Goal: Task Accomplishment & Management: Manage account settings

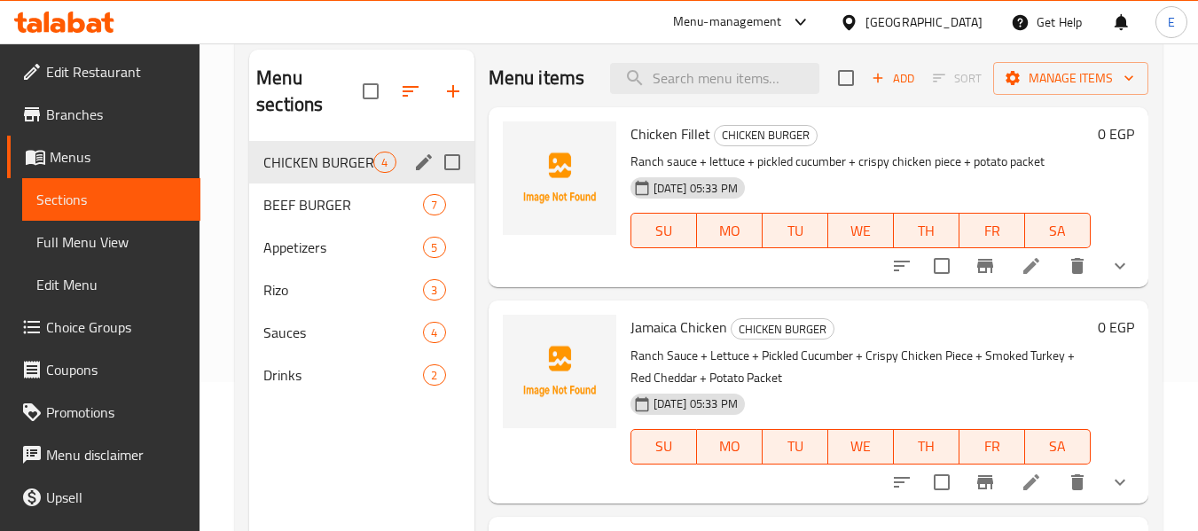
scroll to position [177, 0]
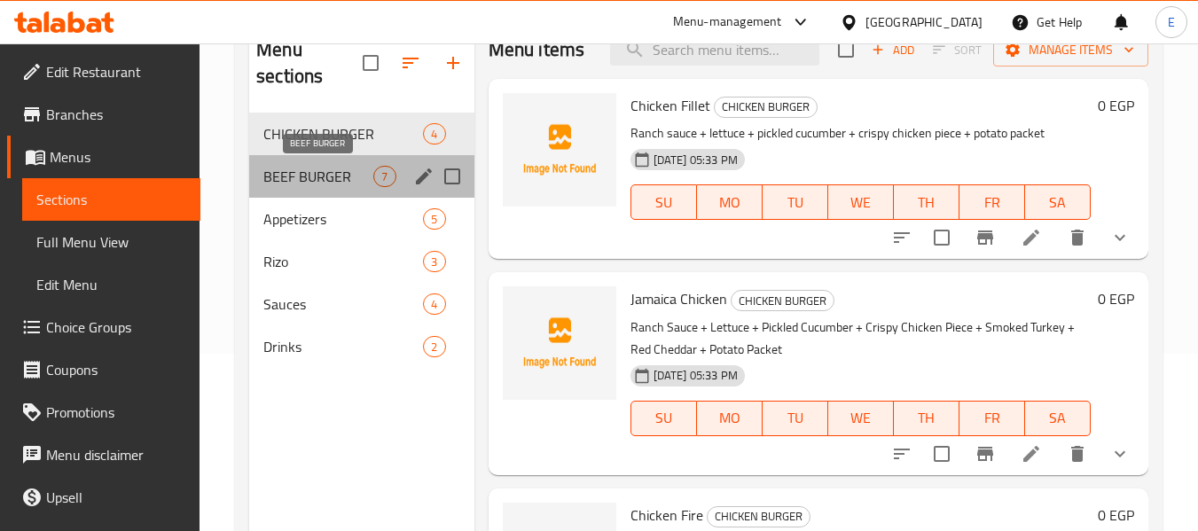
click at [298, 175] on span "BEEF BURGER" at bounding box center [318, 176] width 110 height 21
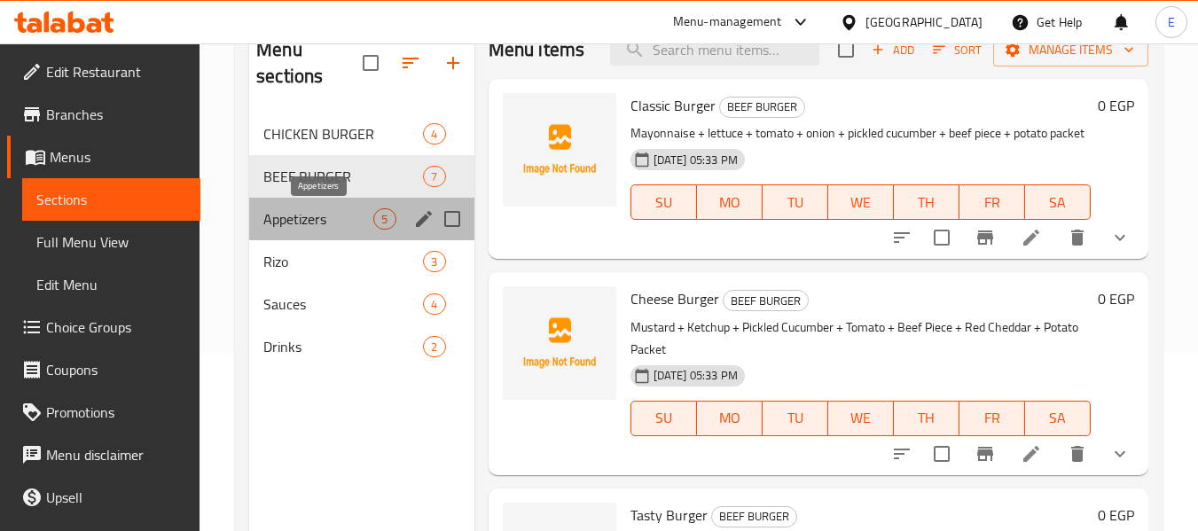
click at [296, 212] on span "Appetizers" at bounding box center [318, 218] width 110 height 21
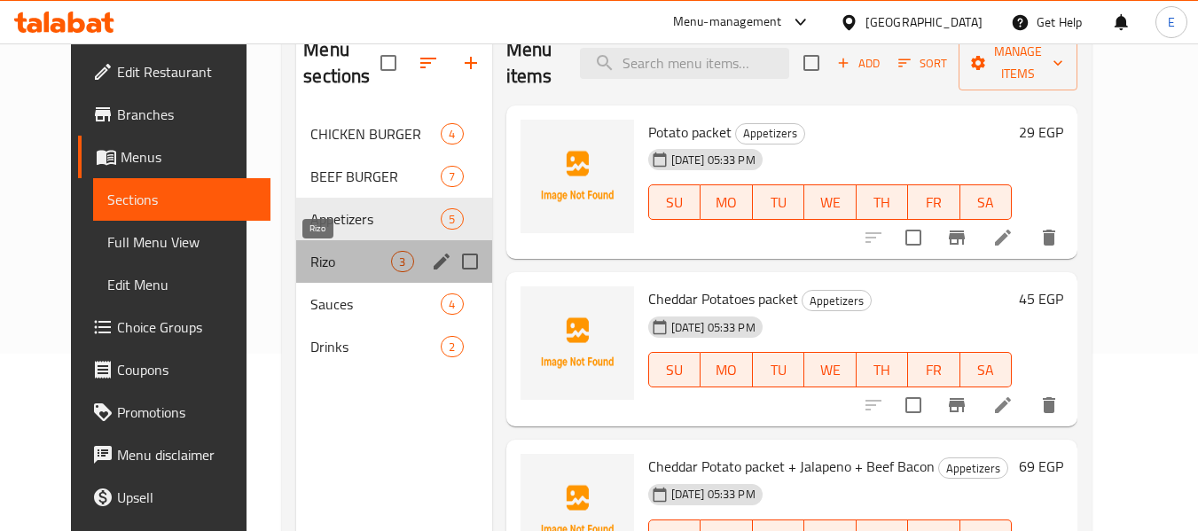
click at [310, 256] on span "Rizo" at bounding box center [350, 261] width 81 height 21
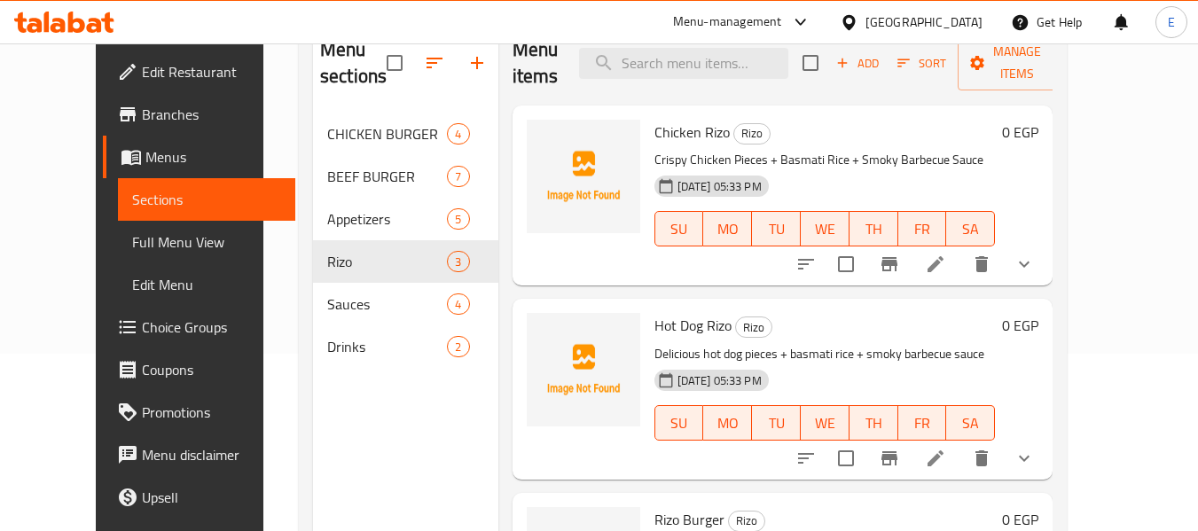
click at [132, 251] on span "Full Menu View" at bounding box center [207, 241] width 150 height 21
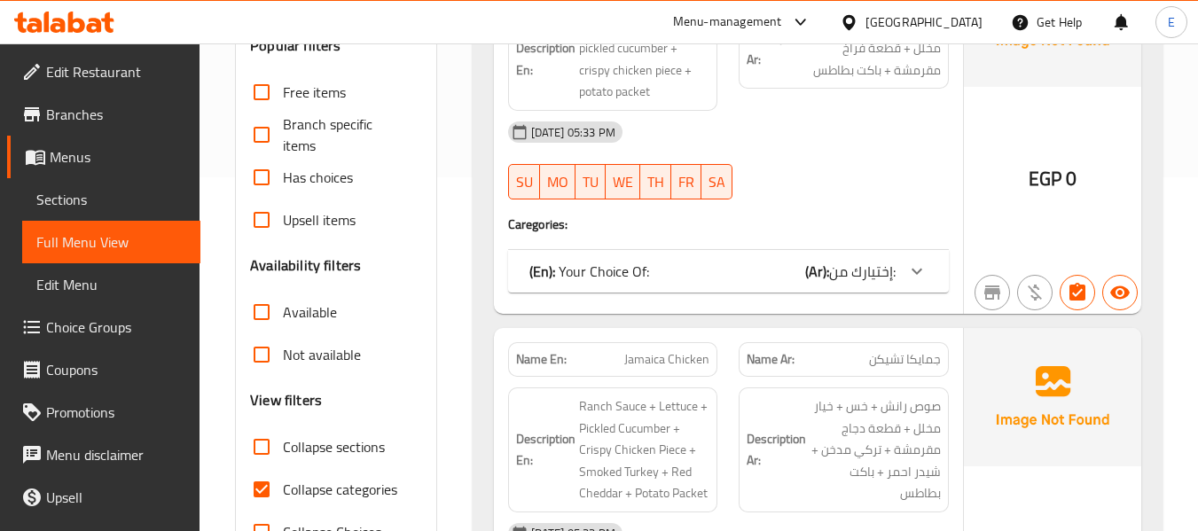
scroll to position [355, 0]
click at [255, 488] on input "Collapse categories" at bounding box center [261, 488] width 43 height 43
checkbox input "false"
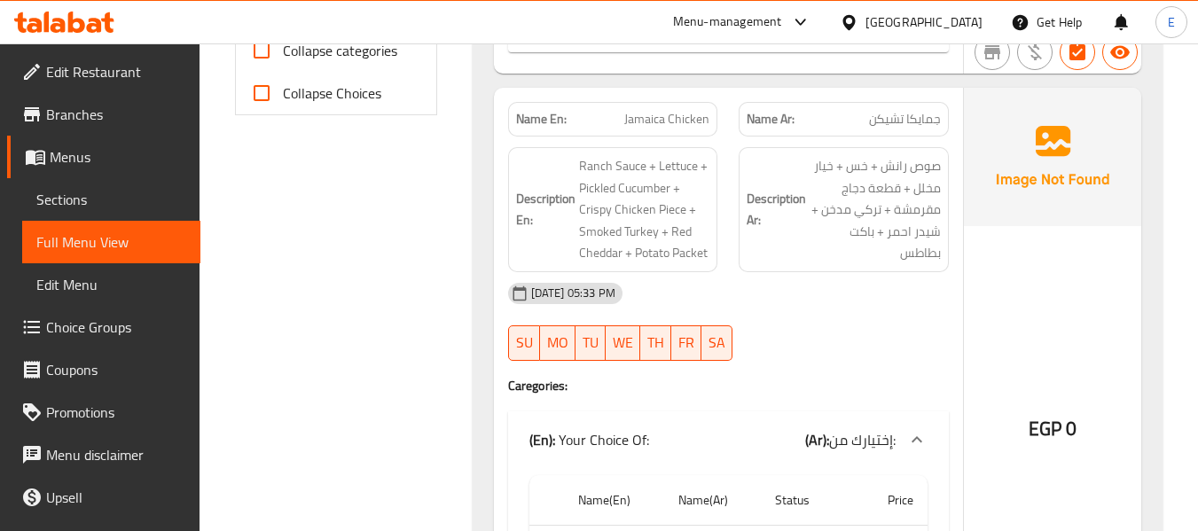
scroll to position [532, 0]
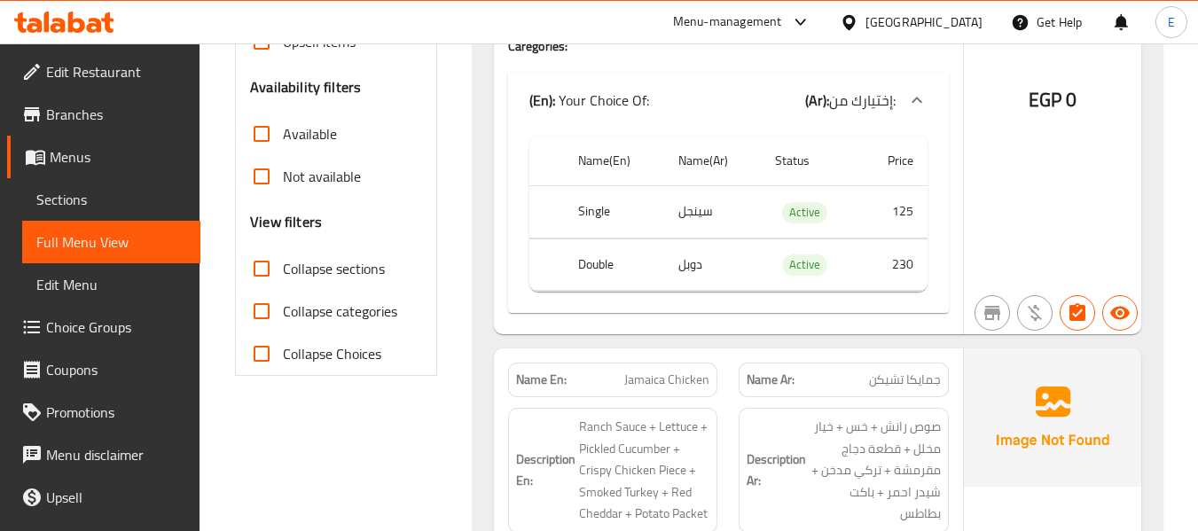
click at [259, 266] on input "Collapse sections" at bounding box center [261, 268] width 43 height 43
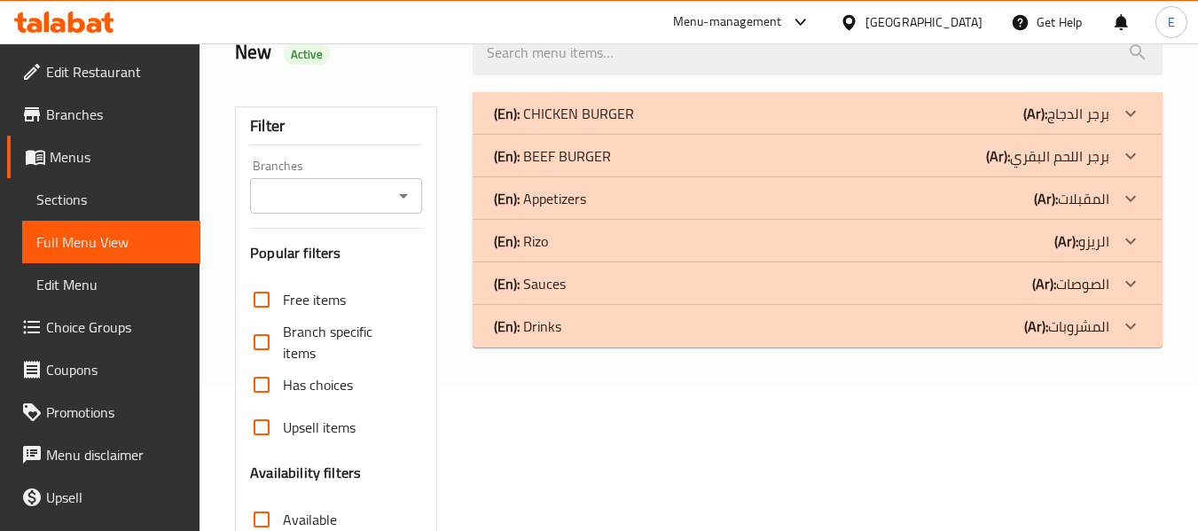
scroll to position [58, 0]
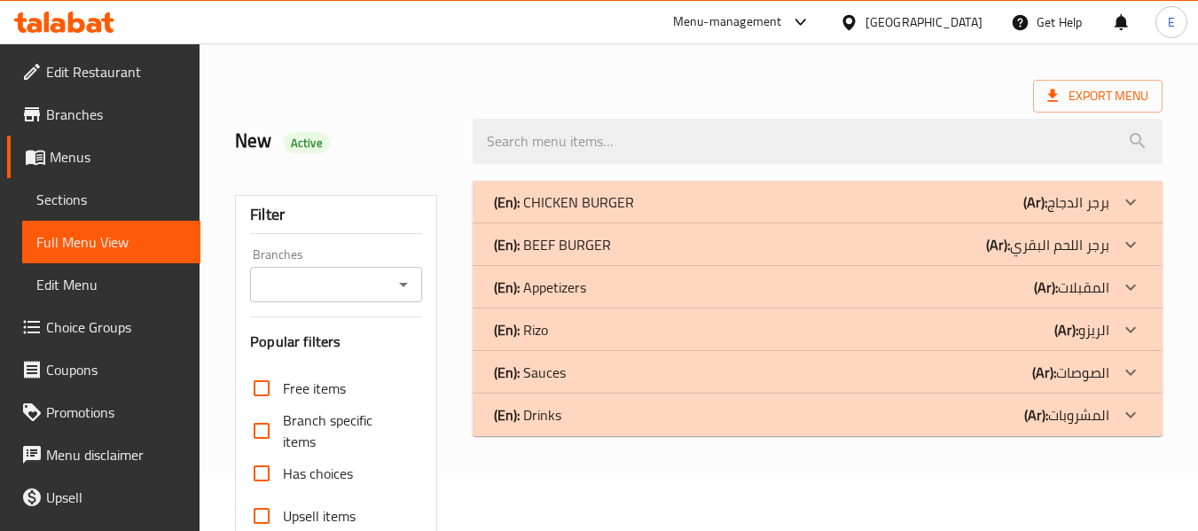
click at [1063, 241] on p "(Ar): برجر اللحم البقري" at bounding box center [1047, 244] width 123 height 21
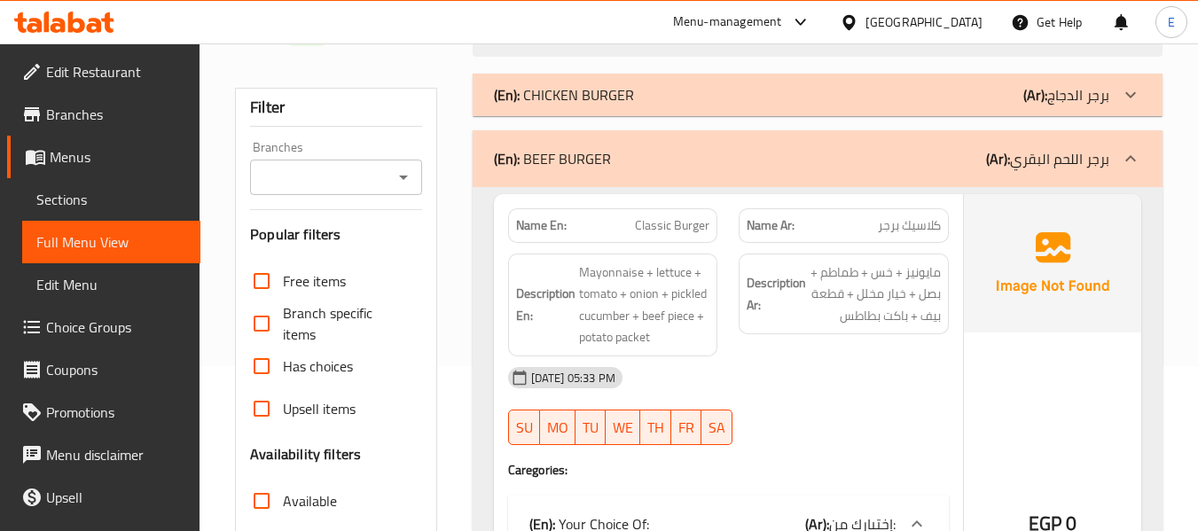
scroll to position [235, 0]
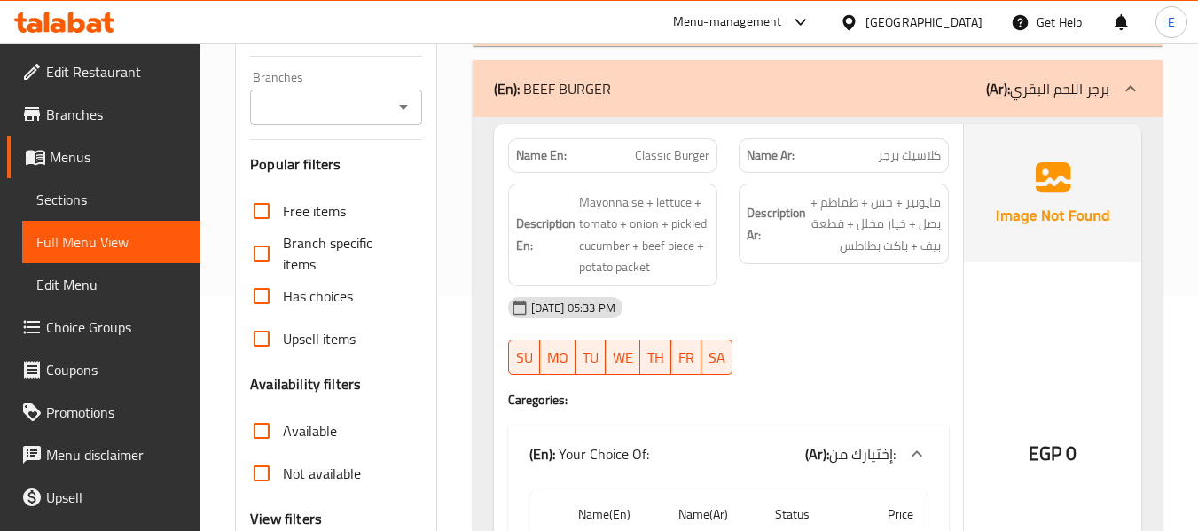
click at [941, 375] on div at bounding box center [843, 375] width 231 height 21
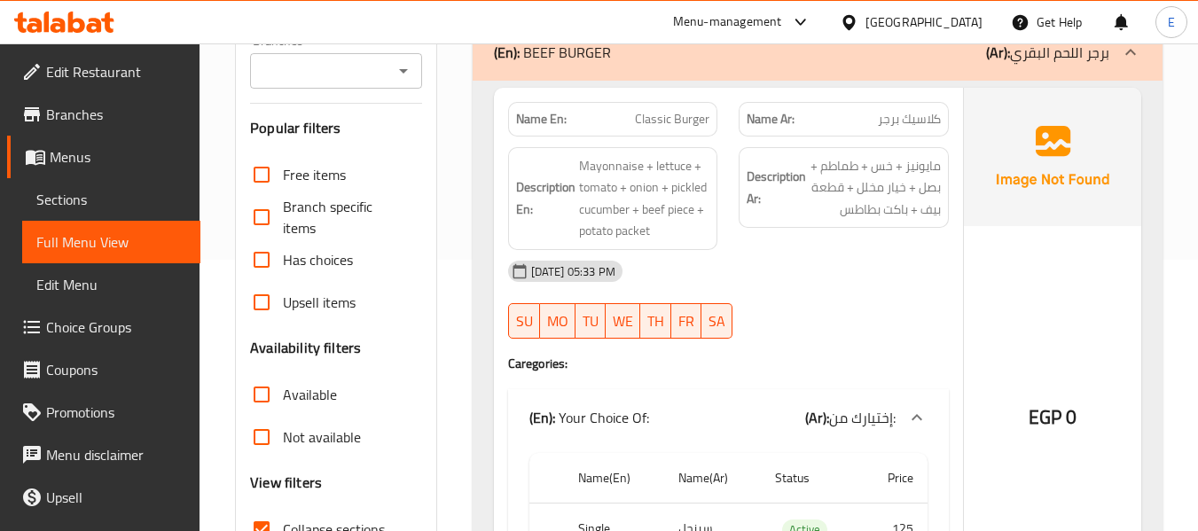
scroll to position [306, 0]
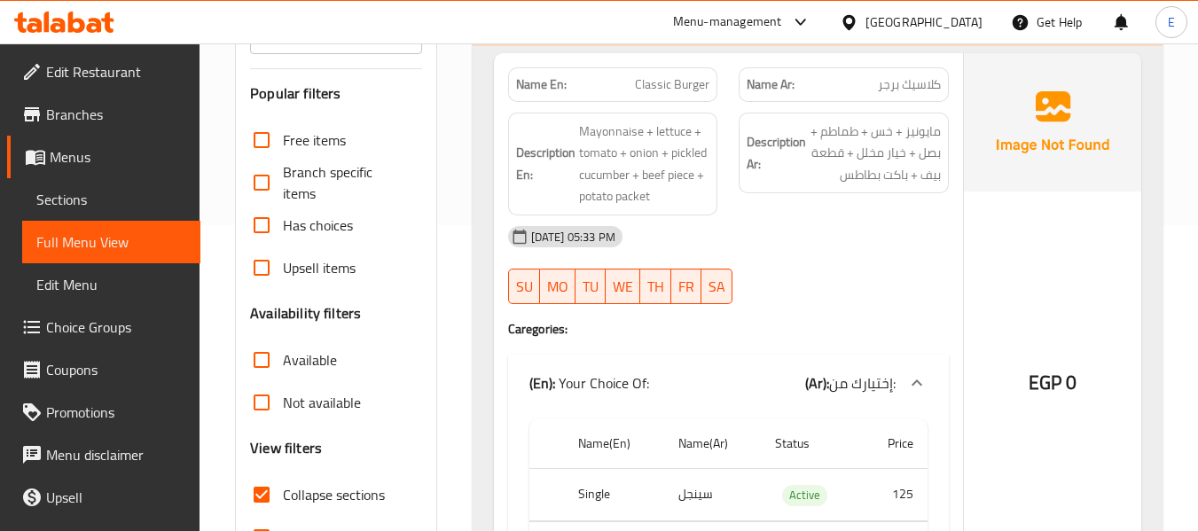
click at [899, 91] on span "كلاسيك برجر" at bounding box center [909, 84] width 63 height 19
click at [669, 90] on span "Classic Burger" at bounding box center [672, 84] width 74 height 19
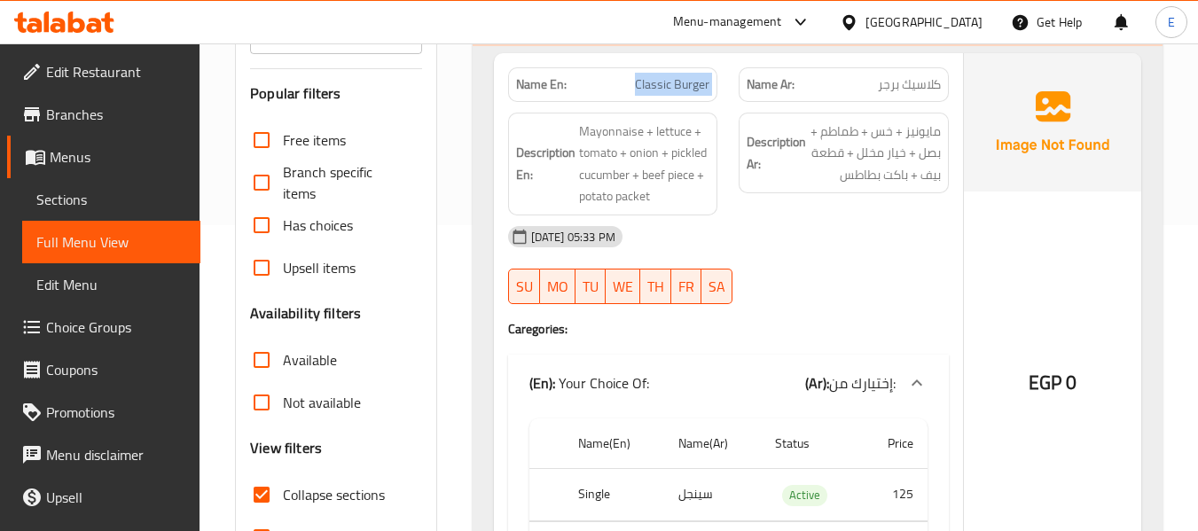
click at [669, 90] on span "Classic Burger" at bounding box center [672, 84] width 74 height 19
click at [871, 255] on div "15-09-2025 05:33 PM" at bounding box center [729, 237] width 462 height 43
click at [882, 169] on span "مايونيز + خس + طماطم + بصل + خيار مخلل + قطعة بيف + باكت بطاطس" at bounding box center [875, 154] width 131 height 66
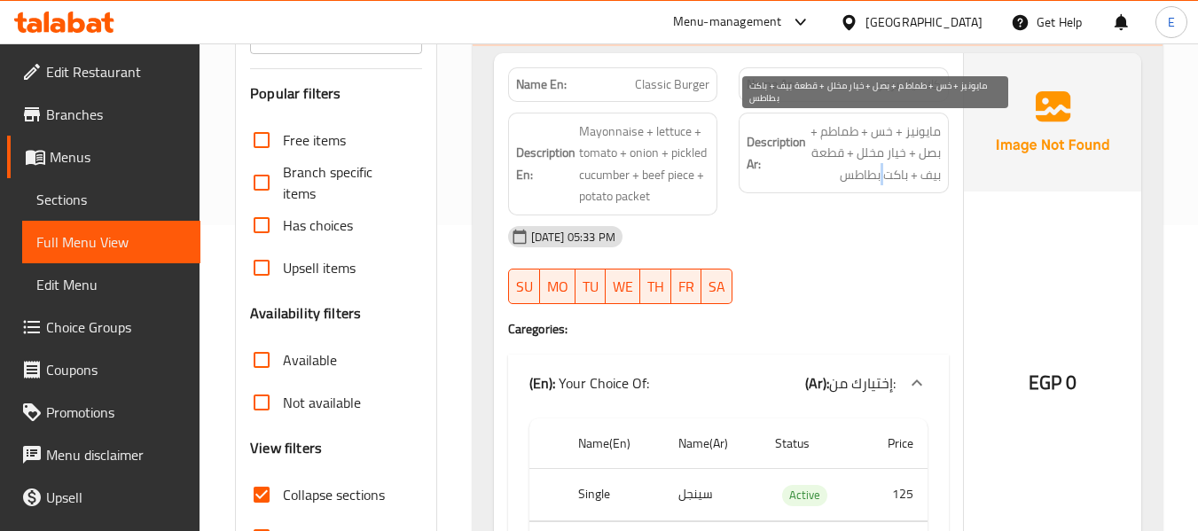
click at [882, 169] on span "مايونيز + خس + طماطم + بصل + خيار مخلل + قطعة بيف + باكت بطاطس" at bounding box center [875, 154] width 131 height 66
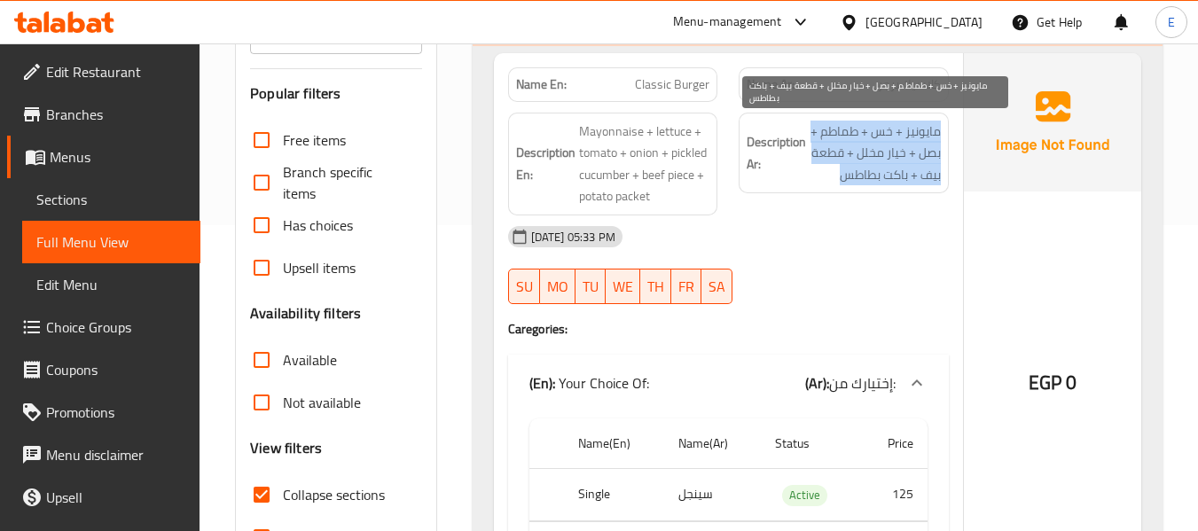
click at [882, 169] on span "مايونيز + خس + طماطم + بصل + خيار مخلل + قطعة بيف + باكت بطاطس" at bounding box center [875, 154] width 131 height 66
click at [882, 168] on span "مايونيز + خس + طماطم + بصل + خيار مخلل + قطعة بيف + باكت بطاطس" at bounding box center [875, 154] width 131 height 66
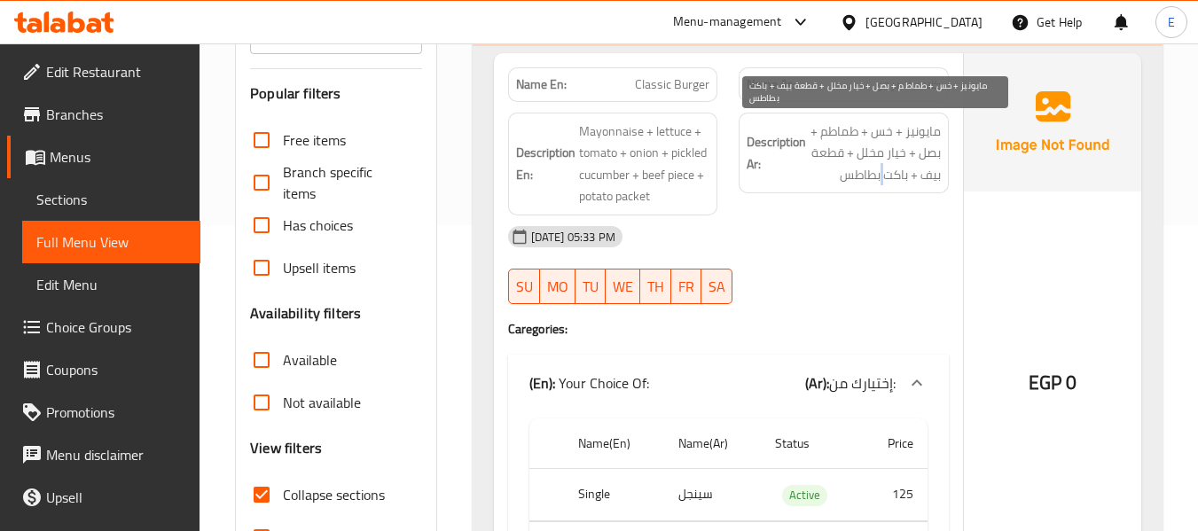
click at [882, 168] on span "مايونيز + خس + طماطم + بصل + خيار مخلل + قطعة بيف + باكت بطاطس" at bounding box center [875, 154] width 131 height 66
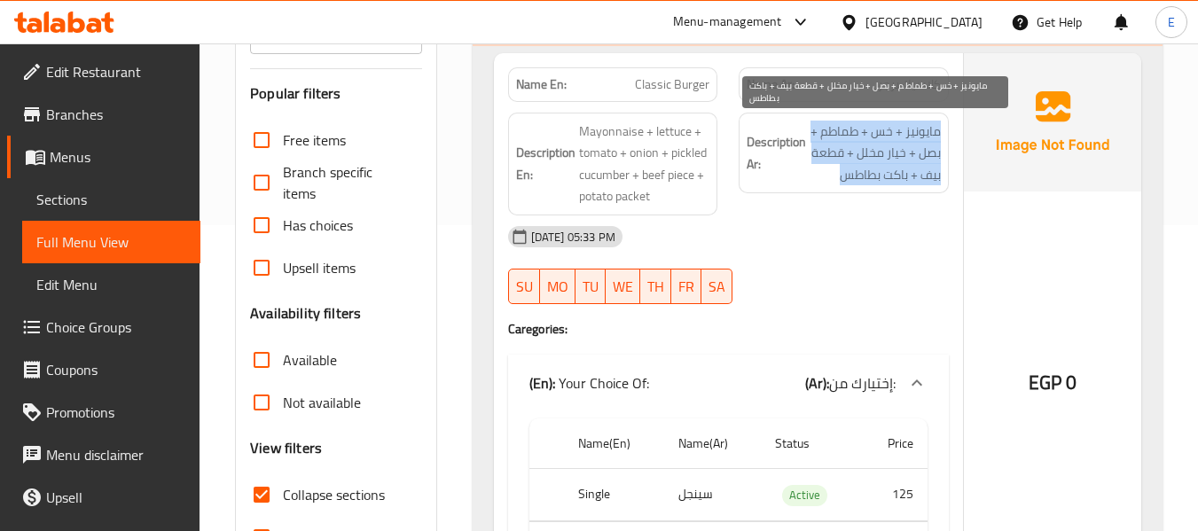
click at [882, 168] on span "مايونيز + خس + طماطم + بصل + خيار مخلل + قطعة بيف + باكت بطاطس" at bounding box center [875, 154] width 131 height 66
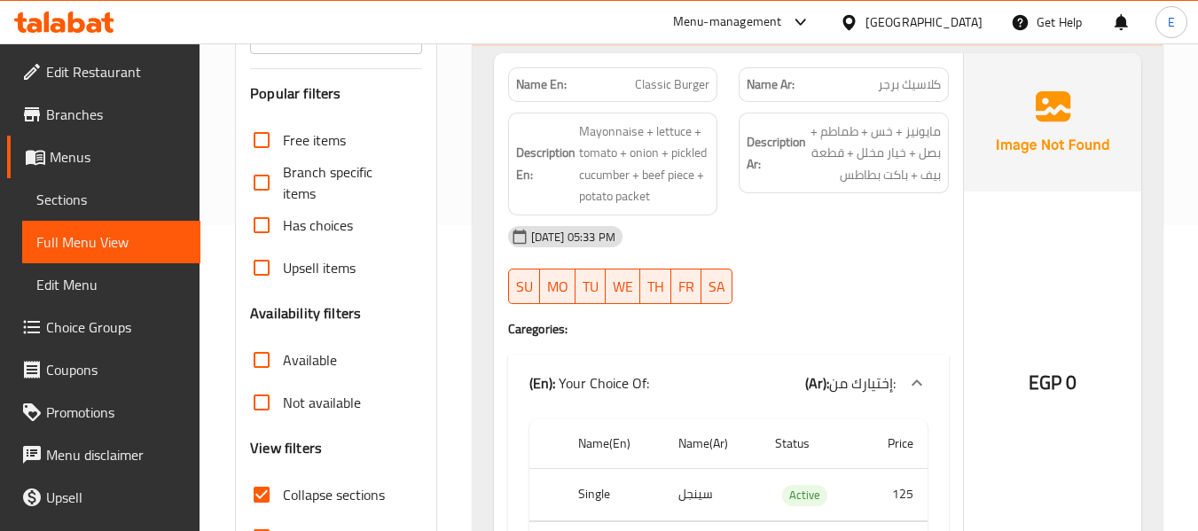
click at [898, 233] on div "15-09-2025 05:33 PM" at bounding box center [729, 237] width 462 height 43
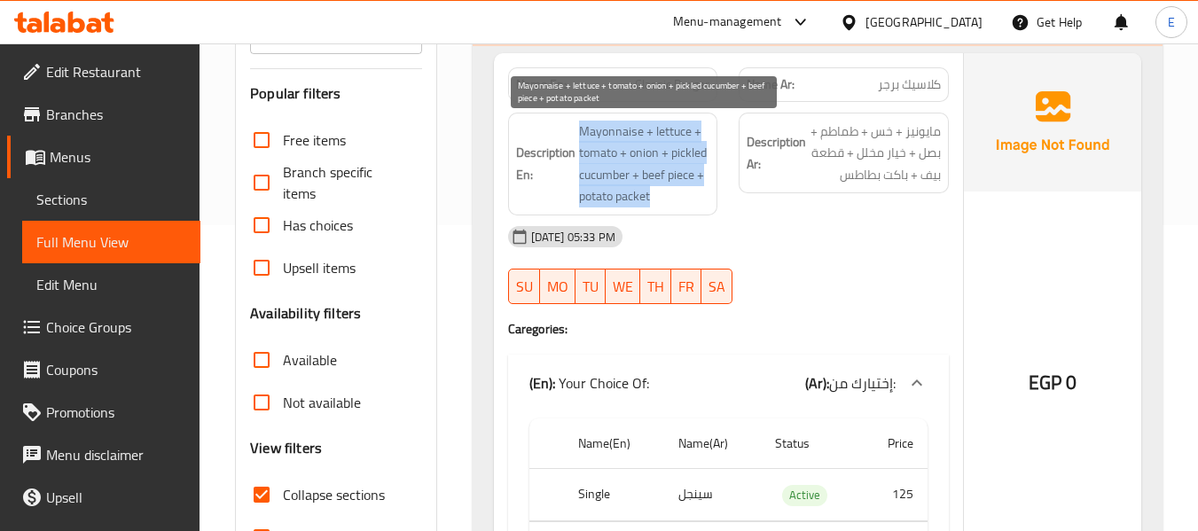
drag, startPoint x: 569, startPoint y: 128, endPoint x: 695, endPoint y: 196, distance: 143.3
click at [695, 196] on h6 "Description En: Mayonnaise + lettuce + tomato + onion + pickled cucumber + beef…" at bounding box center [613, 164] width 194 height 87
click at [695, 196] on span "Mayonnaise + lettuce + tomato + onion + pickled cucumber + beef piece + potato …" at bounding box center [644, 164] width 131 height 87
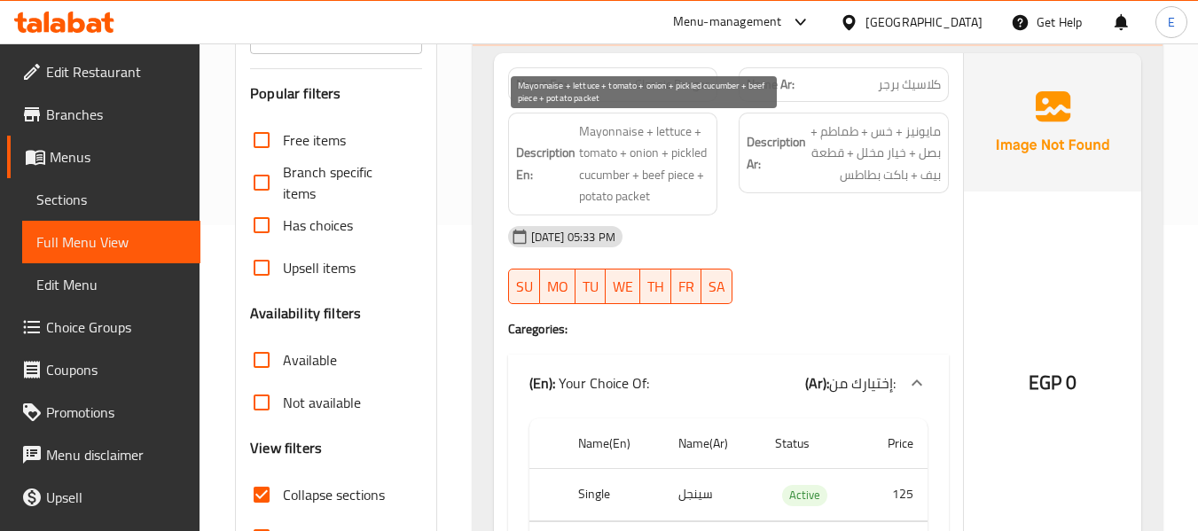
click at [695, 196] on span "Mayonnaise + lettuce + tomato + onion + pickled cucumber + beef piece + potato …" at bounding box center [644, 164] width 131 height 87
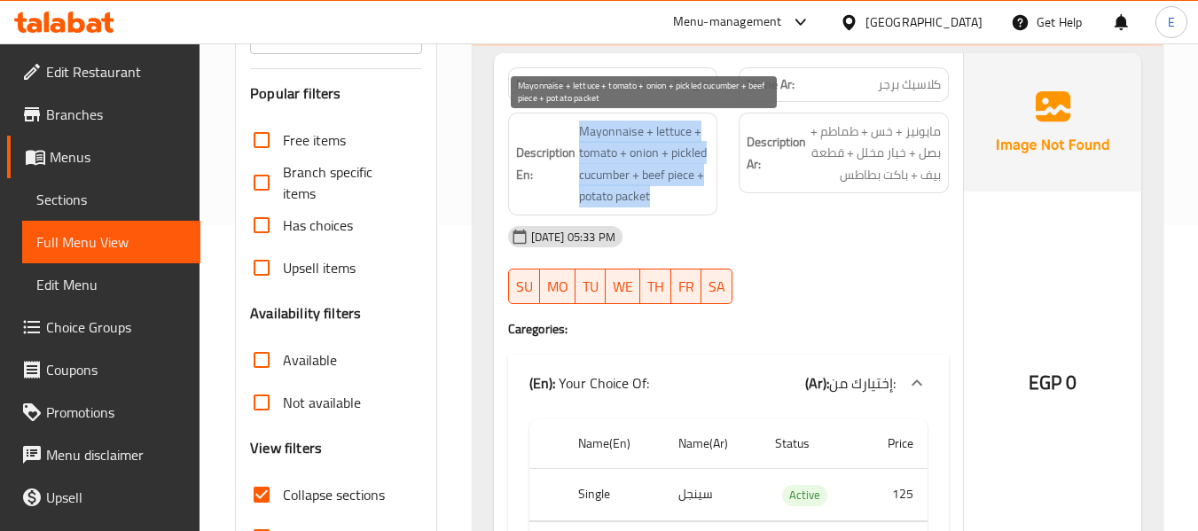
click at [695, 196] on span "Mayonnaise + lettuce + tomato + onion + pickled cucumber + beef piece + potato …" at bounding box center [644, 164] width 131 height 87
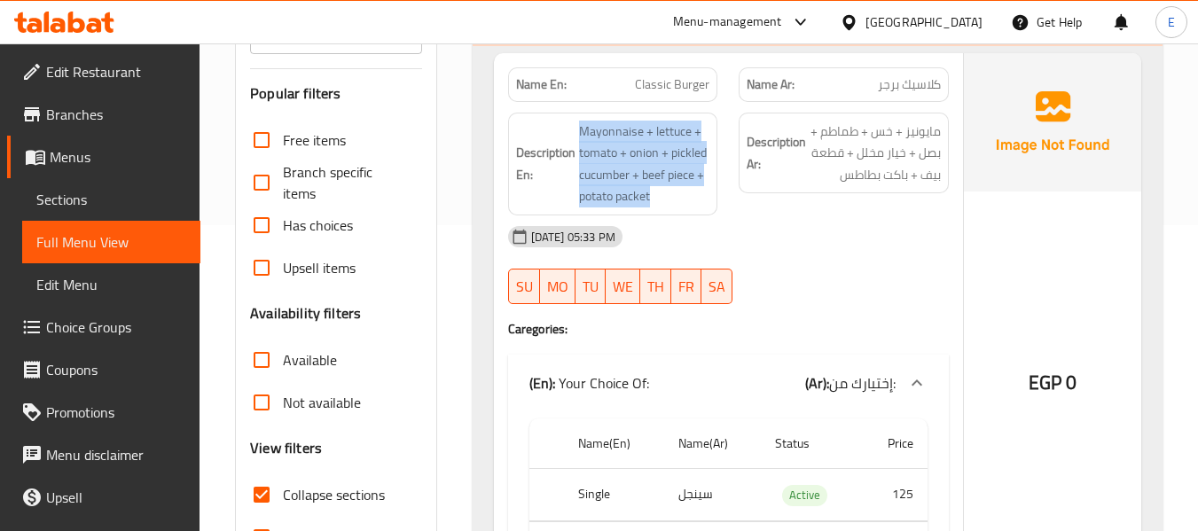
click at [814, 240] on div "15-09-2025 05:33 PM" at bounding box center [729, 237] width 462 height 43
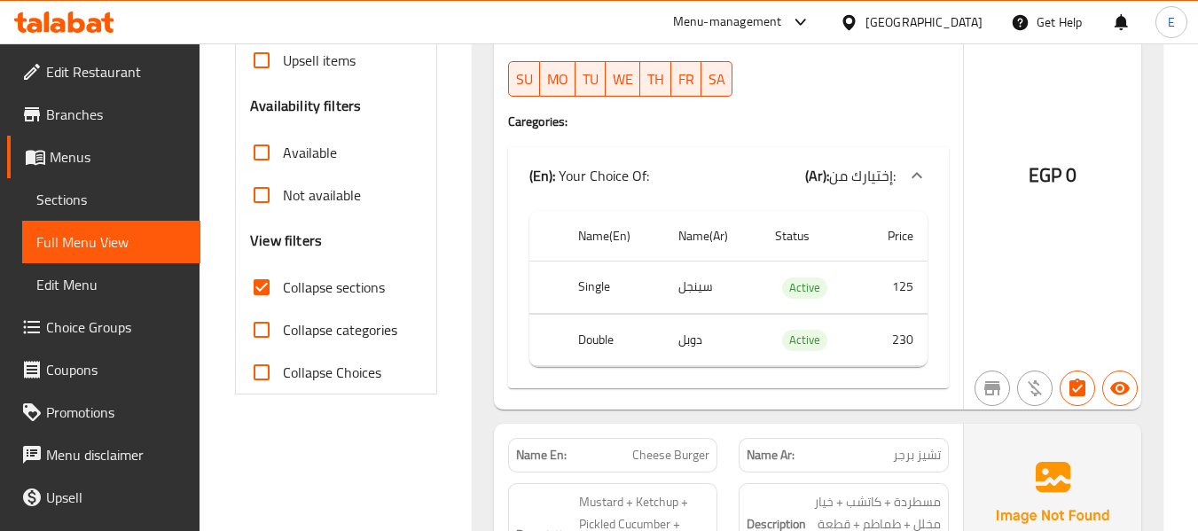
scroll to position [572, 0]
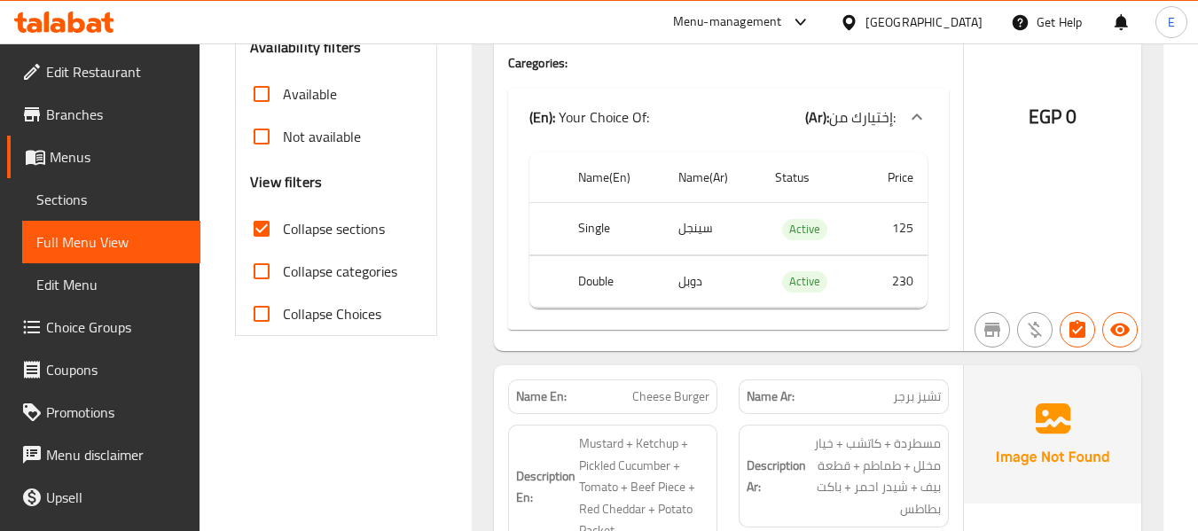
click at [618, 223] on th "Single" at bounding box center [614, 229] width 100 height 52
click at [688, 239] on td "سينجل" at bounding box center [712, 229] width 97 height 52
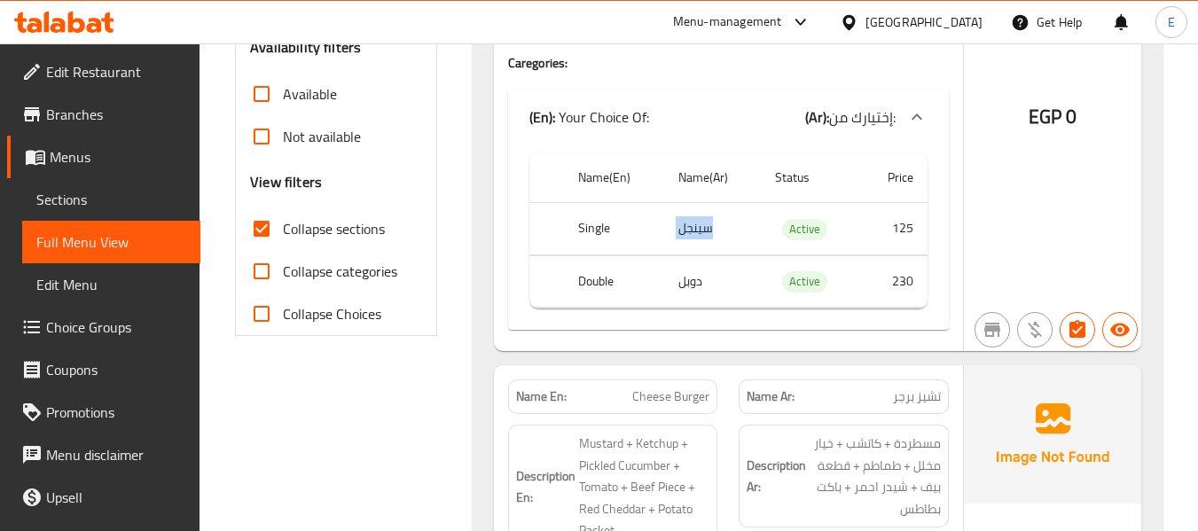
click at [688, 239] on td "سينجل" at bounding box center [712, 229] width 97 height 52
click at [690, 279] on td "دوبل" at bounding box center [712, 281] width 97 height 52
click at [549, 284] on td "choices table" at bounding box center [546, 281] width 35 height 52
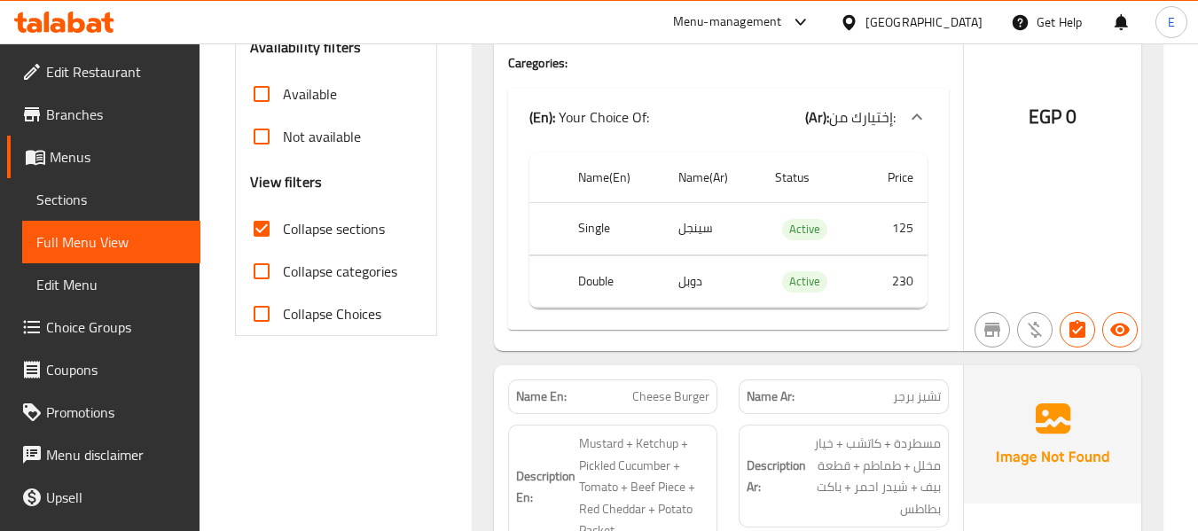
click at [549, 284] on td "choices table" at bounding box center [546, 281] width 35 height 52
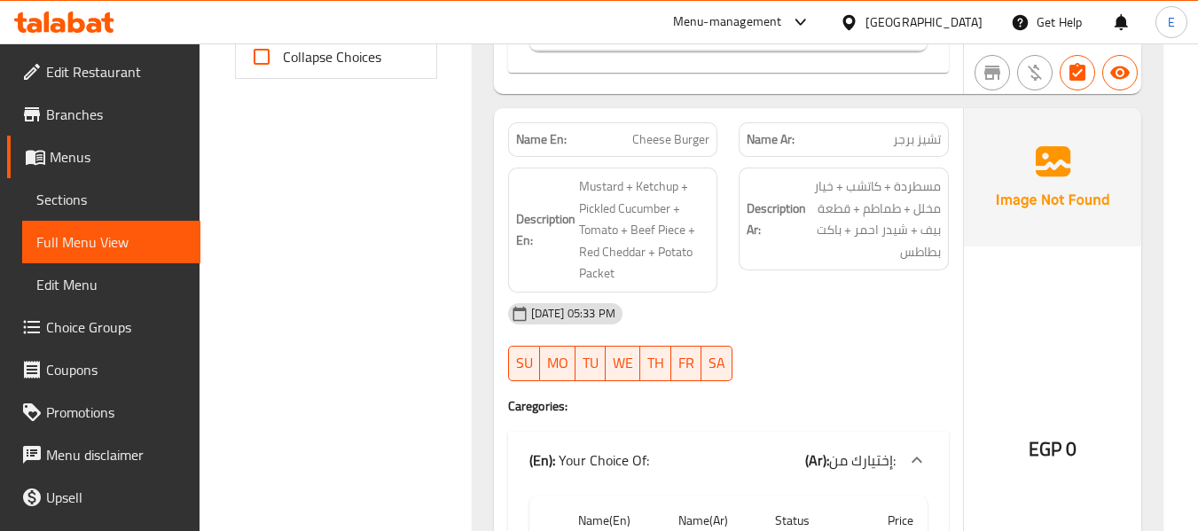
scroll to position [838, 0]
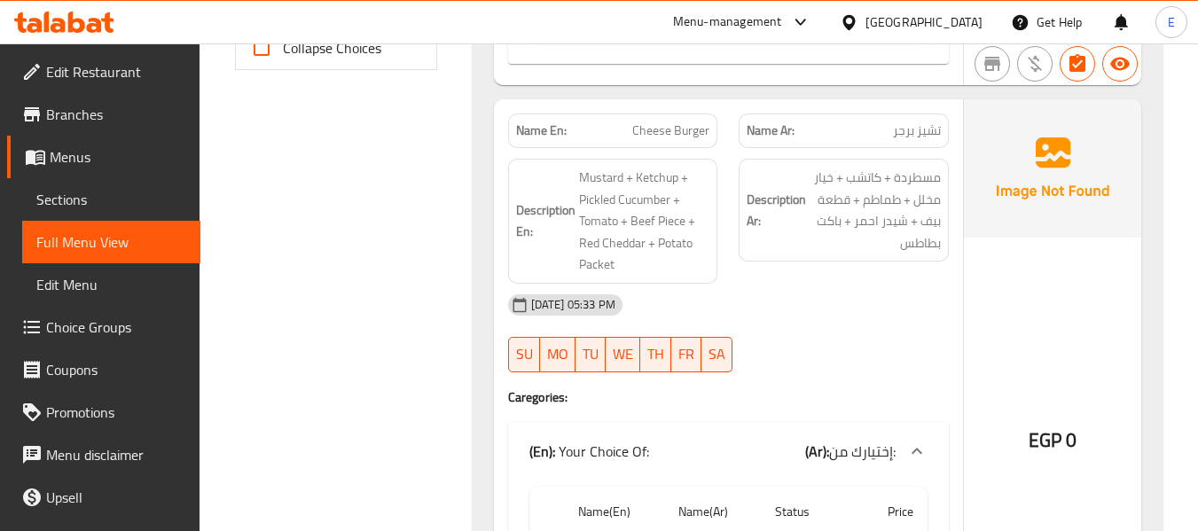
click at [951, 121] on div "Name Ar: تشيز برجر" at bounding box center [843, 131] width 231 height 56
click at [649, 134] on span "Cheese Burger" at bounding box center [670, 131] width 77 height 19
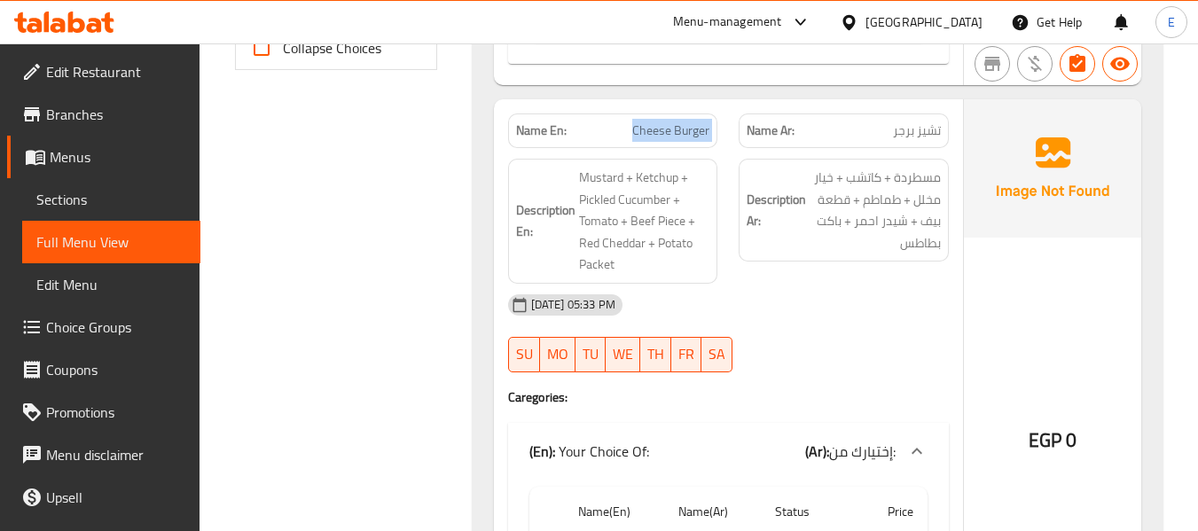
click at [649, 134] on span "Cheese Burger" at bounding box center [670, 131] width 77 height 19
click at [790, 334] on div "15-09-2025 05:33 PM SU MO TU WE TH FR SA" at bounding box center [729, 333] width 462 height 99
click at [791, 334] on div "15-09-2025 05:33 PM SU MO TU WE TH FR SA" at bounding box center [729, 333] width 462 height 99
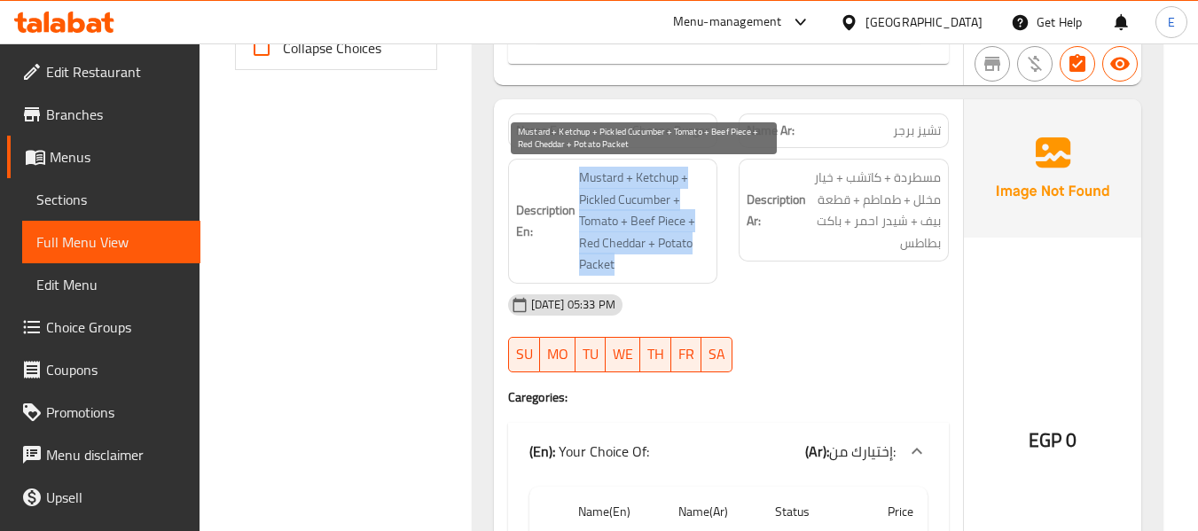
drag, startPoint x: 576, startPoint y: 175, endPoint x: 692, endPoint y: 263, distance: 145.6
click at [692, 263] on h6 "Description En: Mustard + Ketchup + Pickled Cucumber + Tomato + Beef Piece + Re…" at bounding box center [613, 221] width 194 height 109
click at [692, 263] on span "Mustard + Ketchup + Pickled Cucumber + Tomato + Beef Piece + Red Cheddar + Pota…" at bounding box center [644, 221] width 131 height 109
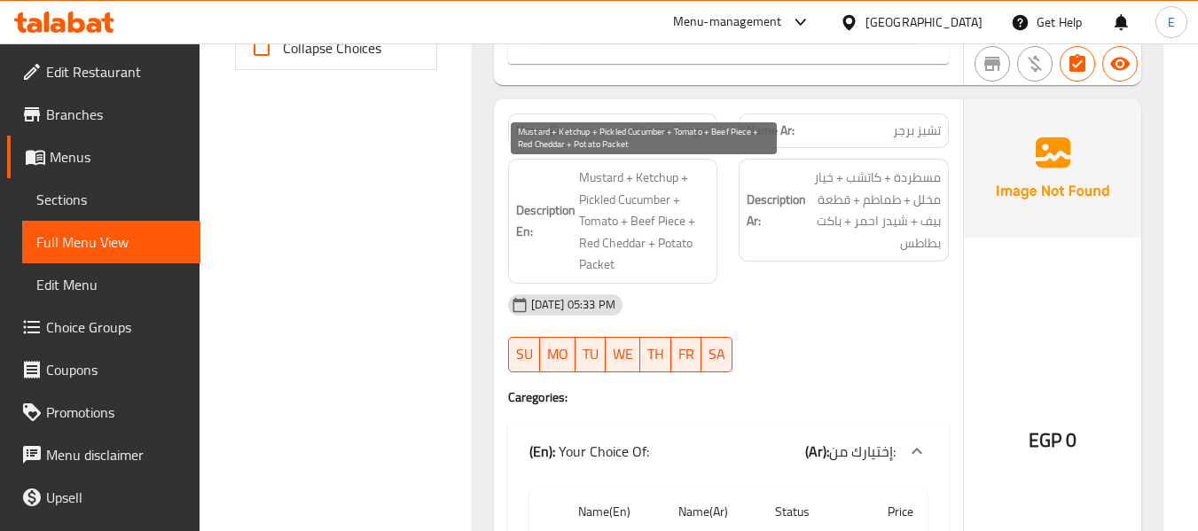
click at [692, 263] on span "Mustard + Ketchup + Pickled Cucumber + Tomato + Beef Piece + Red Cheddar + Pota…" at bounding box center [644, 221] width 131 height 109
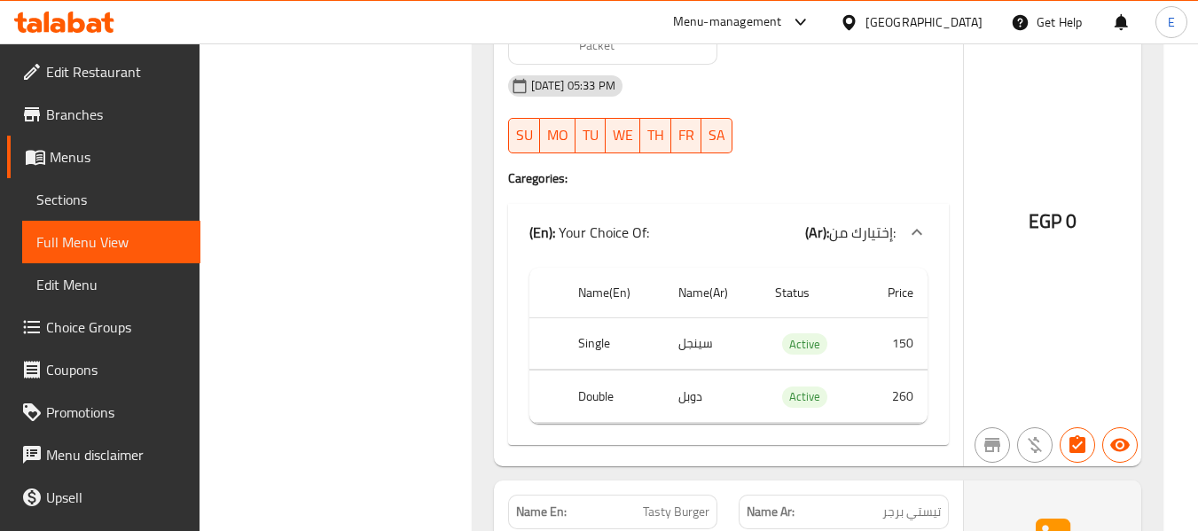
scroll to position [1104, 0]
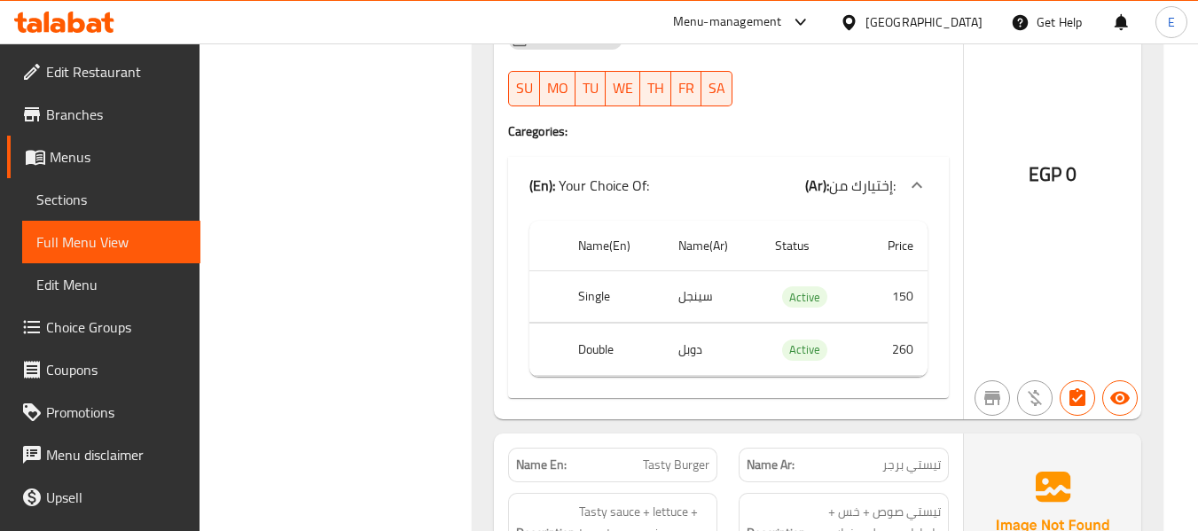
click at [582, 301] on th "Single" at bounding box center [614, 296] width 100 height 52
click at [595, 344] on th "Double" at bounding box center [614, 350] width 100 height 52
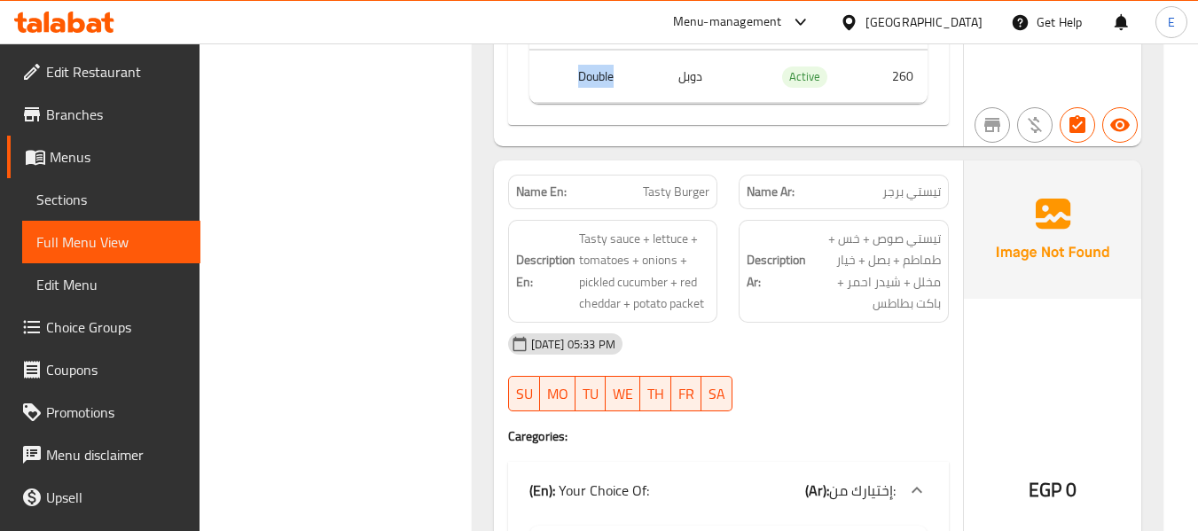
scroll to position [1459, 0]
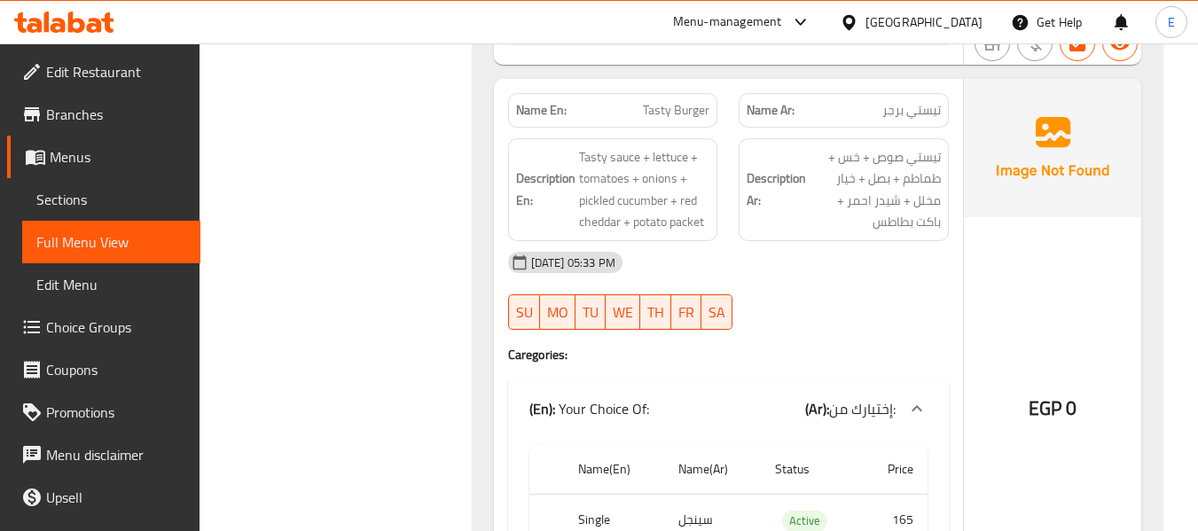
click at [937, 114] on span "تيستي برجر" at bounding box center [911, 110] width 59 height 19
click at [688, 106] on span "Tasty Burger" at bounding box center [676, 110] width 67 height 19
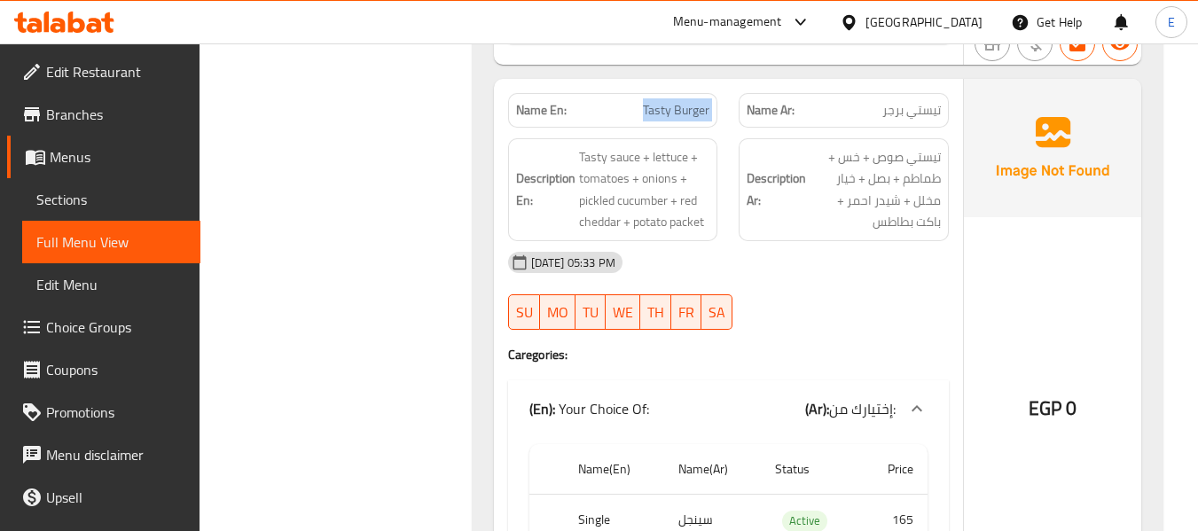
click at [688, 106] on span "Tasty Burger" at bounding box center [676, 110] width 67 height 19
click at [787, 248] on div "15-09-2025 05:33 PM" at bounding box center [729, 262] width 462 height 43
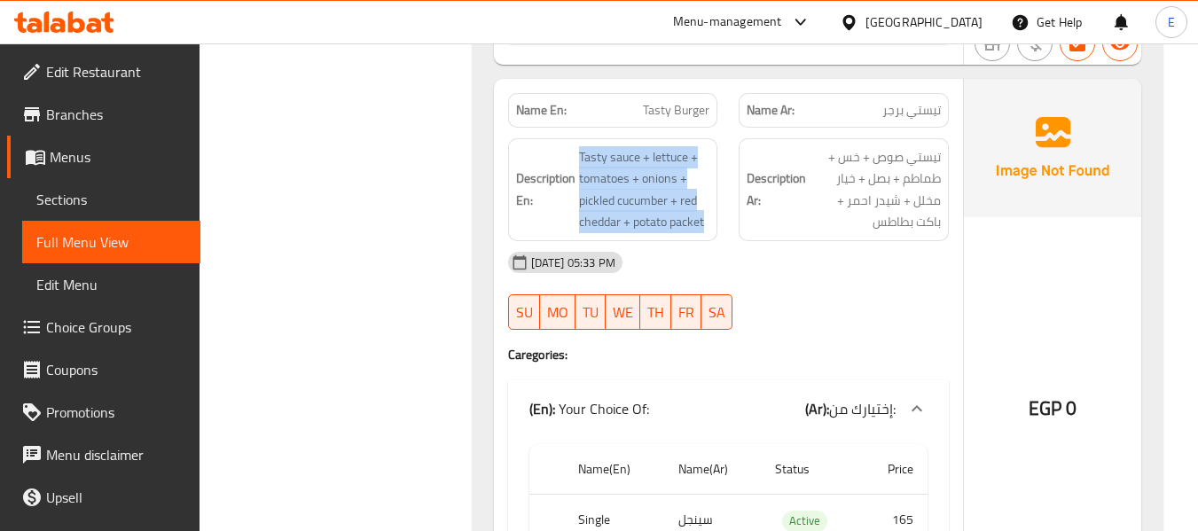
drag, startPoint x: 573, startPoint y: 154, endPoint x: 703, endPoint y: 237, distance: 154.3
click at [703, 237] on div "Description En: Tasty sauce + lettuce + tomatoes + onions + pickled cucumber + …" at bounding box center [613, 189] width 210 height 103
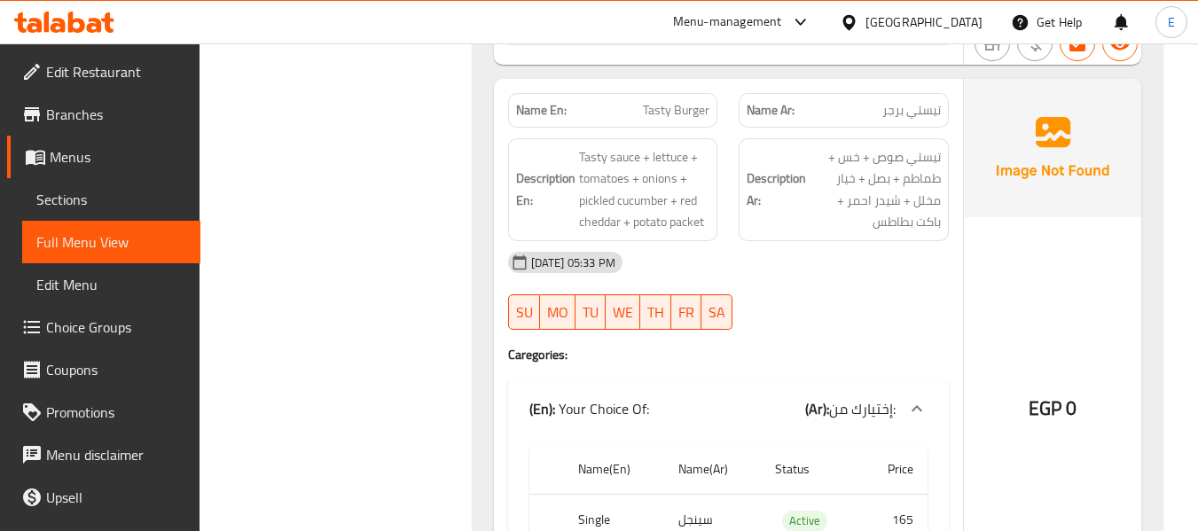
click at [861, 278] on div "15-09-2025 05:33 PM" at bounding box center [729, 262] width 462 height 43
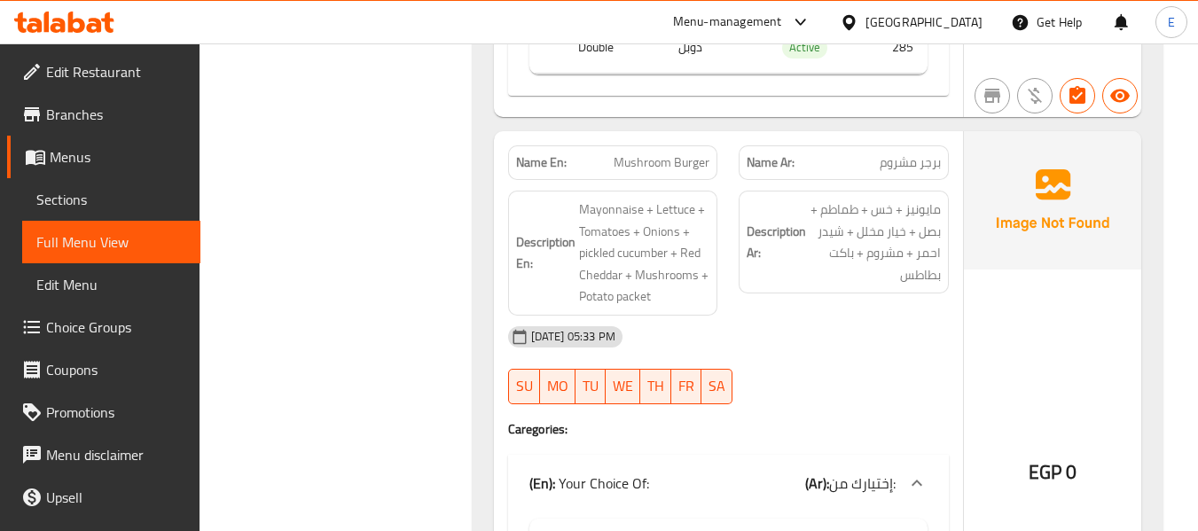
scroll to position [1991, 0]
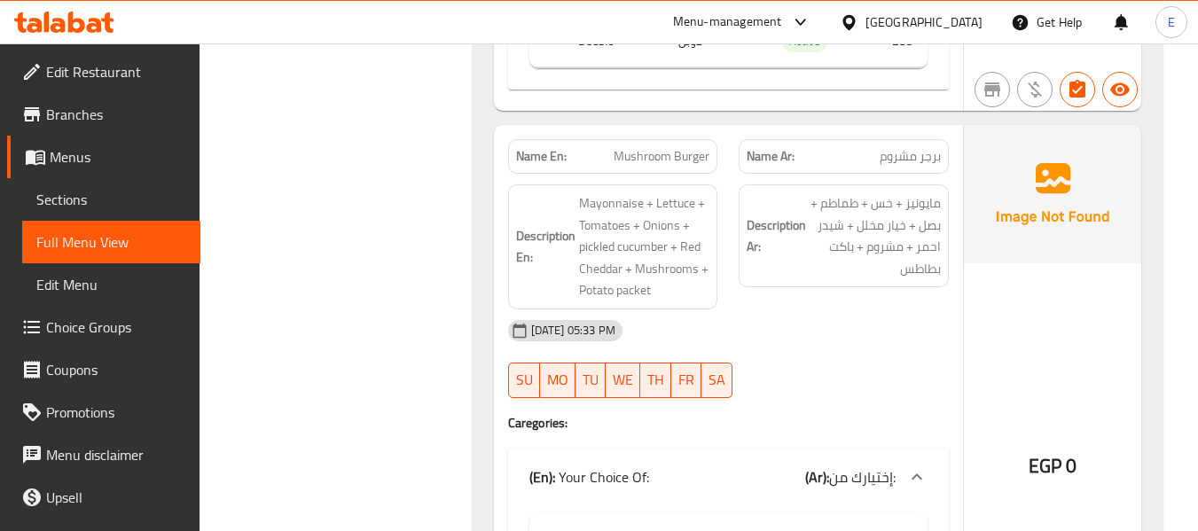
click at [904, 179] on div "Description Ar: مايونيز + خس + طماطم + بصل + خيار مخلل + شيدر احمر + مشروم + با…" at bounding box center [843, 247] width 231 height 146
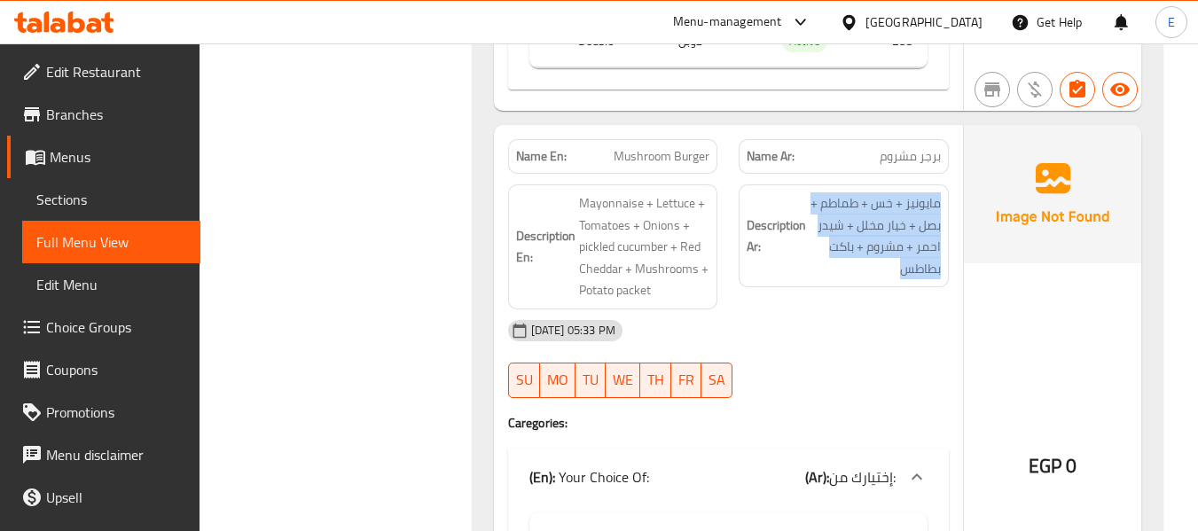
click at [904, 179] on div "Description Ar: مايونيز + خس + طماطم + بصل + خيار مخلل + شيدر احمر + مشروم + با…" at bounding box center [843, 247] width 231 height 146
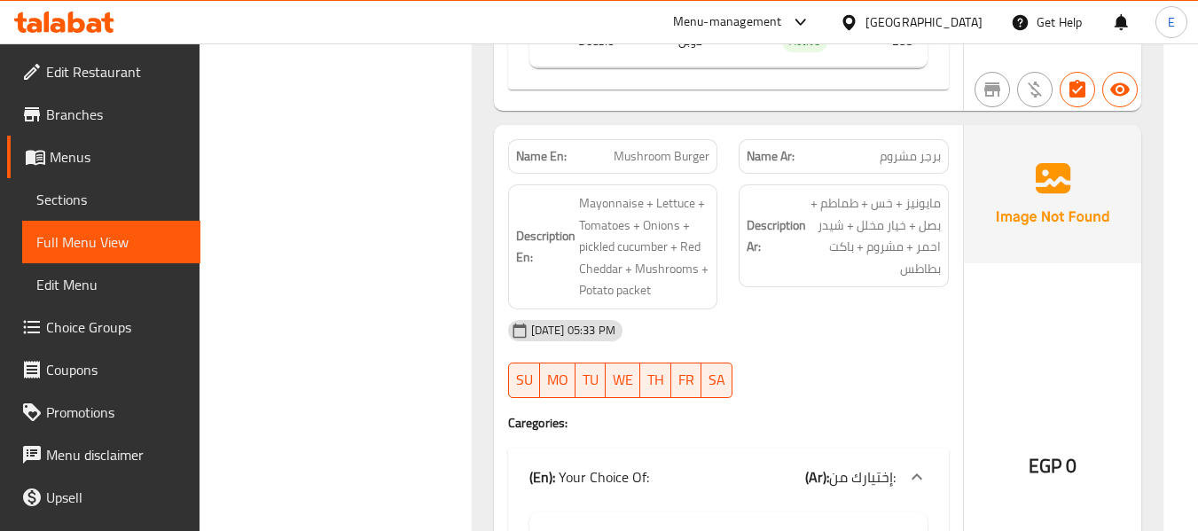
click at [913, 158] on span "برجر مشروم" at bounding box center [910, 156] width 61 height 19
click at [638, 122] on div "Name En: Classic Burger Name Ar: كلاسيك برجر Description En: Mayonnaise + lettu…" at bounding box center [818, 487] width 690 height 4252
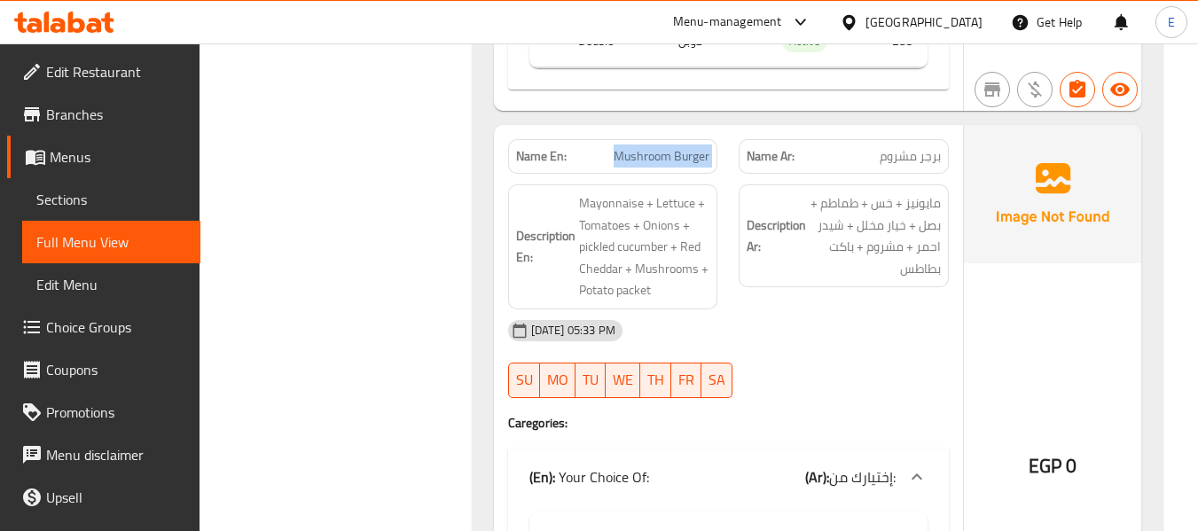
click at [638, 122] on div "Name En: Classic Burger Name Ar: كلاسيك برجر Description En: Mayonnaise + lettu…" at bounding box center [818, 487] width 690 height 4252
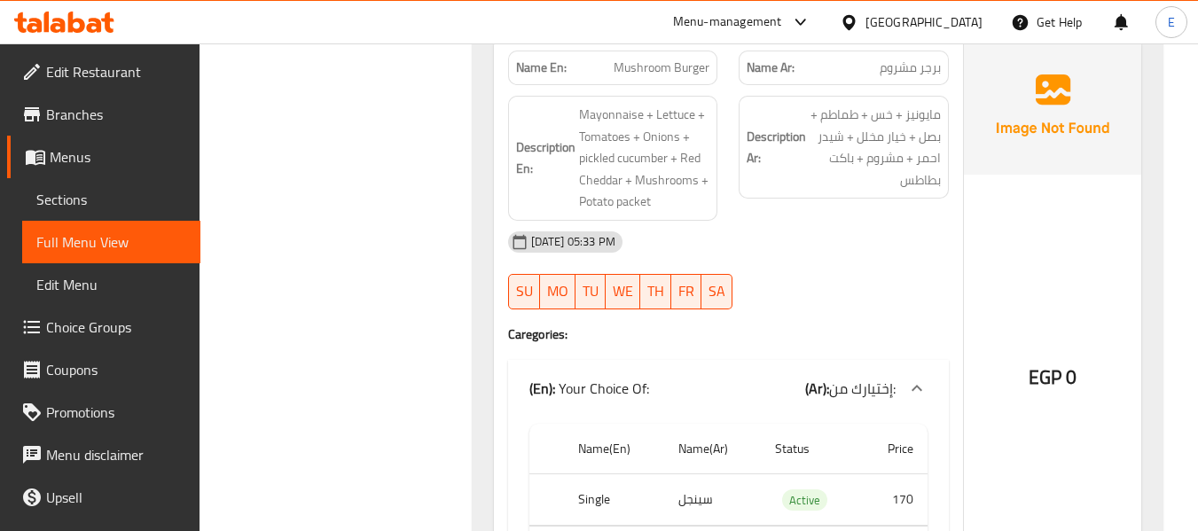
click at [891, 282] on div "15-09-2025 05:33 PM SU MO TU WE TH FR SA" at bounding box center [729, 270] width 462 height 99
click at [810, 251] on div "15-09-2025 05:33 PM" at bounding box center [729, 242] width 462 height 43
click at [823, 178] on span "مايونيز + خس + طماطم + بصل + خيار مخلل + شيدر احمر + مشروم + باكت بطاطس" at bounding box center [875, 147] width 131 height 87
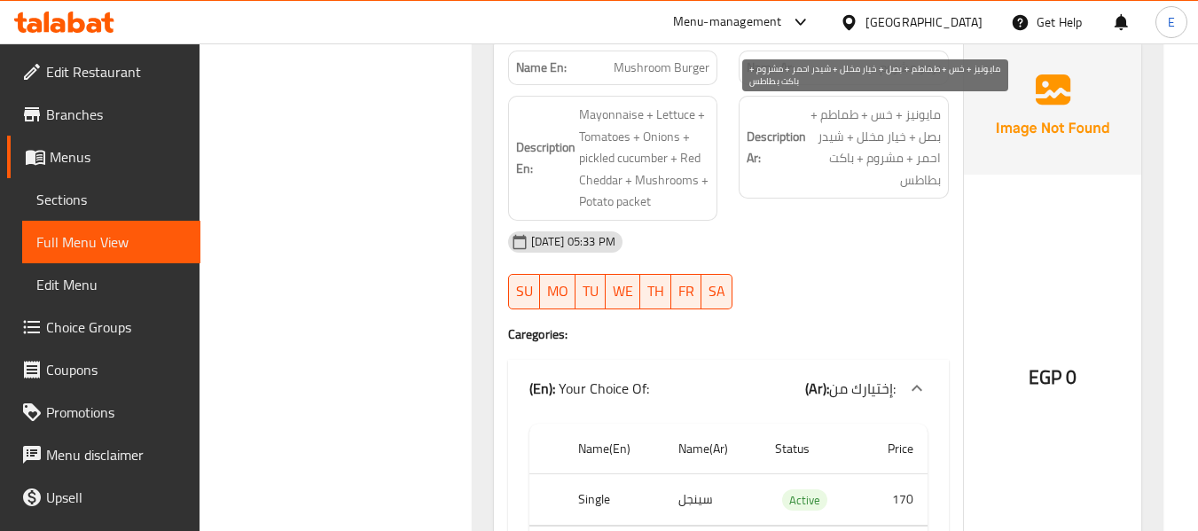
click at [855, 156] on span "مايونيز + خس + طماطم + بصل + خيار مخلل + شيدر احمر + مشروم + باكت بطاطس" at bounding box center [875, 147] width 131 height 87
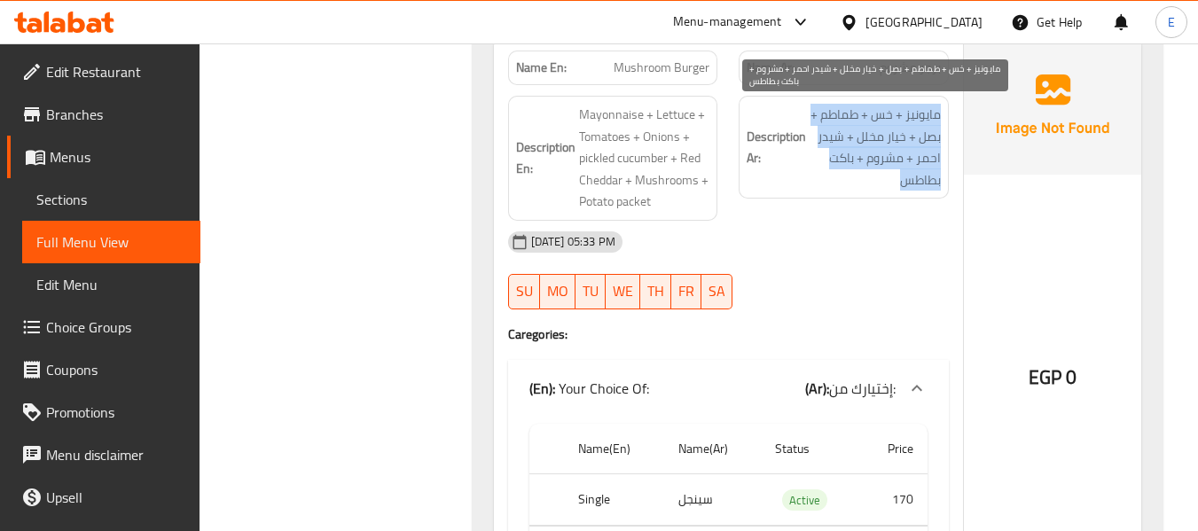
click at [855, 156] on span "مايونيز + خس + طماطم + بصل + خيار مخلل + شيدر احمر + مشروم + باكت بطاطس" at bounding box center [875, 147] width 131 height 87
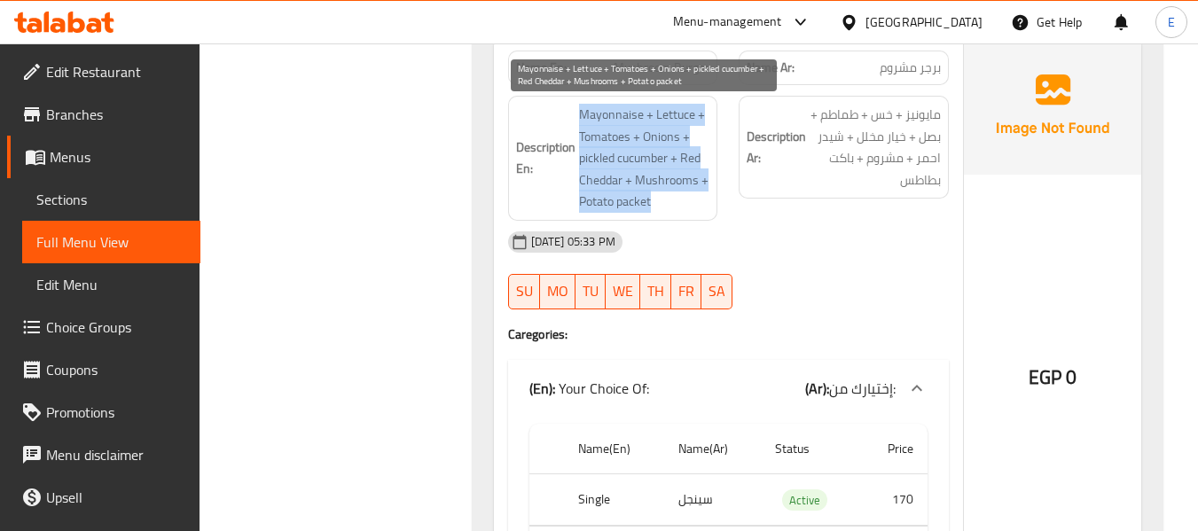
drag, startPoint x: 579, startPoint y: 111, endPoint x: 707, endPoint y: 199, distance: 155.0
click at [707, 199] on span "Mayonnaise + Lettuce + Tomatoes + Onions + pickled cucumber + Red Cheddar + Mus…" at bounding box center [644, 158] width 131 height 109
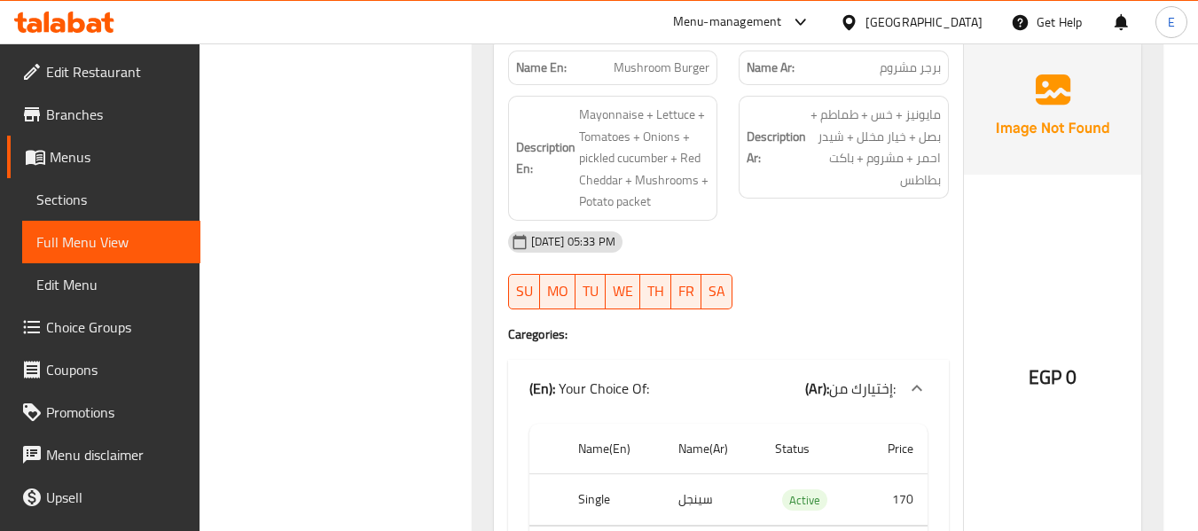
click at [797, 226] on div "15-09-2025 05:33 PM" at bounding box center [729, 242] width 462 height 43
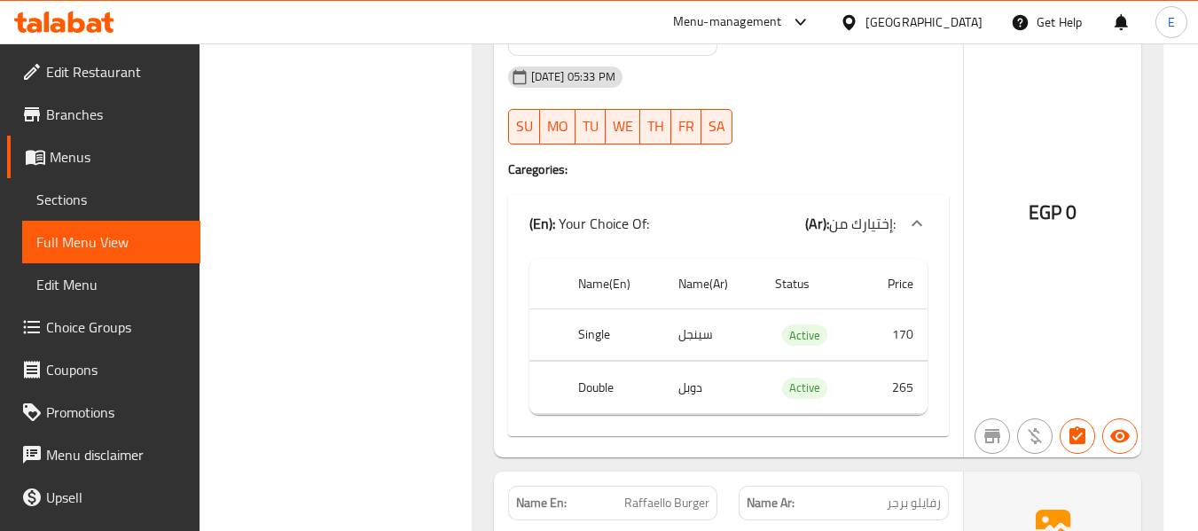
scroll to position [2346, 0]
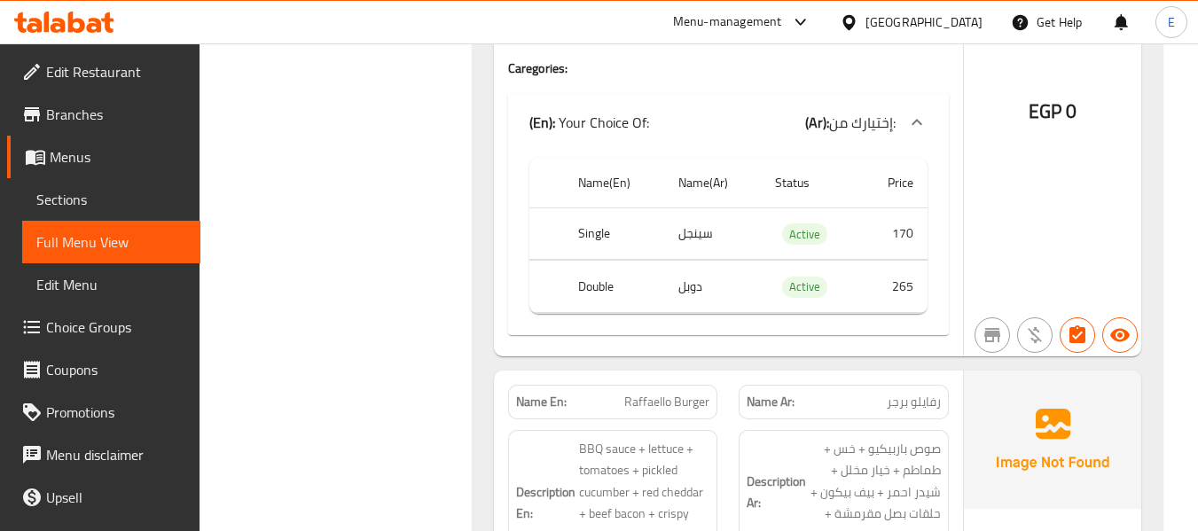
click at [720, 246] on td "سينجل" at bounding box center [712, 234] width 97 height 52
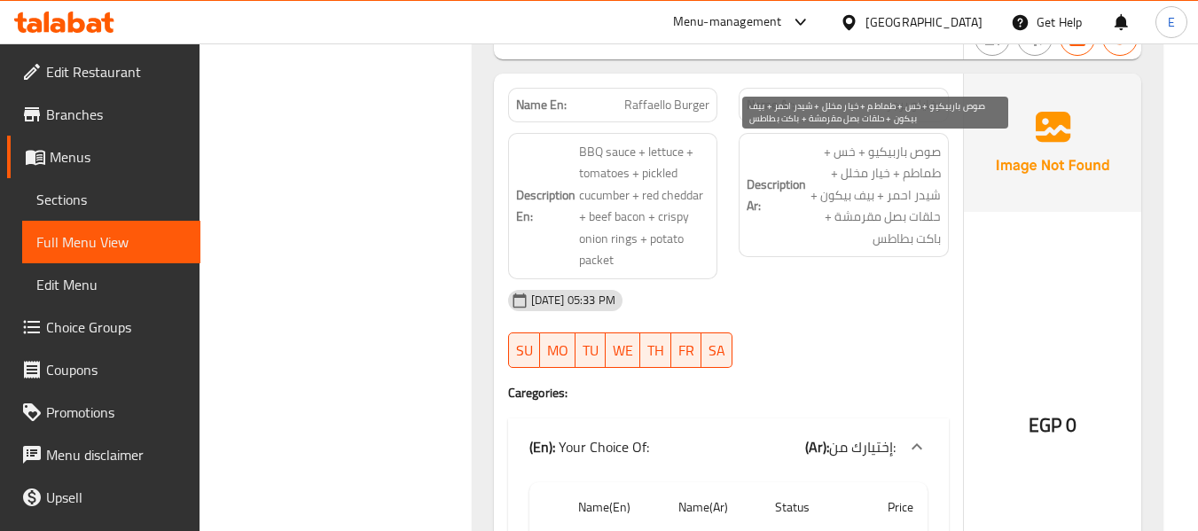
scroll to position [2612, 0]
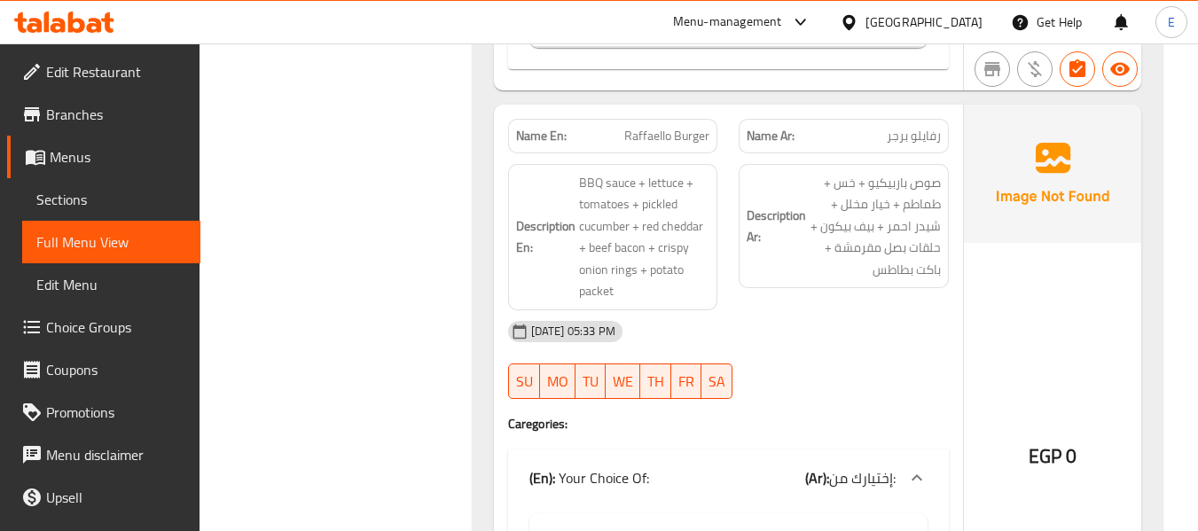
click at [908, 141] on span "رفايلو برجر" at bounding box center [914, 136] width 54 height 19
click at [605, 134] on p "Name En: Raffaello Burger" at bounding box center [613, 136] width 194 height 19
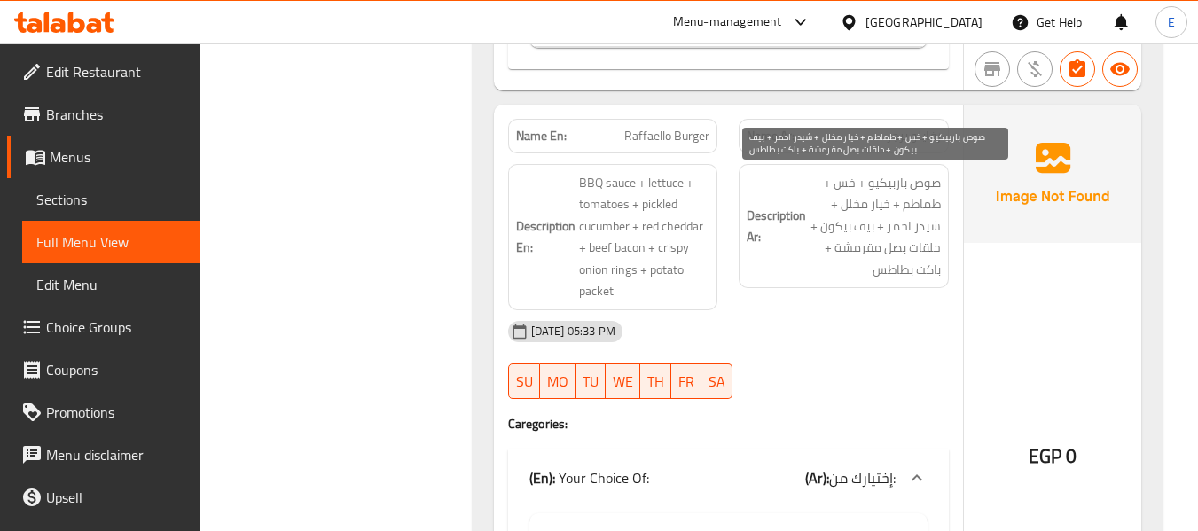
click at [839, 323] on div "15-09-2025 05:33 PM" at bounding box center [729, 331] width 462 height 43
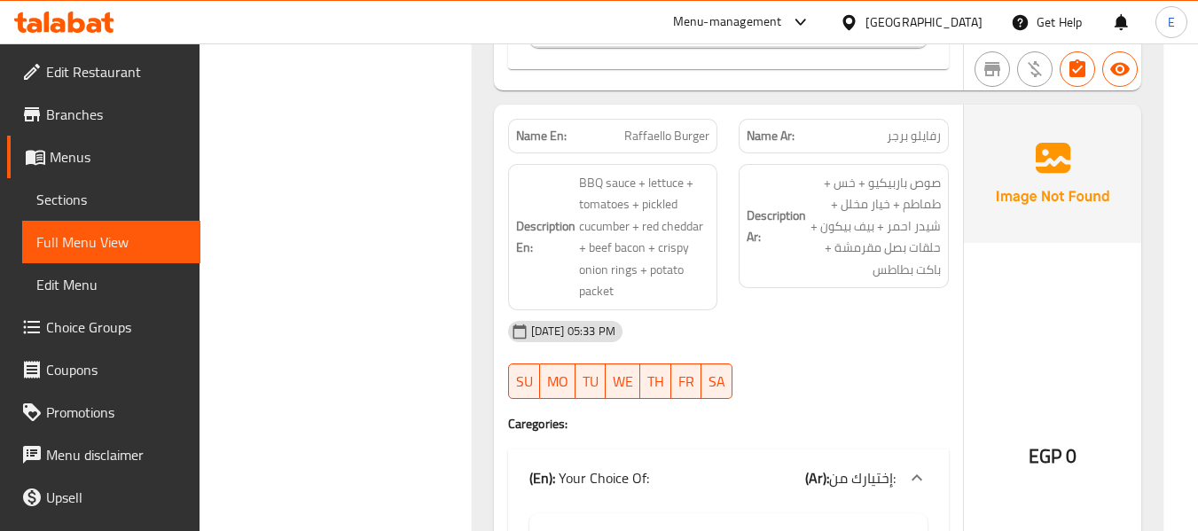
click at [839, 323] on div "15-09-2025 05:33 PM" at bounding box center [729, 331] width 462 height 43
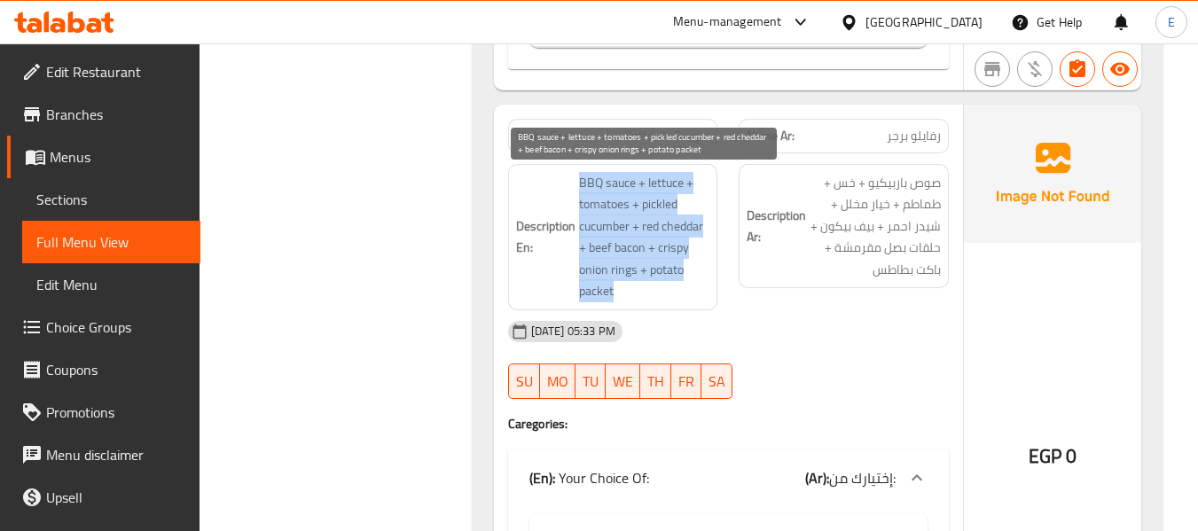
drag, startPoint x: 580, startPoint y: 181, endPoint x: 693, endPoint y: 286, distance: 153.7
click at [693, 286] on span "BBQ sauce + lettuce + tomatoes + pickled cucumber + red cheddar + beef bacon + …" at bounding box center [644, 237] width 131 height 130
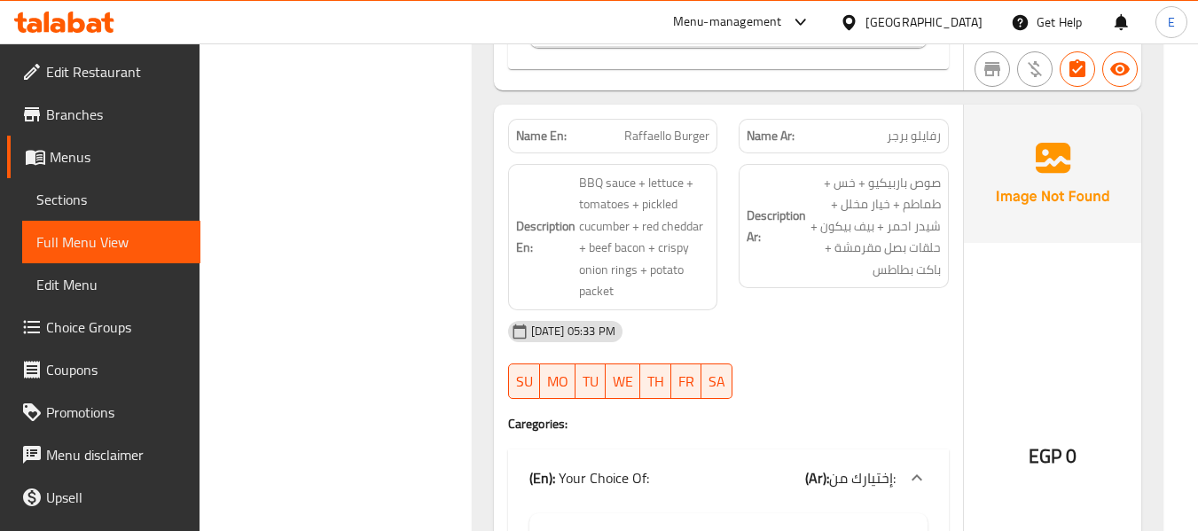
click at [787, 315] on div "15-09-2025 05:33 PM" at bounding box center [729, 331] width 462 height 43
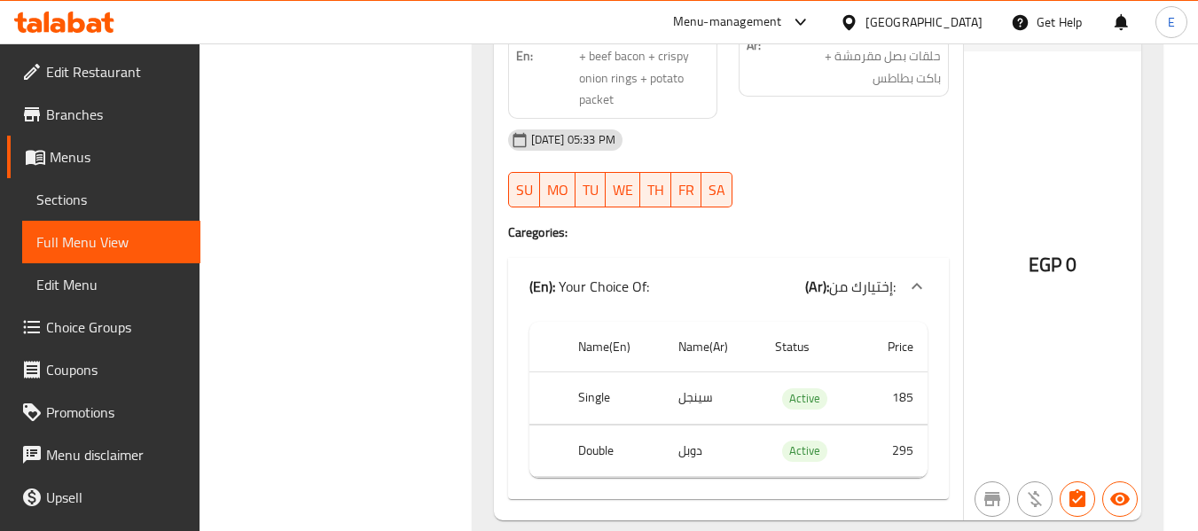
scroll to position [2878, 0]
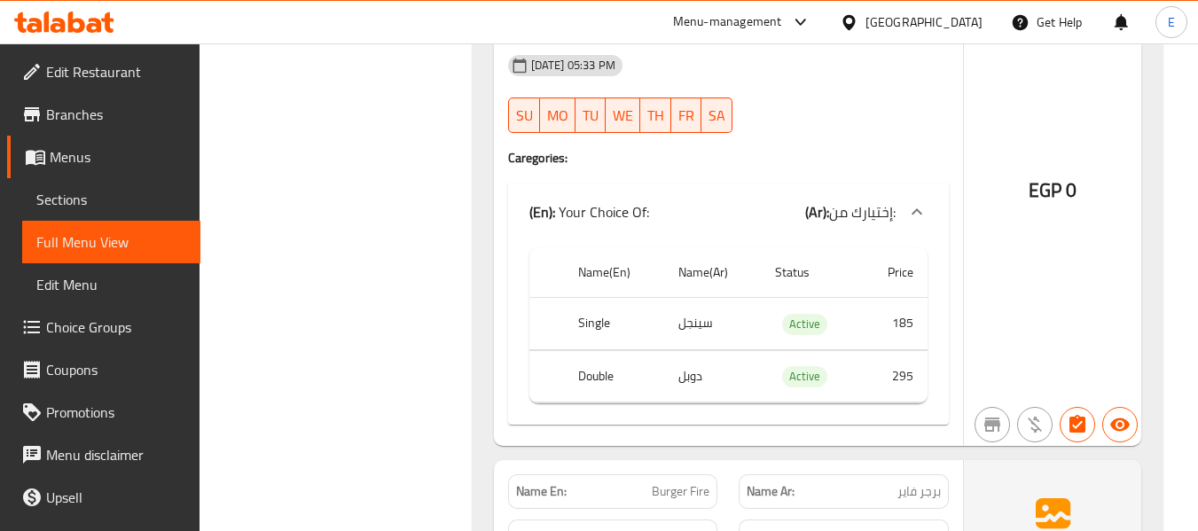
click at [592, 318] on th "Single" at bounding box center [614, 324] width 100 height 52
click at [700, 315] on td "سينجل" at bounding box center [712, 324] width 97 height 52
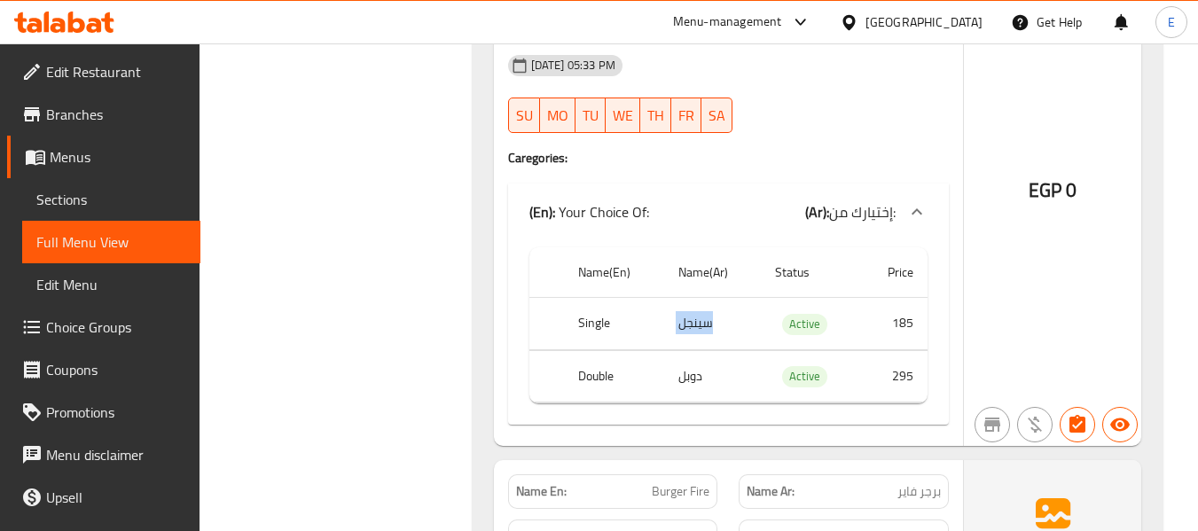
click at [700, 315] on td "سينجل" at bounding box center [712, 324] width 97 height 52
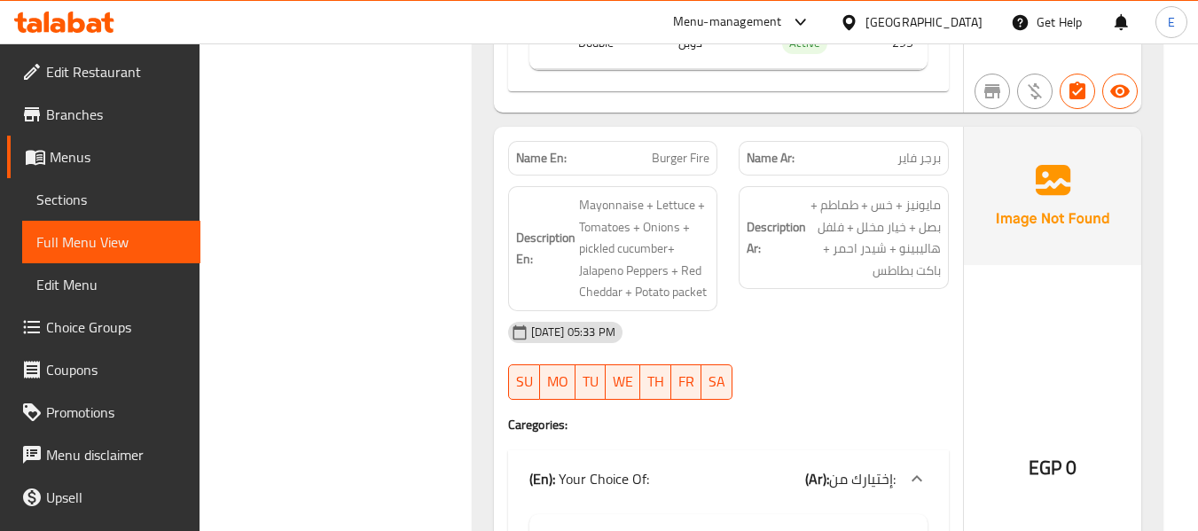
scroll to position [3233, 0]
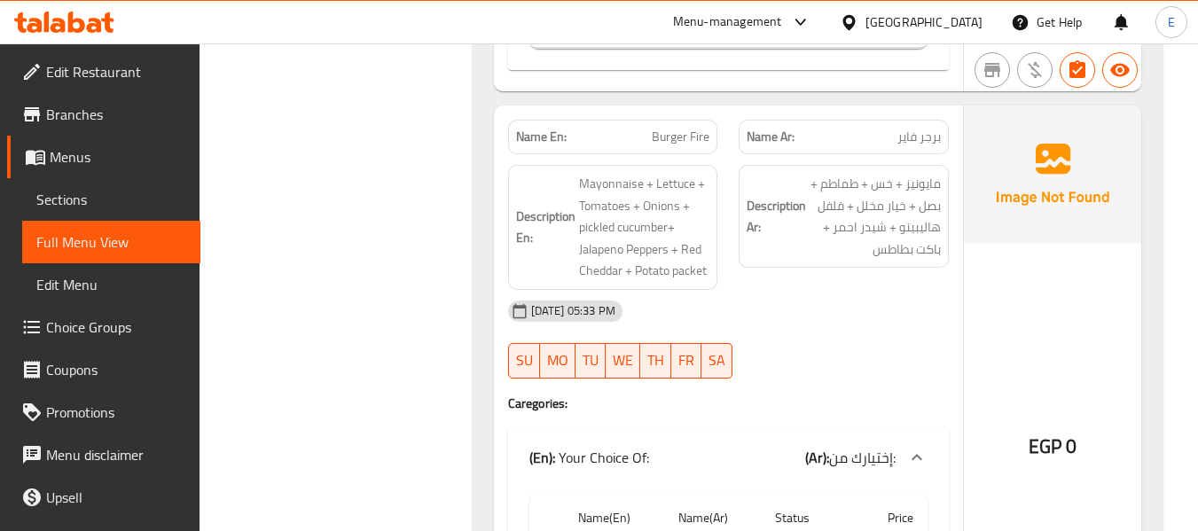
click at [929, 130] on span "برجر فاير" at bounding box center [919, 137] width 43 height 19
click at [703, 131] on span "Burger Fire" at bounding box center [681, 137] width 58 height 19
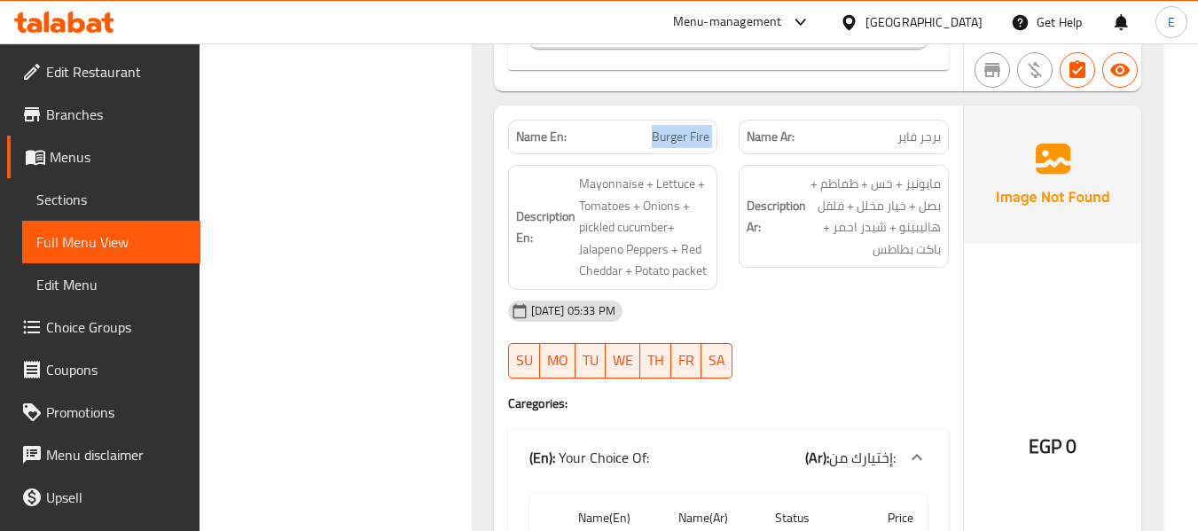
click at [703, 131] on span "Burger Fire" at bounding box center [681, 137] width 58 height 19
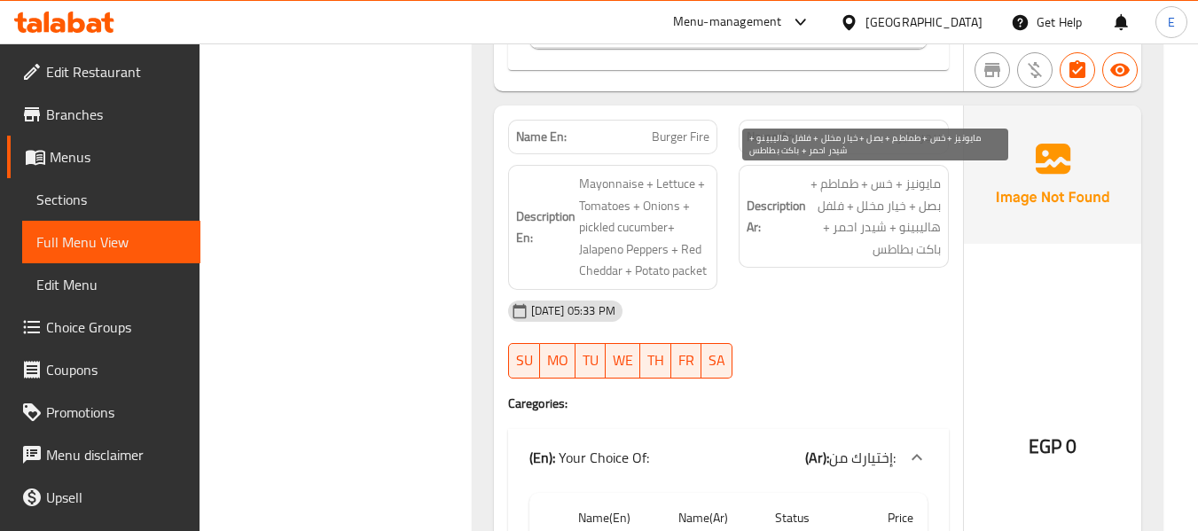
click at [906, 195] on span "مايونيز + خس + طماطم + بصل + خيار مخلل + فلفل هاليبينو + شيدر احمر + باكت بطاطس" at bounding box center [875, 216] width 131 height 87
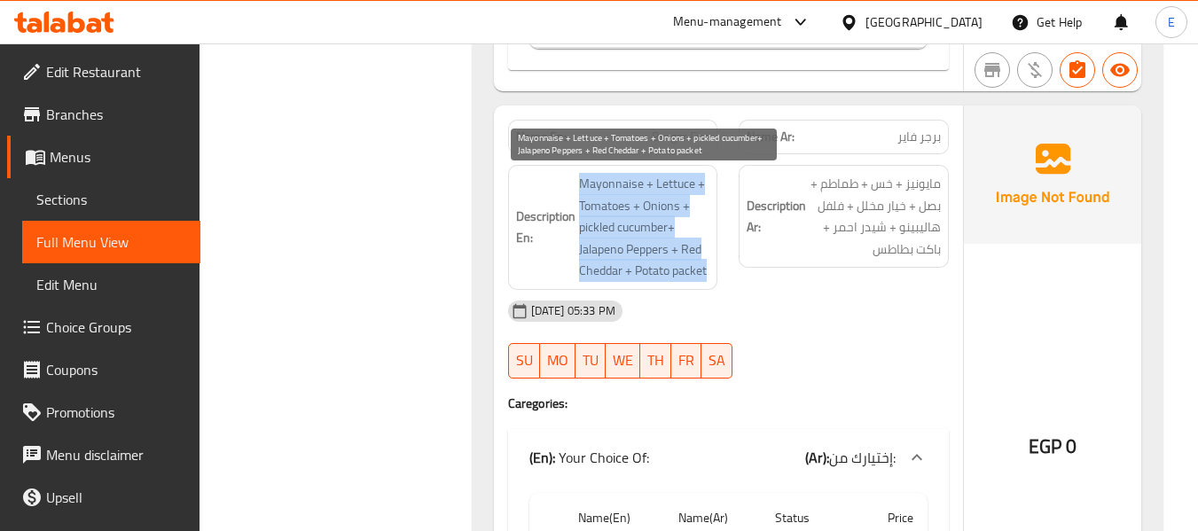
drag, startPoint x: 567, startPoint y: 181, endPoint x: 707, endPoint y: 264, distance: 163.0
click at [707, 264] on h6 "Description En: Mayonnaise + Lettuce + Tomatoes + Onions + pickled cucumber+ Ja…" at bounding box center [613, 227] width 194 height 109
click at [707, 264] on span "Mayonnaise + Lettuce + Tomatoes + Onions + pickled cucumber+ Jalapeno Peppers +…" at bounding box center [644, 227] width 131 height 109
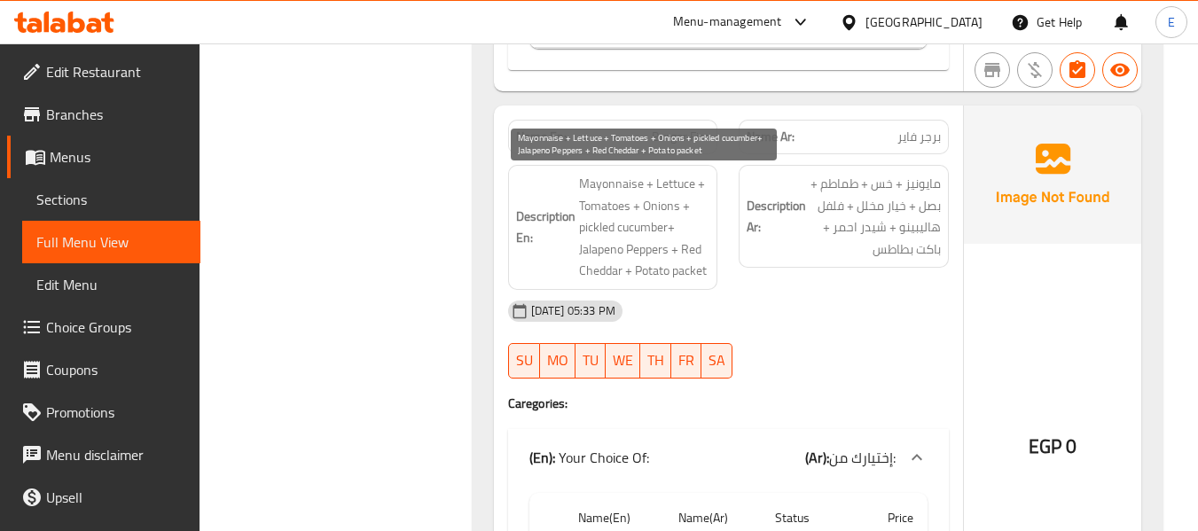
click at [707, 264] on span "Mayonnaise + Lettuce + Tomatoes + Onions + pickled cucumber+ Jalapeno Peppers +…" at bounding box center [644, 227] width 131 height 109
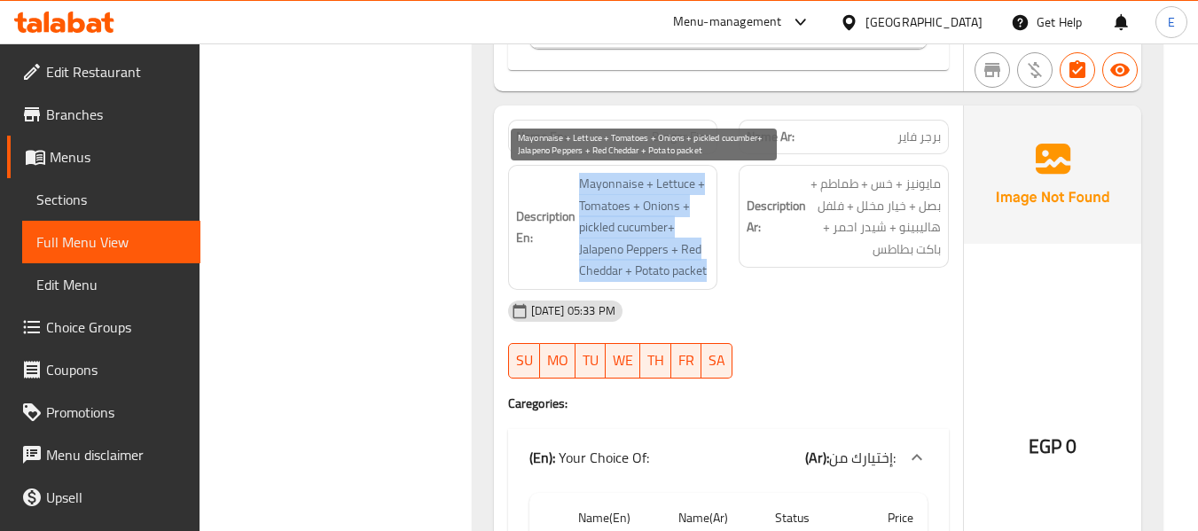
click at [707, 264] on span "Mayonnaise + Lettuce + Tomatoes + Onions + pickled cucumber+ Jalapeno Peppers +…" at bounding box center [644, 227] width 131 height 109
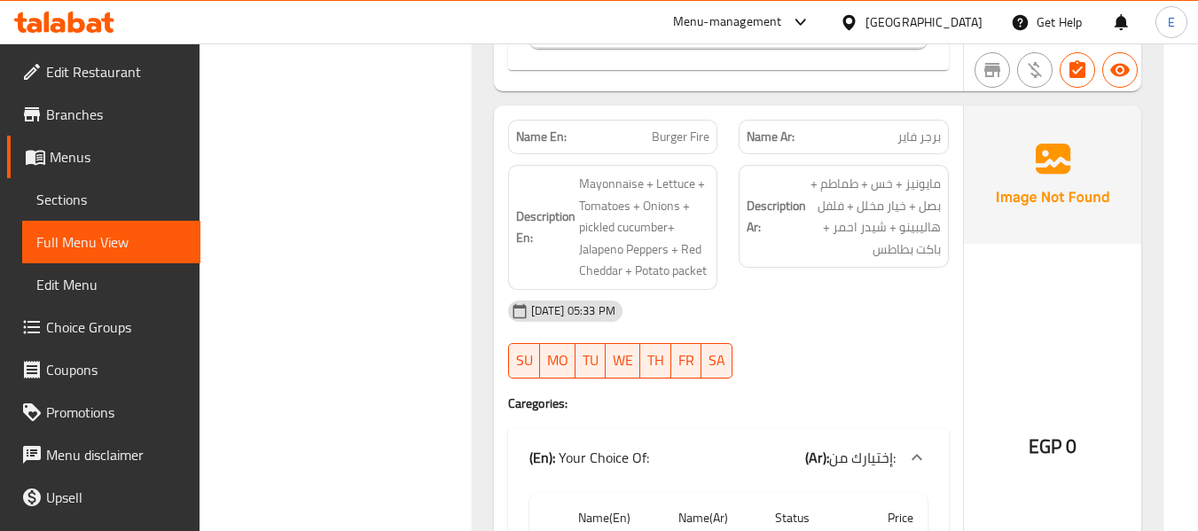
click at [920, 373] on div at bounding box center [843, 378] width 231 height 21
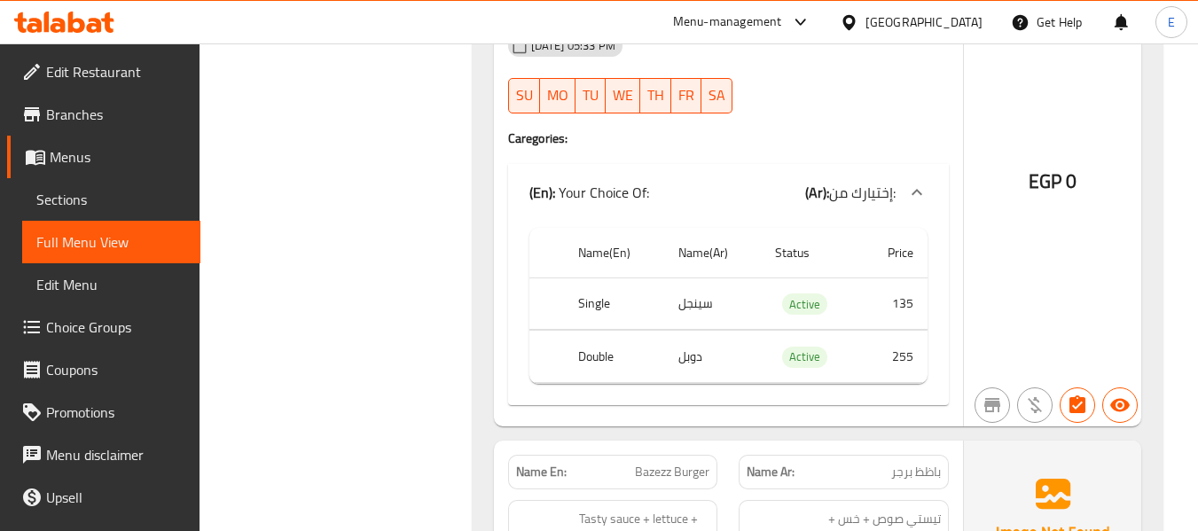
scroll to position [3499, 0]
click at [697, 349] on td "دوبل" at bounding box center [712, 356] width 97 height 52
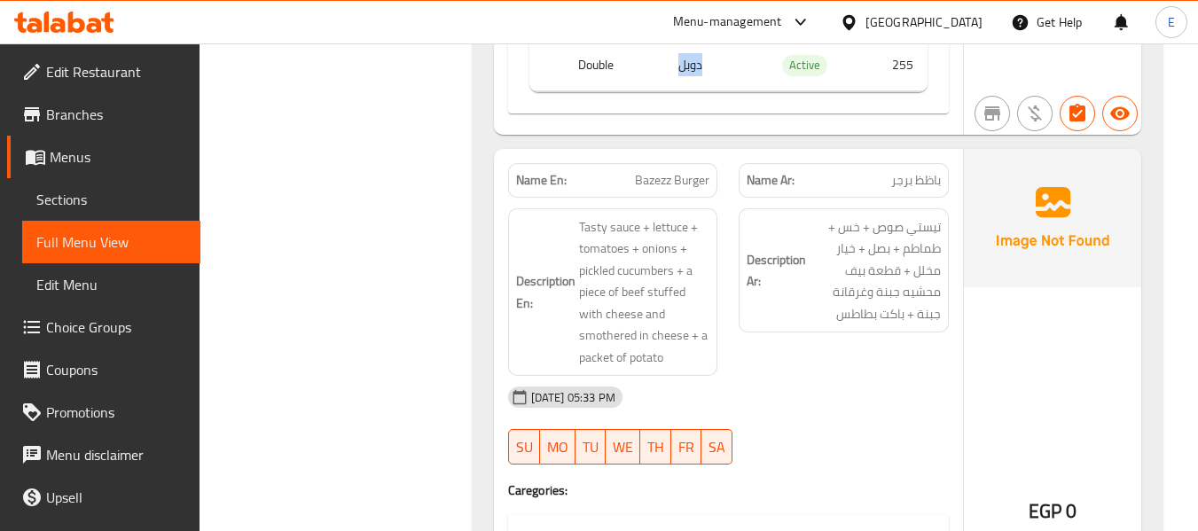
scroll to position [3853, 0]
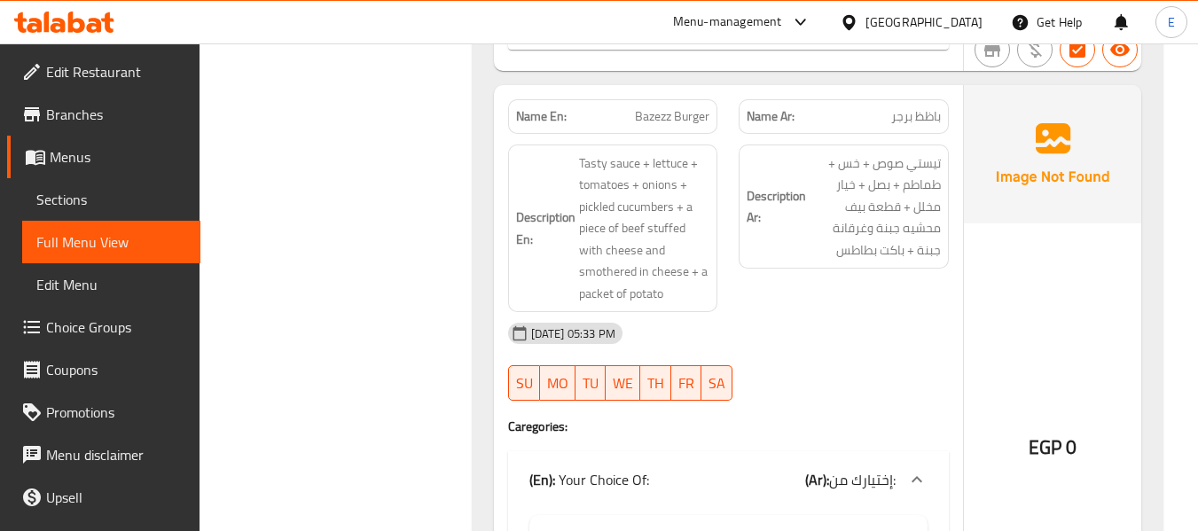
click at [917, 107] on span "باظظ برجر" at bounding box center [916, 116] width 50 height 19
click at [662, 107] on span "Bazezz Burger" at bounding box center [672, 116] width 74 height 19
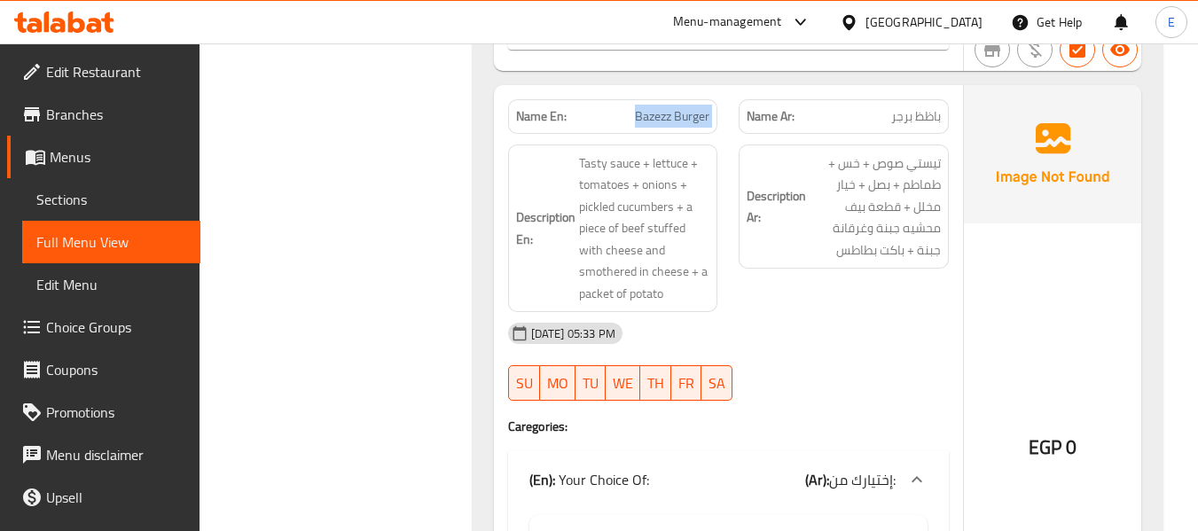
click at [662, 107] on span "Bazezz Burger" at bounding box center [672, 116] width 74 height 19
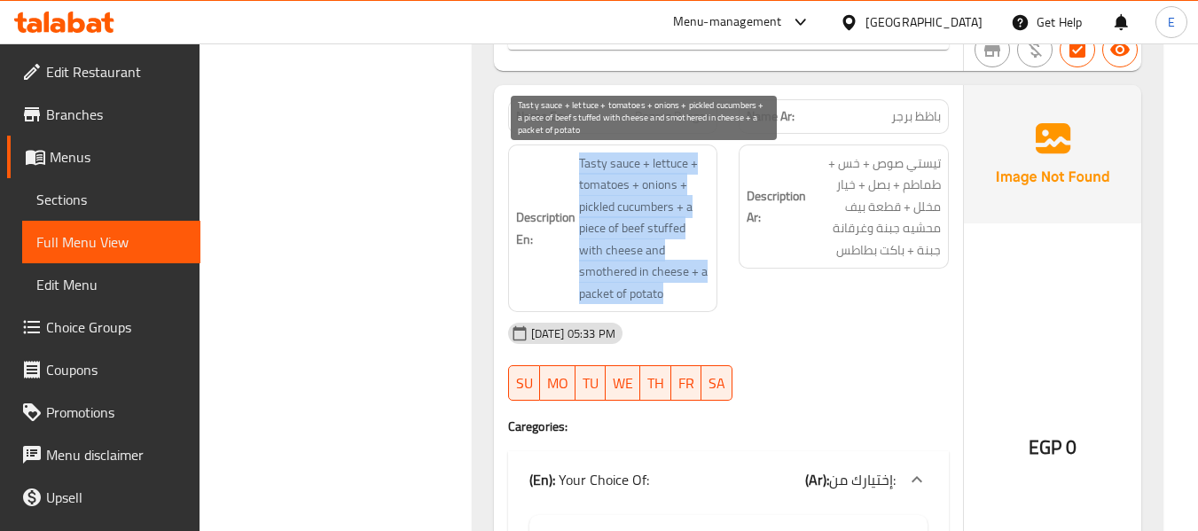
drag, startPoint x: 576, startPoint y: 156, endPoint x: 681, endPoint y: 290, distance: 170.0
click at [681, 290] on h6 "Description En: Tasty sauce + lettuce + tomatoes + onions + pickled cucumbers +…" at bounding box center [613, 229] width 194 height 153
click at [681, 290] on span "Tasty sauce + lettuce + tomatoes + onions + pickled cucumbers + a piece of beef…" at bounding box center [644, 229] width 131 height 153
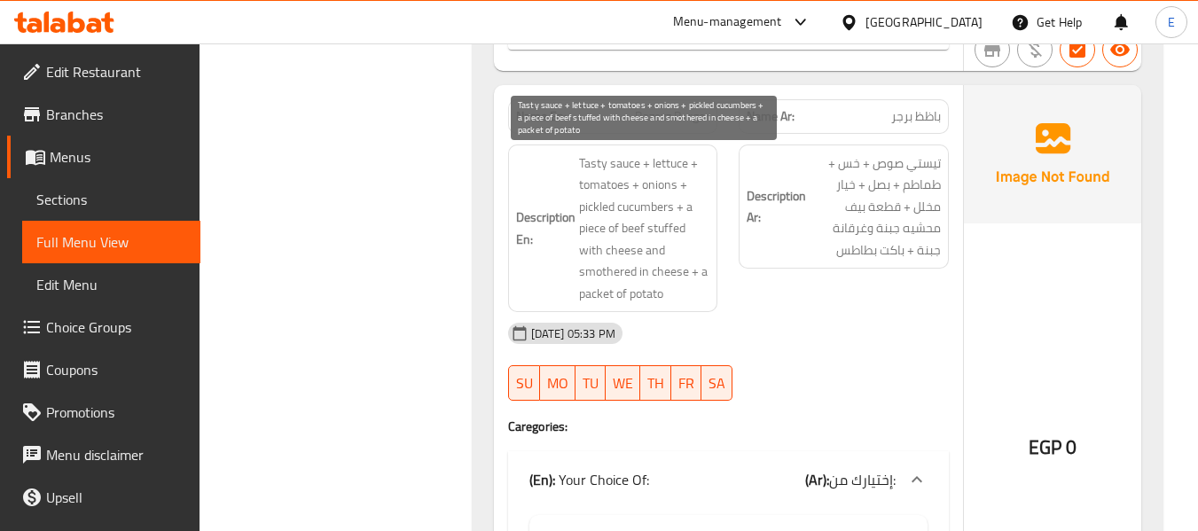
click at [681, 290] on span "Tasty sauce + lettuce + tomatoes + onions + pickled cucumbers + a piece of beef…" at bounding box center [644, 229] width 131 height 153
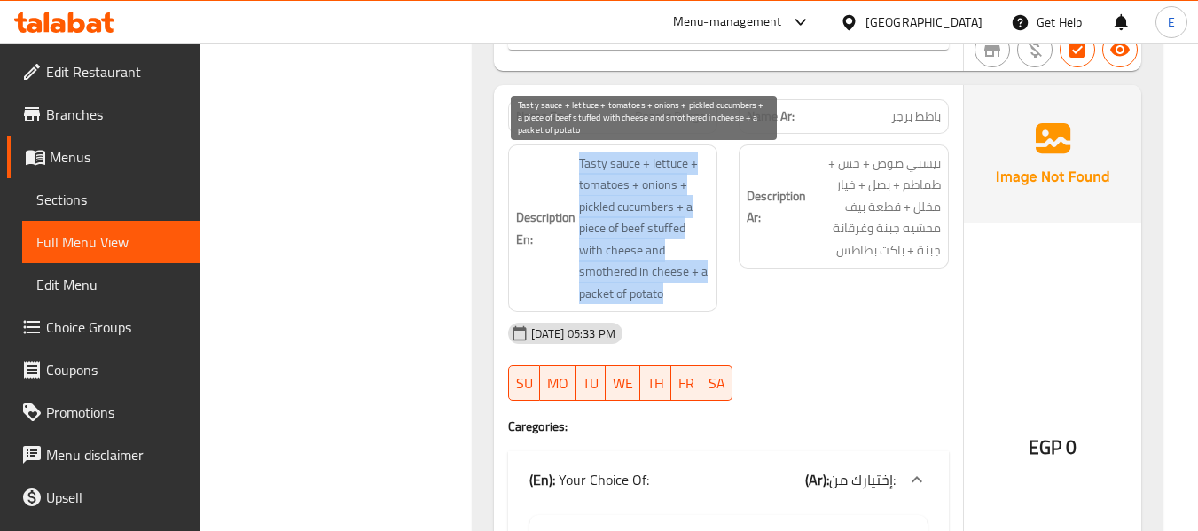
click at [681, 290] on span "Tasty sauce + lettuce + tomatoes + onions + pickled cucumbers + a piece of beef…" at bounding box center [644, 229] width 131 height 153
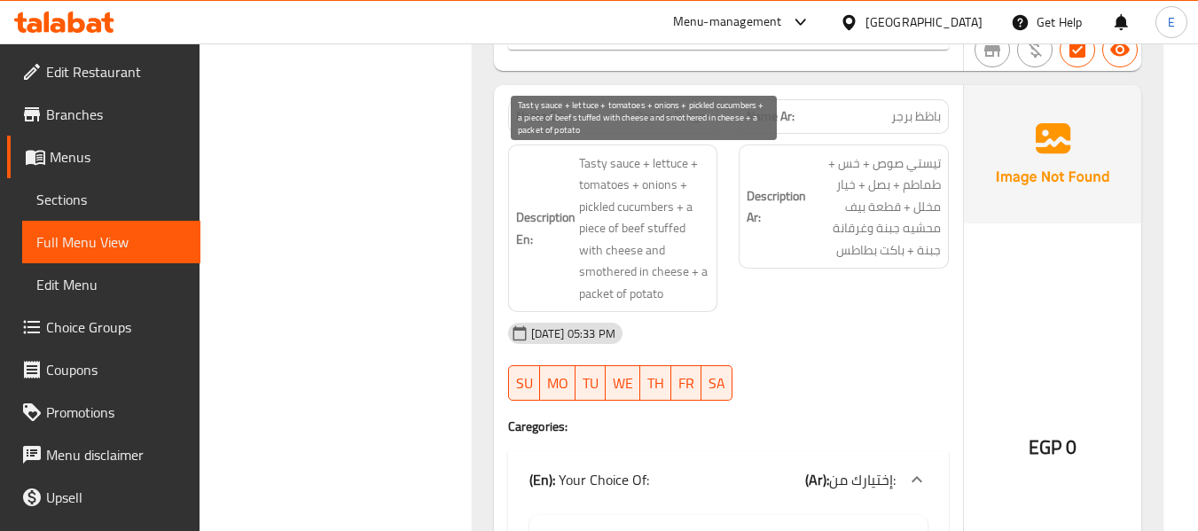
click at [824, 356] on div "15-09-2025 05:33 PM SU MO TU WE TH FR SA" at bounding box center [729, 361] width 462 height 99
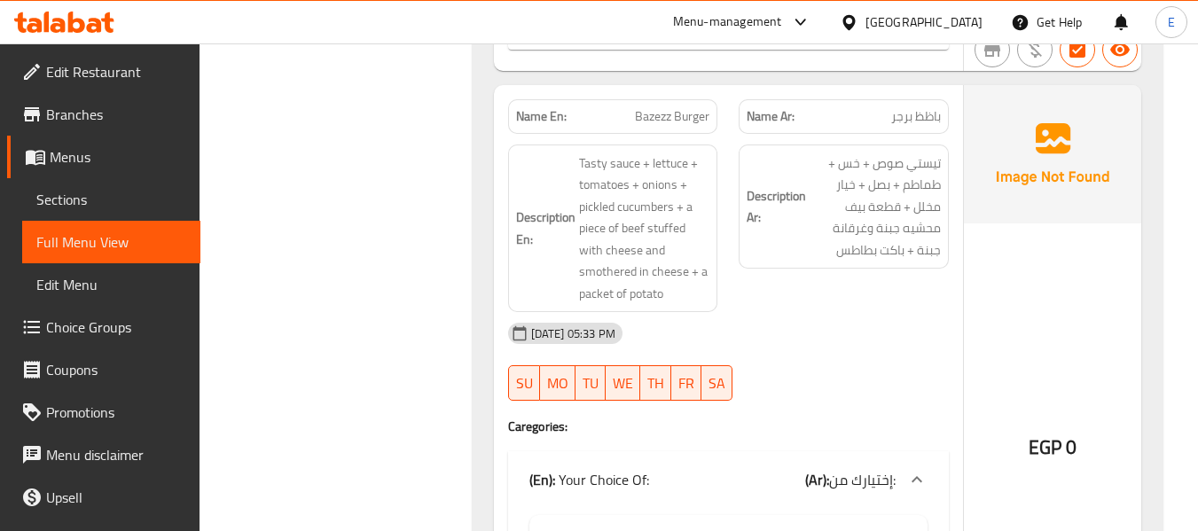
click at [642, 107] on span "Bazezz Burger" at bounding box center [672, 116] width 74 height 19
copy span "Bazezz Burger"
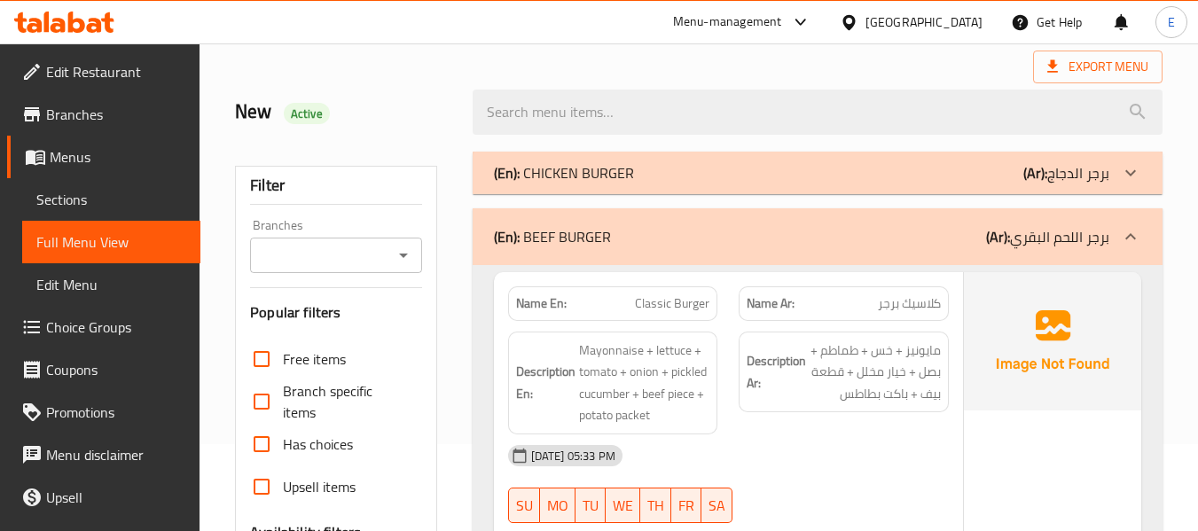
scroll to position [0, 0]
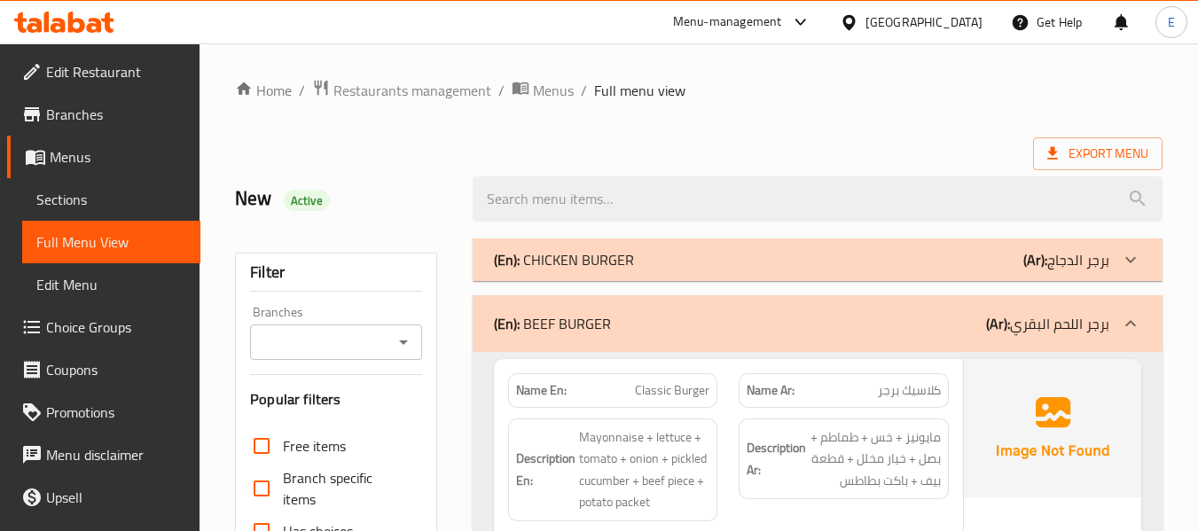
click at [938, 266] on div "(En): CHICKEN BURGER (Ar): برجر الدجاج" at bounding box center [801, 259] width 615 height 21
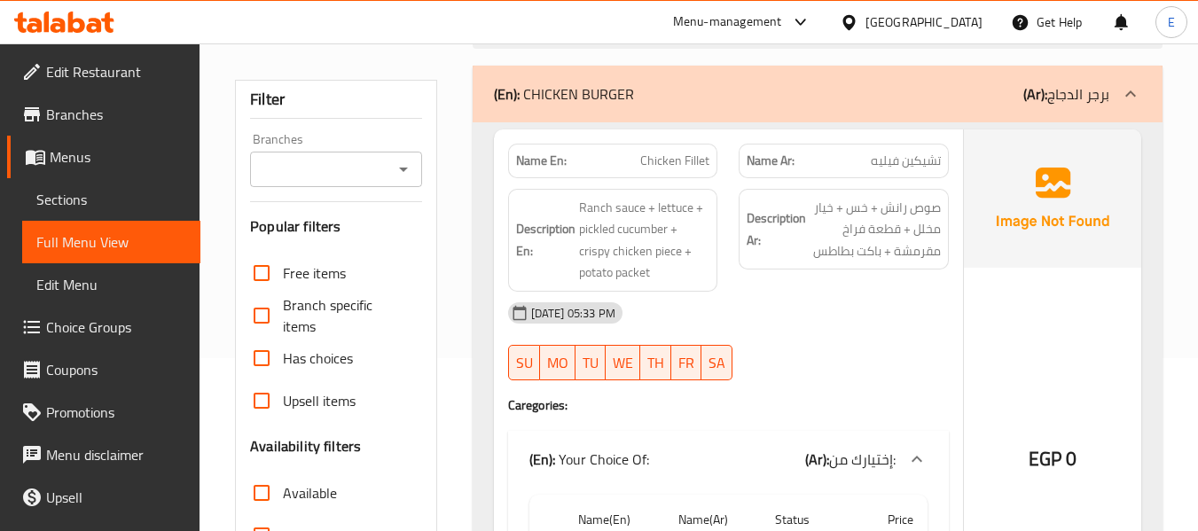
scroll to position [177, 0]
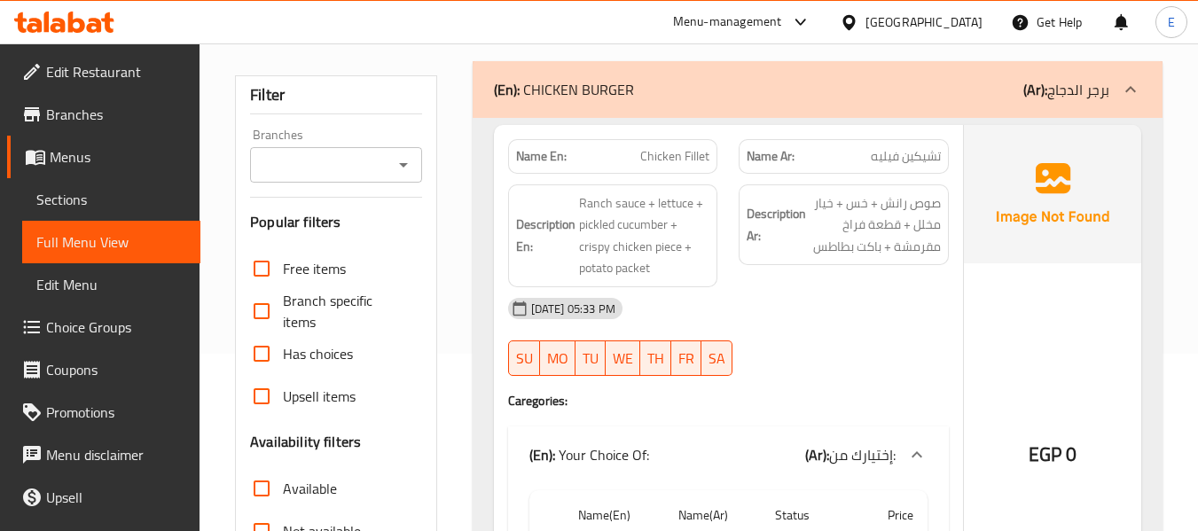
click at [921, 152] on span "تشيكين فيليه" at bounding box center [906, 156] width 70 height 19
click at [643, 161] on span "Chicken Fillet" at bounding box center [674, 156] width 69 height 19
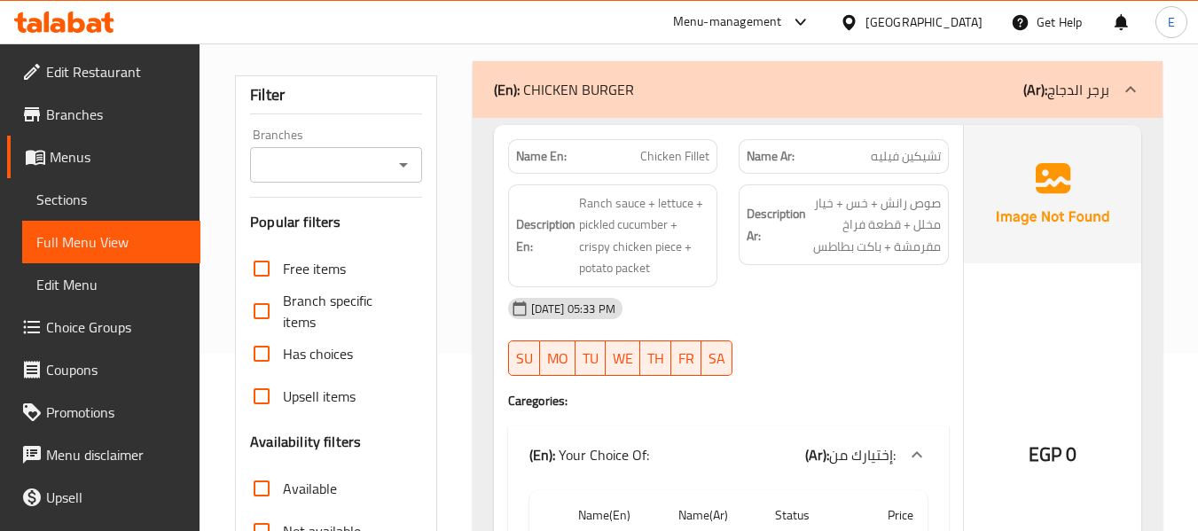
click at [889, 310] on div "15-09-2025 05:33 PM" at bounding box center [729, 308] width 462 height 43
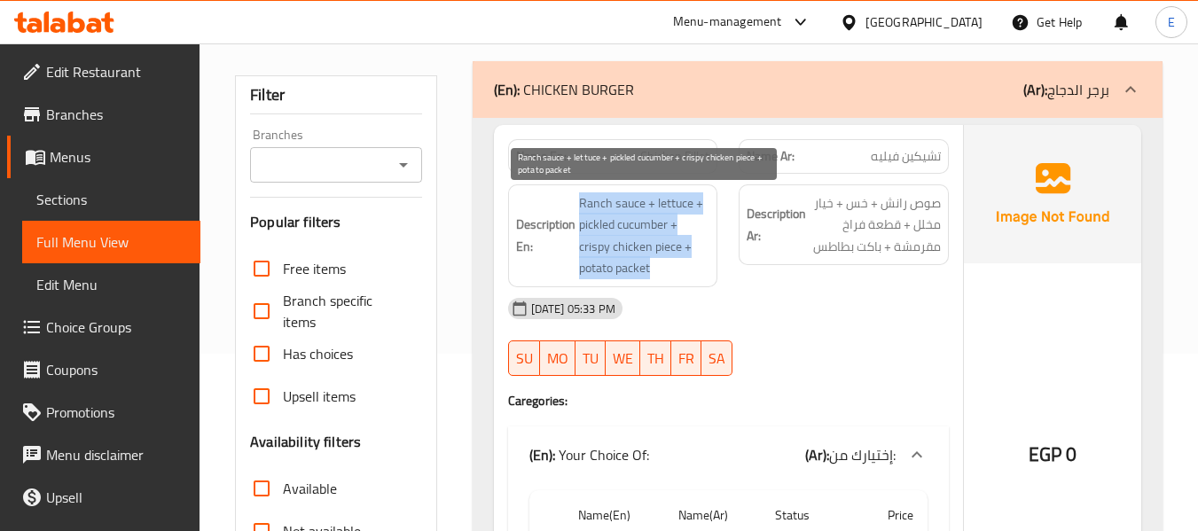
drag, startPoint x: 570, startPoint y: 194, endPoint x: 686, endPoint y: 264, distance: 135.7
click at [686, 264] on h6 "Description En: Ranch sauce + lettuce + pickled cucumber + crispy chicken piece…" at bounding box center [613, 235] width 194 height 87
click at [686, 264] on span "Ranch sauce + lettuce + pickled cucumber + crispy chicken piece + potato packet" at bounding box center [644, 235] width 131 height 87
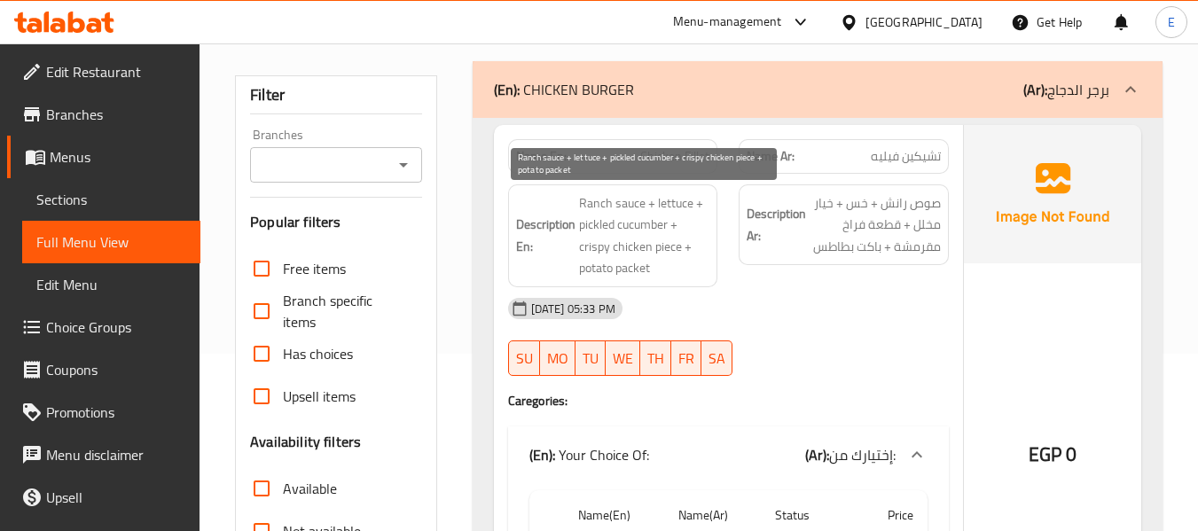
click at [686, 264] on span "Ranch sauce + lettuce + pickled cucumber + crispy chicken piece + potato packet" at bounding box center [644, 235] width 131 height 87
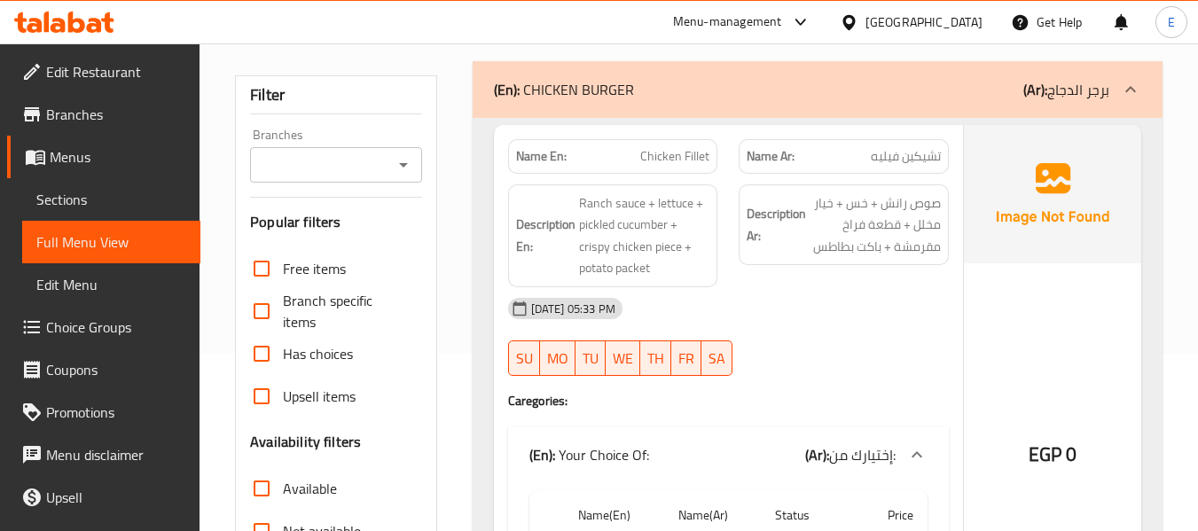
click at [764, 322] on div "15-09-2025 05:33 PM" at bounding box center [729, 308] width 462 height 43
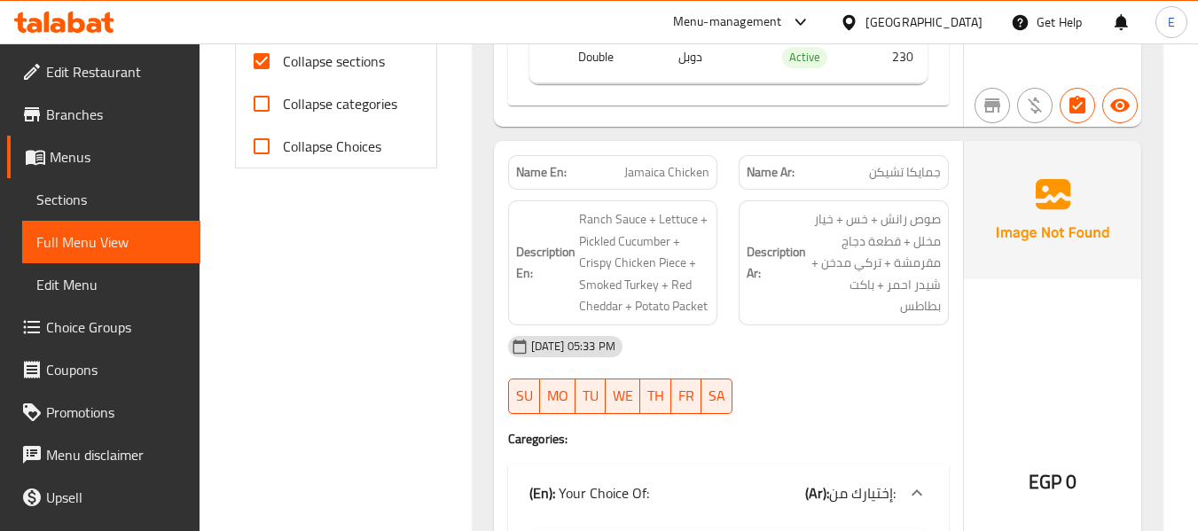
scroll to position [798, 0]
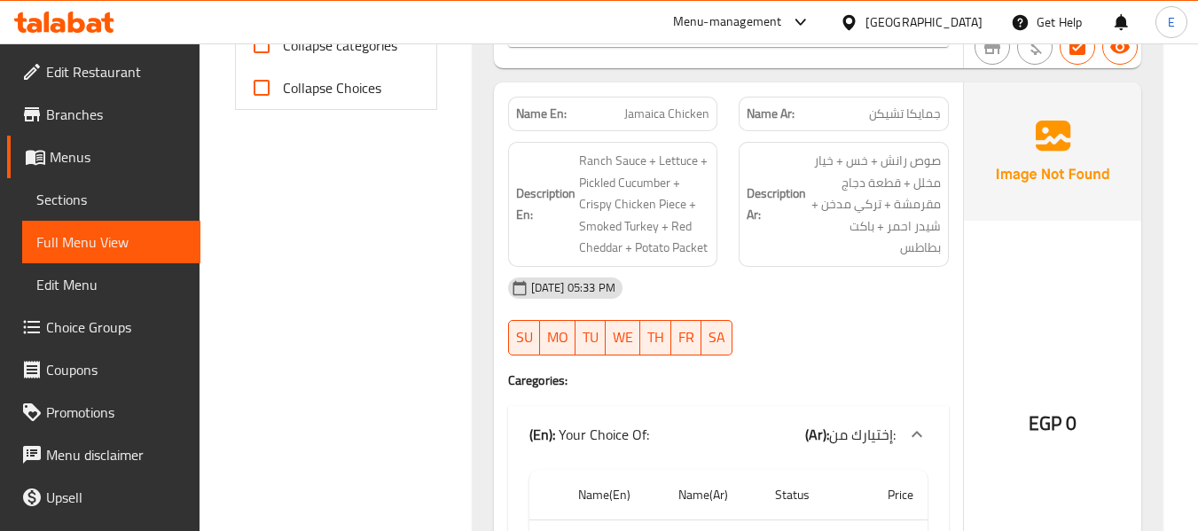
click at [939, 110] on span "جمايكا تشيكن" at bounding box center [905, 114] width 72 height 19
click at [683, 120] on span "Jamaica Chicken" at bounding box center [666, 114] width 85 height 19
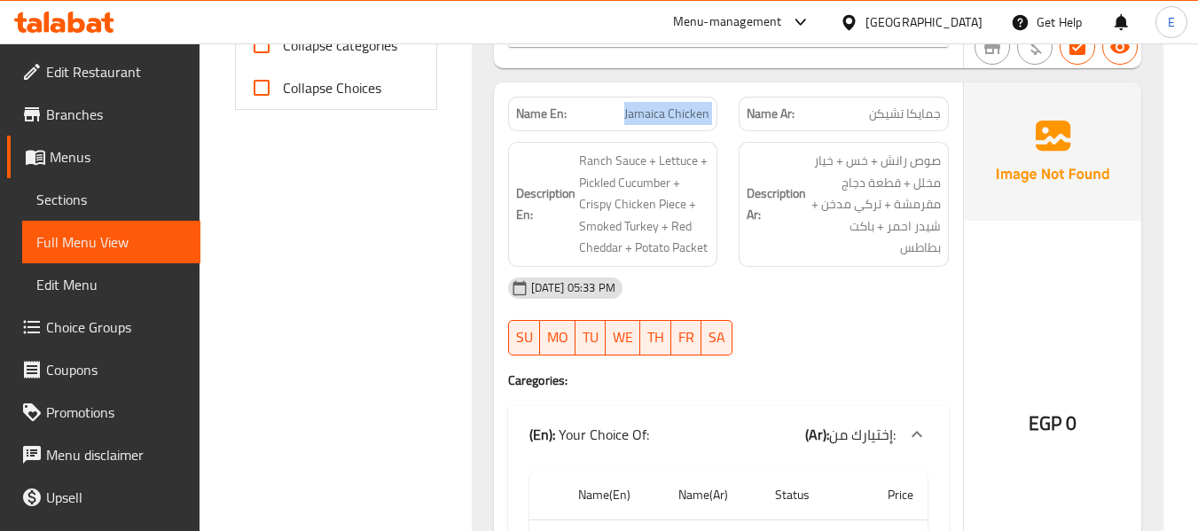
click at [683, 120] on span "Jamaica Chicken" at bounding box center [666, 114] width 85 height 19
click at [800, 280] on div "15-09-2025 05:33 PM" at bounding box center [729, 288] width 462 height 43
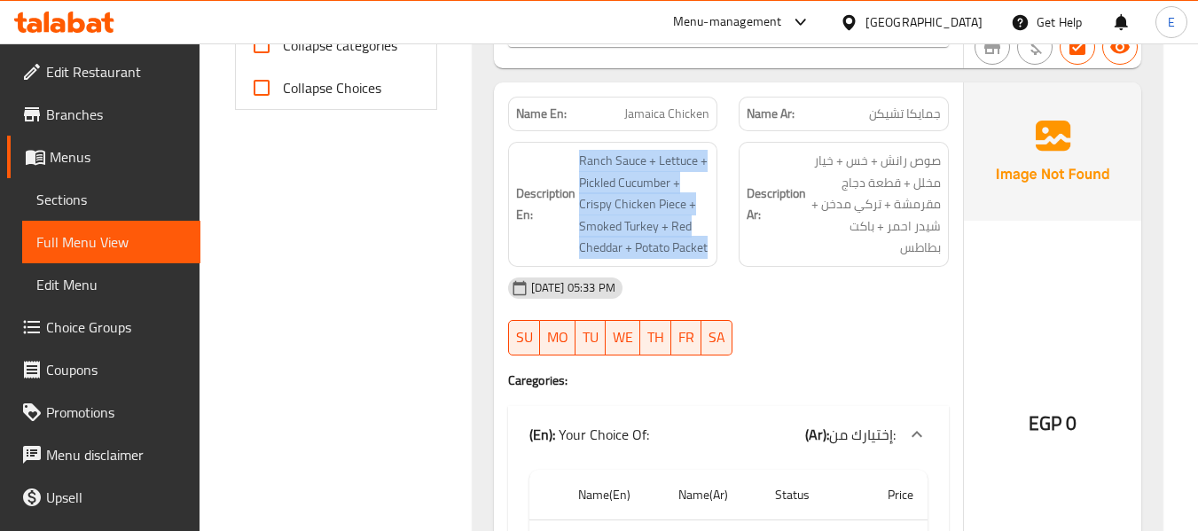
drag, startPoint x: 574, startPoint y: 155, endPoint x: 725, endPoint y: 243, distance: 175.2
click at [725, 243] on div "Description En: Ranch Sauce + Lettuce + Pickled Cucumber + Crispy Chicken Piece…" at bounding box center [613, 204] width 231 height 146
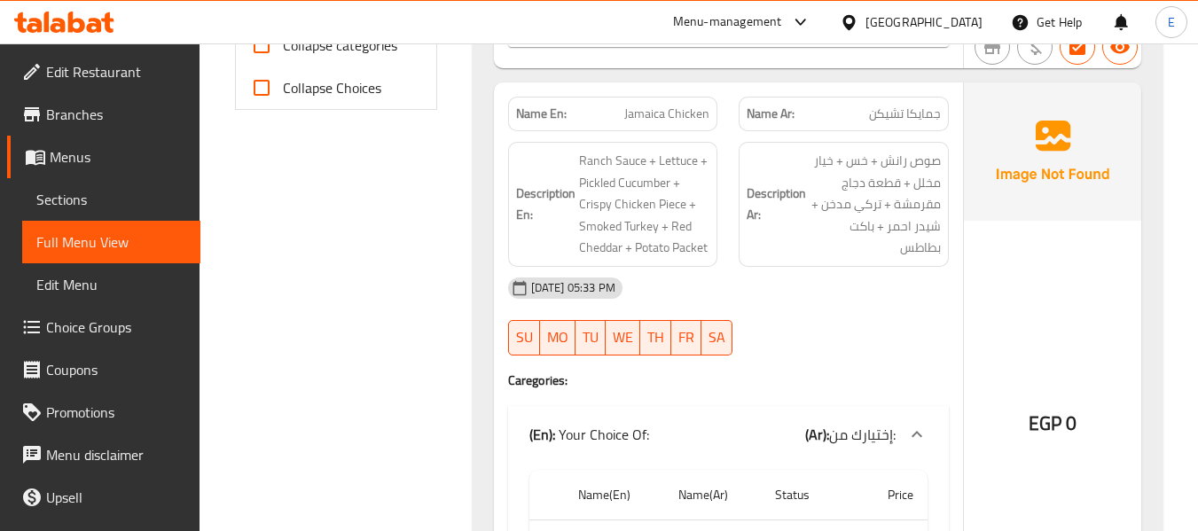
click at [819, 287] on div "15-09-2025 05:33 PM" at bounding box center [729, 288] width 462 height 43
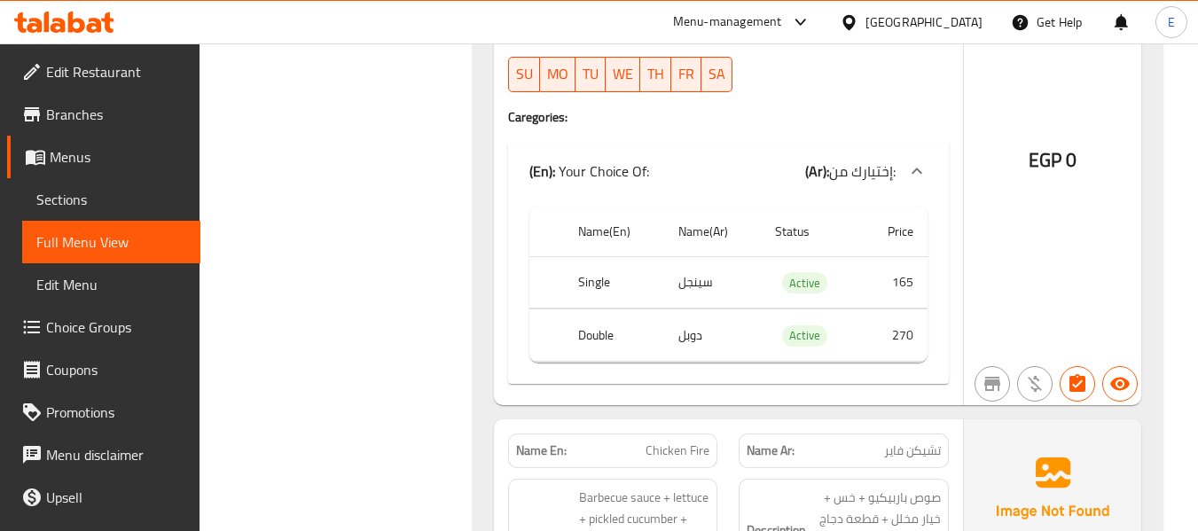
scroll to position [1064, 0]
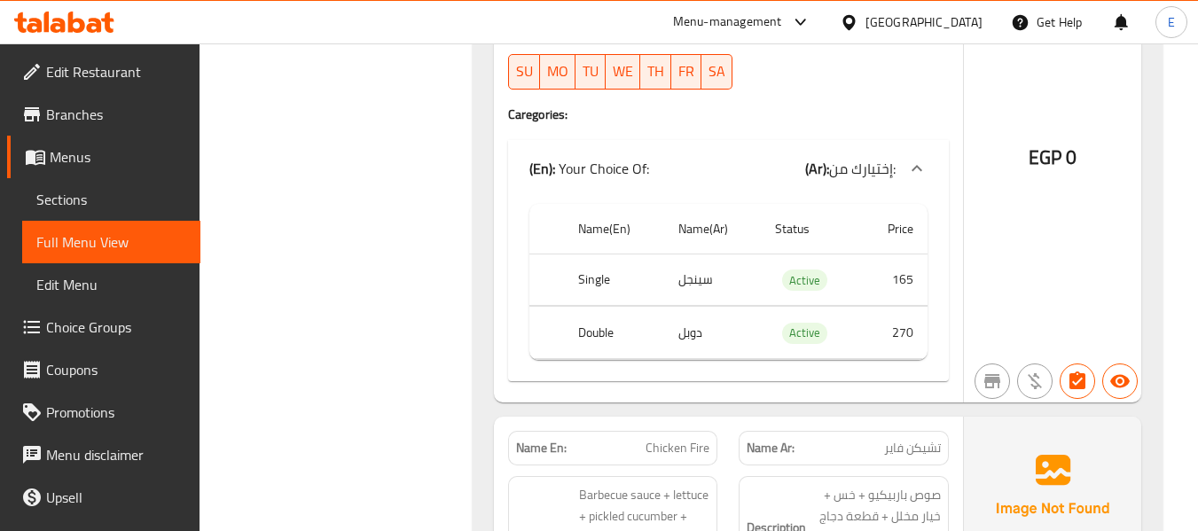
click at [721, 271] on td "سينجل" at bounding box center [712, 280] width 97 height 52
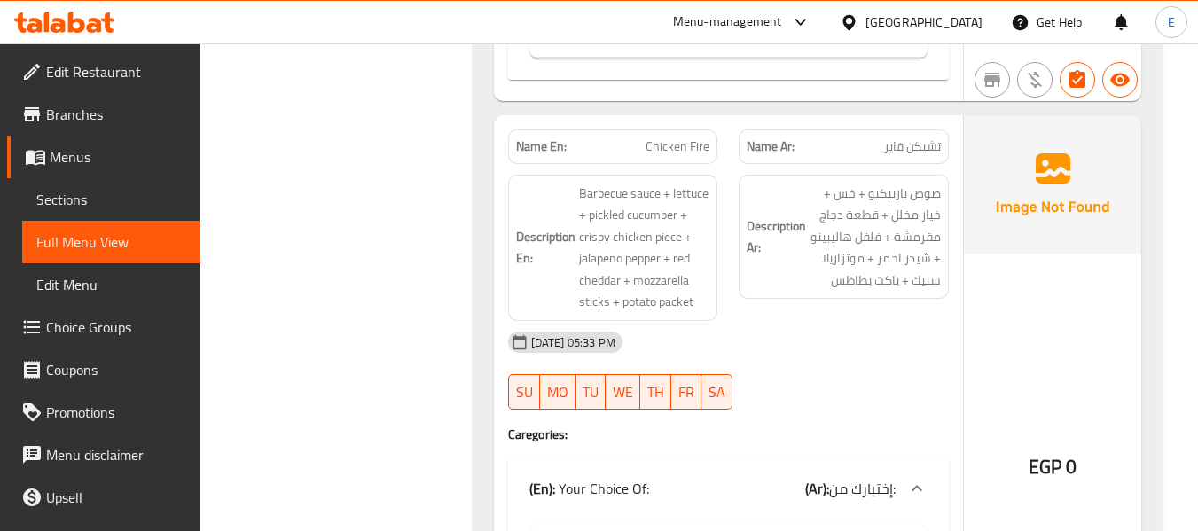
scroll to position [1419, 0]
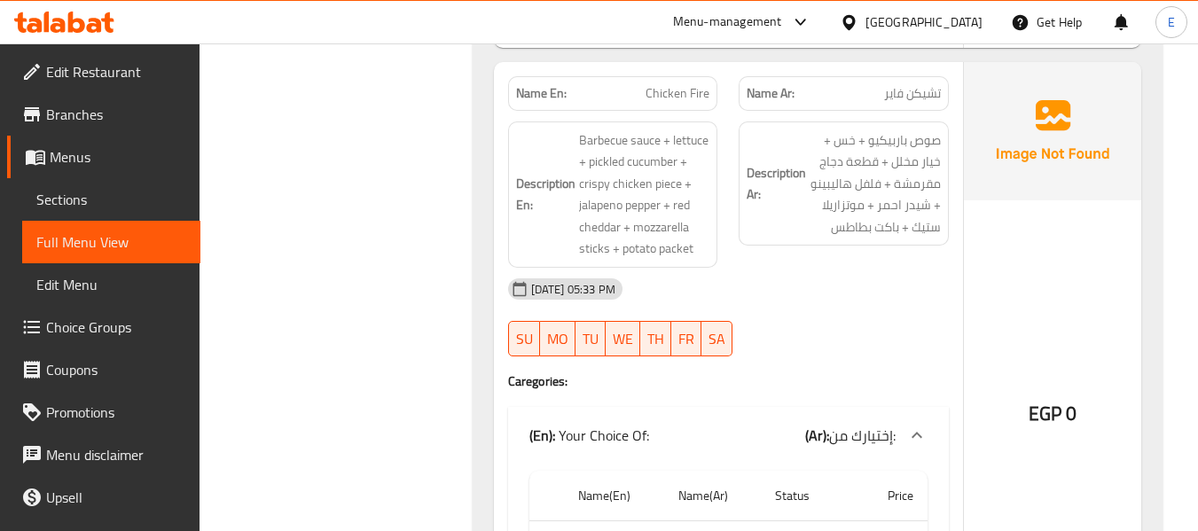
click at [920, 96] on span "تشيكن فاير" at bounding box center [912, 93] width 57 height 19
click at [683, 98] on span "Chicken Fire" at bounding box center [678, 93] width 64 height 19
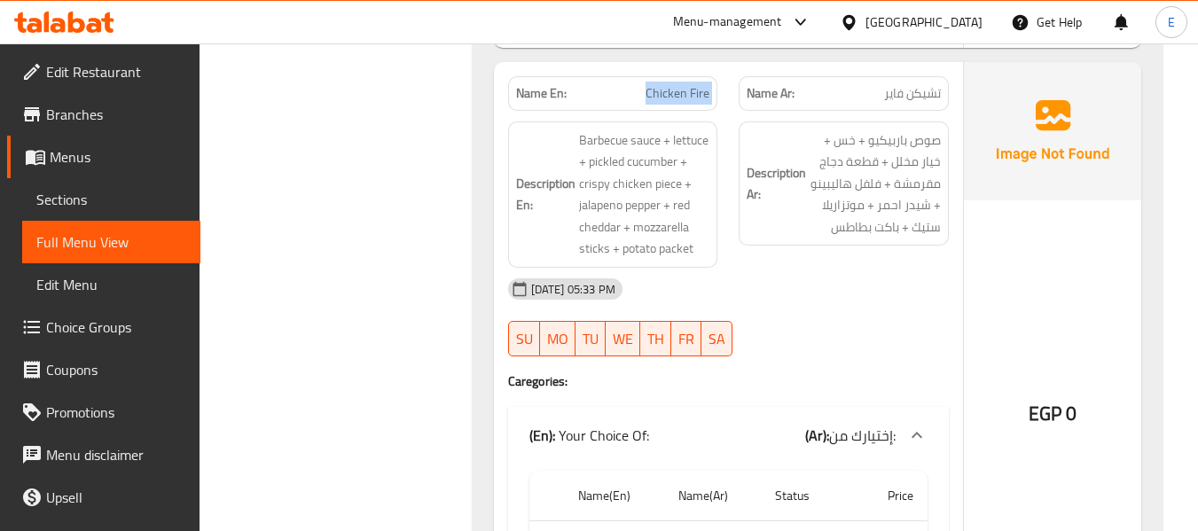
click at [683, 98] on span "Chicken Fire" at bounding box center [678, 93] width 64 height 19
click at [824, 286] on div "15-09-2025 05:33 PM" at bounding box center [729, 289] width 462 height 43
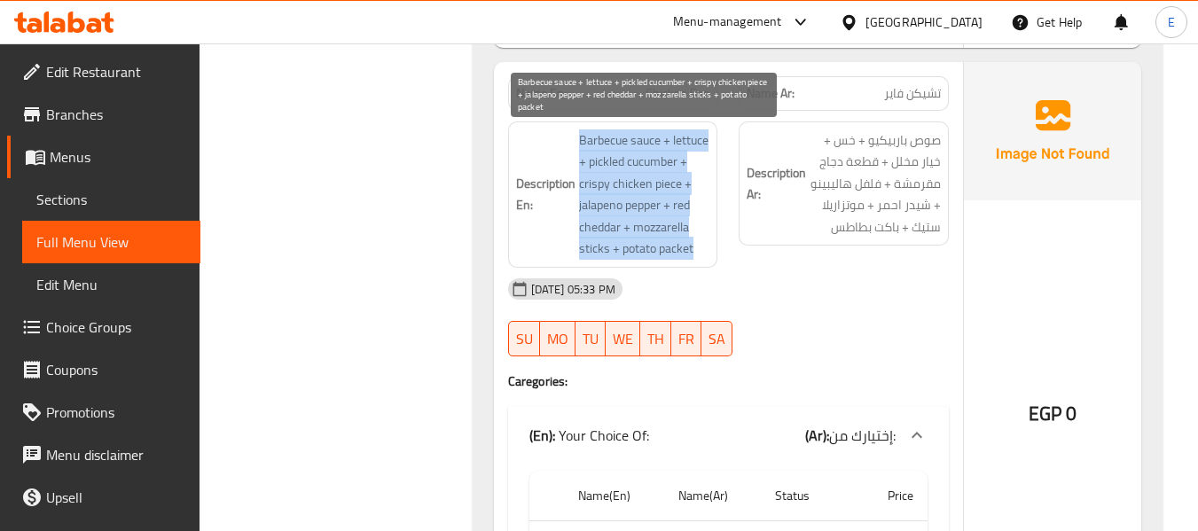
drag, startPoint x: 606, startPoint y: 137, endPoint x: 707, endPoint y: 247, distance: 148.7
click at [707, 247] on h6 "Description En: Barbecue sauce + lettuce + pickled cucumber + crispy chicken pi…" at bounding box center [613, 194] width 194 height 130
click at [707, 247] on span "Barbecue sauce + lettuce + pickled cucumber + crispy chicken piece + jalapeno p…" at bounding box center [644, 194] width 131 height 130
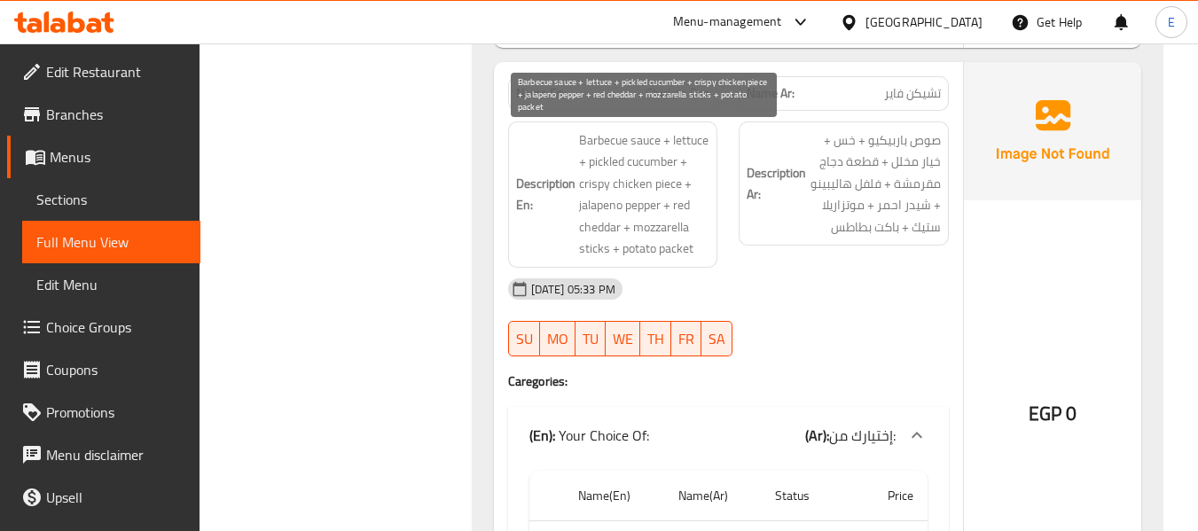
click at [707, 247] on span "Barbecue sauce + lettuce + pickled cucumber + crispy chicken piece + jalapeno p…" at bounding box center [644, 194] width 131 height 130
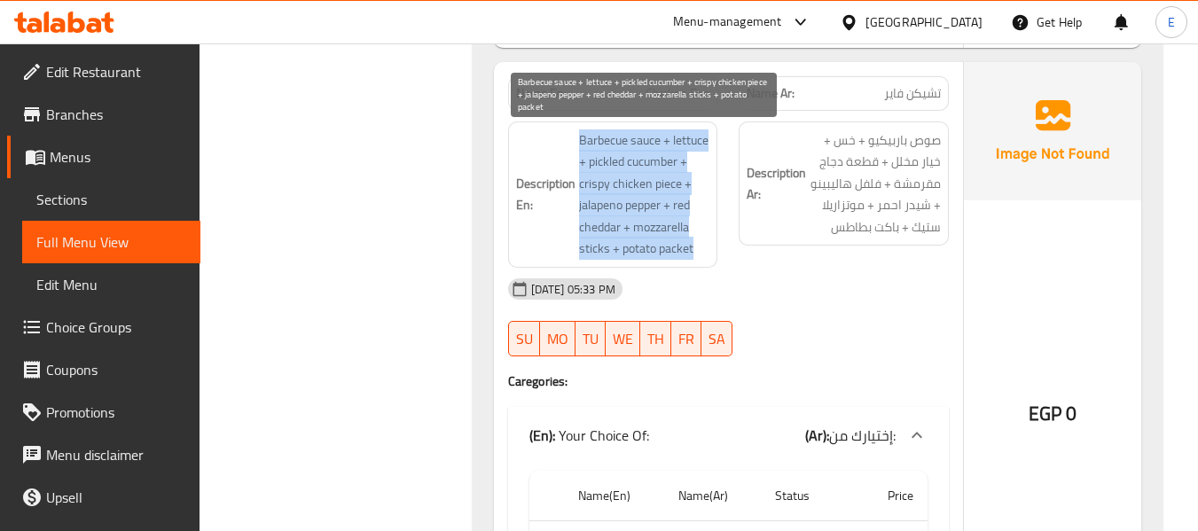
click at [707, 247] on span "Barbecue sauce + lettuce + pickled cucumber + crispy chicken piece + jalapeno p…" at bounding box center [644, 194] width 131 height 130
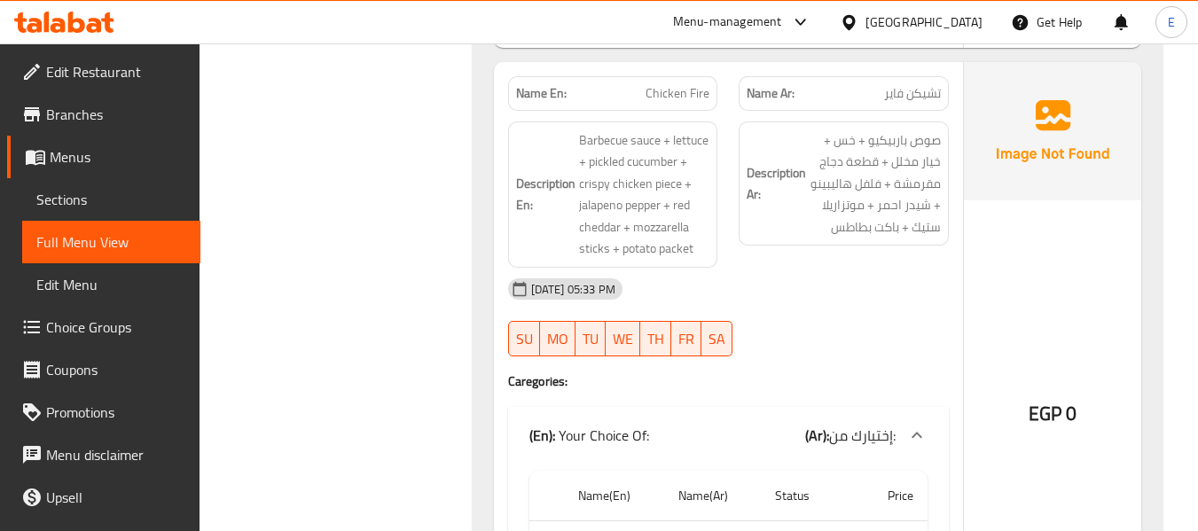
click at [843, 273] on div "15-09-2025 05:33 PM" at bounding box center [729, 289] width 462 height 43
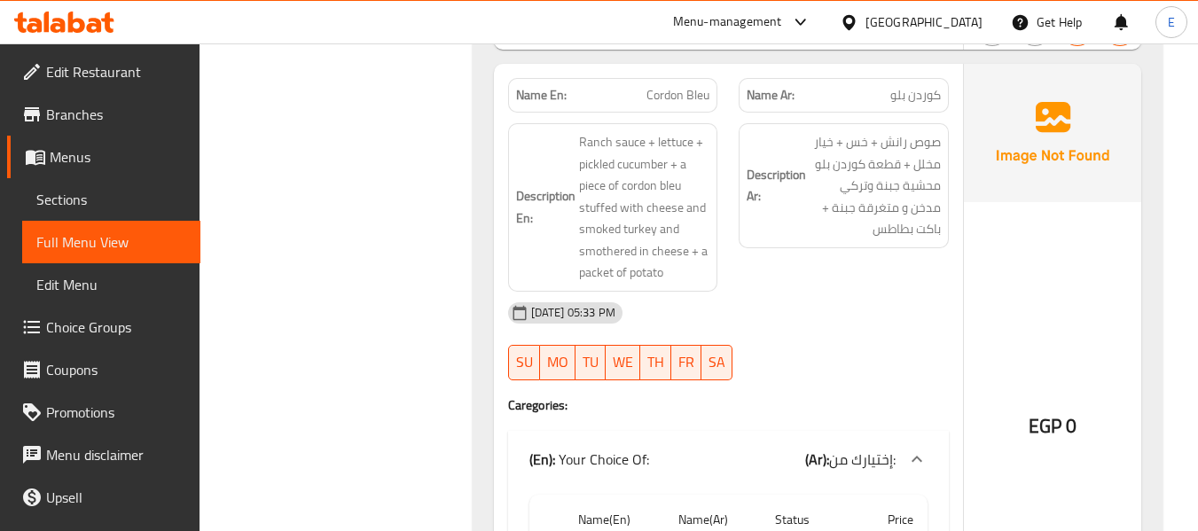
scroll to position [2040, 0]
click at [901, 96] on span "كوردن بلو" at bounding box center [915, 94] width 51 height 19
click at [704, 95] on span "Cordon Bleu" at bounding box center [678, 94] width 63 height 19
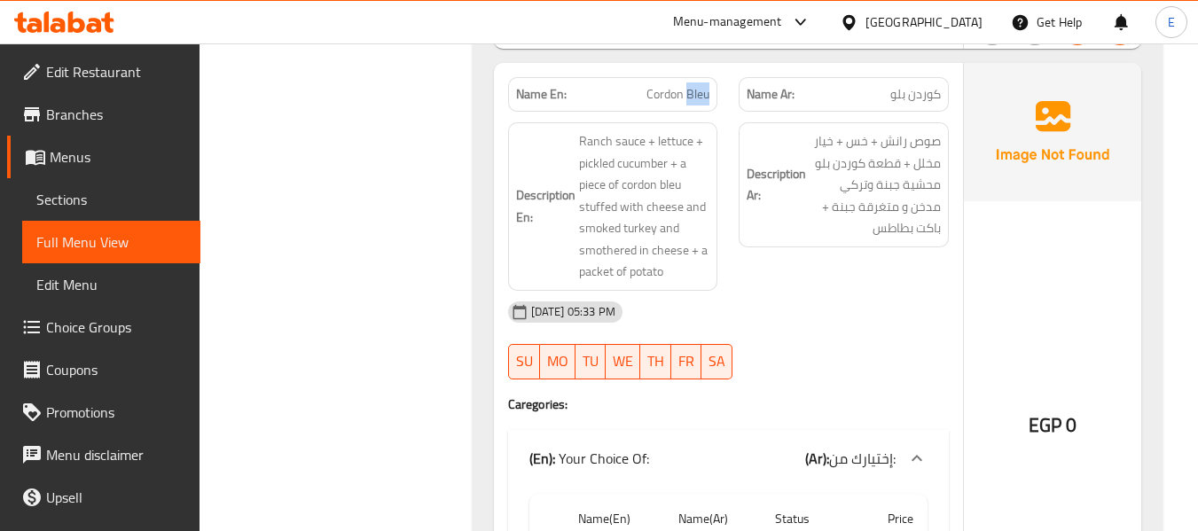
click at [704, 95] on span "Cordon Bleu" at bounding box center [678, 94] width 63 height 19
click at [928, 93] on span "كوردن بلو" at bounding box center [915, 94] width 51 height 19
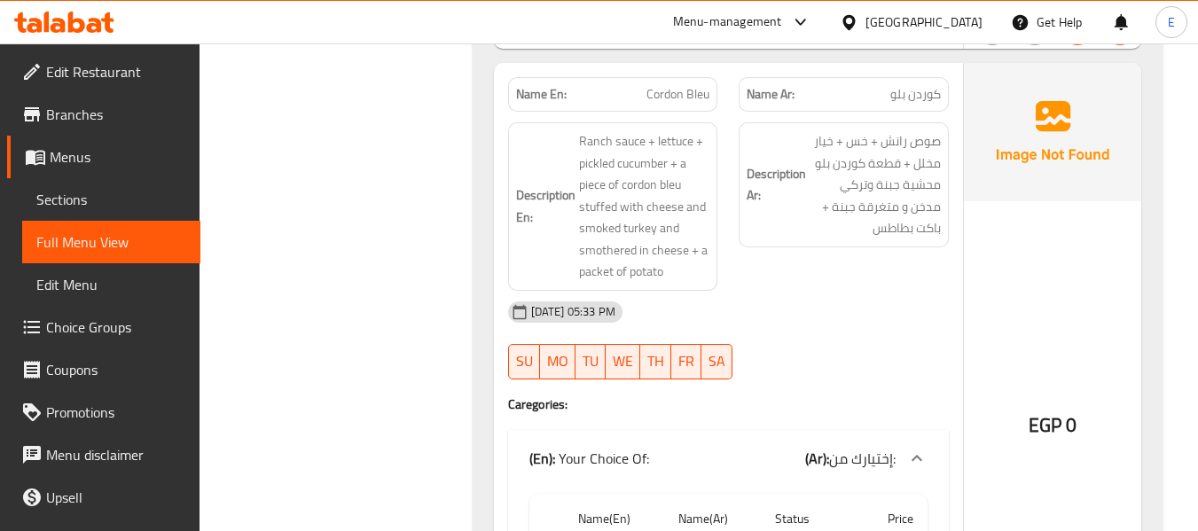
click at [857, 339] on div "15-09-2025 05:33 PM SU MO TU WE TH FR SA" at bounding box center [729, 340] width 462 height 99
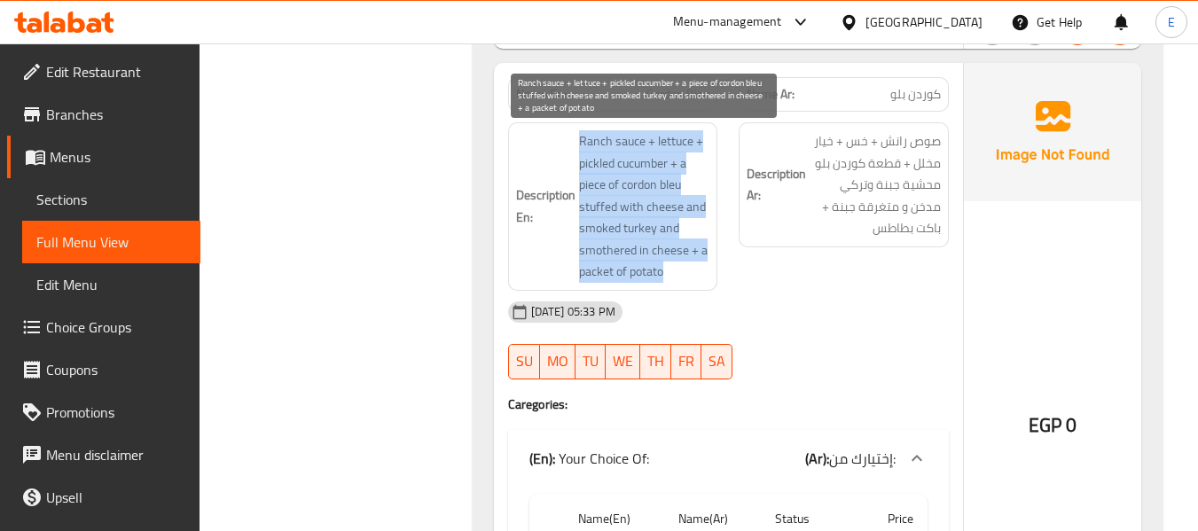
drag, startPoint x: 577, startPoint y: 134, endPoint x: 699, endPoint y: 268, distance: 180.8
click at [699, 268] on h6 "Description En: Ranch sauce + lettuce + pickled cucumber + a piece of cordon bl…" at bounding box center [613, 206] width 194 height 153
click at [699, 268] on span "Ranch sauce + lettuce + pickled cucumber + a piece of cordon bleu stuffed with …" at bounding box center [644, 206] width 131 height 153
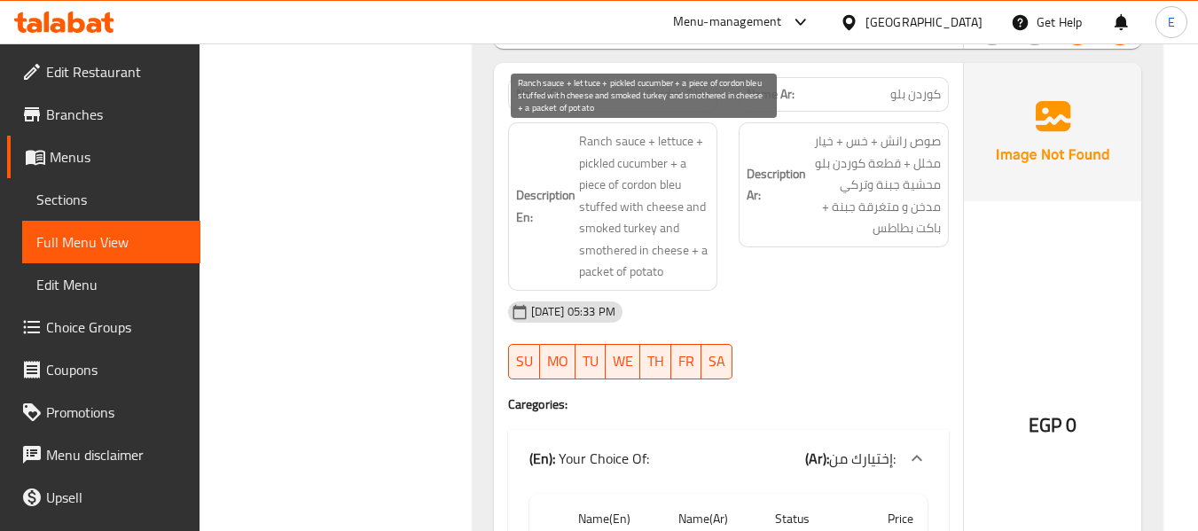
click at [699, 268] on span "Ranch sauce + lettuce + pickled cucumber + a piece of cordon bleu stuffed with …" at bounding box center [644, 206] width 131 height 153
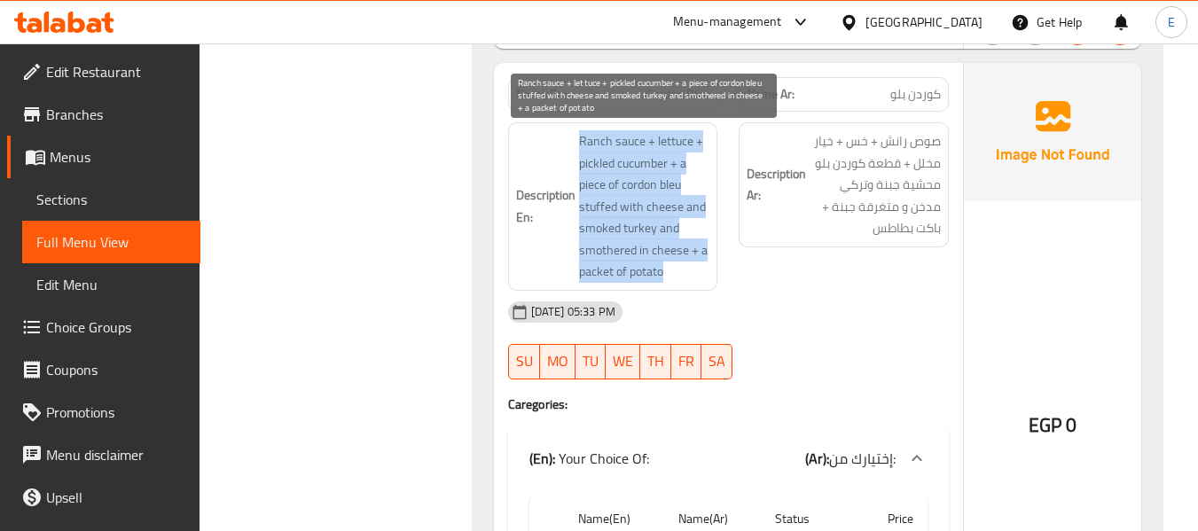
click at [699, 268] on span "Ranch sauce + lettuce + pickled cucumber + a piece of cordon bleu stuffed with …" at bounding box center [644, 206] width 131 height 153
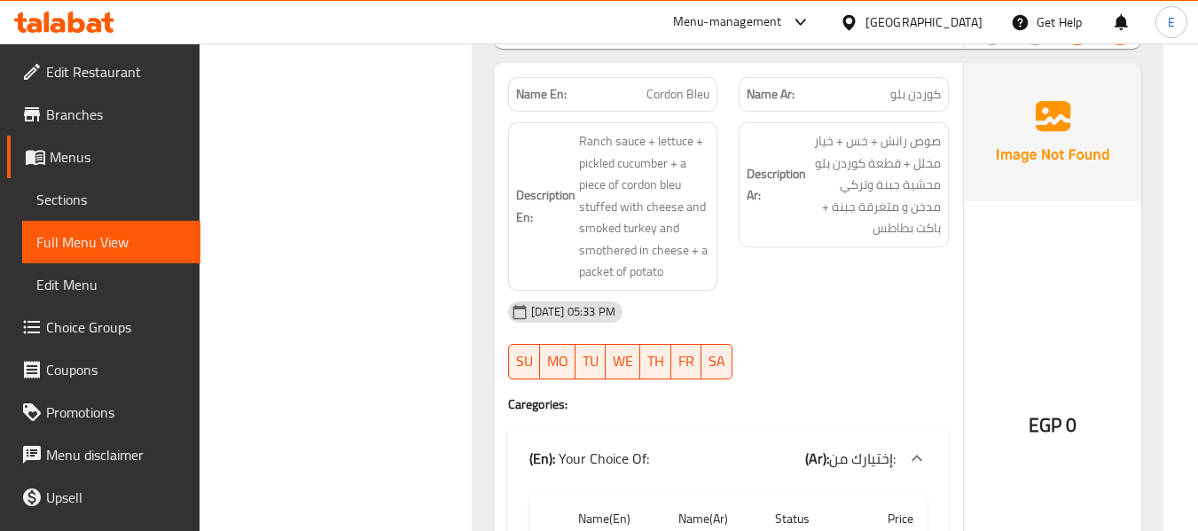
click at [858, 254] on div "Description Ar: صوص رانش + خس + خيار مخلل + قطعة كوردن بلو محشية جبنة وتركي مدخ…" at bounding box center [843, 207] width 231 height 190
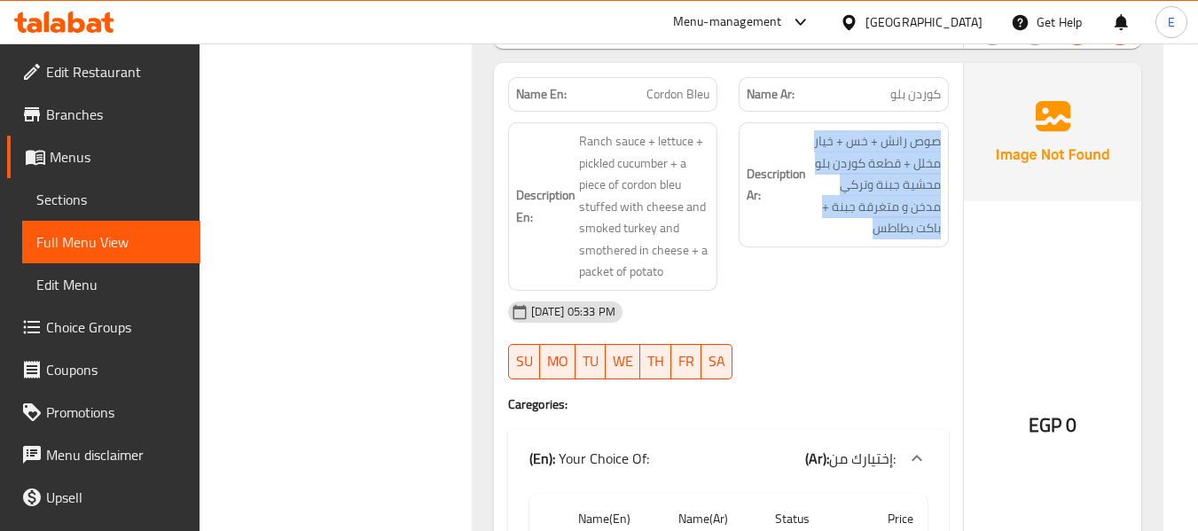
click at [858, 254] on div "Description Ar: صوص رانش + خس + خيار مخلل + قطعة كوردن بلو محشية جبنة وتركي مدخ…" at bounding box center [843, 207] width 231 height 190
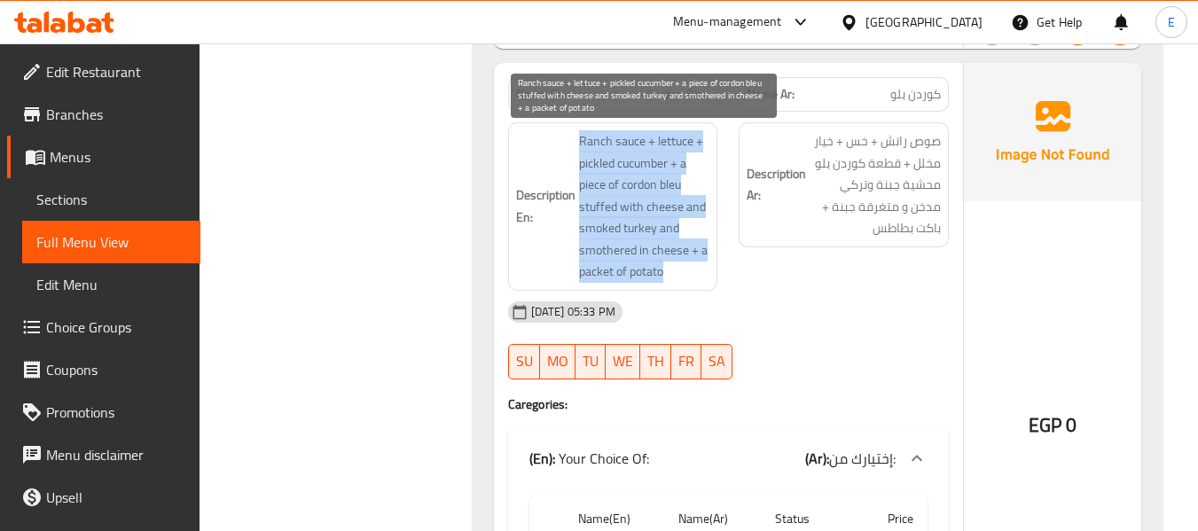
drag, startPoint x: 566, startPoint y: 144, endPoint x: 700, endPoint y: 269, distance: 183.2
click at [700, 269] on h6 "Description En: Ranch sauce + lettuce + pickled cucumber + a piece of cordon bl…" at bounding box center [613, 206] width 194 height 153
click at [700, 269] on span "Ranch sauce + lettuce + pickled cucumber + a piece of cordon bleu stuffed with …" at bounding box center [644, 206] width 131 height 153
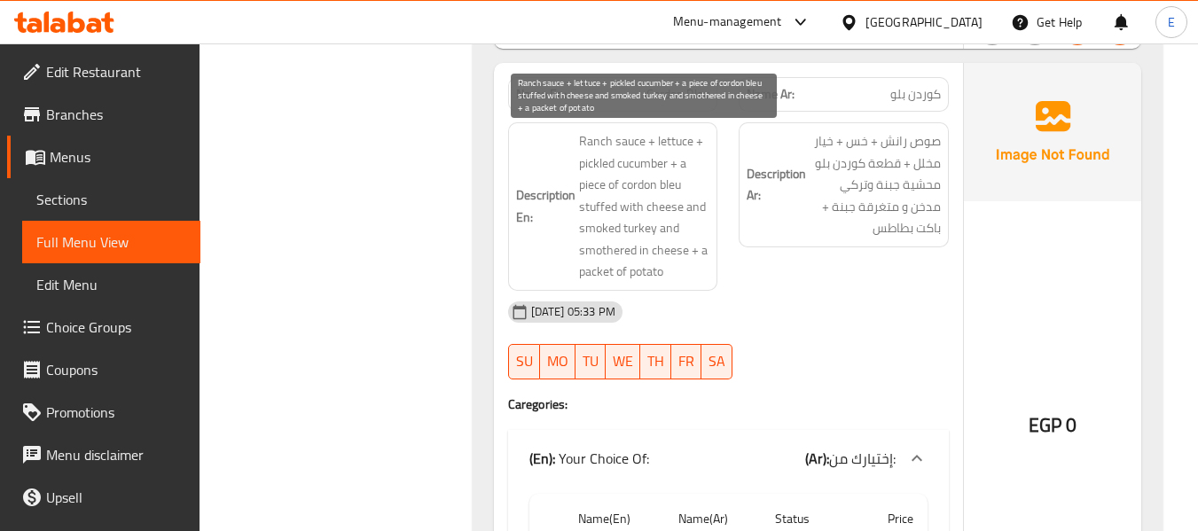
click at [700, 269] on span "Ranch sauce + lettuce + pickled cucumber + a piece of cordon bleu stuffed with …" at bounding box center [644, 206] width 131 height 153
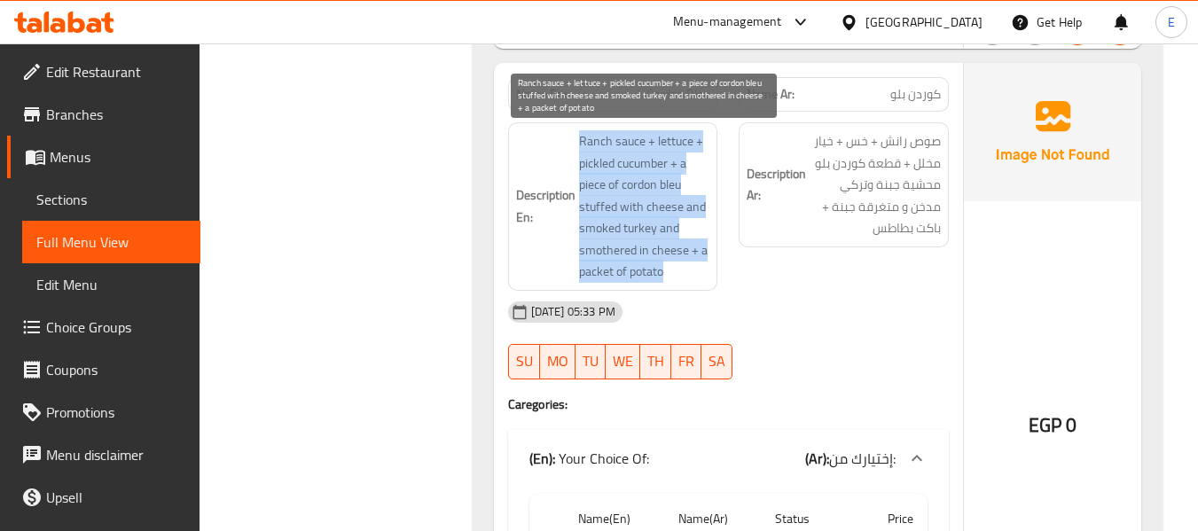
click at [700, 269] on span "Ranch sauce + lettuce + pickled cucumber + a piece of cordon bleu stuffed with …" at bounding box center [644, 206] width 131 height 153
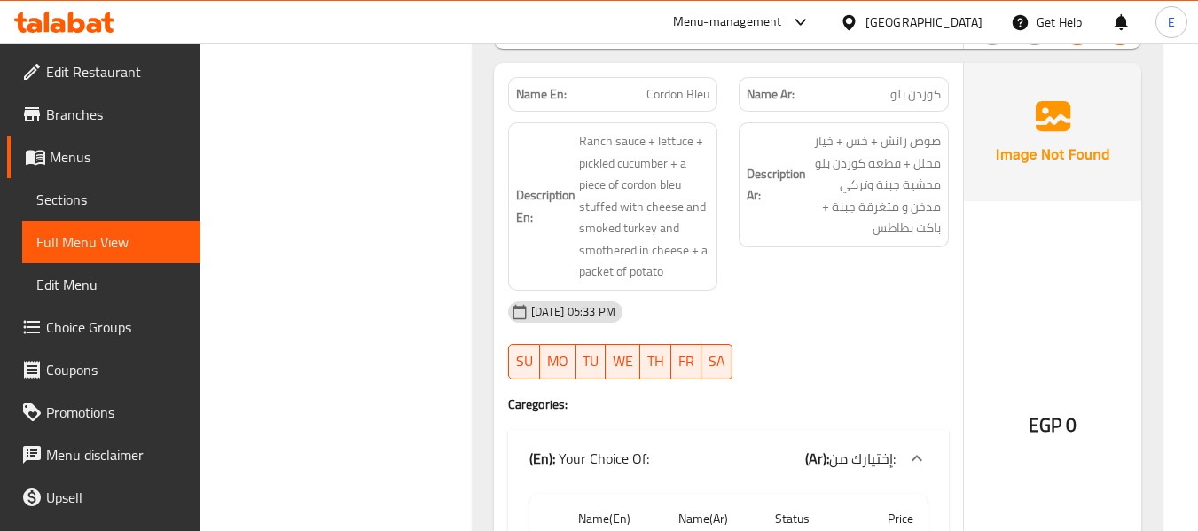
click at [768, 289] on div "Description Ar: صوص رانش + خس + خيار مخلل + قطعة كوردن بلو محشية جبنة وتركي مدخ…" at bounding box center [843, 207] width 231 height 190
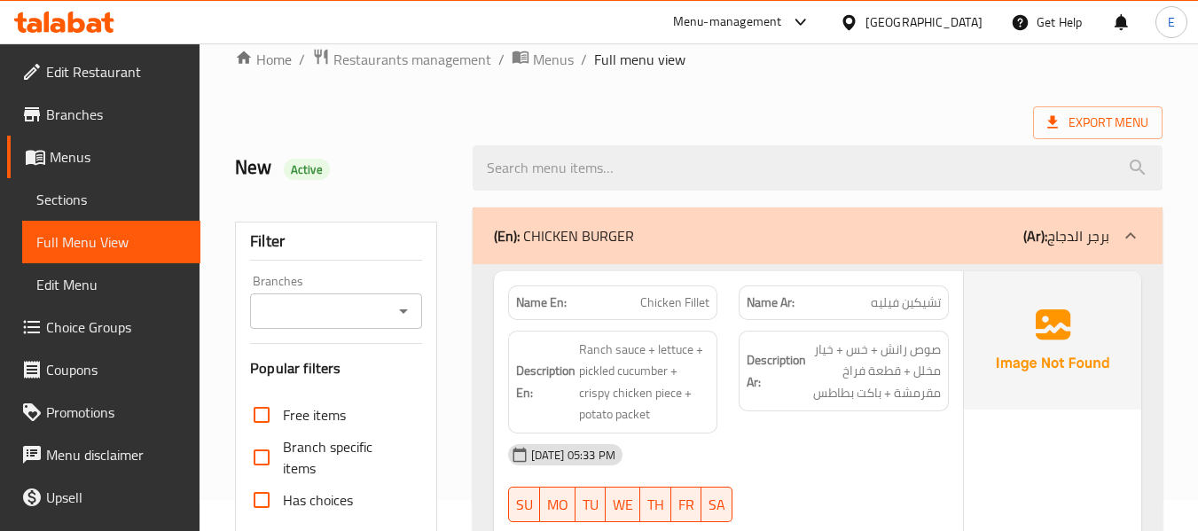
scroll to position [0, 0]
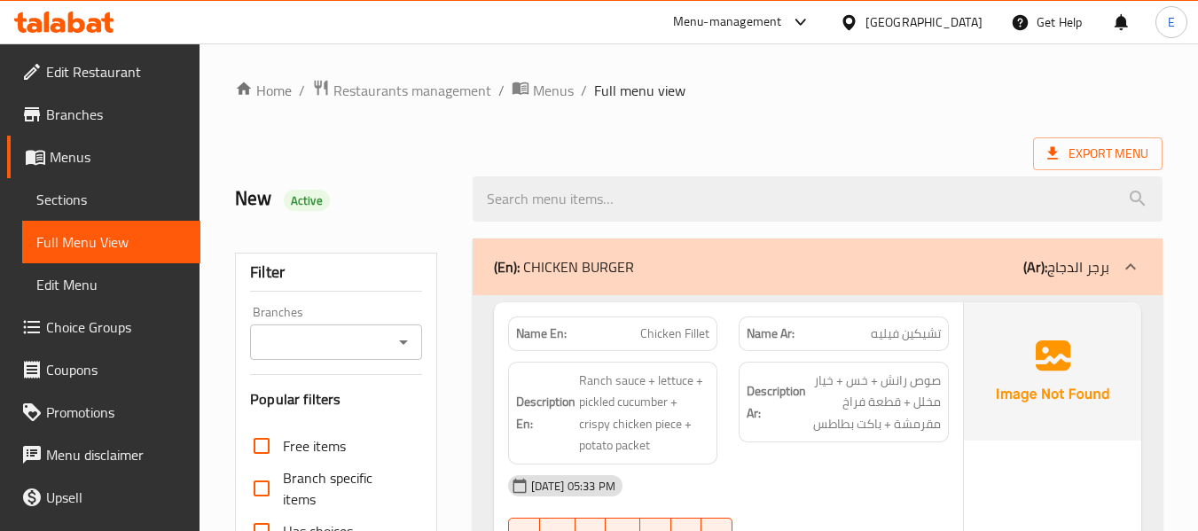
click at [905, 250] on div "(En): CHICKEN BURGER (Ar): برجر الدجاج" at bounding box center [818, 267] width 690 height 57
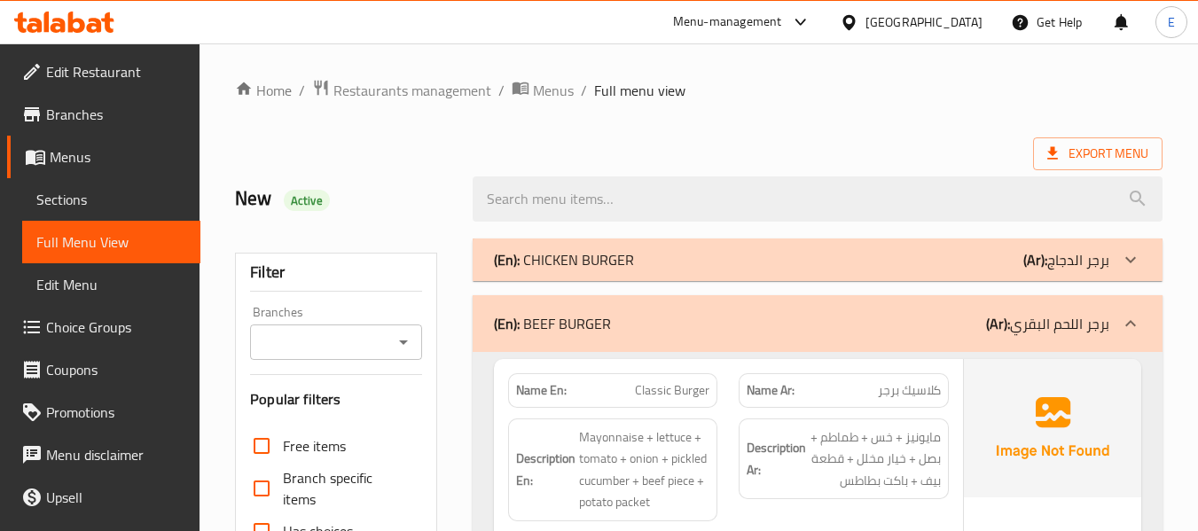
click at [914, 318] on div "(En): BEEF BURGER (Ar): برجر اللحم البقري" at bounding box center [801, 323] width 615 height 21
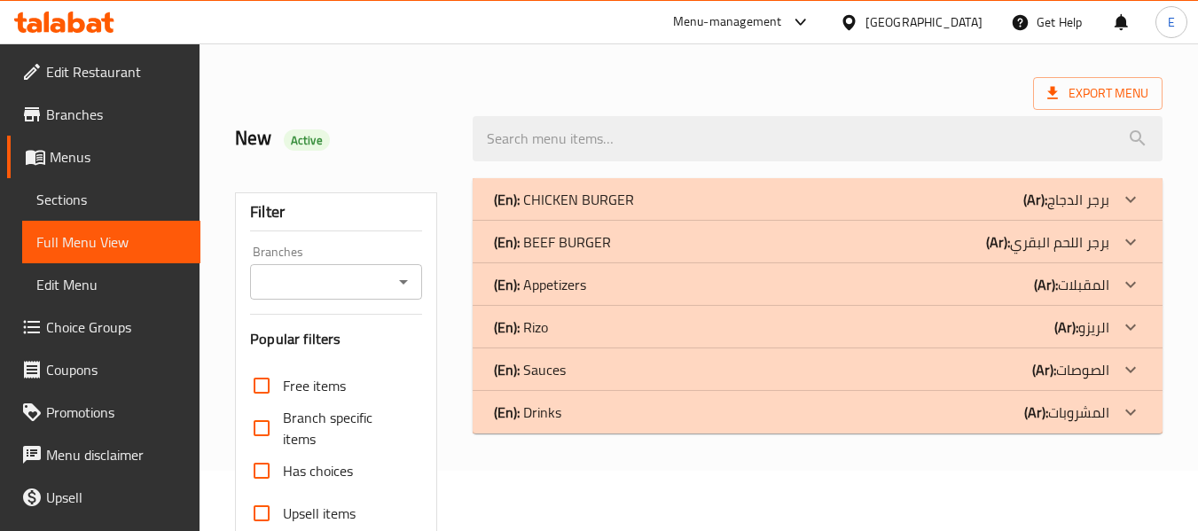
scroll to position [89, 0]
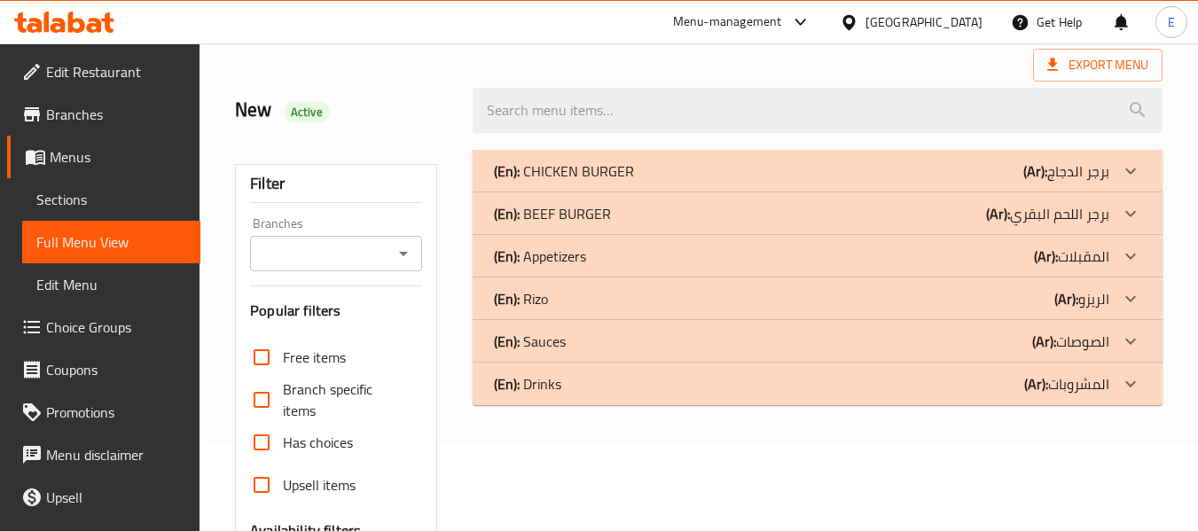
click at [937, 299] on div "(En): Rizo (Ar): الريزو" at bounding box center [801, 298] width 615 height 21
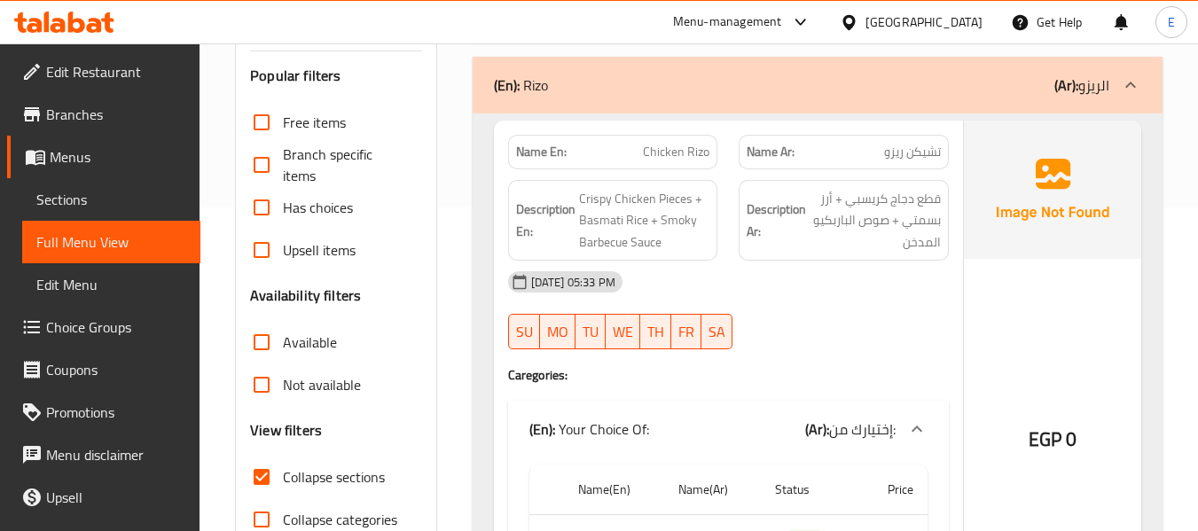
scroll to position [355, 0]
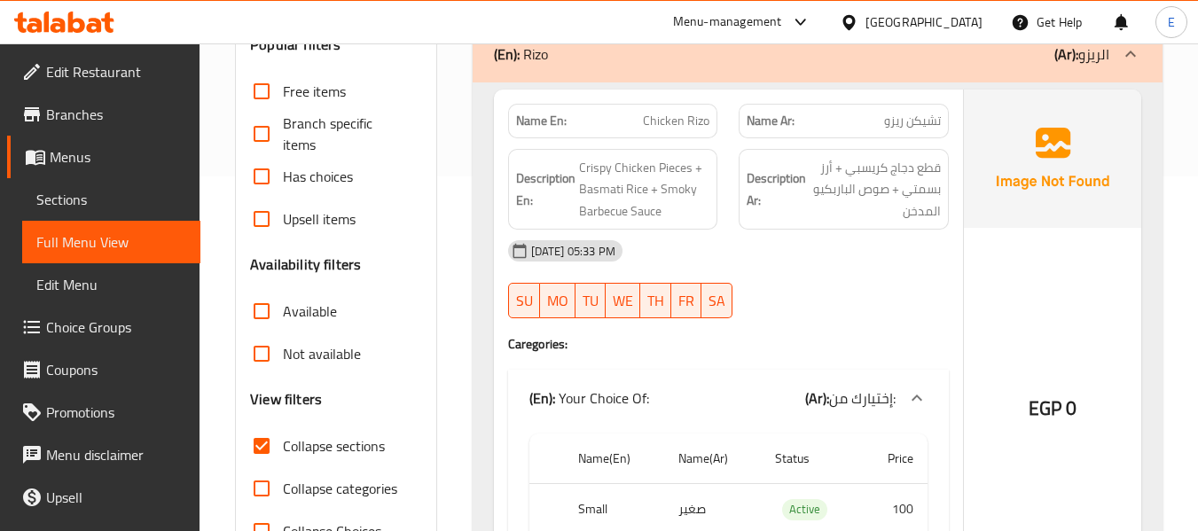
click at [923, 122] on span "تشيكن ريزو" at bounding box center [912, 121] width 57 height 19
click at [692, 132] on div "Name En: Chicken Rizo" at bounding box center [613, 121] width 210 height 35
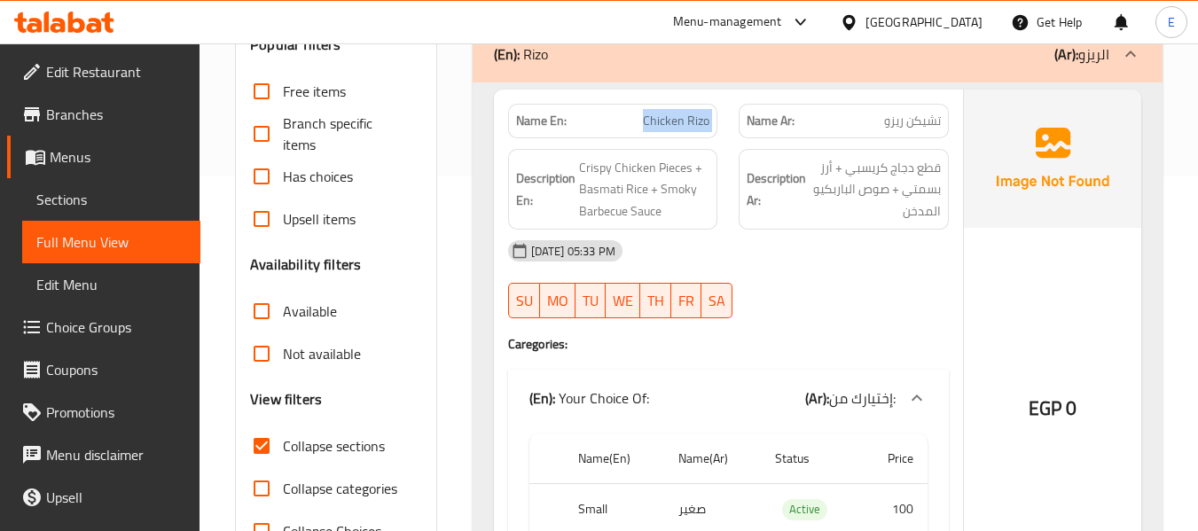
click at [692, 132] on div "Name En: Chicken Rizo" at bounding box center [613, 121] width 210 height 35
click at [953, 281] on div "15-09-2025 05:33 PM SU MO TU WE TH FR SA" at bounding box center [729, 279] width 462 height 99
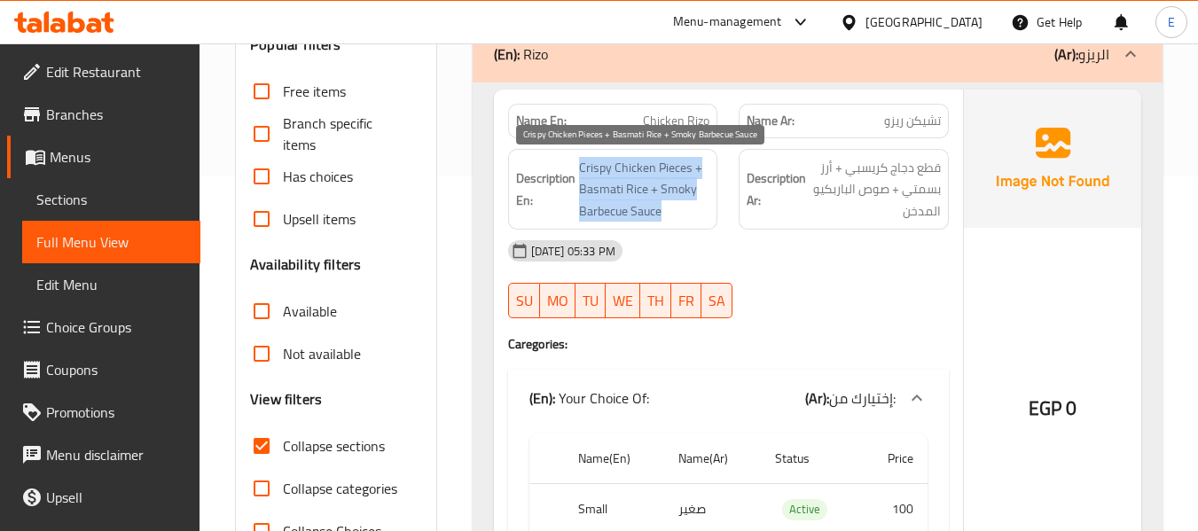
drag, startPoint x: 572, startPoint y: 154, endPoint x: 705, endPoint y: 216, distance: 146.8
click at [705, 216] on div "Description En: Crispy Chicken Pieces + Basmati Rice + Smoky Barbecue Sauce" at bounding box center [613, 190] width 210 height 82
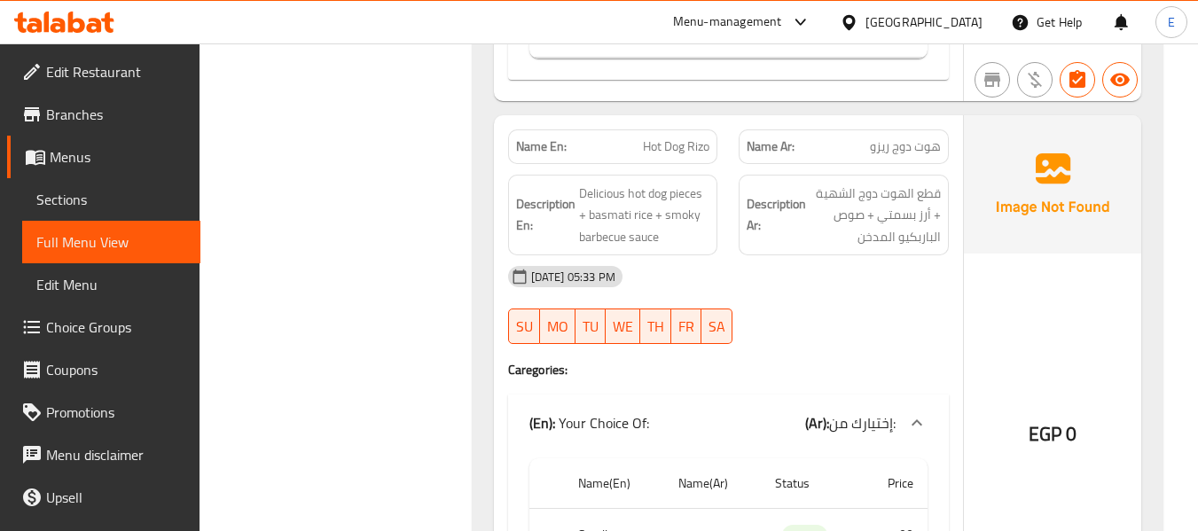
scroll to position [887, 0]
click at [890, 158] on div "Name Ar: هوت دوج ريزو" at bounding box center [844, 146] width 210 height 35
click at [890, 157] on div "Name Ar: هوت دوج ريزو" at bounding box center [844, 146] width 210 height 35
click at [680, 150] on span "Hot Dog Rizo" at bounding box center [676, 146] width 67 height 19
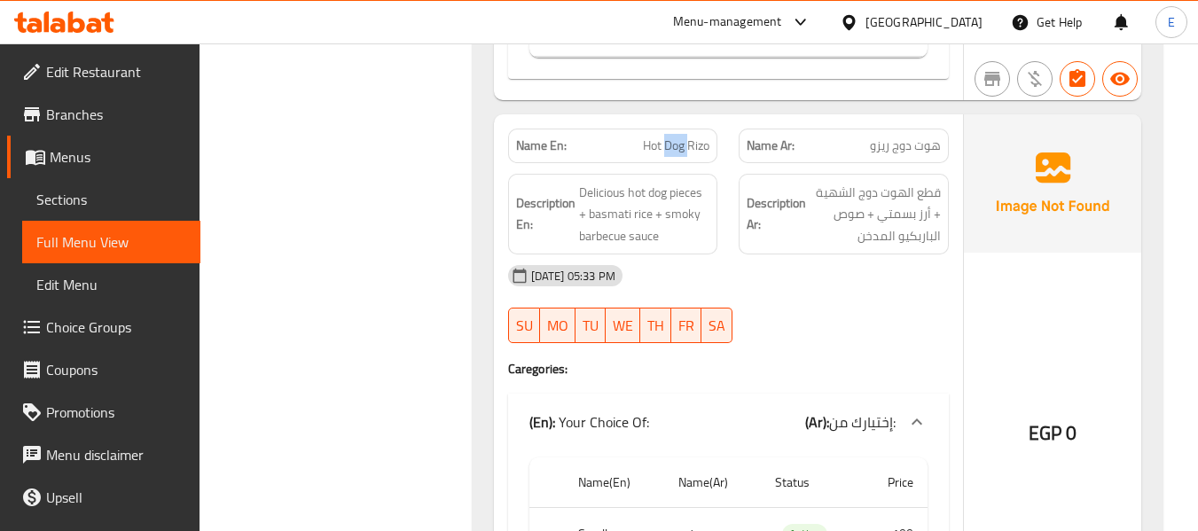
click at [680, 150] on span "Hot Dog Rizo" at bounding box center [676, 146] width 67 height 19
click at [900, 145] on span "هوت دوج ريزو" at bounding box center [905, 146] width 71 height 19
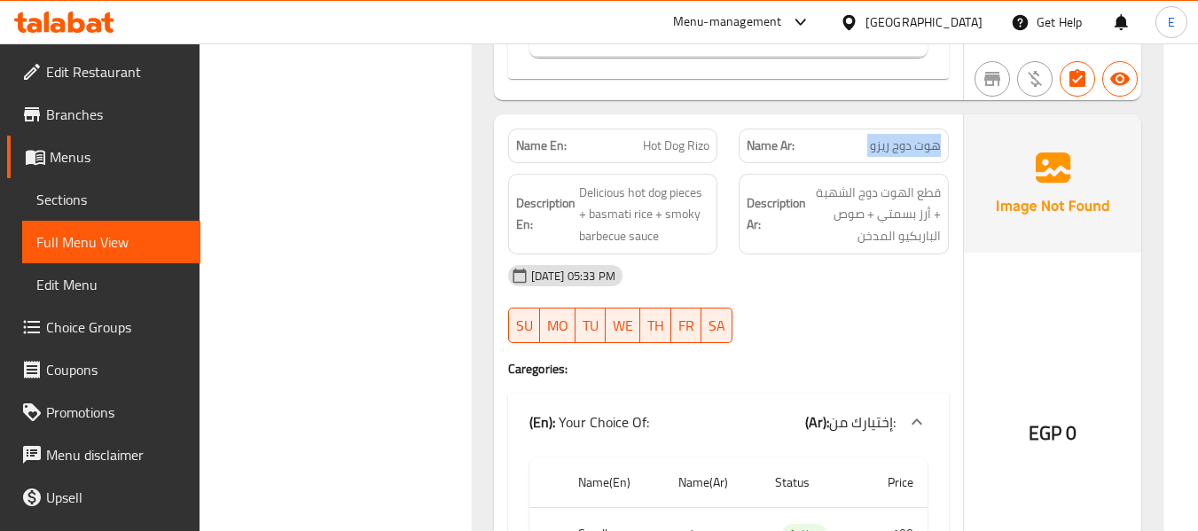
click at [900, 145] on span "هوت دوج ريزو" at bounding box center [905, 146] width 71 height 19
click at [861, 282] on div "15-09-2025 05:33 PM" at bounding box center [729, 276] width 462 height 43
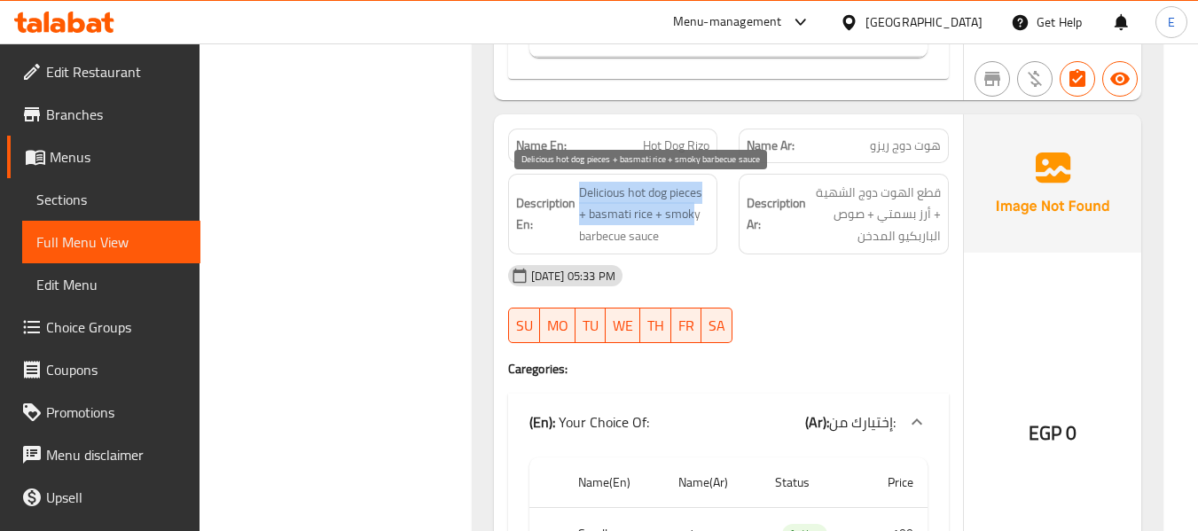
drag, startPoint x: 573, startPoint y: 177, endPoint x: 694, endPoint y: 214, distance: 126.8
click at [694, 214] on div "Description En: Delicious hot dog pieces + basmati rice + smoky barbecue sauce" at bounding box center [613, 215] width 210 height 82
click at [678, 238] on span "Delicious hot dog pieces + basmati rice + smoky barbecue sauce" at bounding box center [644, 215] width 131 height 66
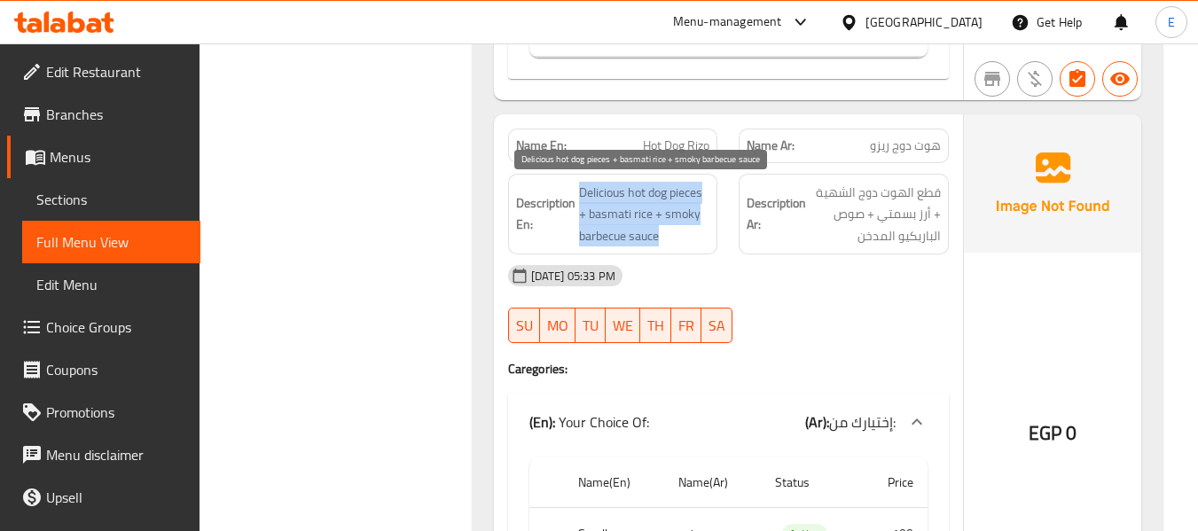
click at [678, 238] on span "Delicious hot dog pieces + basmati rice + smoky barbecue sauce" at bounding box center [644, 215] width 131 height 66
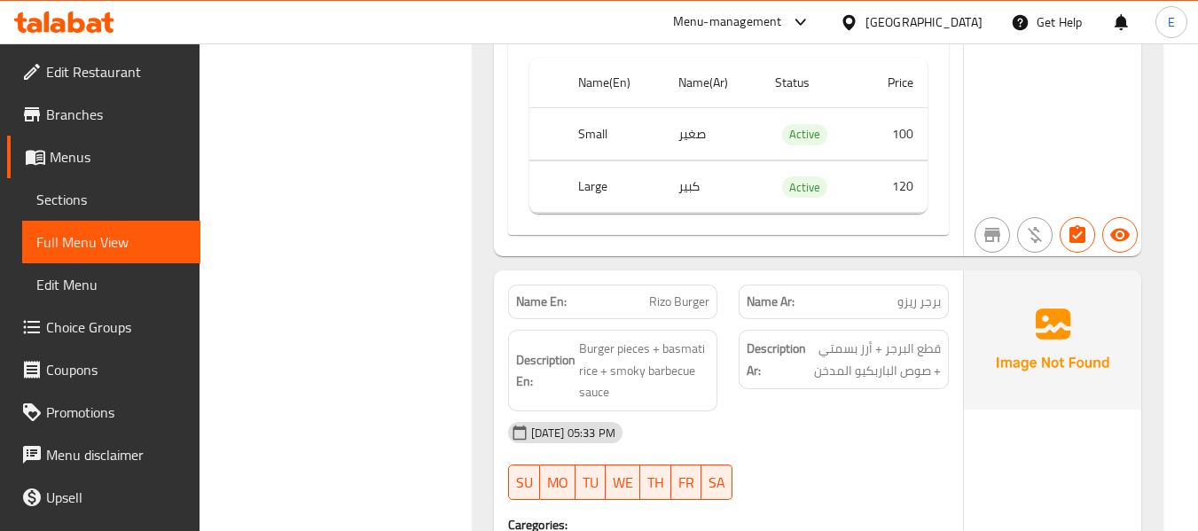
scroll to position [1419, 0]
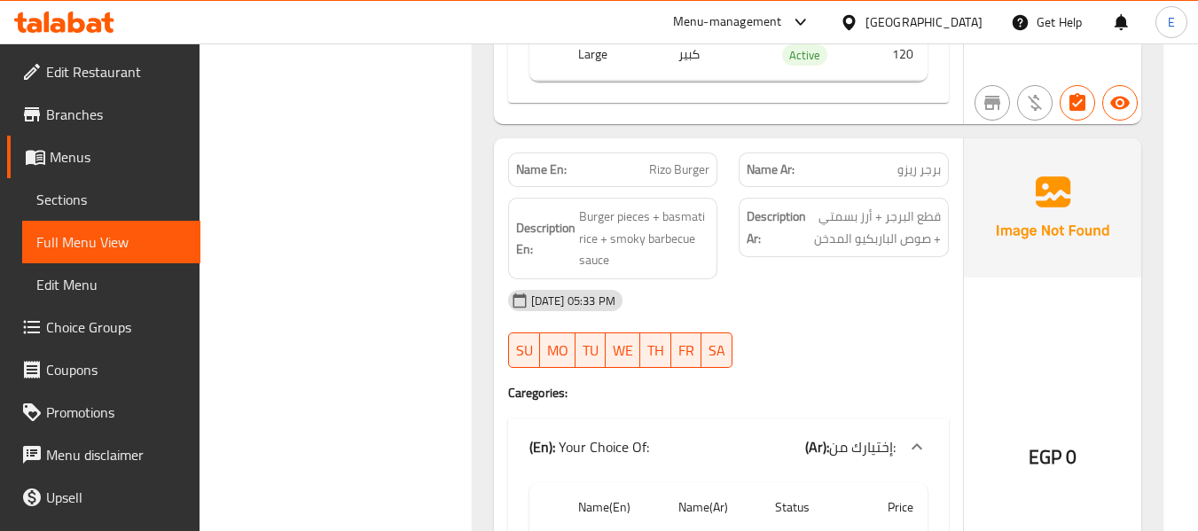
click at [933, 176] on span "برجر ريزو" at bounding box center [919, 170] width 43 height 19
click at [630, 175] on p "Name En: Rizo Burger" at bounding box center [613, 170] width 194 height 19
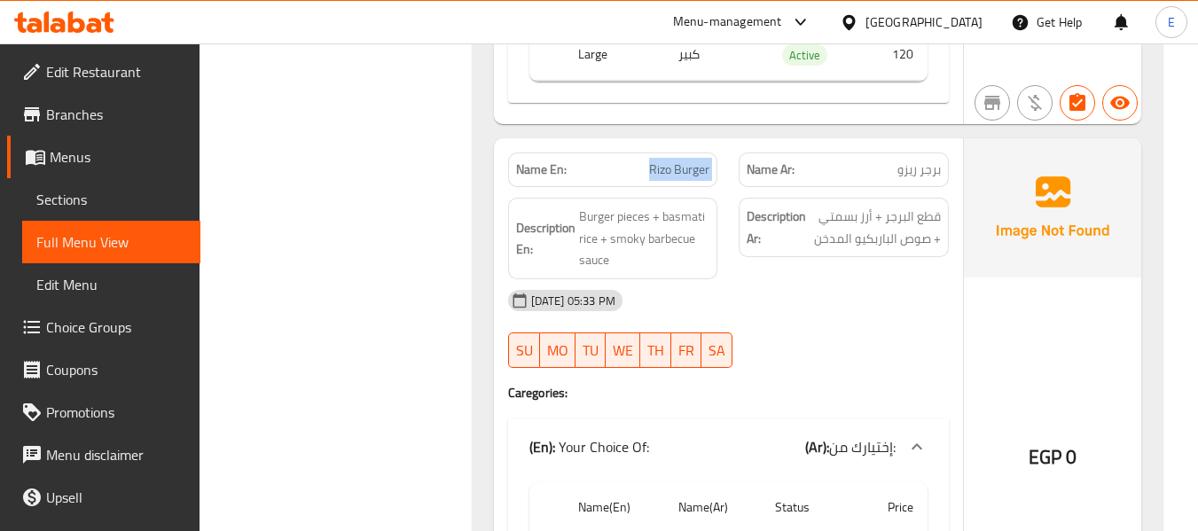
click at [630, 175] on p "Name En: Rizo Burger" at bounding box center [613, 170] width 194 height 19
click at [858, 324] on div "15-09-2025 05:33 PM SU MO TU WE TH FR SA" at bounding box center [729, 328] width 462 height 99
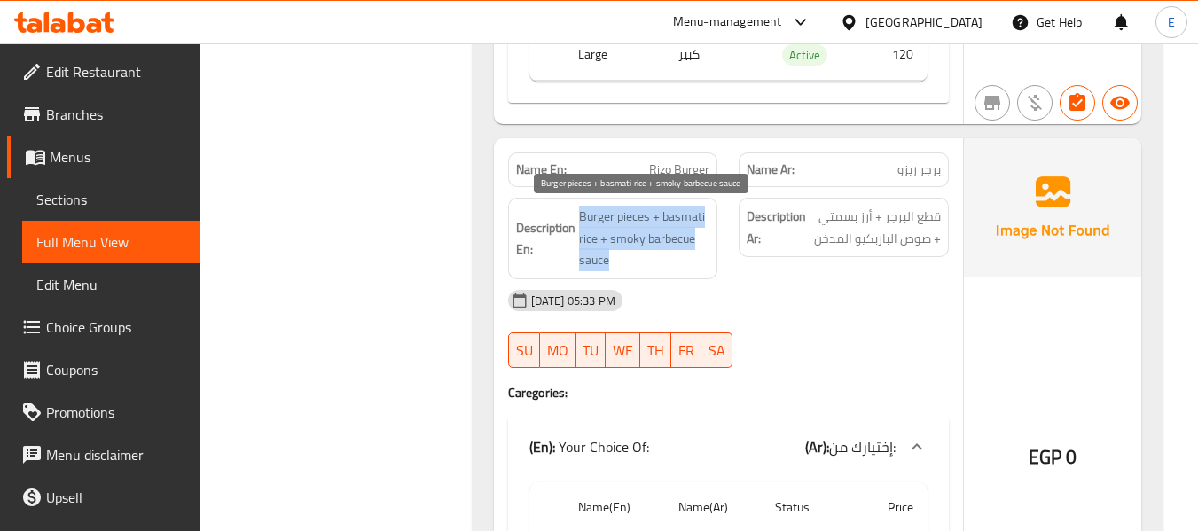
drag, startPoint x: 579, startPoint y: 213, endPoint x: 704, endPoint y: 258, distance: 133.0
click at [704, 258] on span "Burger pieces + basmati rice + smoky barbecue sauce" at bounding box center [644, 239] width 131 height 66
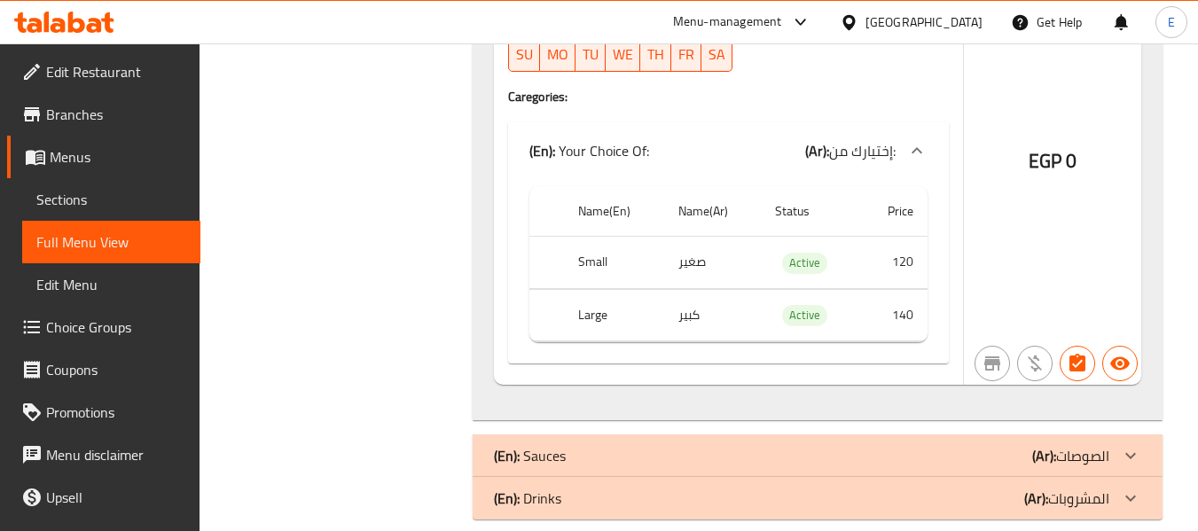
scroll to position [1739, 0]
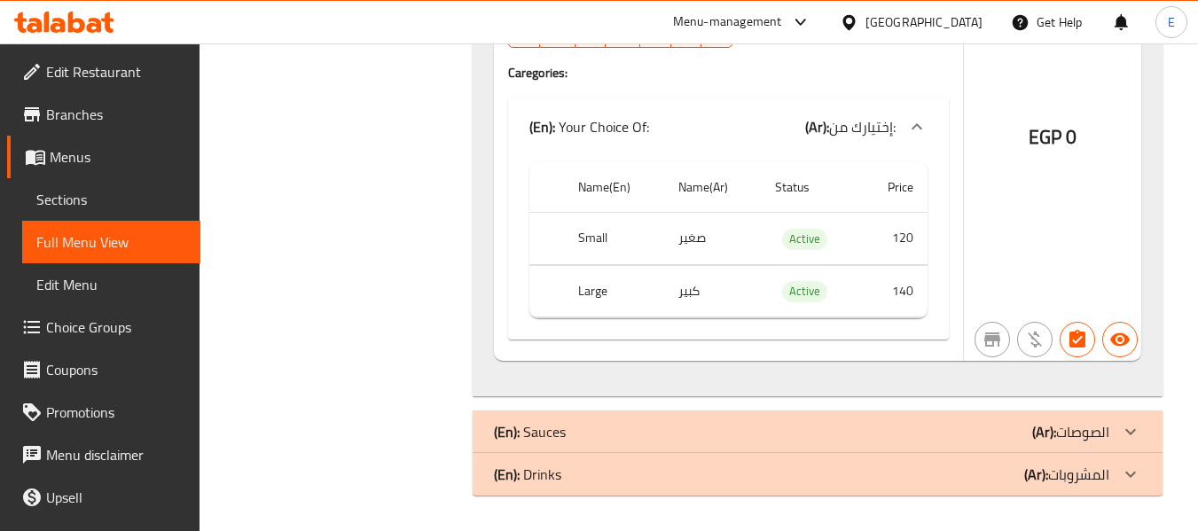
click at [984, 468] on div "(En): Drinks (Ar): المشروبات" at bounding box center [801, 474] width 615 height 21
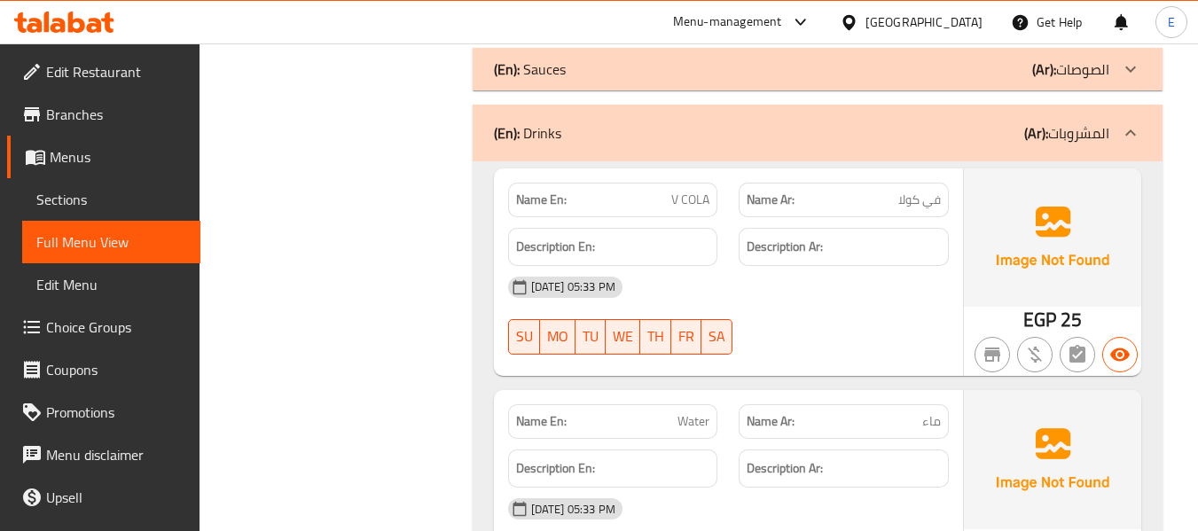
scroll to position [2183, 0]
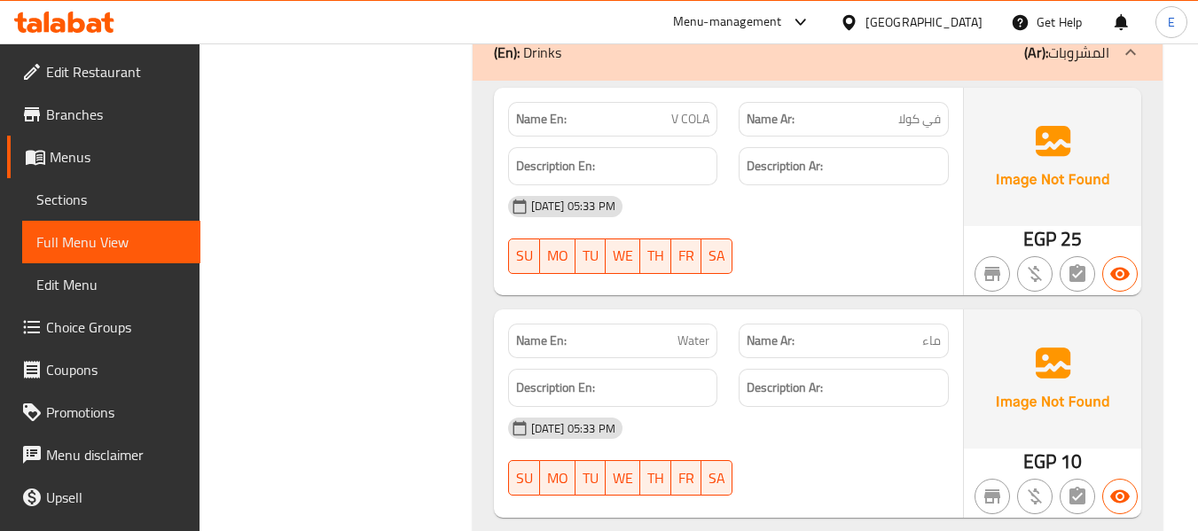
click at [687, 115] on span "V COLA" at bounding box center [690, 119] width 38 height 19
click at [913, 117] on span "في كولا" at bounding box center [919, 119] width 43 height 19
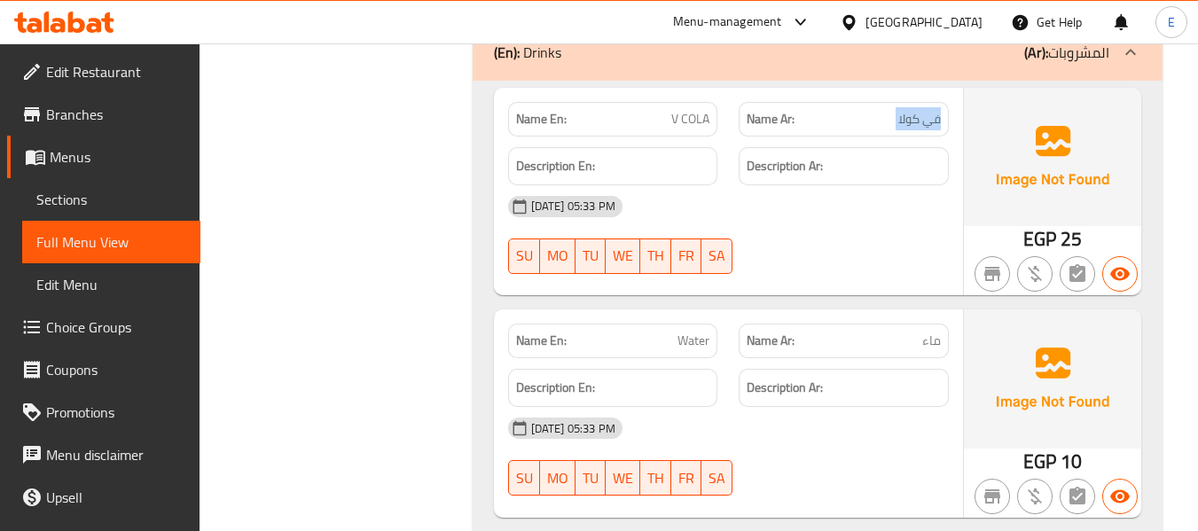
click at [913, 117] on span "في كولا" at bounding box center [919, 119] width 43 height 19
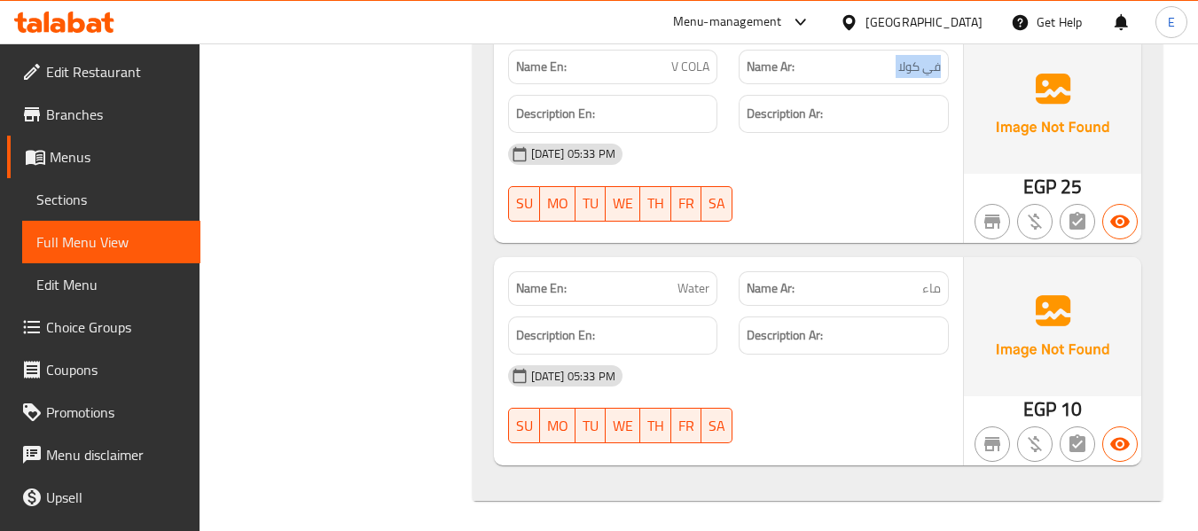
scroll to position [2240, 0]
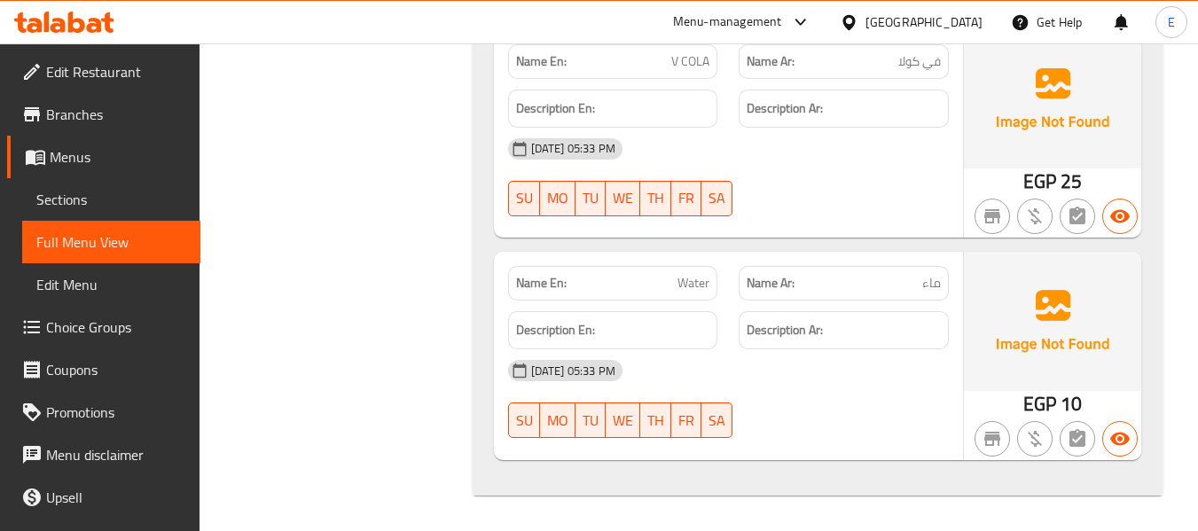
click at [919, 284] on p "Name Ar: ماء" at bounding box center [844, 283] width 194 height 19
click at [921, 284] on p "Name Ar: ماء" at bounding box center [844, 283] width 194 height 19
click at [709, 285] on span "Water" at bounding box center [694, 283] width 32 height 19
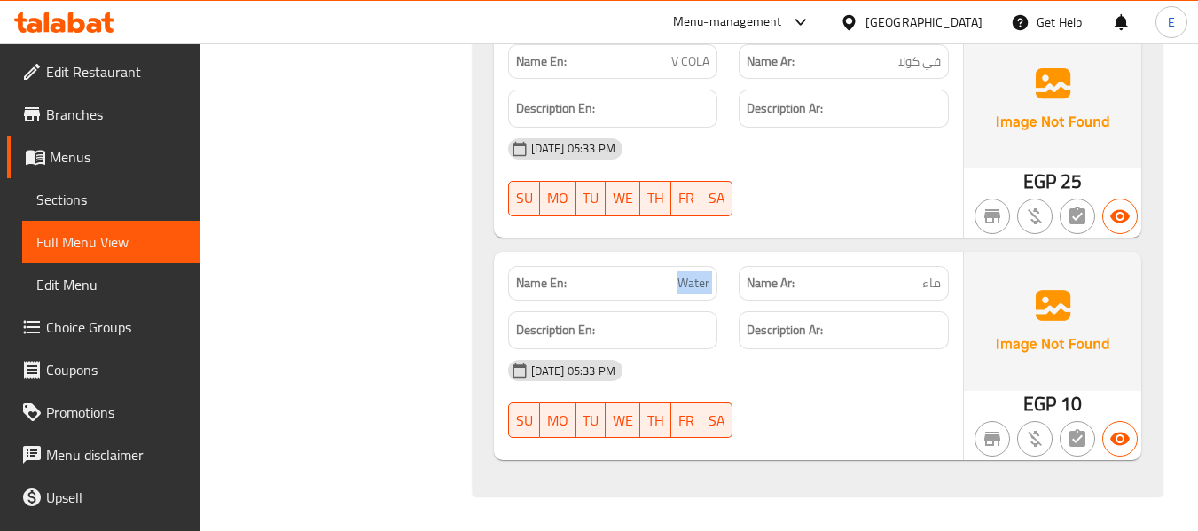
click at [709, 285] on span "Water" at bounding box center [694, 283] width 32 height 19
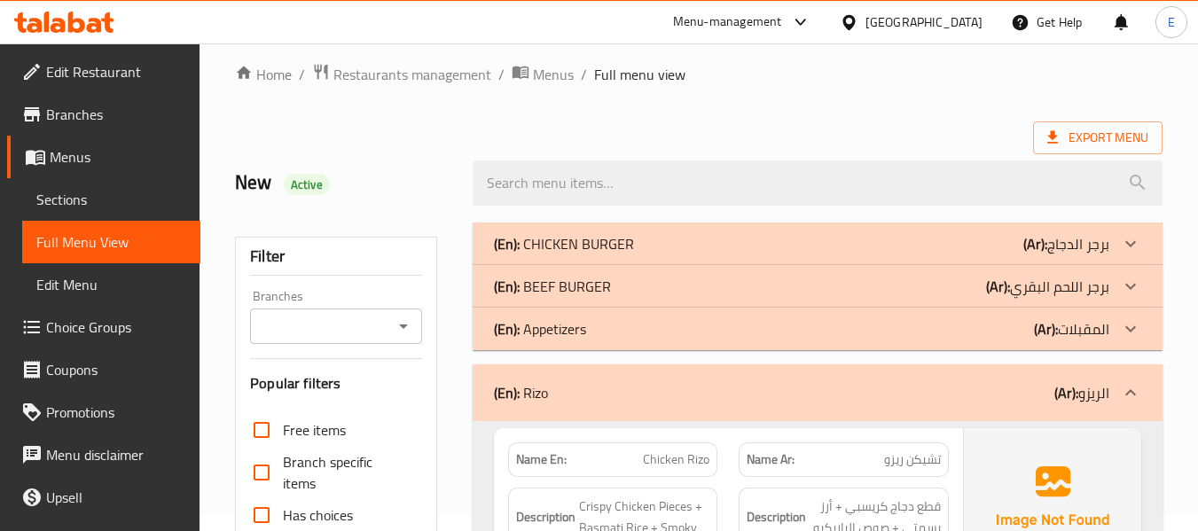
scroll to position [0, 0]
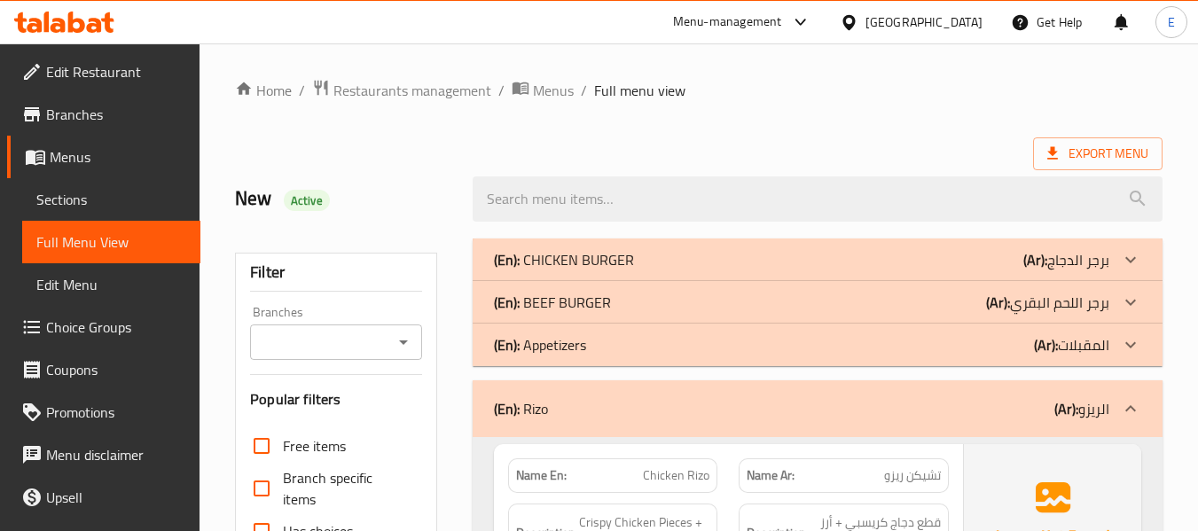
click at [974, 349] on div "(En): Appetizers (Ar): المقبلات" at bounding box center [801, 344] width 615 height 21
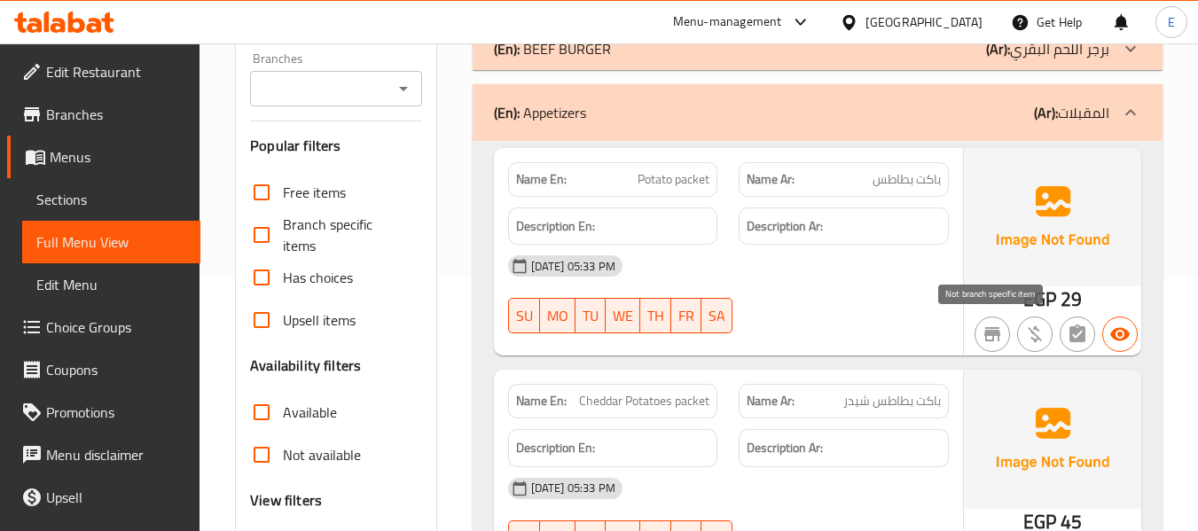
scroll to position [266, 0]
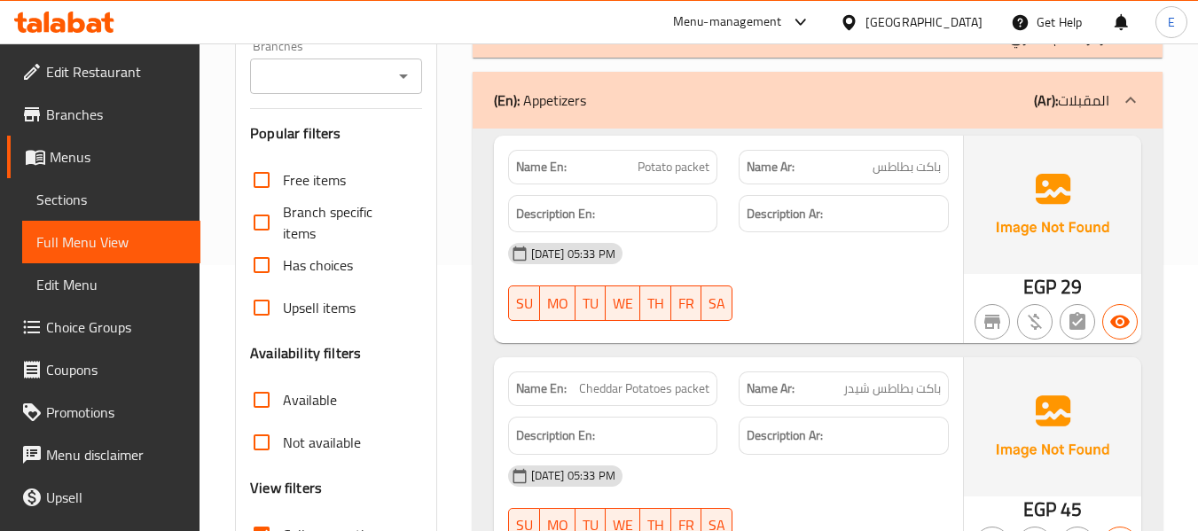
click at [926, 158] on span "باکت بطاطس" at bounding box center [907, 167] width 68 height 19
click at [654, 164] on span "Potato packet" at bounding box center [674, 167] width 72 height 19
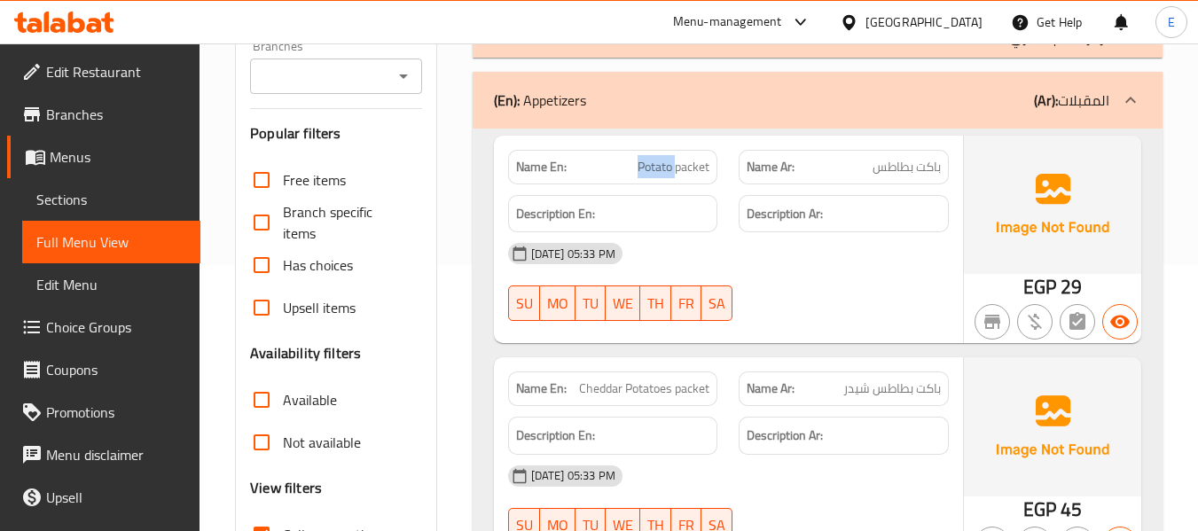
click at [654, 164] on span "Potato packet" at bounding box center [674, 167] width 72 height 19
click at [972, 285] on div "EGP 29" at bounding box center [1052, 240] width 177 height 208
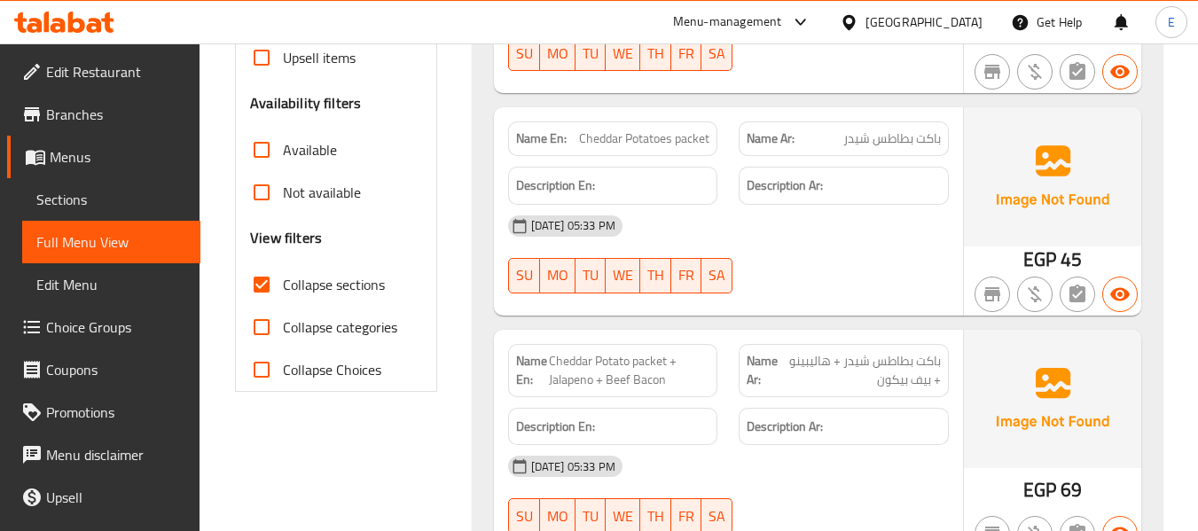
scroll to position [532, 0]
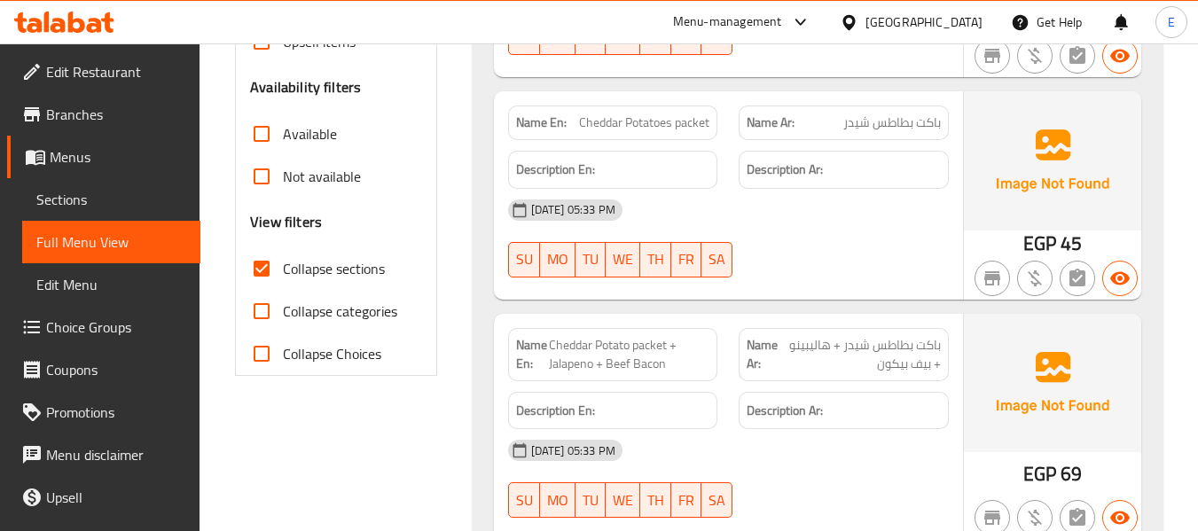
click at [1014, 244] on div "EGP 45" at bounding box center [1052, 195] width 177 height 208
click at [881, 114] on span "باکت بطاطس شیدر" at bounding box center [892, 123] width 98 height 19
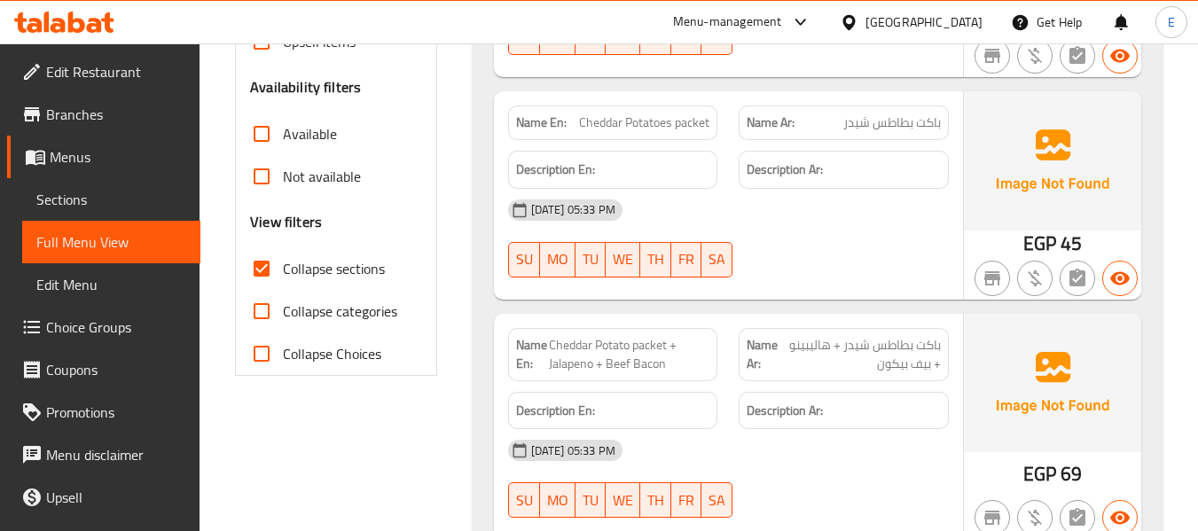
click at [650, 122] on span "Cheddar Potatoes packet" at bounding box center [644, 123] width 130 height 19
click at [847, 215] on div "15-09-2025 05:33 PM" at bounding box center [729, 210] width 462 height 43
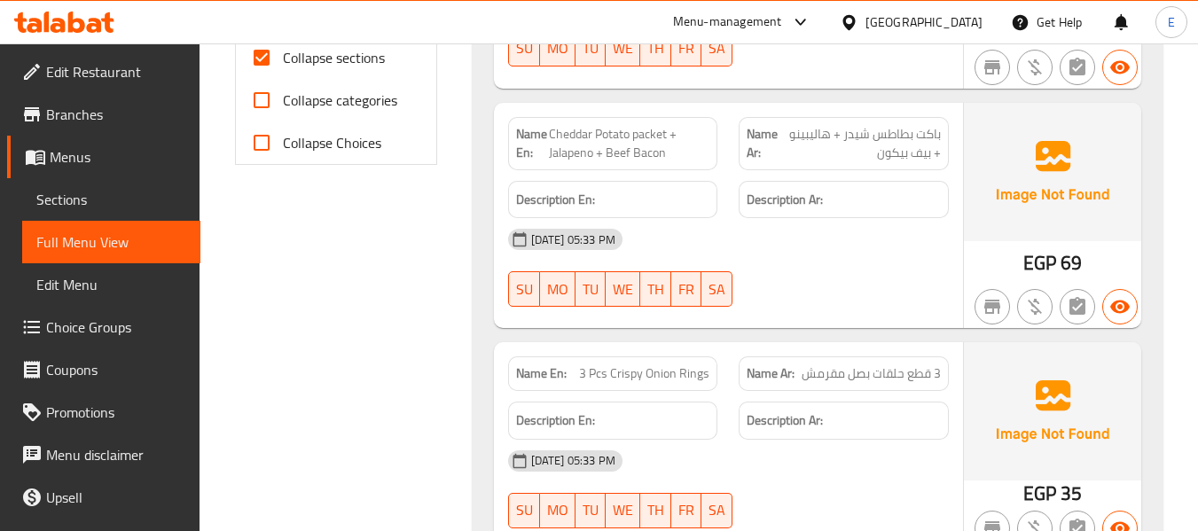
scroll to position [798, 0]
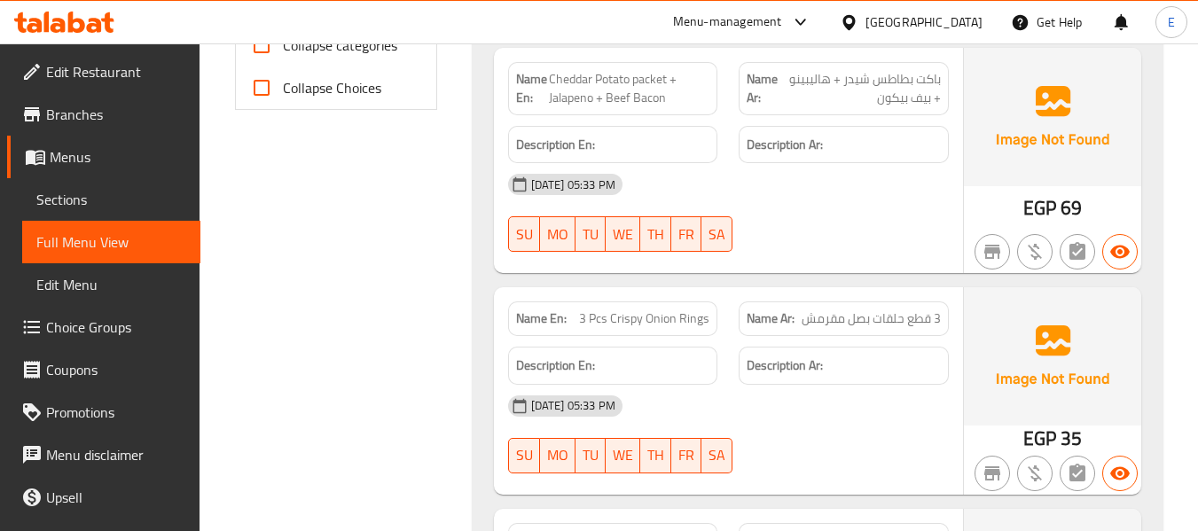
click at [1043, 210] on span "EGP" at bounding box center [1039, 208] width 33 height 35
drag, startPoint x: 545, startPoint y: 77, endPoint x: 677, endPoint y: 97, distance: 132.7
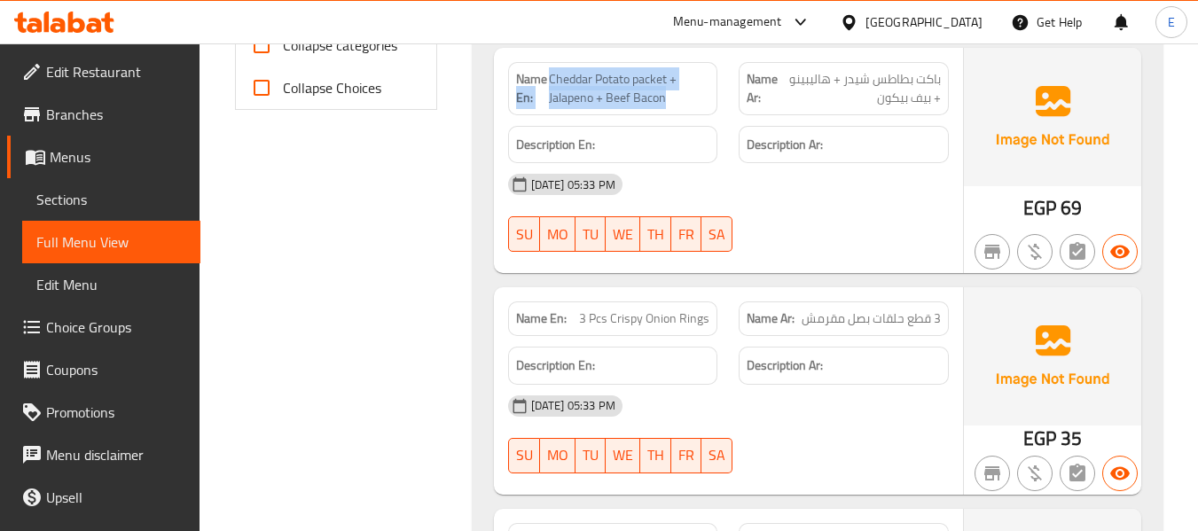
click at [677, 97] on p "Name En: Cheddar Potato packet + Jalapeno + Beef Bacon" at bounding box center [613, 88] width 194 height 37
click at [677, 97] on span "Cheddar Potato packet + Jalapeno + Beef Bacon" at bounding box center [629, 88] width 161 height 37
click at [813, 149] on strong "Description Ar:" at bounding box center [785, 145] width 76 height 22
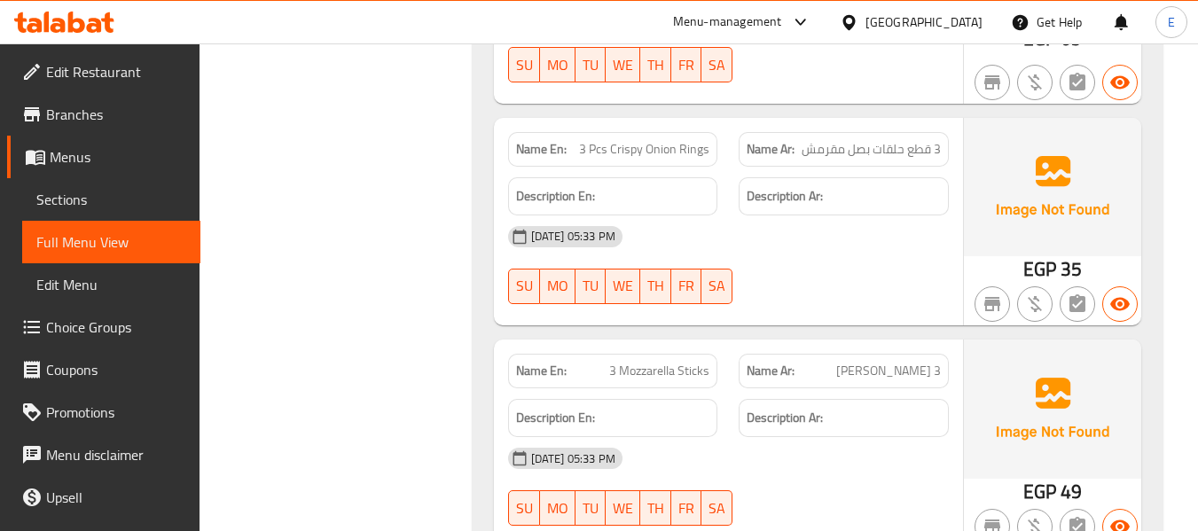
scroll to position [976, 0]
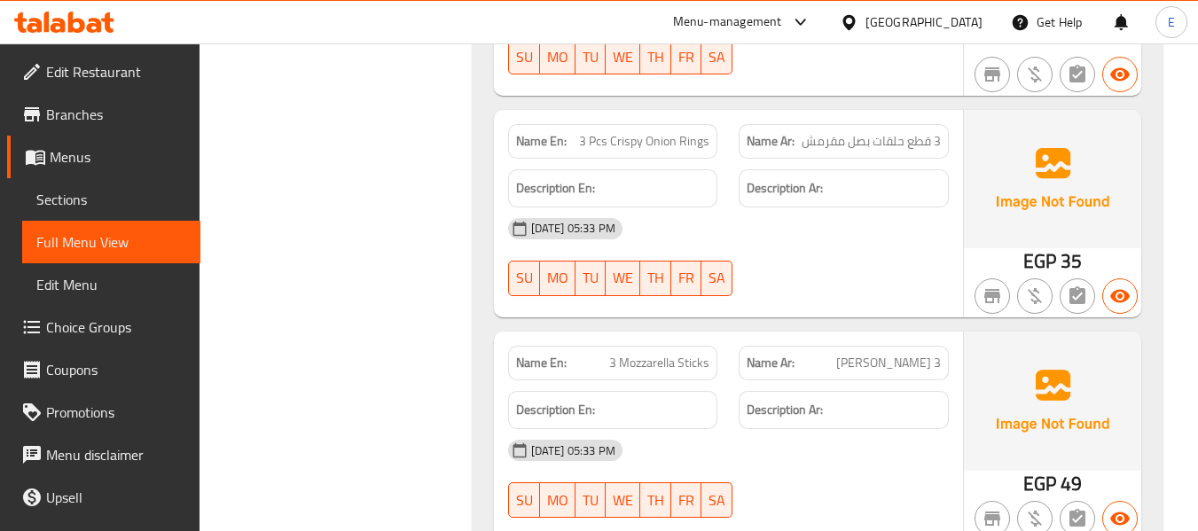
click at [908, 147] on span "3 قطع حلقات بصل مقرمش" at bounding box center [871, 141] width 139 height 19
click at [912, 225] on div "15-09-2025 05:33 PM" at bounding box center [729, 229] width 462 height 43
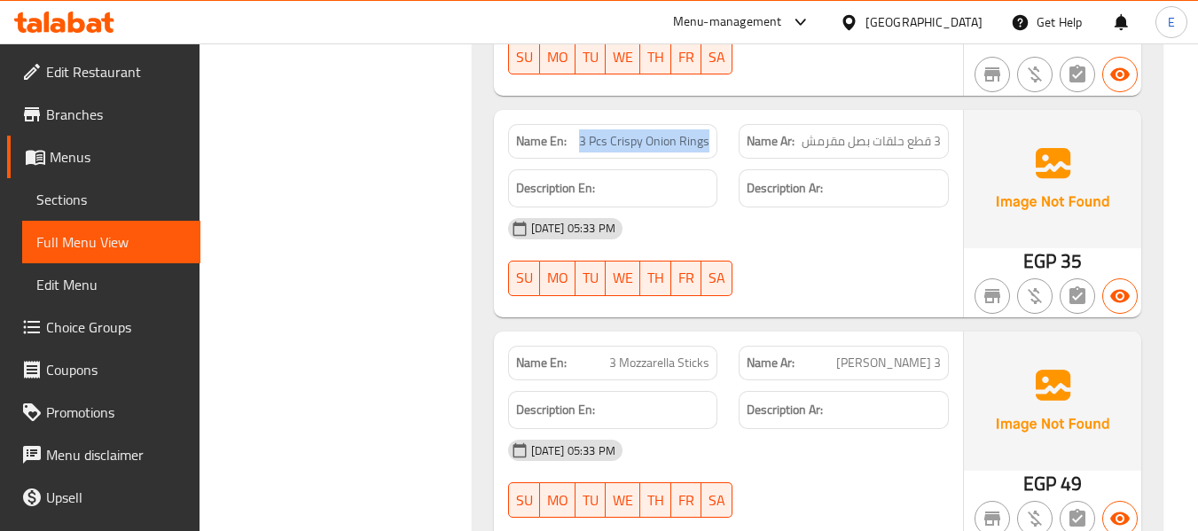
drag, startPoint x: 584, startPoint y: 137, endPoint x: 725, endPoint y: 140, distance: 140.2
click at [725, 140] on div "Name En: 3 Pcs Crispy Onion Rings" at bounding box center [613, 142] width 231 height 56
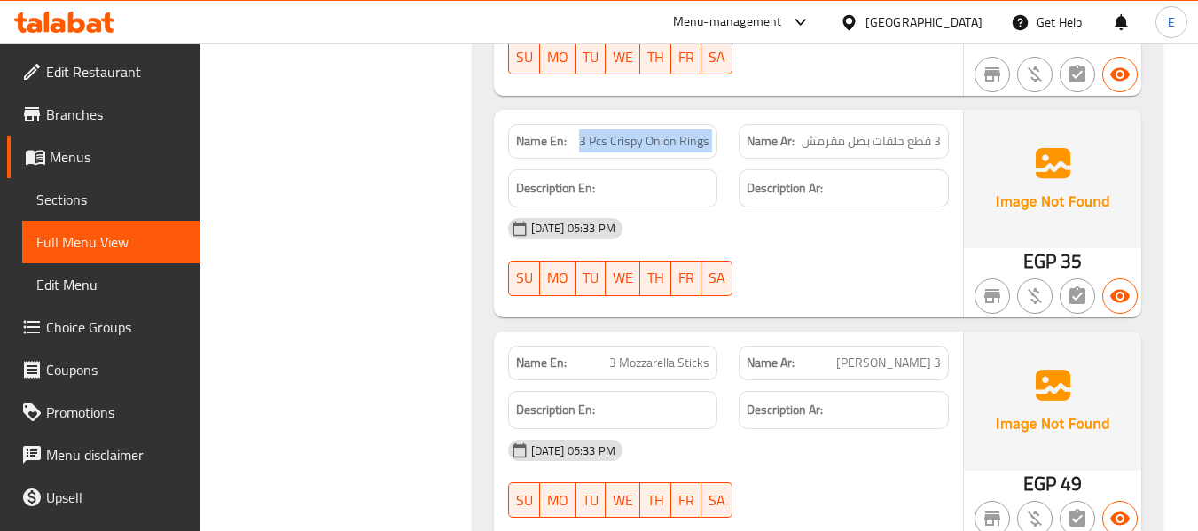
click at [725, 140] on div "Name En: 3 Pcs Crispy Onion Rings" at bounding box center [613, 142] width 231 height 56
click at [901, 241] on div "15-09-2025 05:33 PM" at bounding box center [729, 229] width 462 height 43
click at [902, 242] on div "15-09-2025 05:33 PM" at bounding box center [729, 229] width 462 height 43
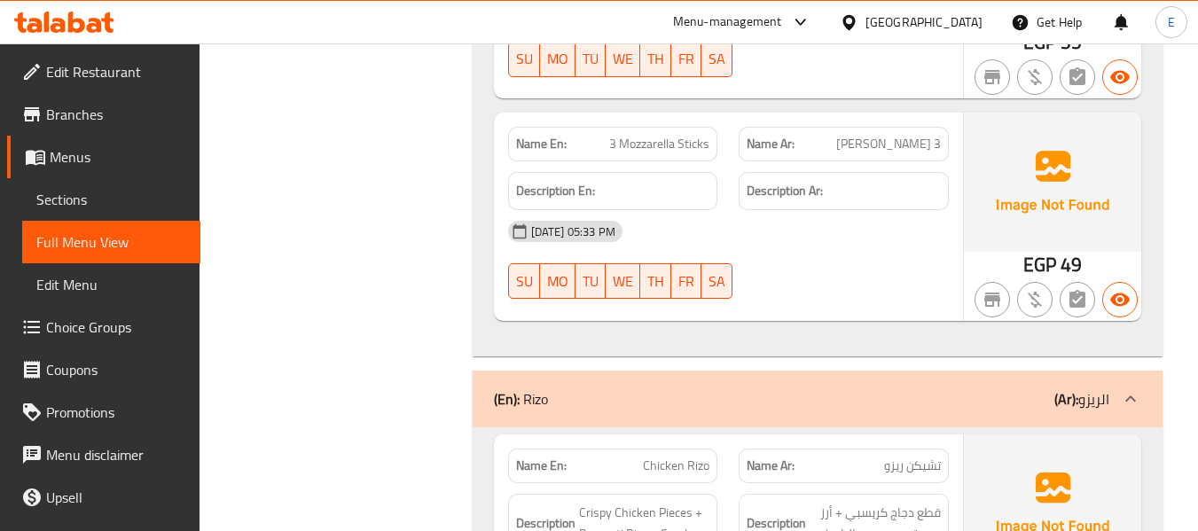
scroll to position [1242, 0]
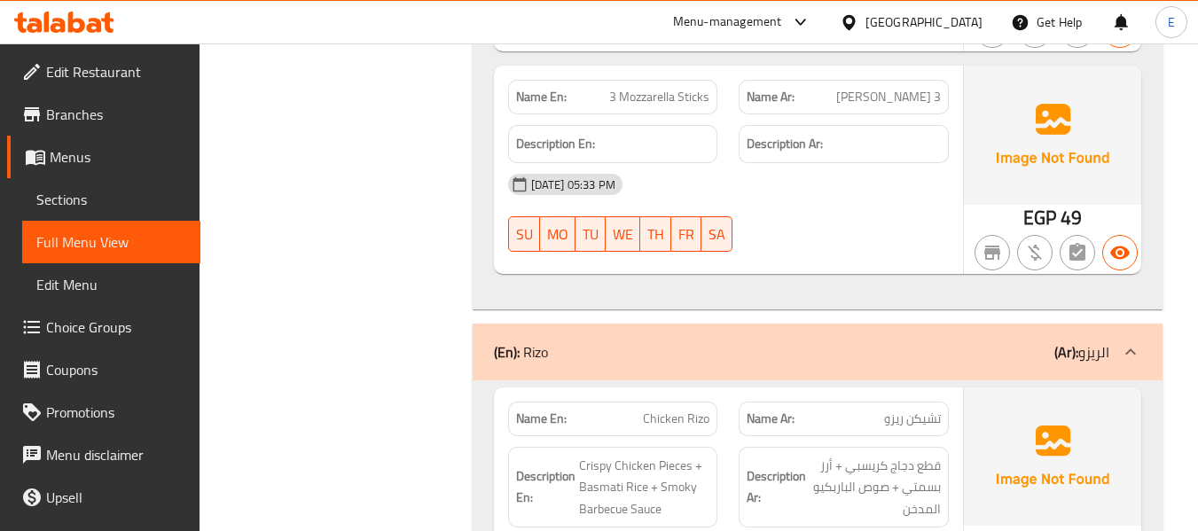
click at [916, 89] on span "3 موتزاريلا ستيكس" at bounding box center [888, 97] width 105 height 19
click at [889, 261] on div at bounding box center [843, 251] width 231 height 21
click at [672, 110] on div "Name En: 3 Mozzarella Sticks" at bounding box center [613, 97] width 210 height 35
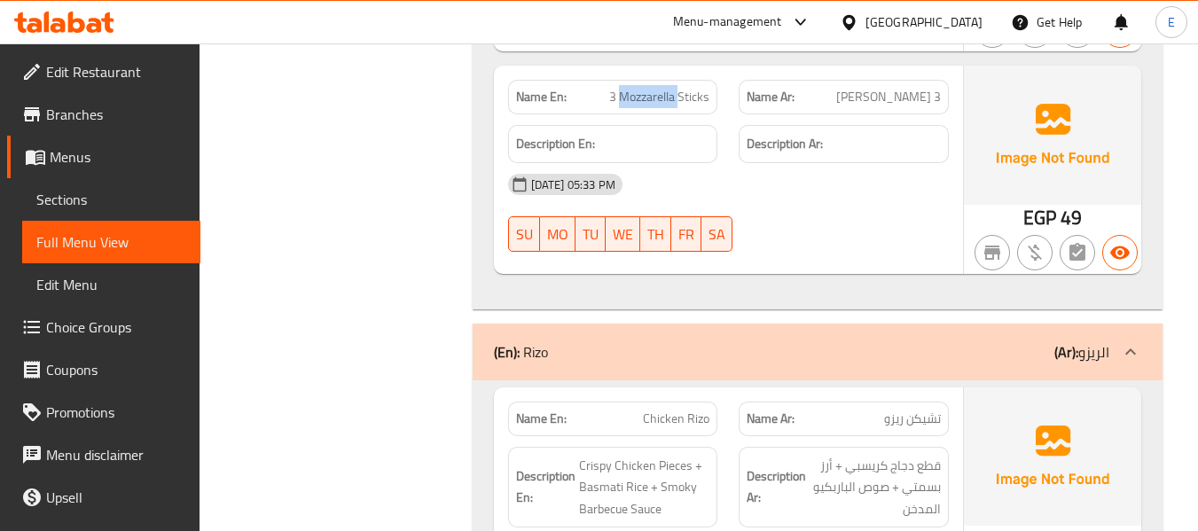
click at [672, 110] on div "Name En: 3 Mozzarella Sticks" at bounding box center [613, 97] width 210 height 35
click at [880, 216] on div "15-09-2025 05:33 PM SU MO TU WE TH FR SA" at bounding box center [729, 212] width 462 height 99
click at [712, 108] on div "Name En: 3 Mozzarella Sticks" at bounding box center [613, 97] width 210 height 35
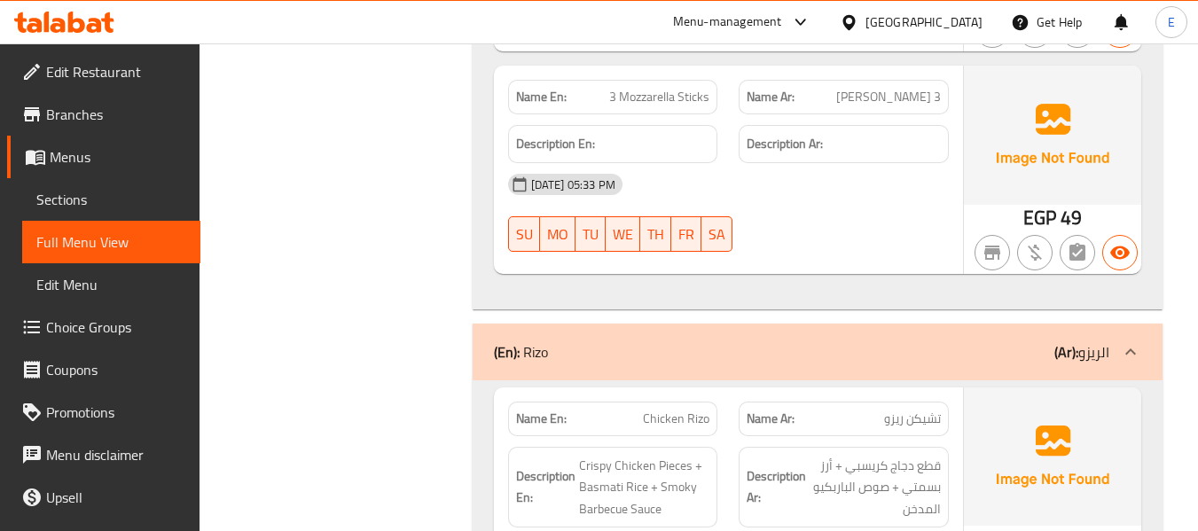
click at [709, 106] on span "3 Mozzarella Sticks" at bounding box center [659, 97] width 100 height 19
copy span "3 Mozzarella Sticks"
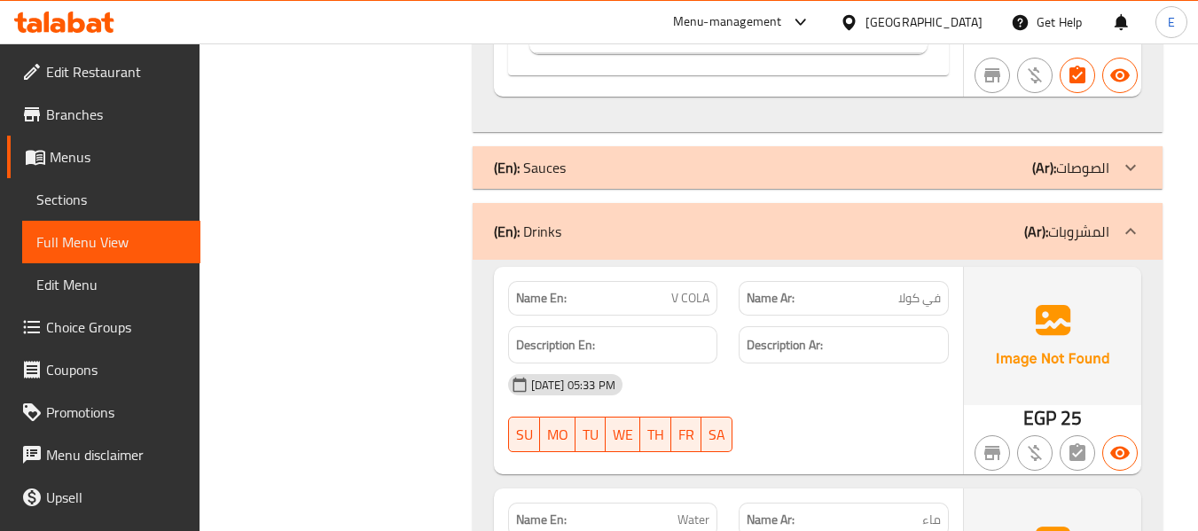
scroll to position [3159, 0]
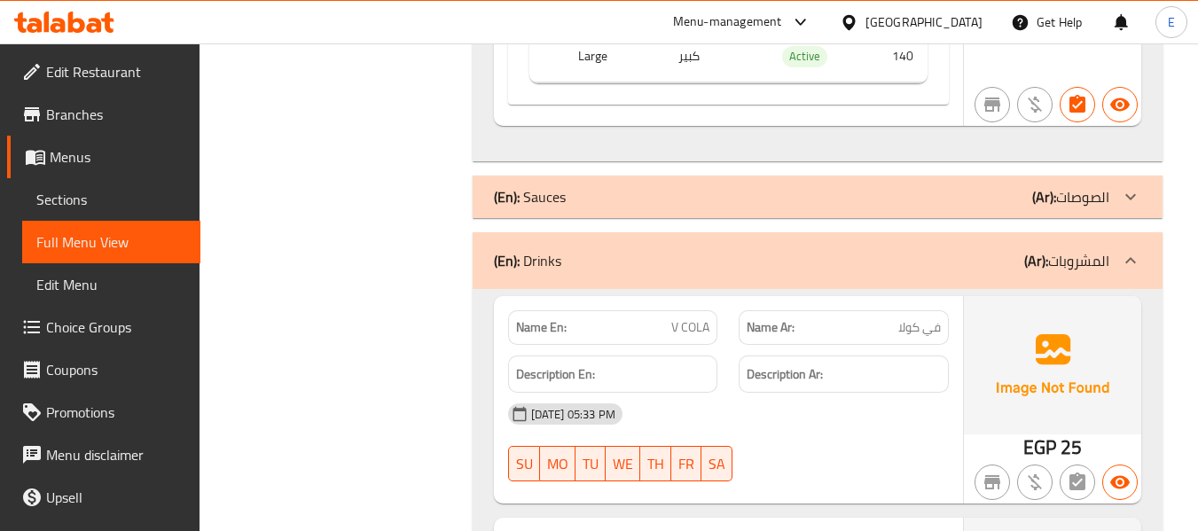
click at [976, 198] on div "(En): Sauces (Ar): الصوصات" at bounding box center [801, 196] width 615 height 21
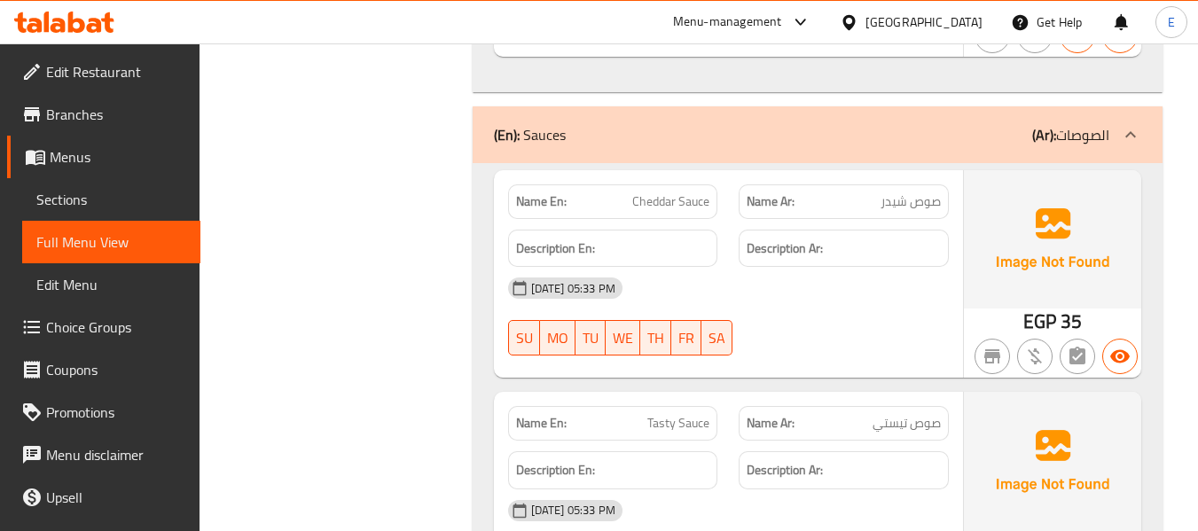
scroll to position [3336, 0]
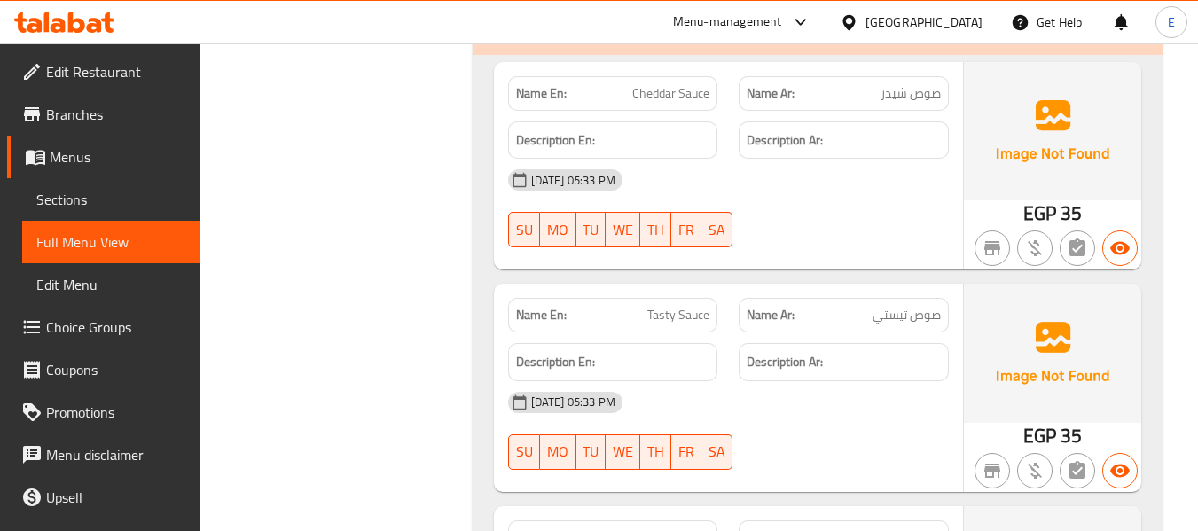
click at [899, 106] on div "Name Ar: صوص شیدر" at bounding box center [844, 93] width 210 height 35
click at [861, 150] on h6 "Description Ar:" at bounding box center [844, 140] width 194 height 22
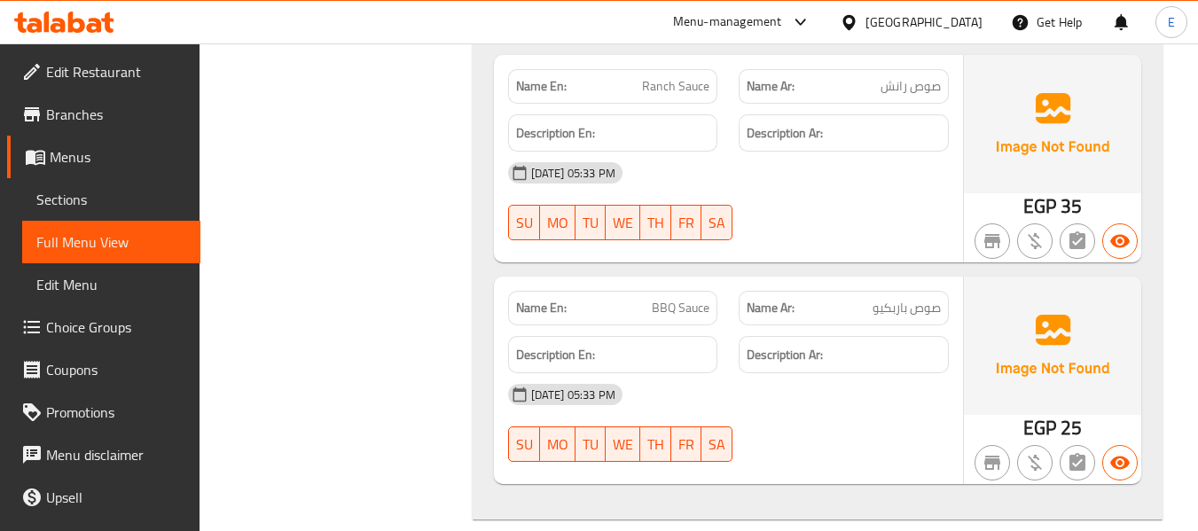
scroll to position [3869, 0]
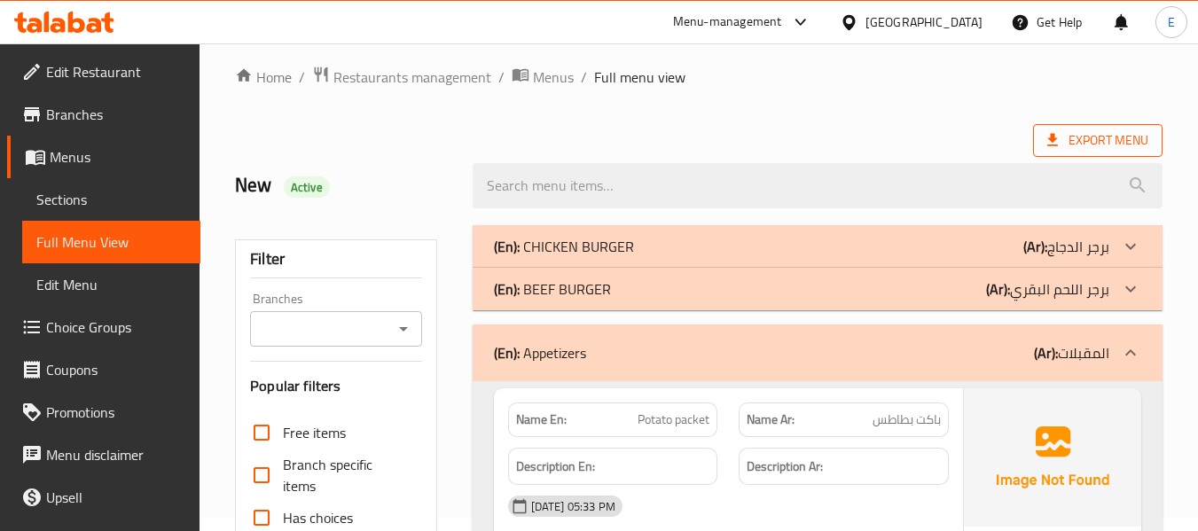
scroll to position [0, 0]
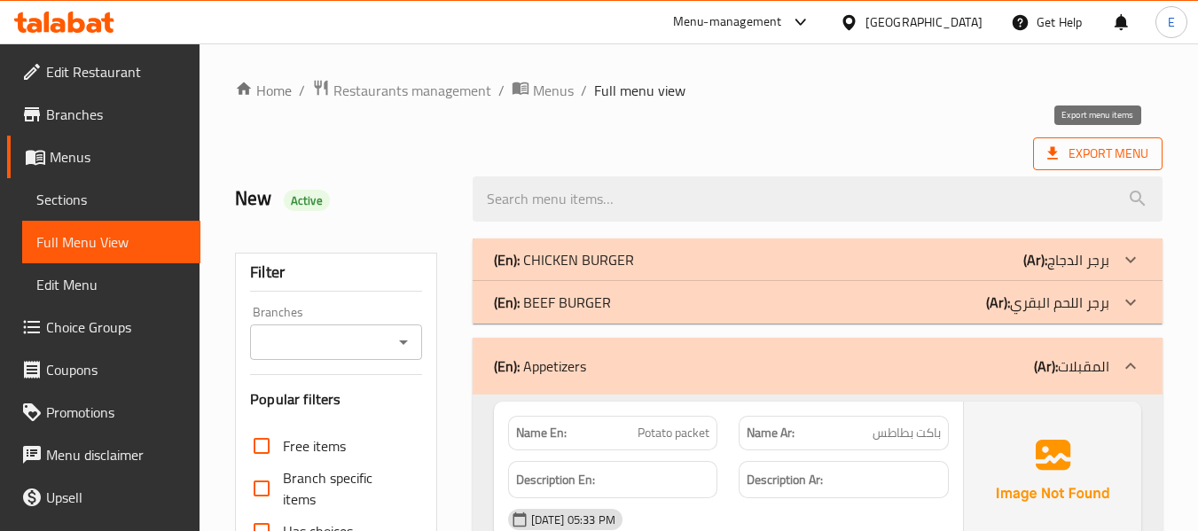
click at [1081, 157] on span "Export Menu" at bounding box center [1097, 154] width 101 height 22
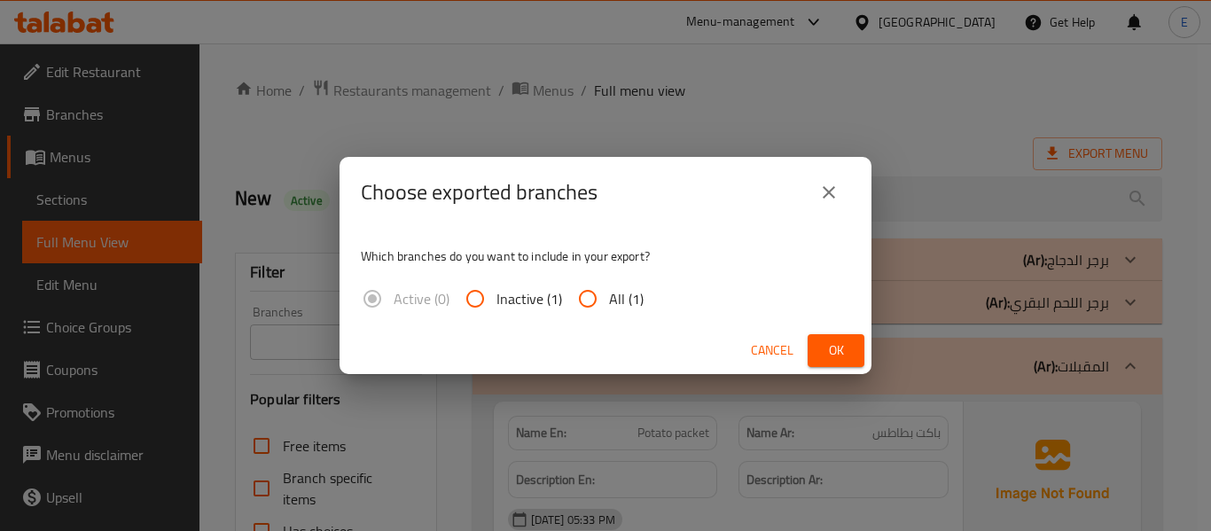
click at [899, 100] on div "Choose exported branches Which branches do you want to include in your export? …" at bounding box center [605, 265] width 1211 height 531
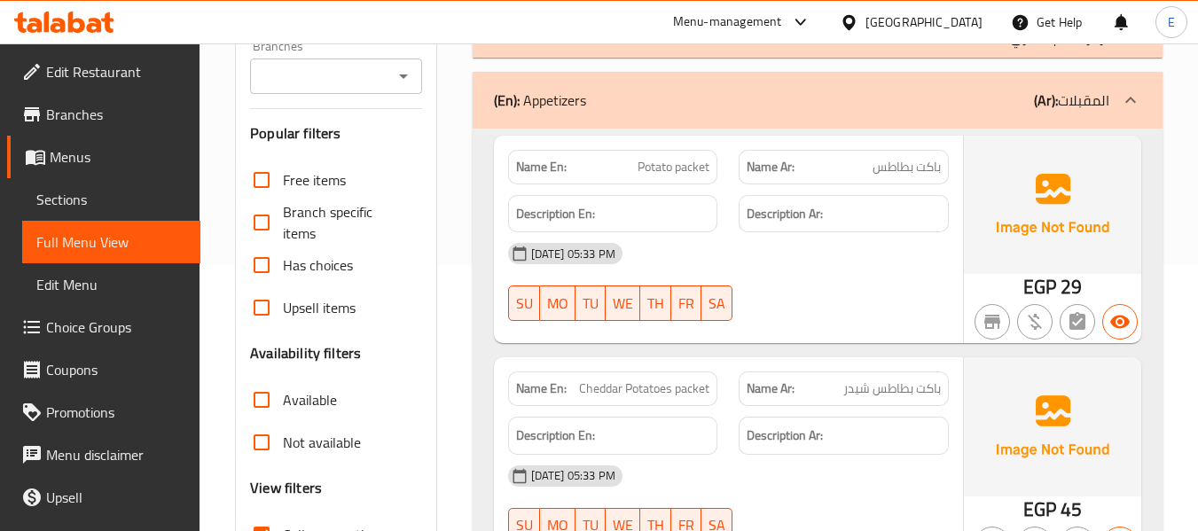
scroll to position [709, 0]
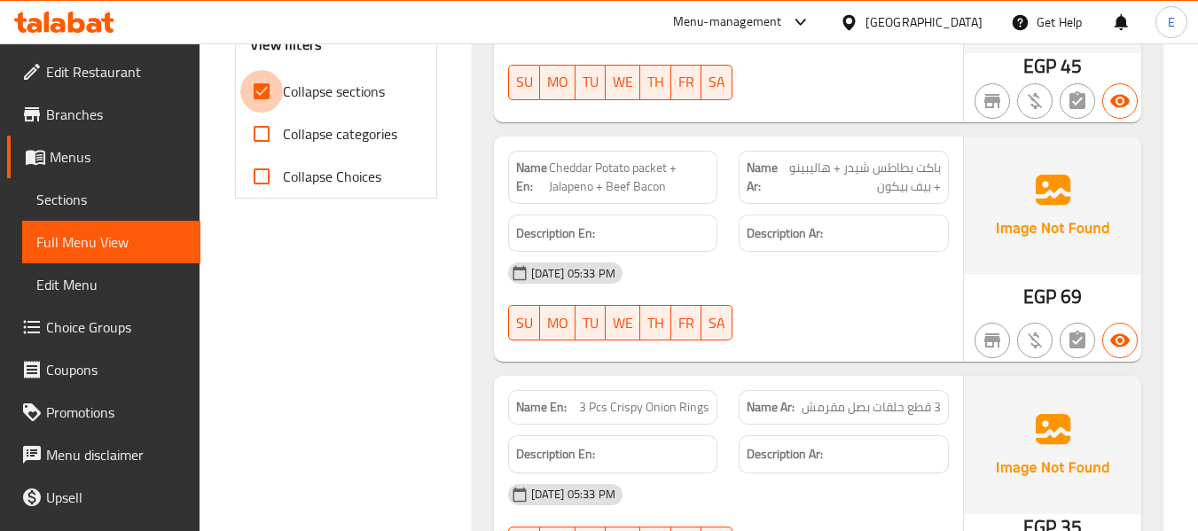
click at [269, 98] on input "Collapse sections" at bounding box center [261, 91] width 43 height 43
checkbox input "false"
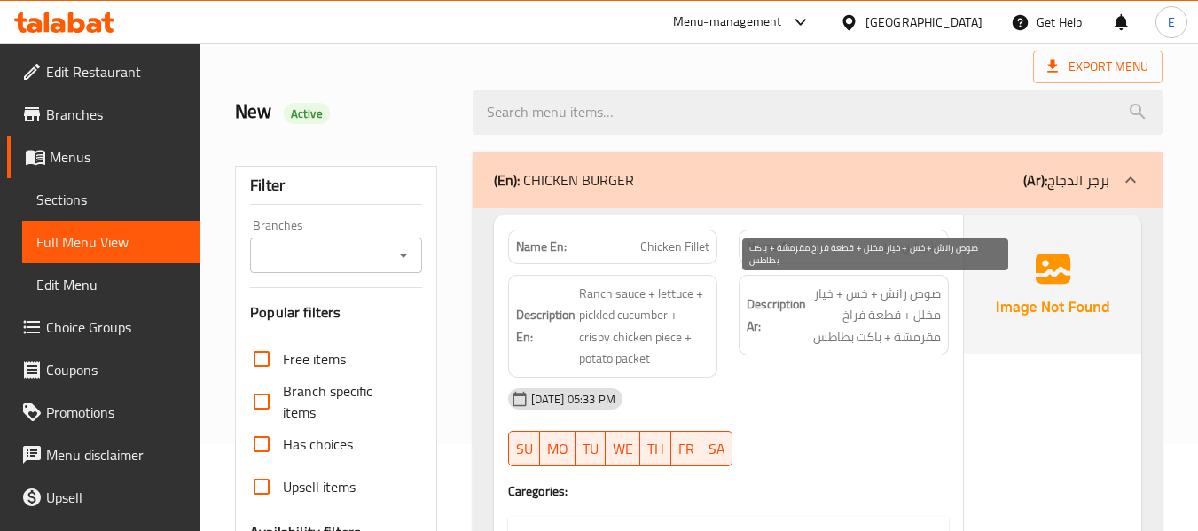
scroll to position [0, 0]
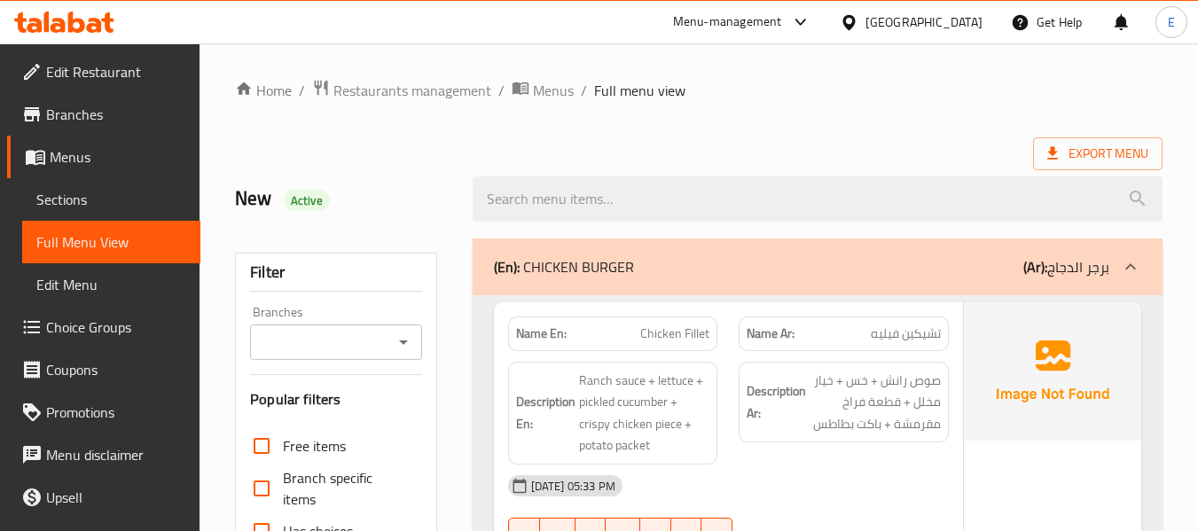
click at [899, 82] on ol "Home / Restaurants management / Menus / Full menu view" at bounding box center [699, 90] width 928 height 23
click at [1059, 157] on icon at bounding box center [1053, 154] width 18 height 18
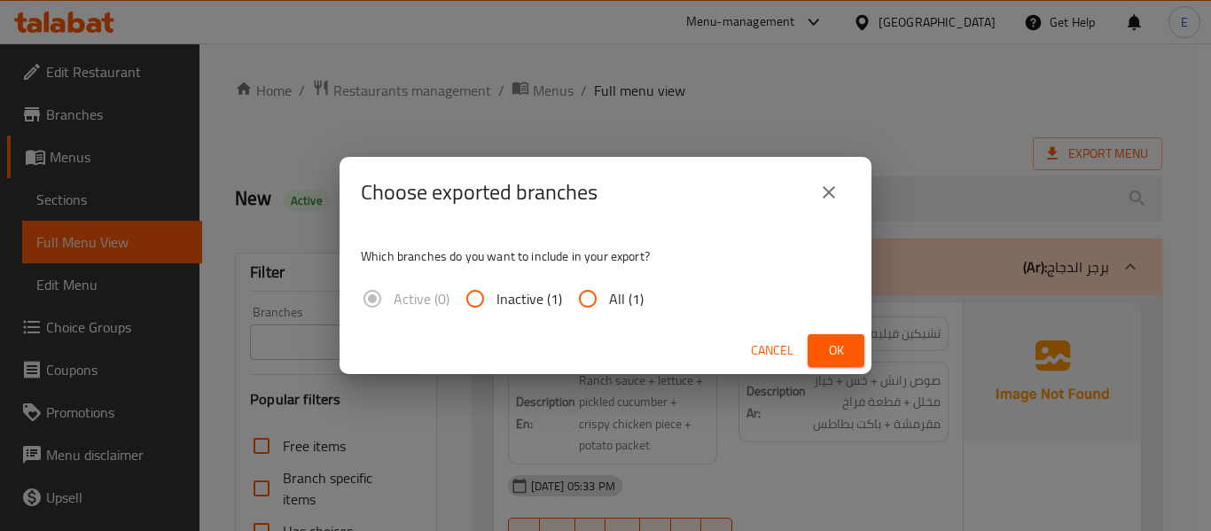
click at [611, 310] on span "All (1)" at bounding box center [626, 298] width 35 height 21
click at [609, 311] on input "All (1)" at bounding box center [588, 299] width 43 height 43
radio input "true"
drag, startPoint x: 830, startPoint y: 196, endPoint x: 929, endPoint y: 219, distance: 102.0
click at [830, 196] on icon "close" at bounding box center [829, 192] width 21 height 21
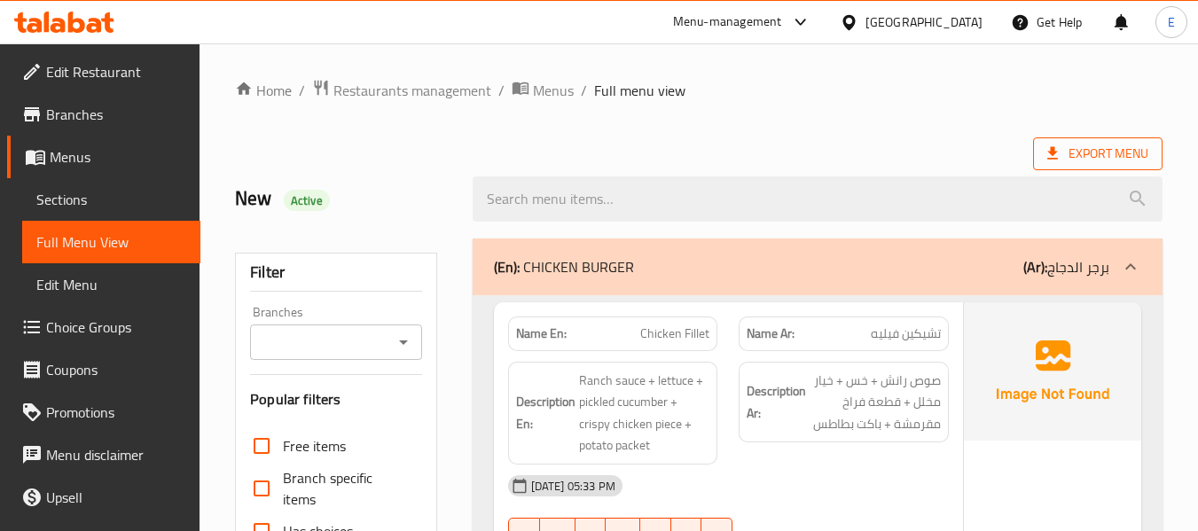
click at [1080, 150] on span "Export Menu" at bounding box center [1097, 154] width 101 height 22
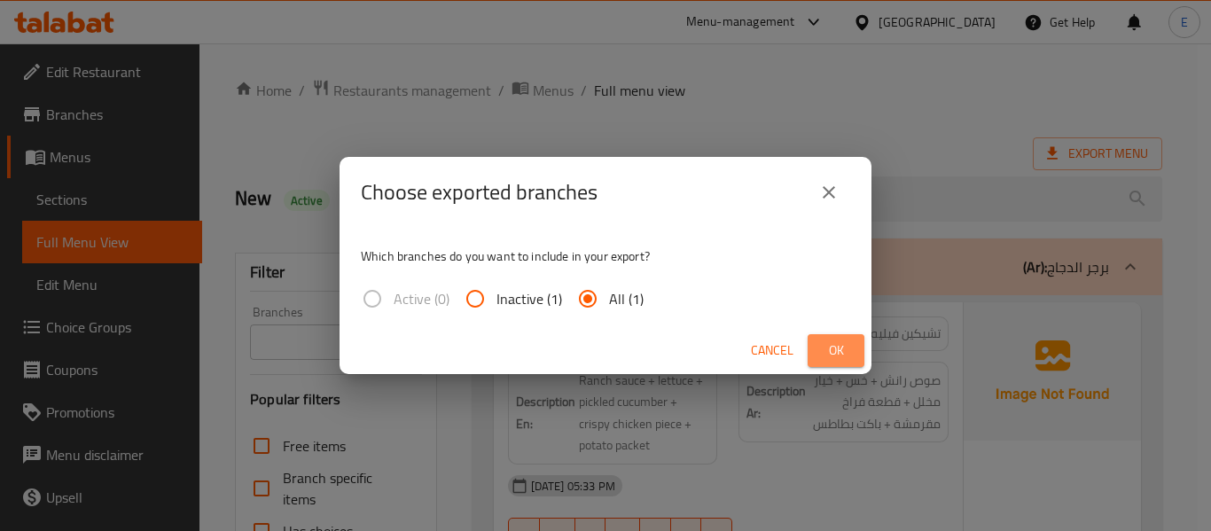
click at [843, 345] on span "Ok" at bounding box center [836, 351] width 28 height 22
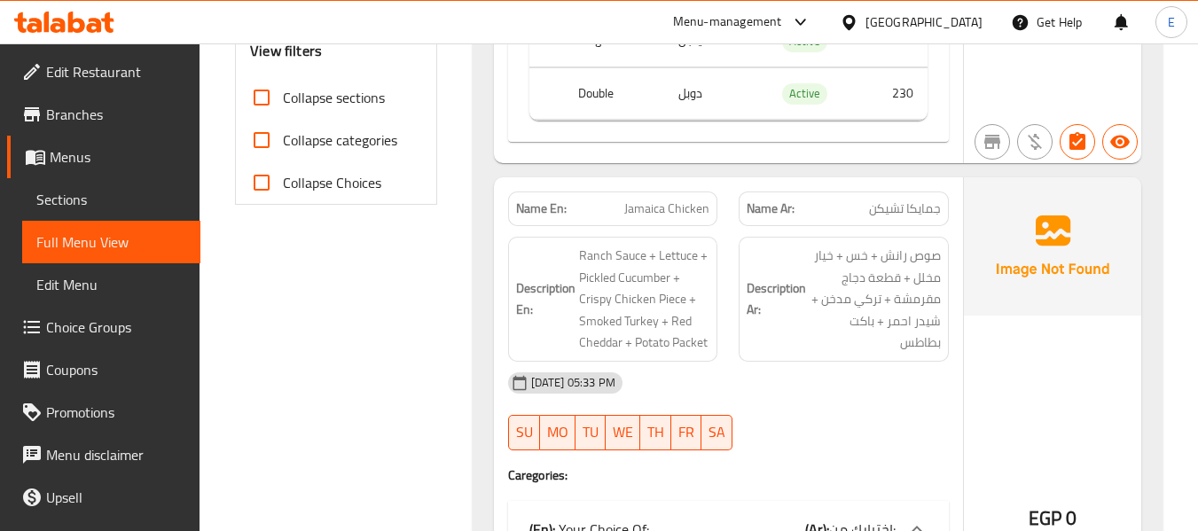
scroll to position [798, 0]
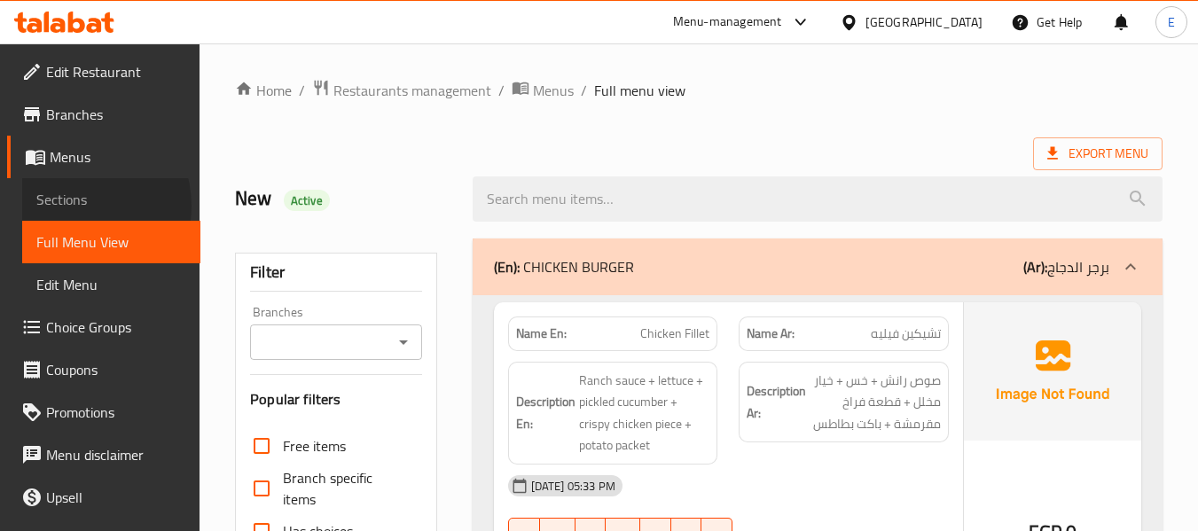
click at [76, 206] on span "Sections" at bounding box center [111, 199] width 150 height 21
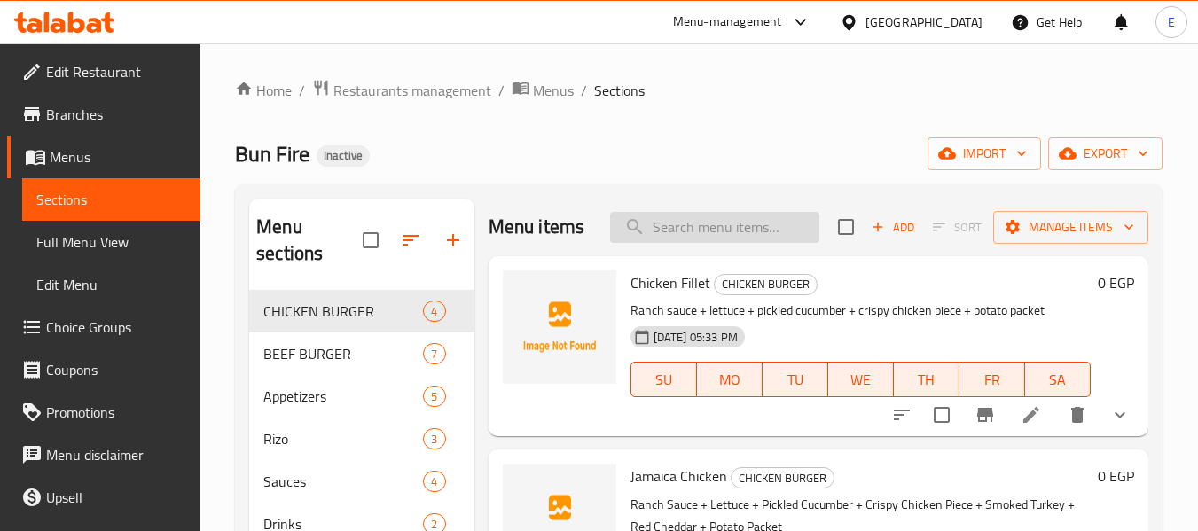
click at [670, 243] on input "search" at bounding box center [714, 227] width 209 height 31
paste input "Bazezz Burger"
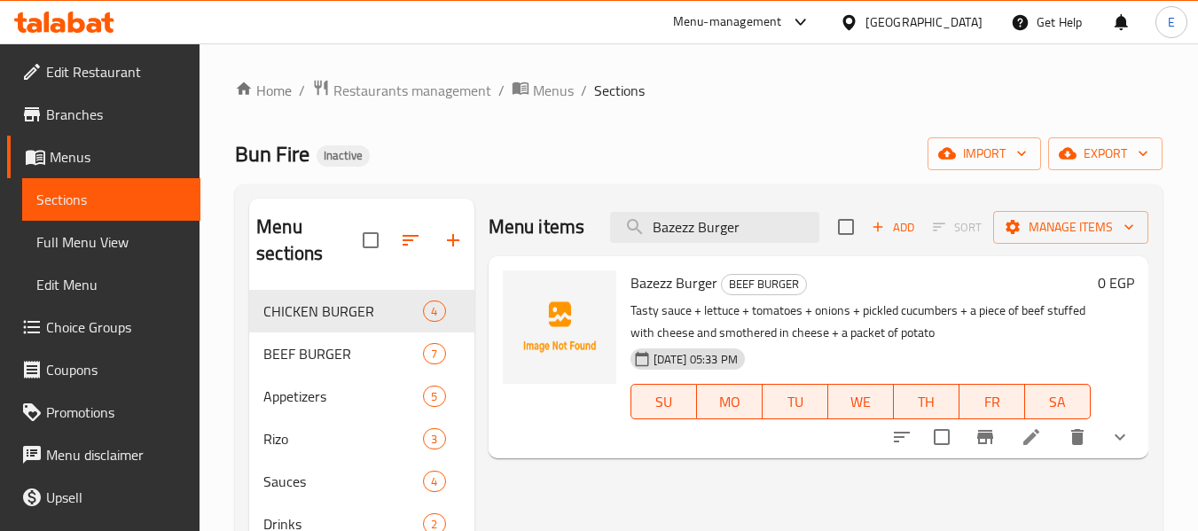
type input "Bazezz Burger"
click at [1043, 429] on li at bounding box center [1032, 437] width 50 height 32
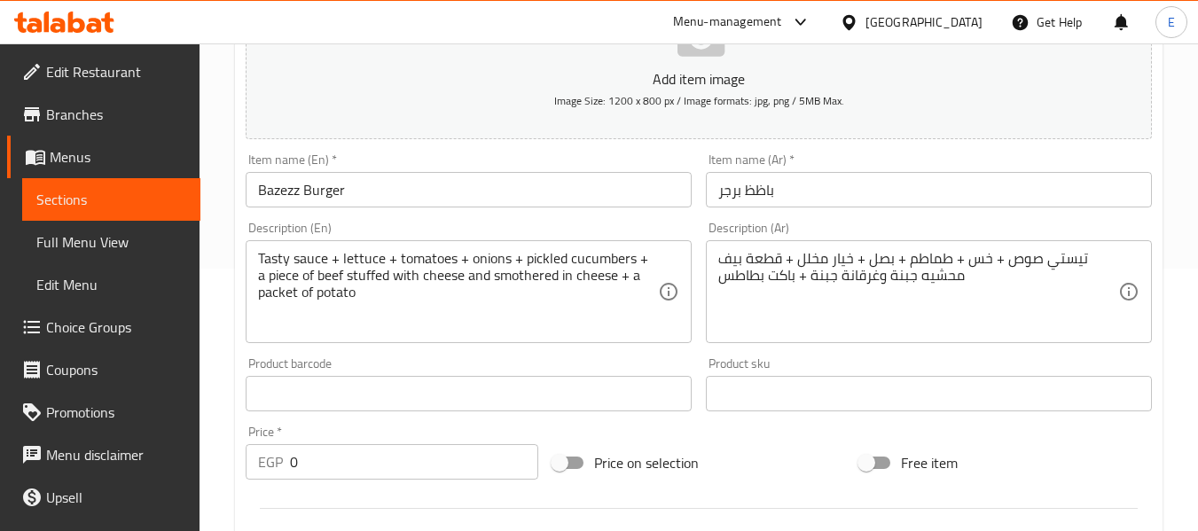
scroll to position [266, 0]
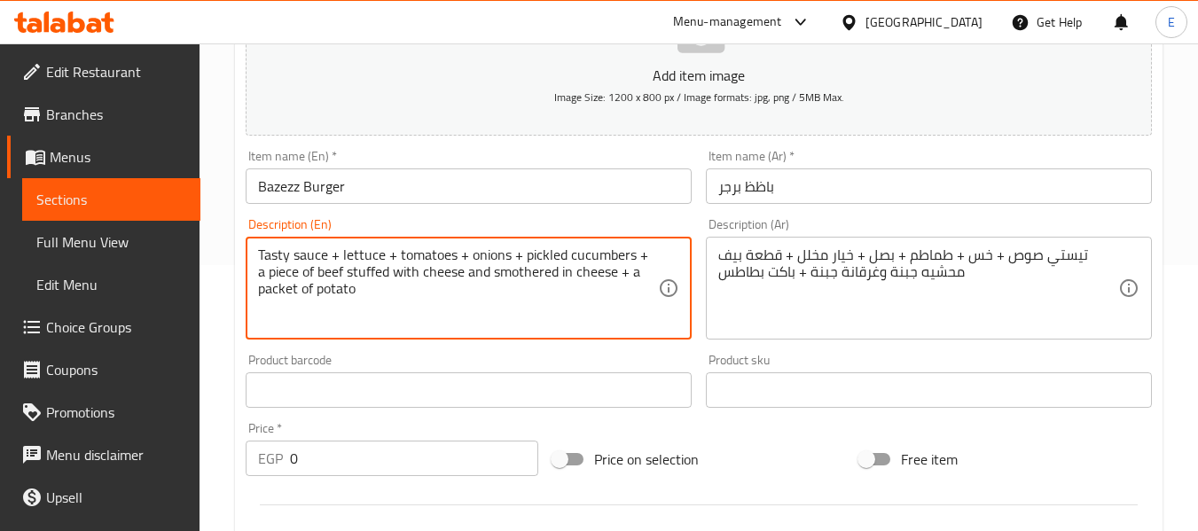
drag, startPoint x: 385, startPoint y: 268, endPoint x: 452, endPoint y: 273, distance: 67.6
click at [452, 273] on textarea "Tasty sauce + lettuce + tomatoes + onions + pickled cucumbers + a piece of beef…" at bounding box center [458, 289] width 400 height 84
click at [459, 301] on textarea "Tasty sauce + lettuce + tomatoes + onions + pickled cucumbers + a piece of beef…" at bounding box center [458, 289] width 400 height 84
click at [483, 317] on textarea "Tasty sauce + lettuce + tomatoes + onions + pickled cucumbers + a piece of beef…" at bounding box center [458, 289] width 400 height 84
click at [459, 322] on textarea "Tasty sauce + lettuce + tomatoes + onions + pickled cucumbers + a piece of beef…" at bounding box center [458, 289] width 400 height 84
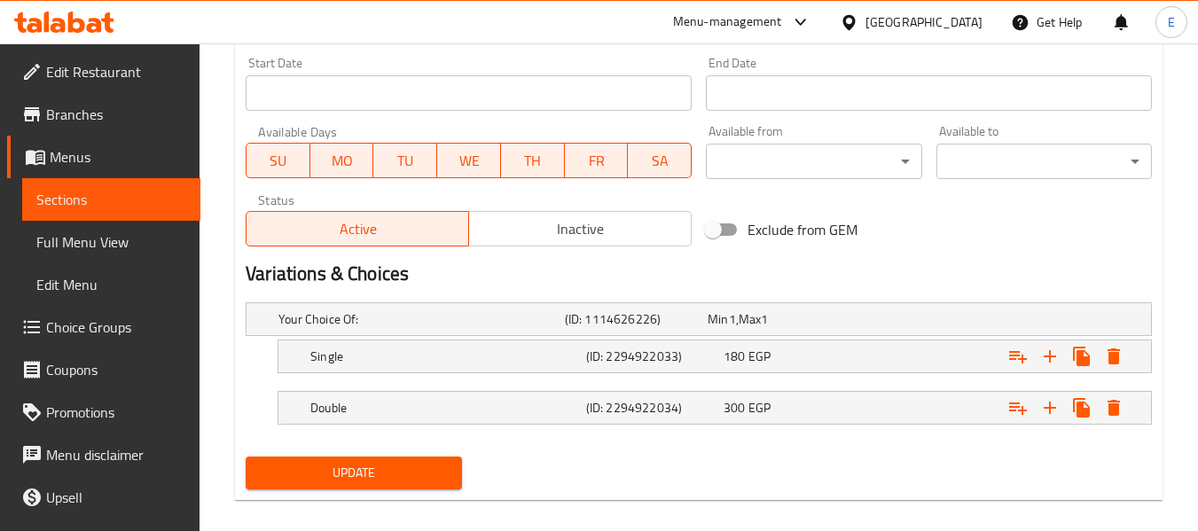
scroll to position [762, 0]
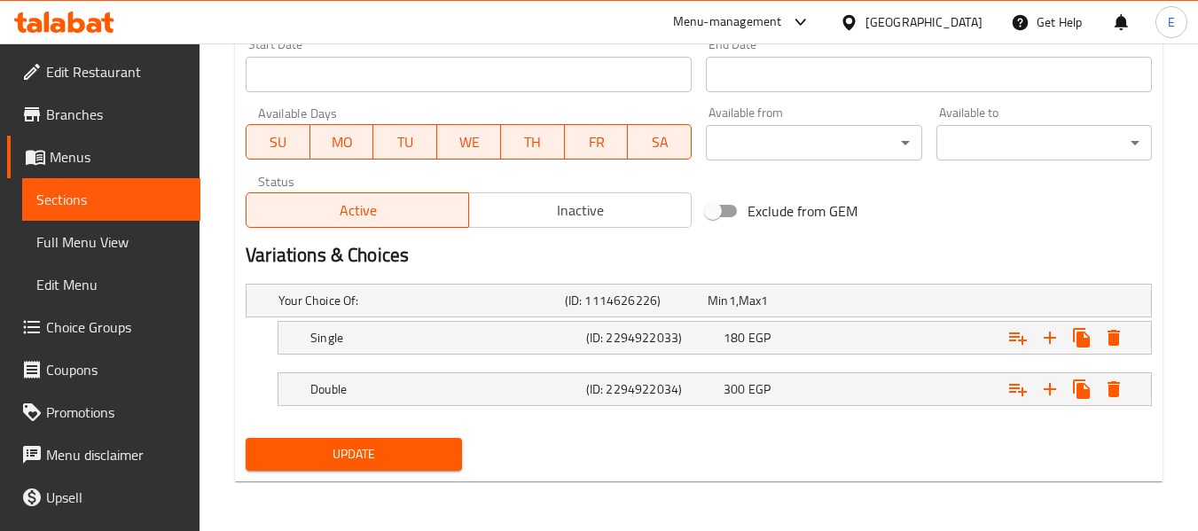
type textarea "Tasty sauce + lettuce + tomatoes + onions + pickled cucumbers + a piece of beef…"
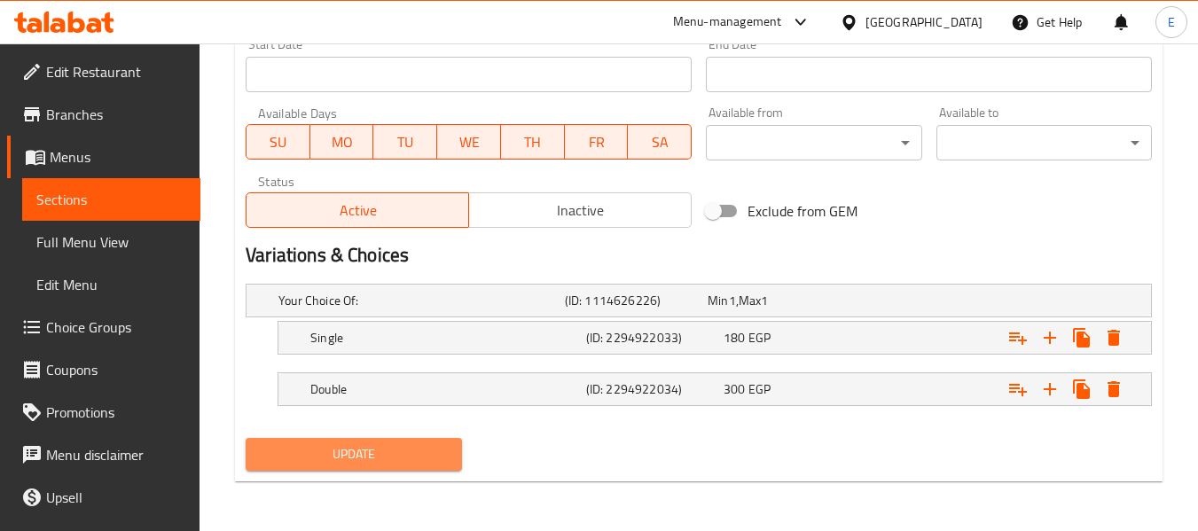
click at [365, 453] on span "Update" at bounding box center [353, 454] width 187 height 22
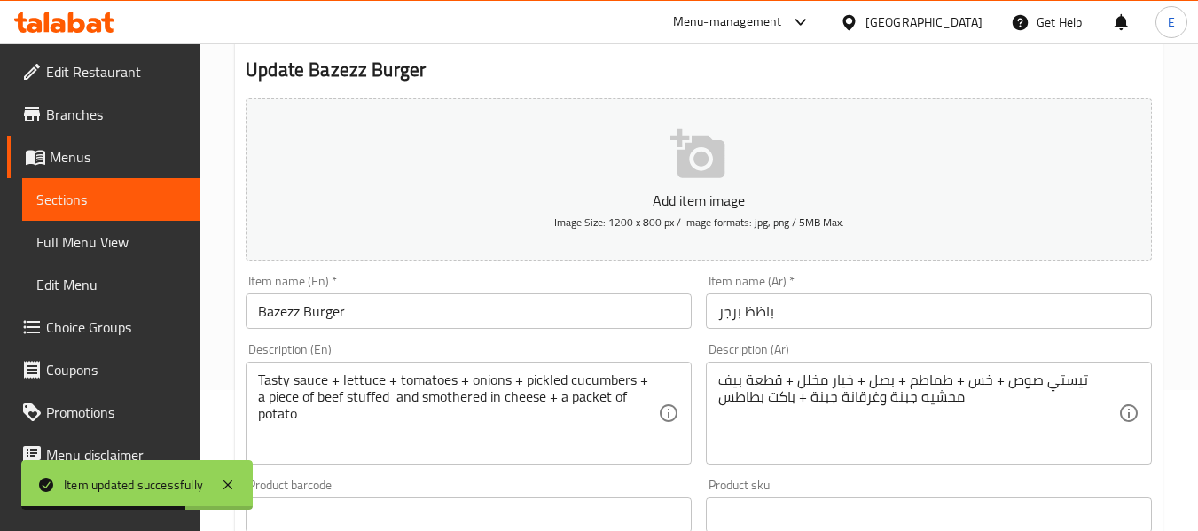
scroll to position [0, 0]
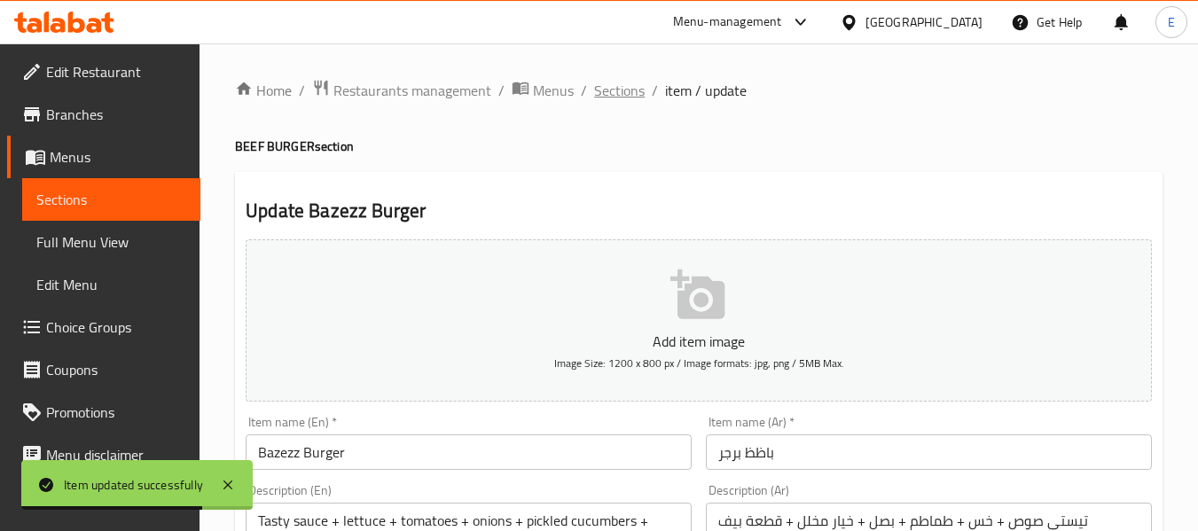
click at [631, 90] on span "Sections" at bounding box center [619, 90] width 51 height 21
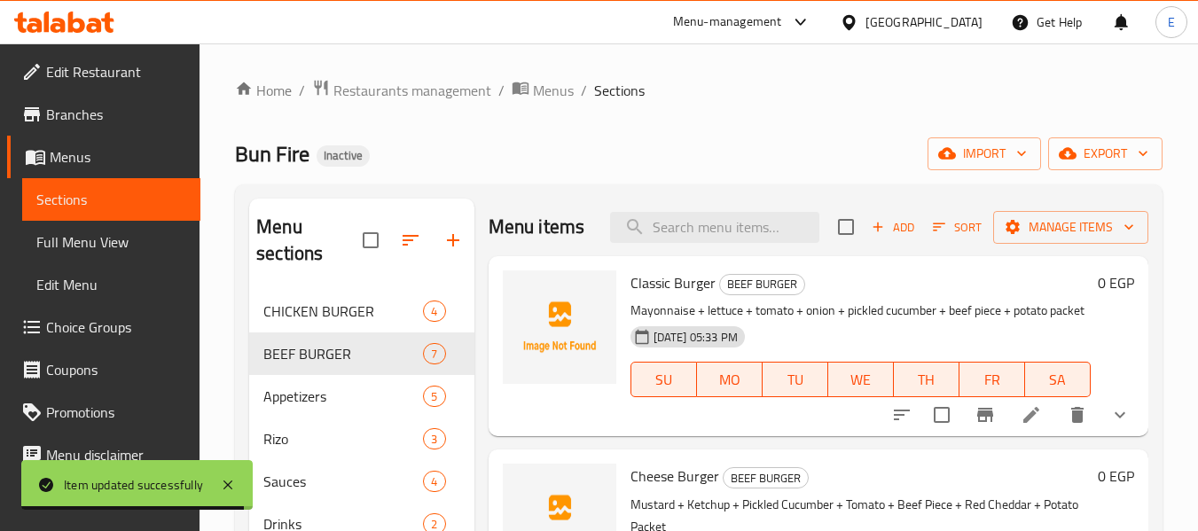
click at [732, 243] on input "search" at bounding box center [714, 227] width 209 height 31
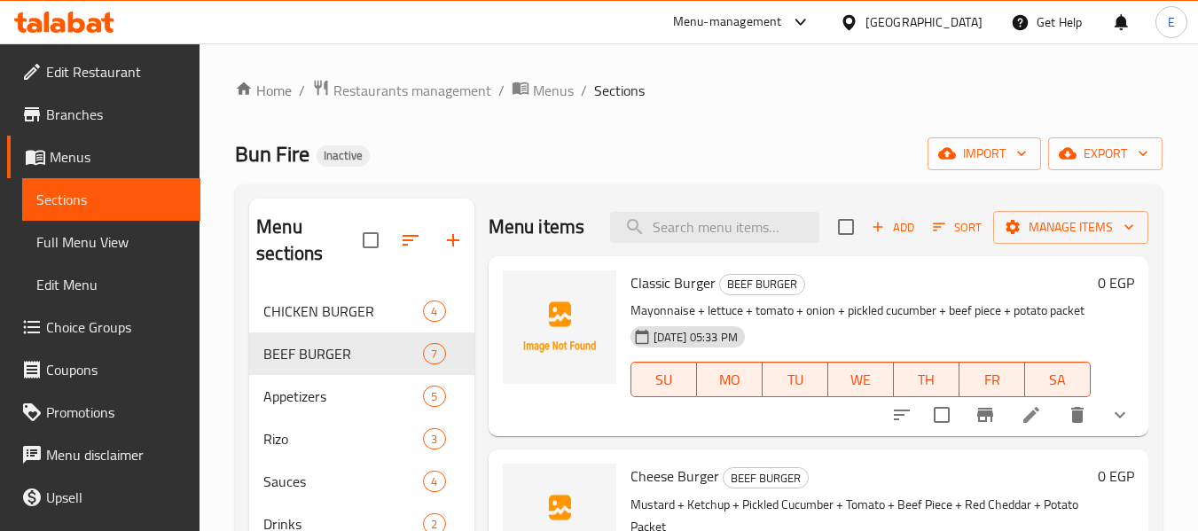
paste input "3 Mozzarella Sticks"
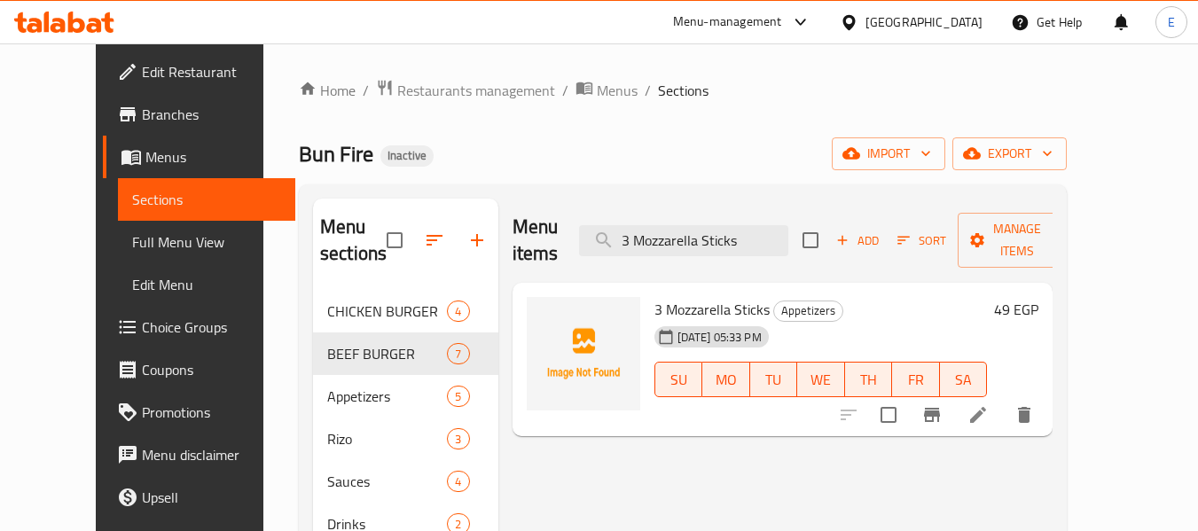
type input "3 Mozzarella Sticks"
click at [989, 404] on icon at bounding box center [978, 414] width 21 height 21
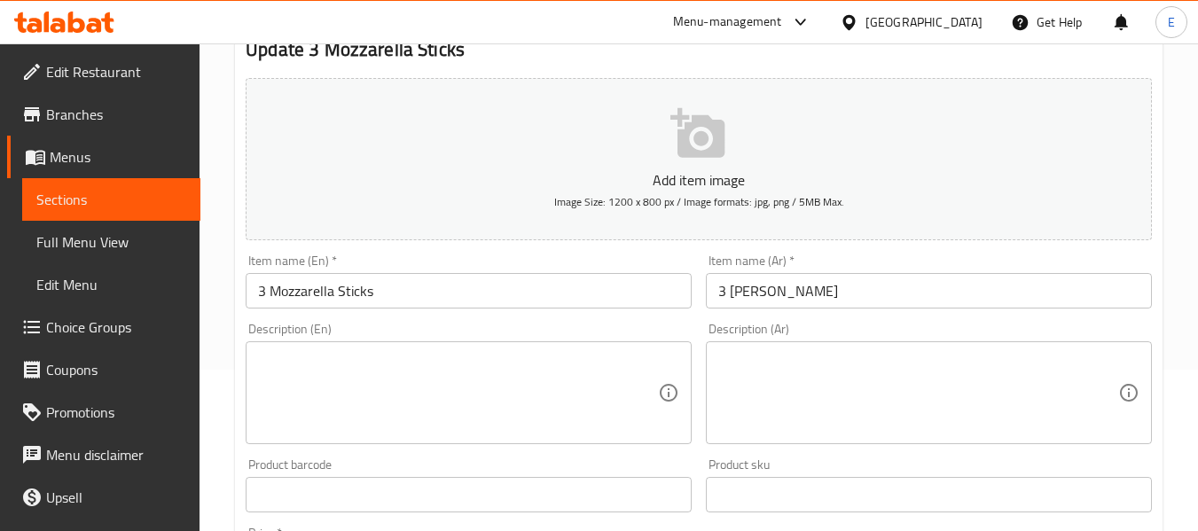
scroll to position [177, 0]
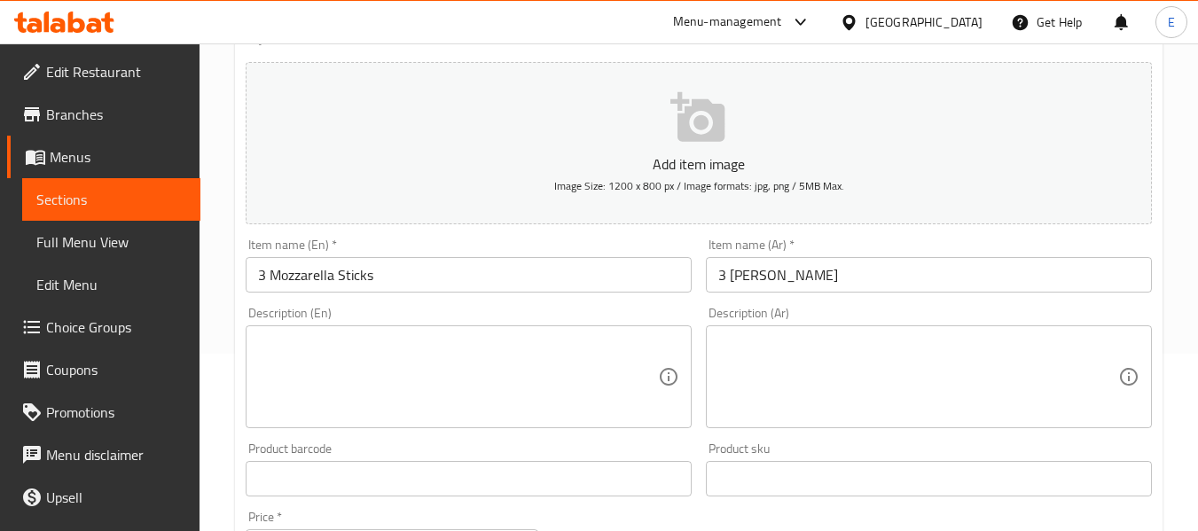
click at [856, 270] on input "3 موتزاريلا ستيكس" at bounding box center [929, 274] width 446 height 35
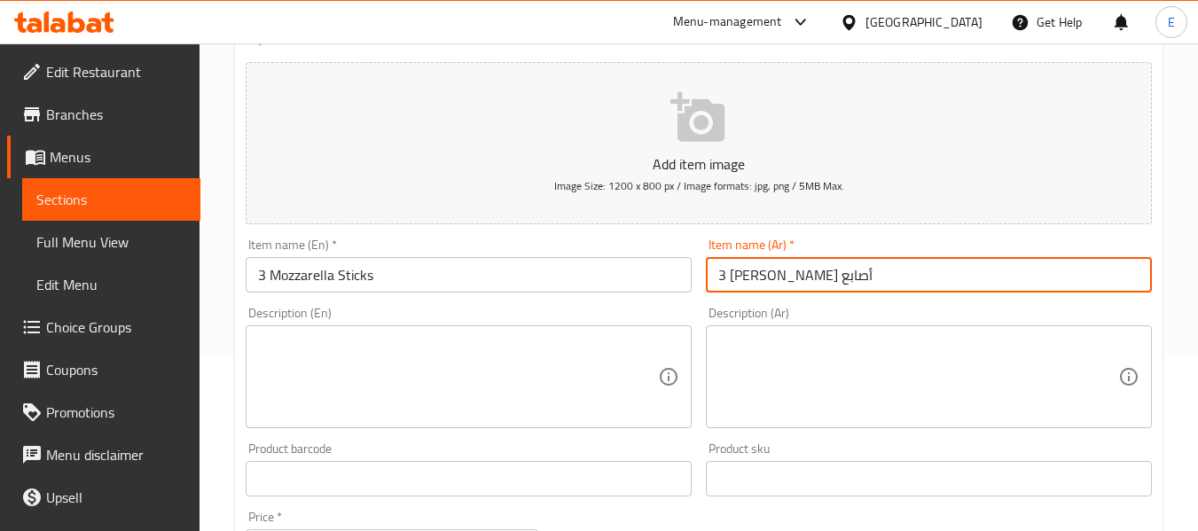
type input "3 موتزاريلا ستيكس أصابع"
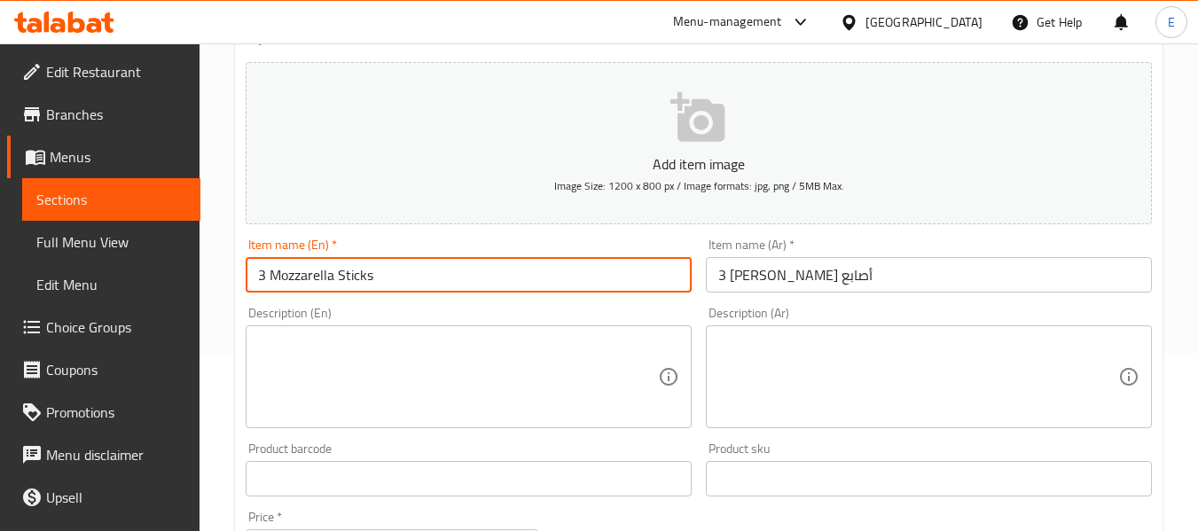
click at [396, 273] on input "3 Mozzarella Sticks" at bounding box center [469, 274] width 446 height 35
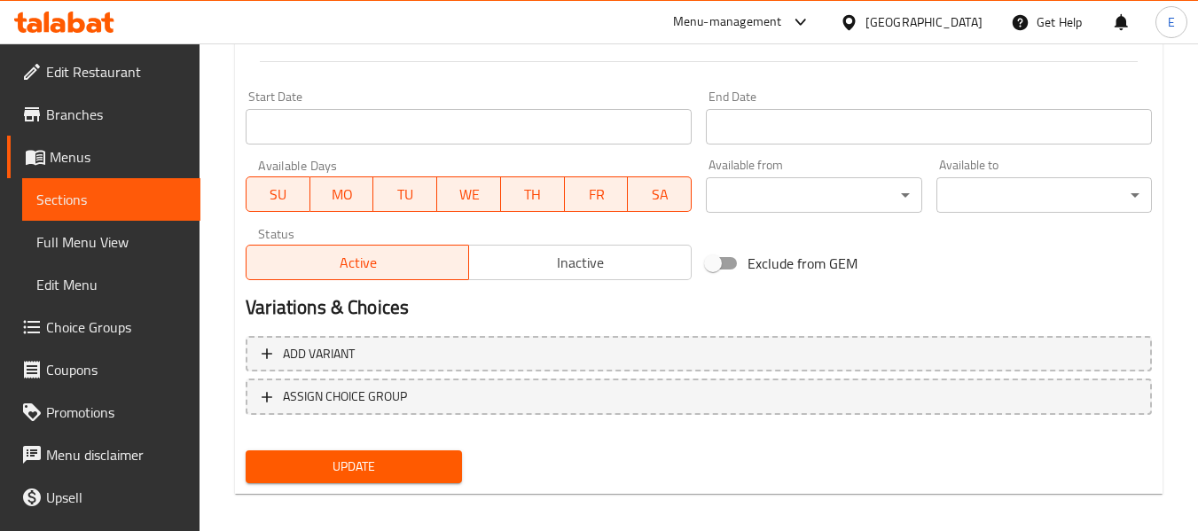
scroll to position [722, 0]
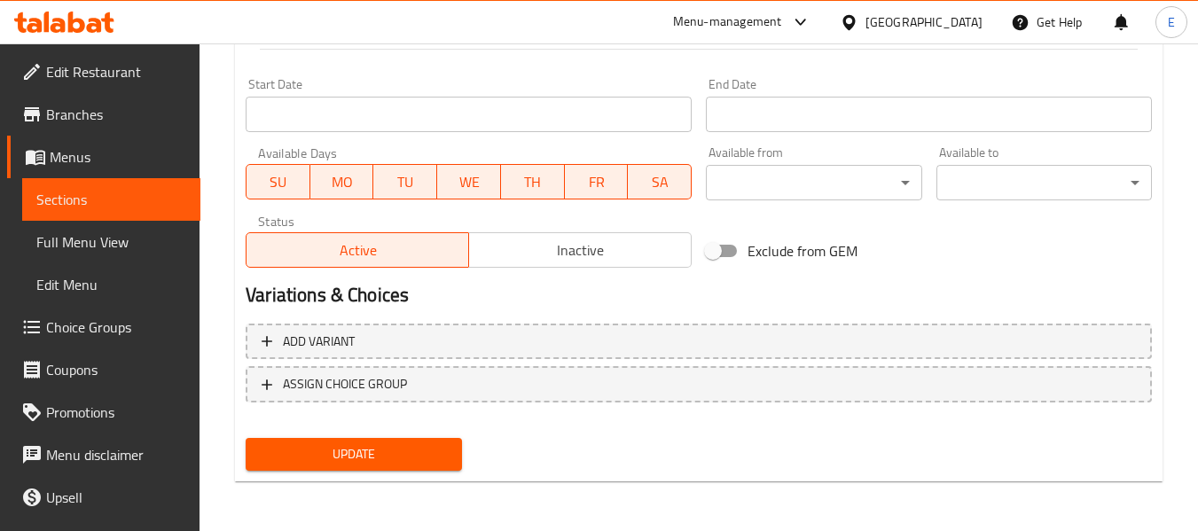
type input "3 Mozzarella Sticks fingers"
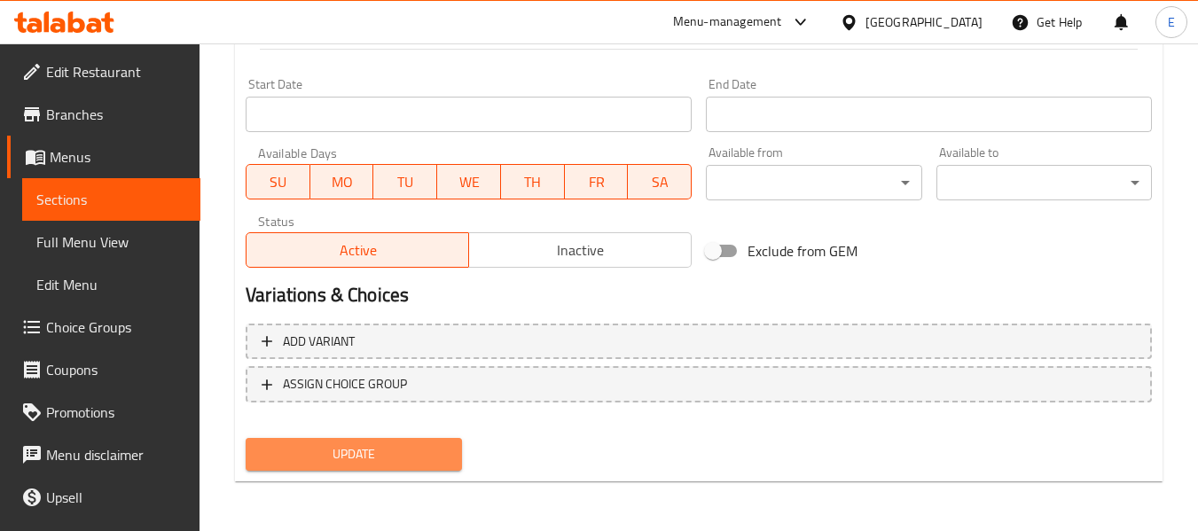
click at [430, 470] on button "Update" at bounding box center [354, 454] width 216 height 33
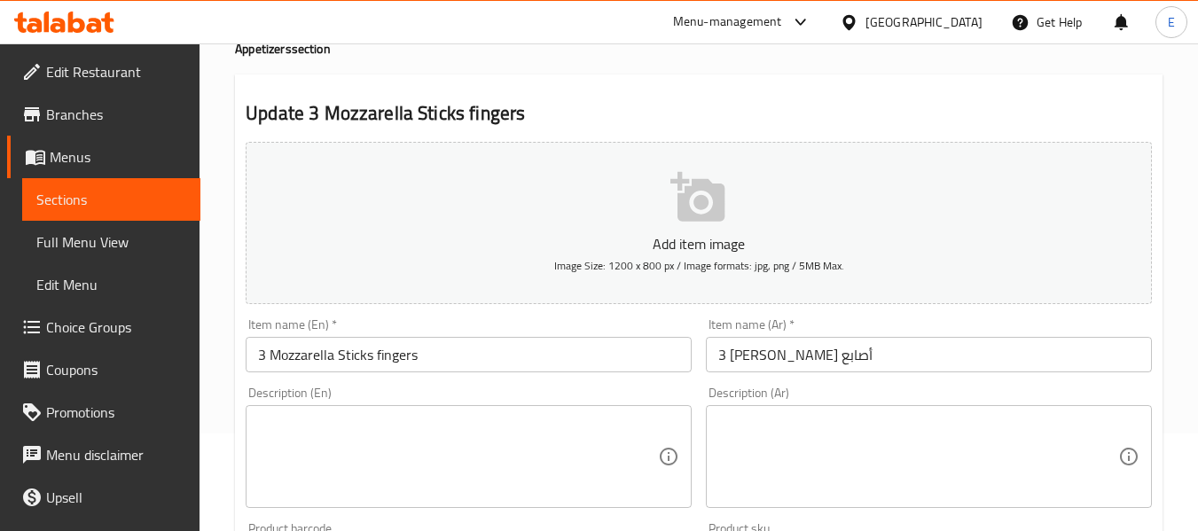
scroll to position [0, 0]
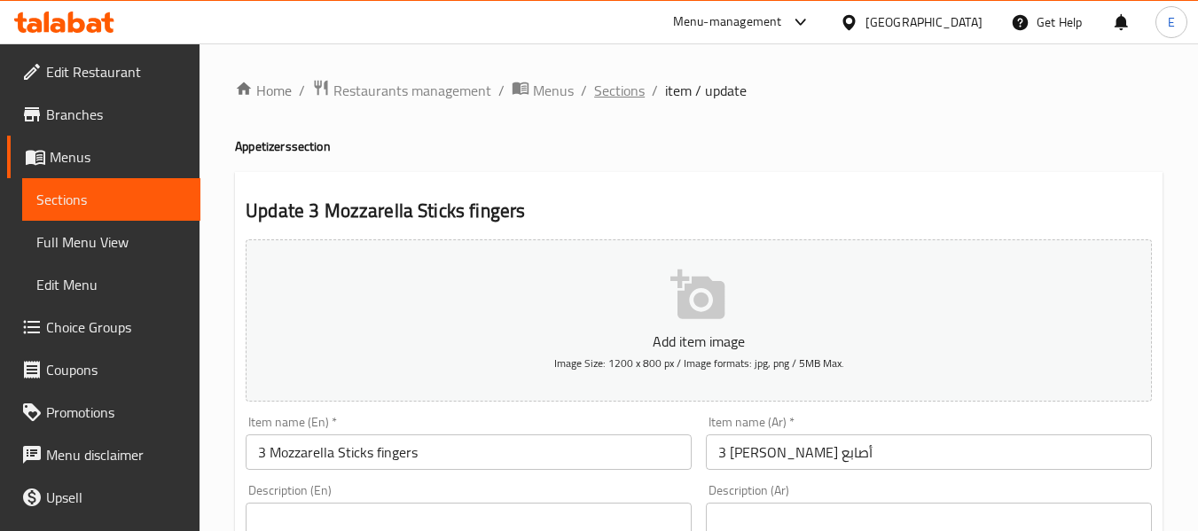
click at [631, 90] on span "Sections" at bounding box center [619, 90] width 51 height 21
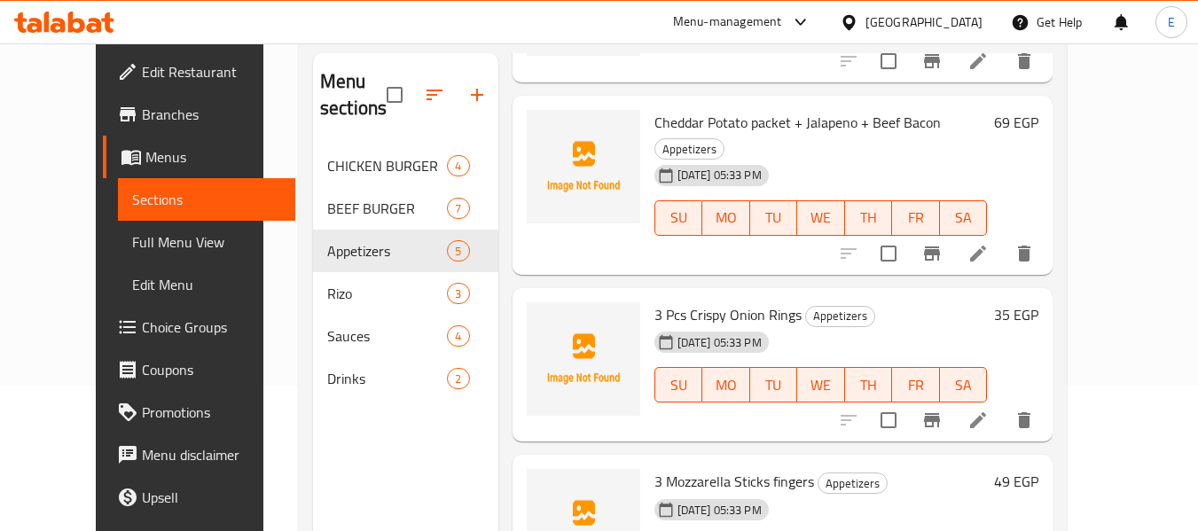
scroll to position [248, 0]
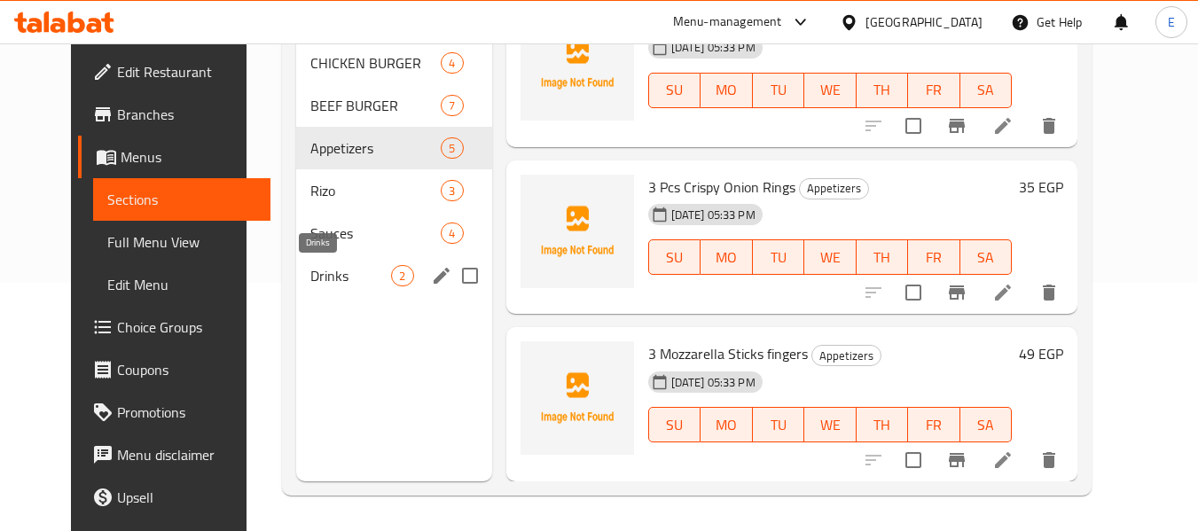
click at [340, 278] on span "Drinks" at bounding box center [350, 275] width 81 height 21
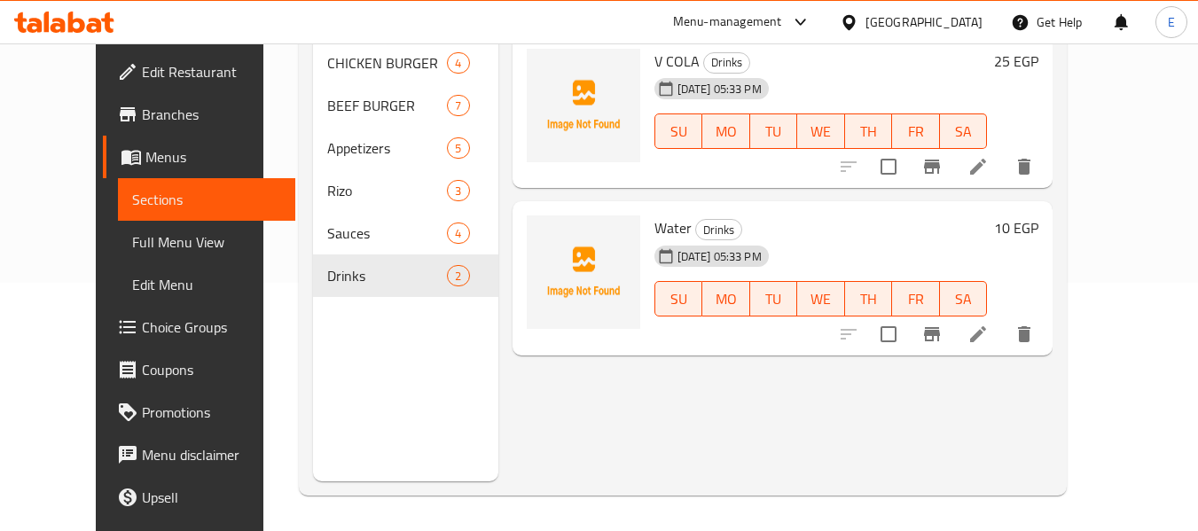
click at [639, 384] on div "Menu items Add Sort Manage items V COLA Drinks 15-09-2025 05:33 PM SU MO TU WE …" at bounding box center [775, 215] width 555 height 531
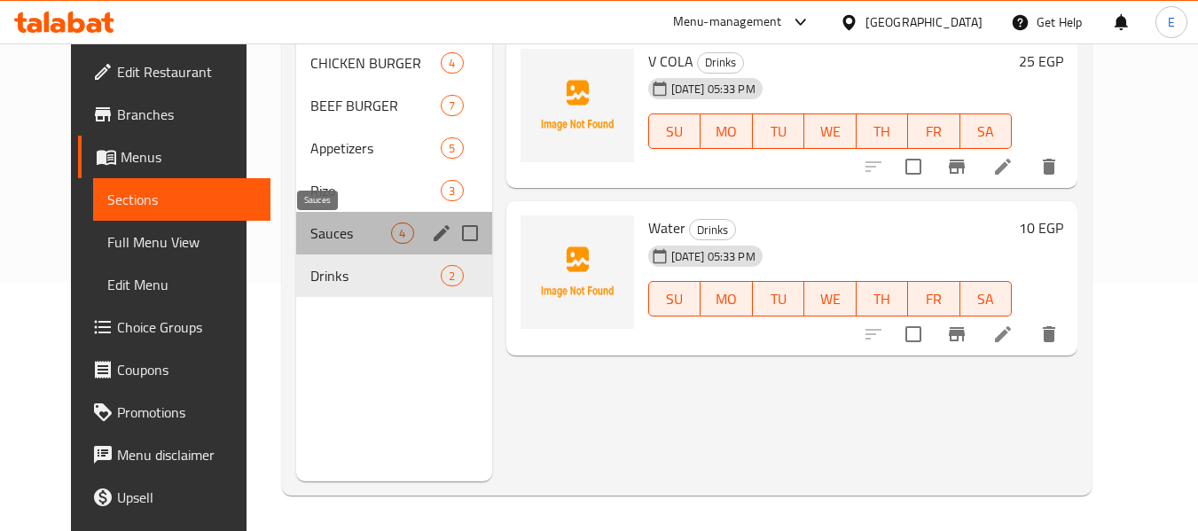
click at [310, 235] on span "Sauces" at bounding box center [350, 233] width 81 height 21
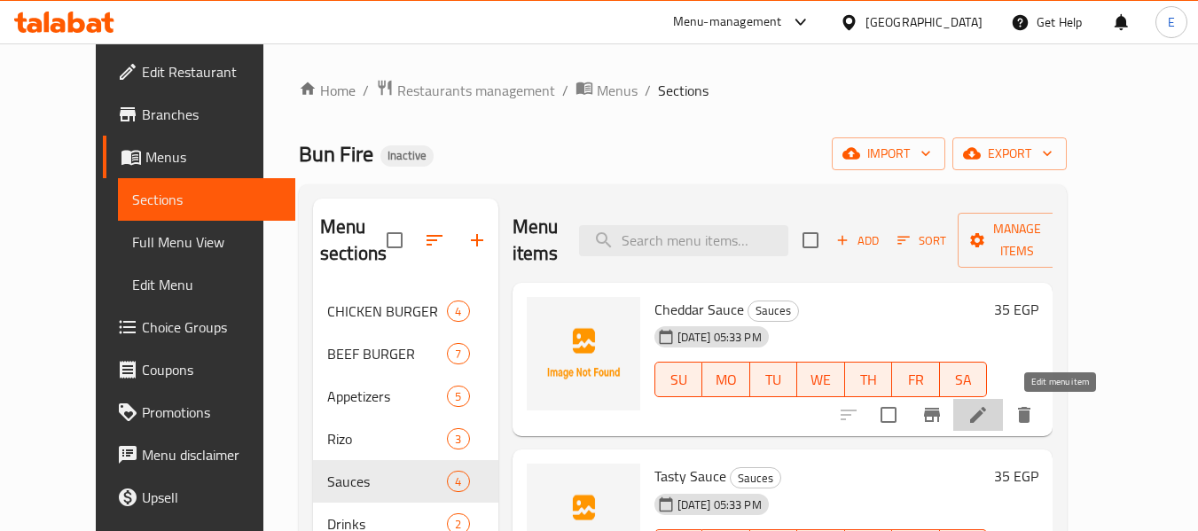
click at [989, 419] on icon at bounding box center [978, 414] width 21 height 21
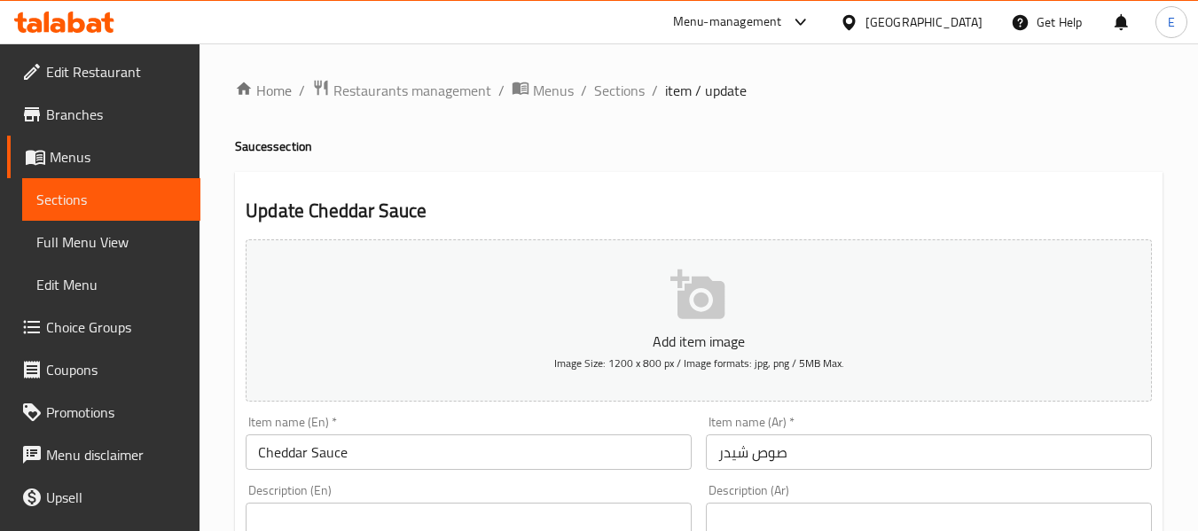
click at [354, 449] on input "Cheddar Sauce" at bounding box center [469, 452] width 446 height 35
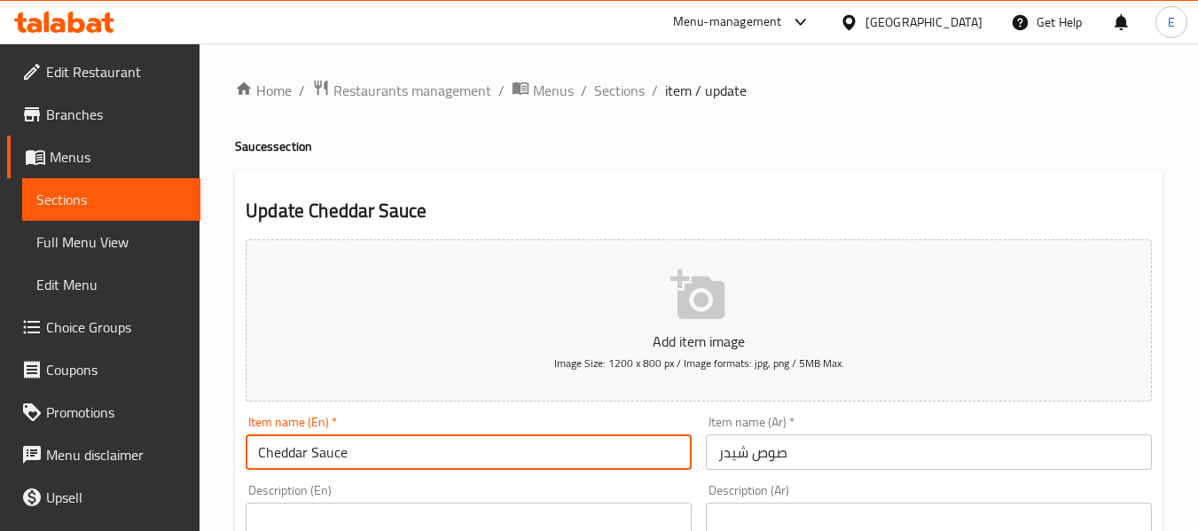
click at [354, 449] on input "Cheddar Sauce" at bounding box center [469, 452] width 446 height 35
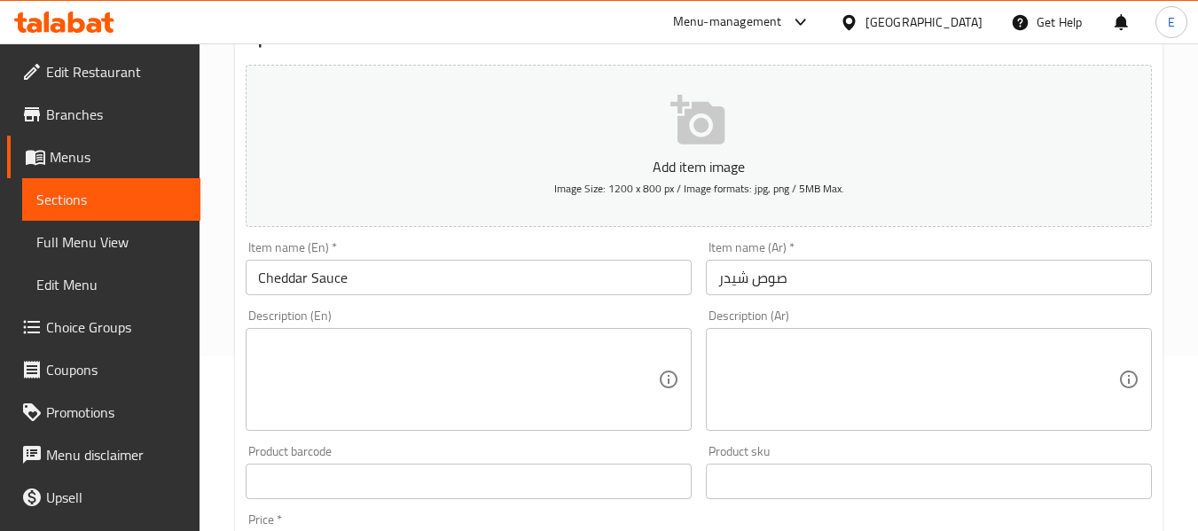
scroll to position [177, 0]
click at [554, 344] on textarea at bounding box center [458, 377] width 400 height 84
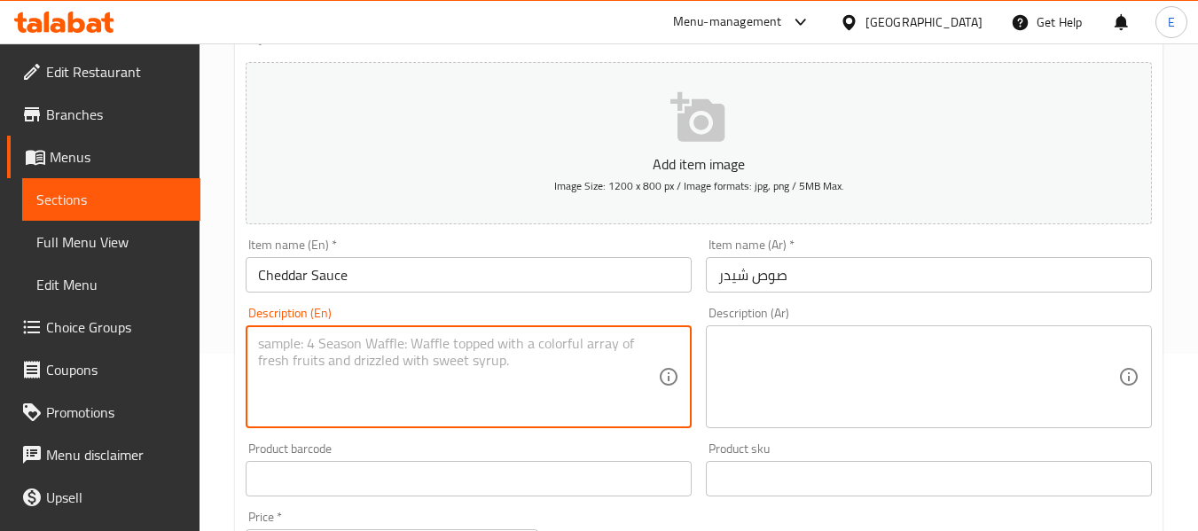
paste textarea "A creamy and cheesy sauce made with cheddar cheese."
type textarea "A creamy and cheesy sauce made with cheddar cheese."
click at [807, 340] on textarea at bounding box center [918, 377] width 400 height 84
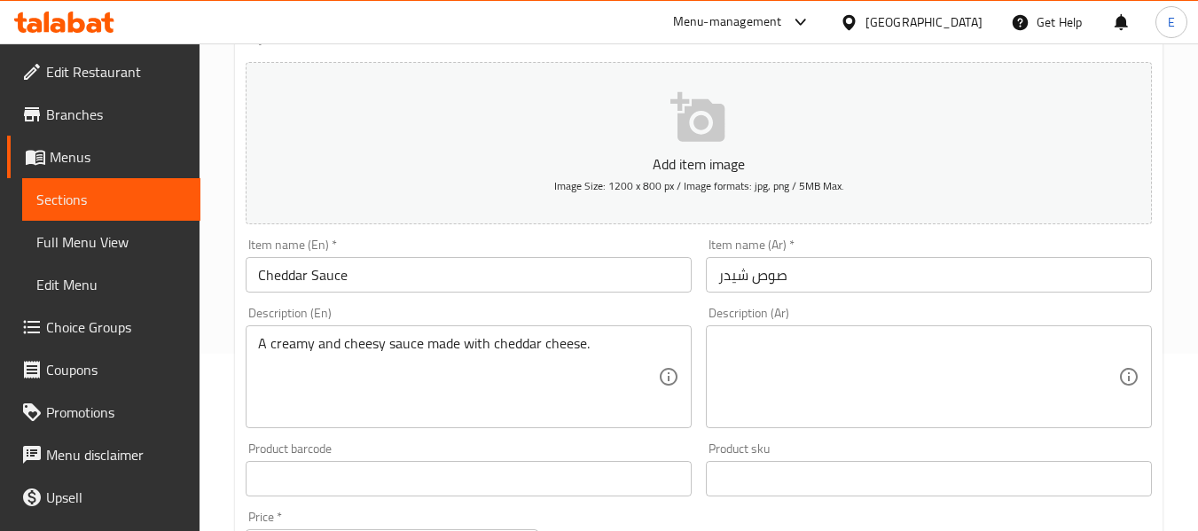
click at [760, 370] on textarea at bounding box center [918, 377] width 400 height 84
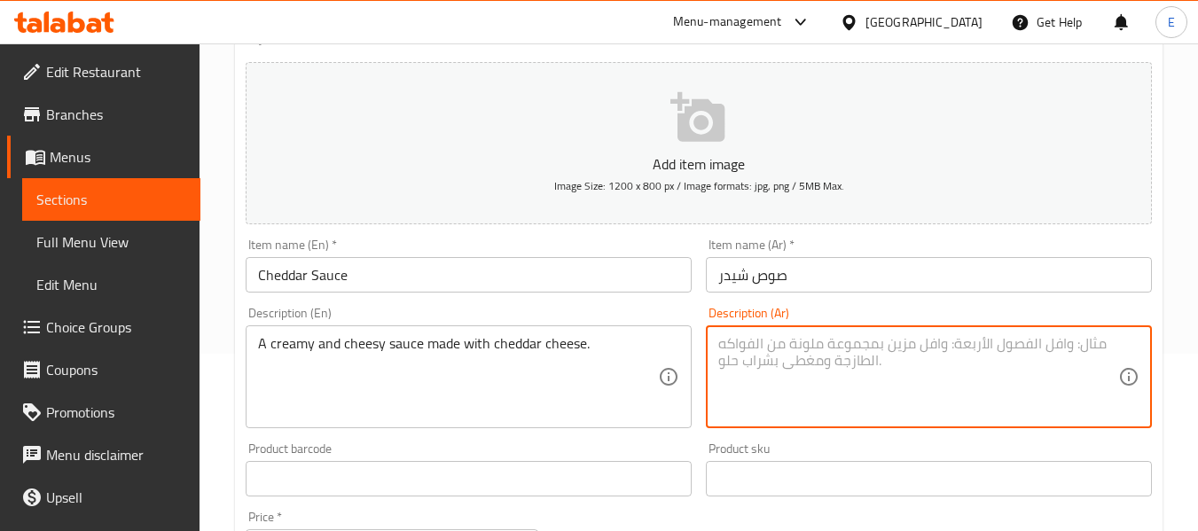
paste textarea "صلصة كريمي وجبنة مصنوعة من جبنة الشيدر."
click at [867, 346] on textarea "صلصة كريمي وجبنة مصنوعة من جبنة الشيدر." at bounding box center [918, 377] width 400 height 84
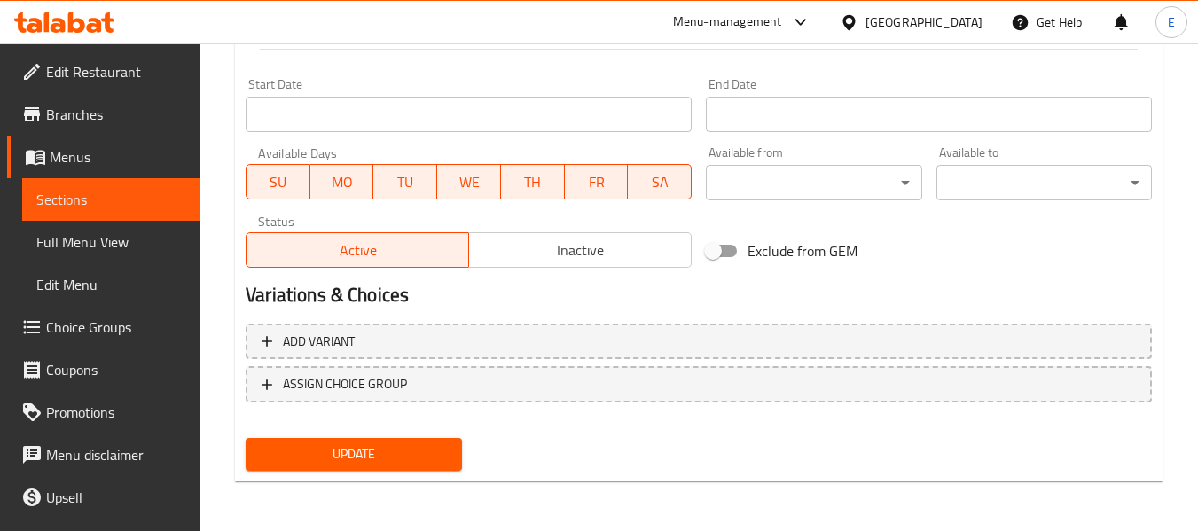
type textarea "صلصة كريمي وجبني مصنوعة من جبنة الشيدر."
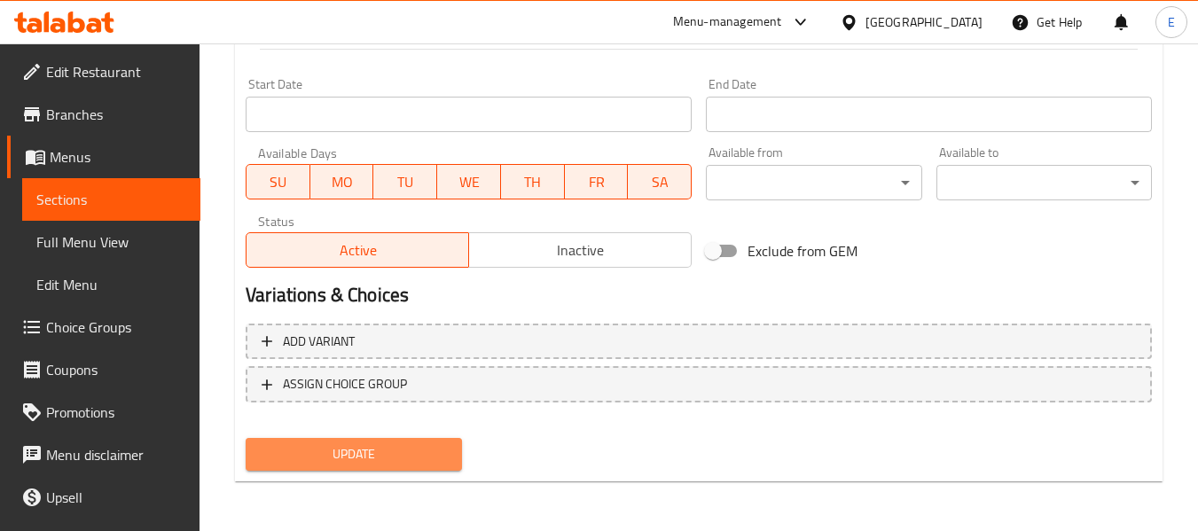
click at [422, 461] on span "Update" at bounding box center [353, 454] width 187 height 22
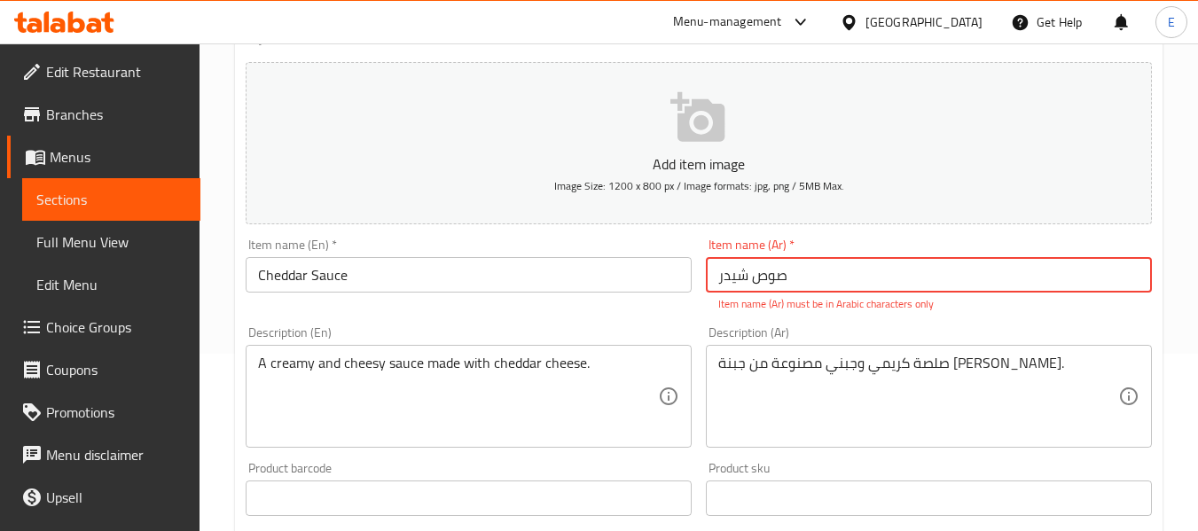
click at [819, 265] on input "صوص شیدر" at bounding box center [929, 274] width 446 height 35
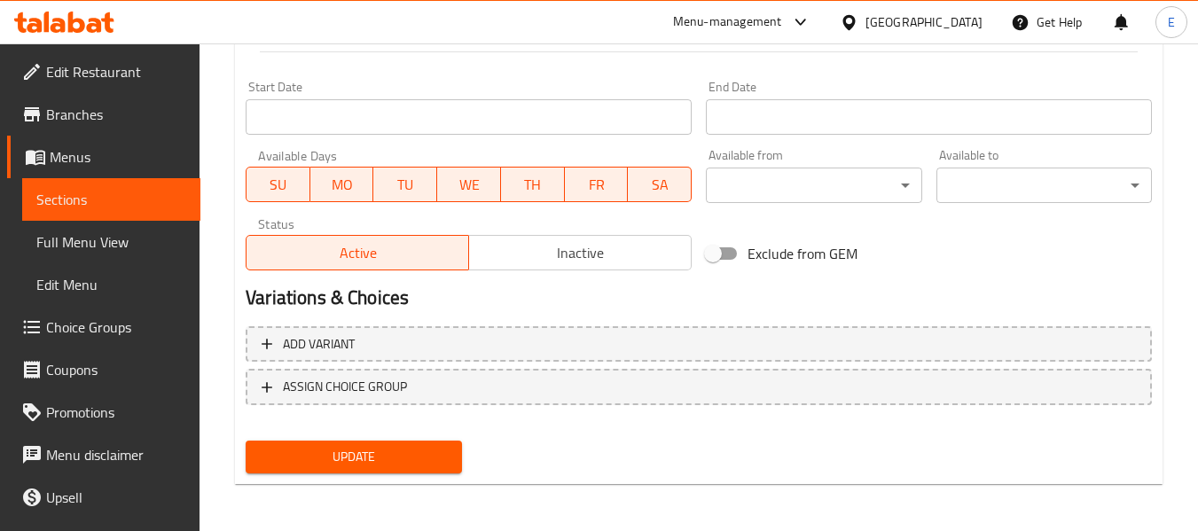
scroll to position [722, 0]
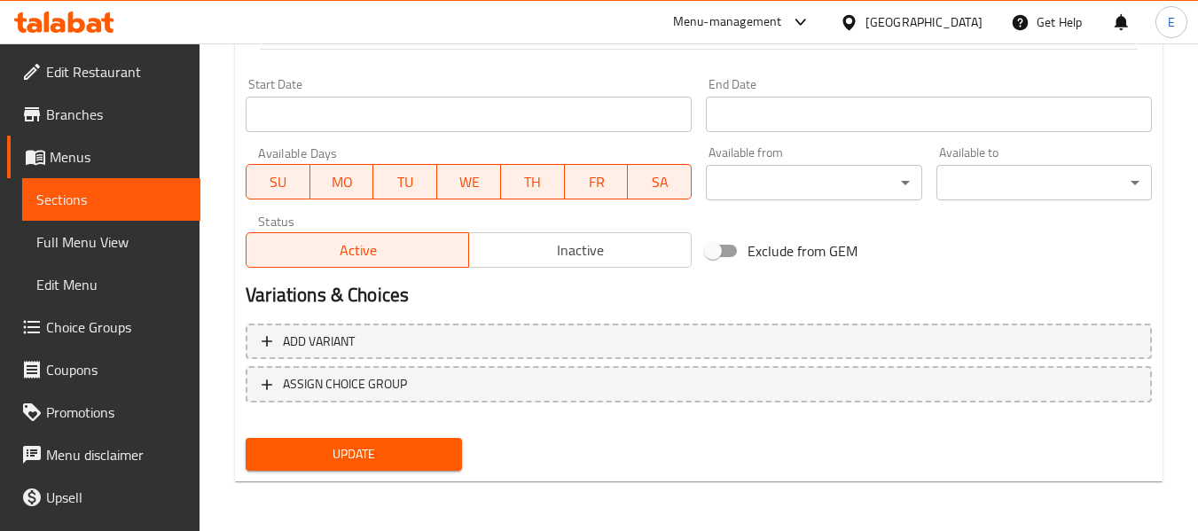
type input "صوص شيدر"
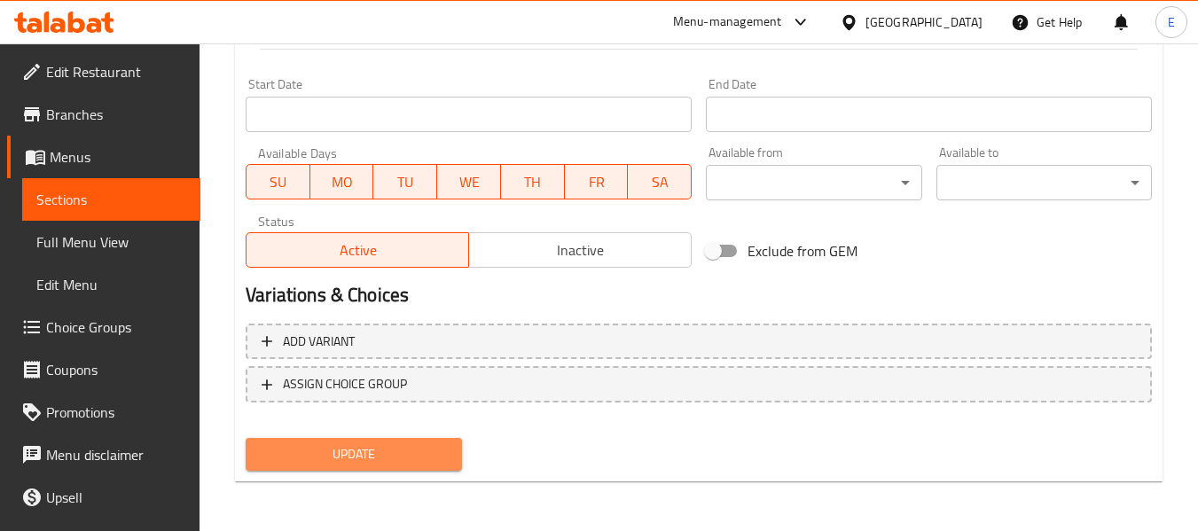
click at [447, 470] on button "Update" at bounding box center [354, 454] width 216 height 33
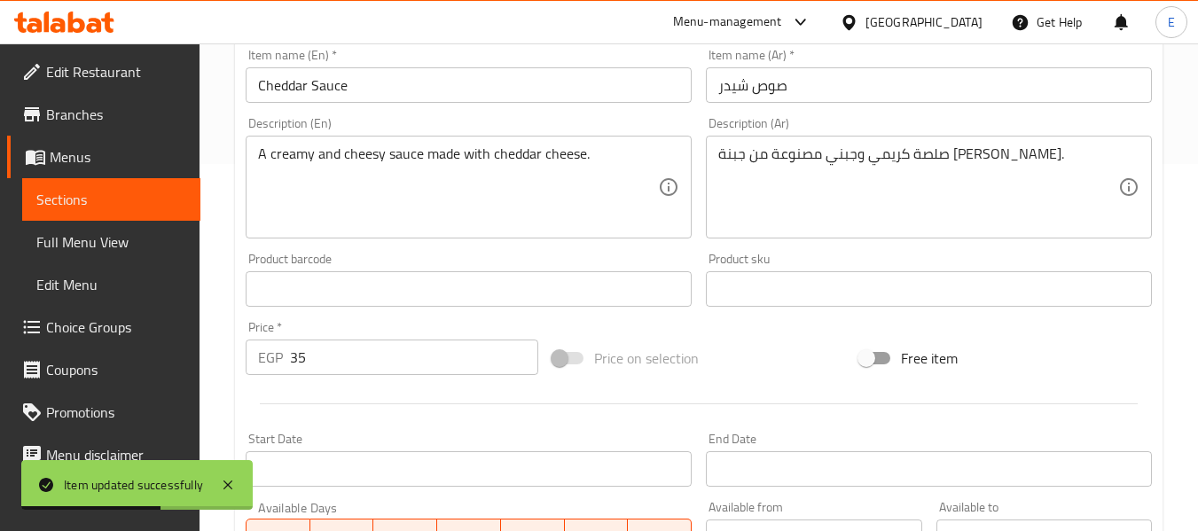
scroll to position [0, 0]
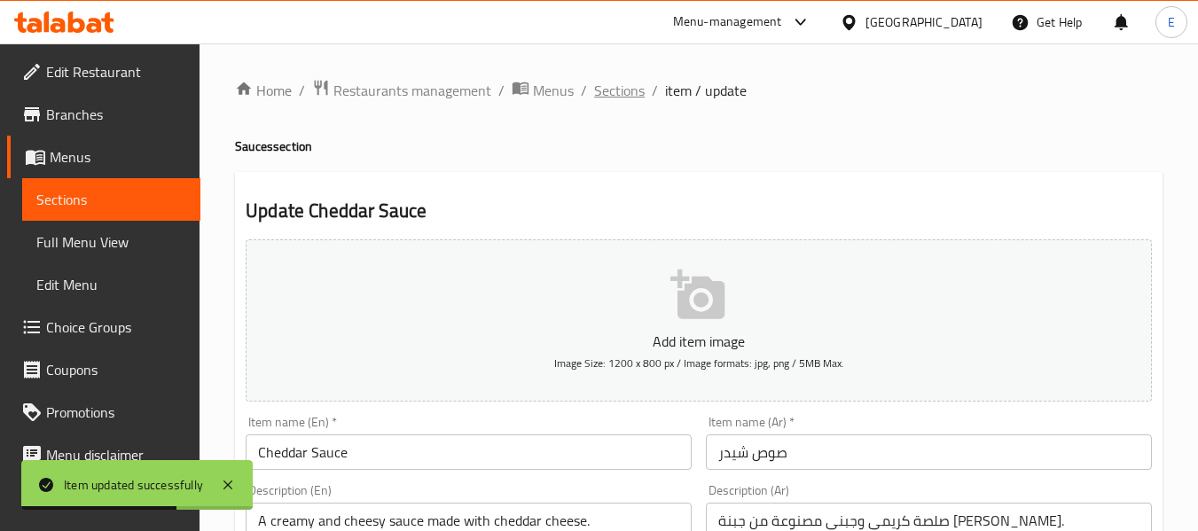
click at [625, 94] on span "Sections" at bounding box center [619, 90] width 51 height 21
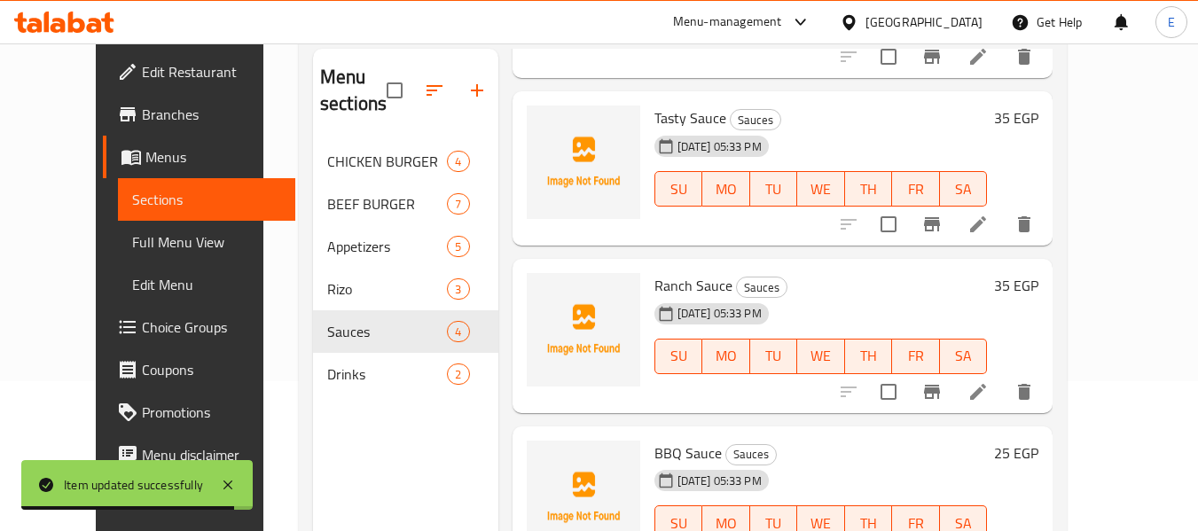
scroll to position [177, 0]
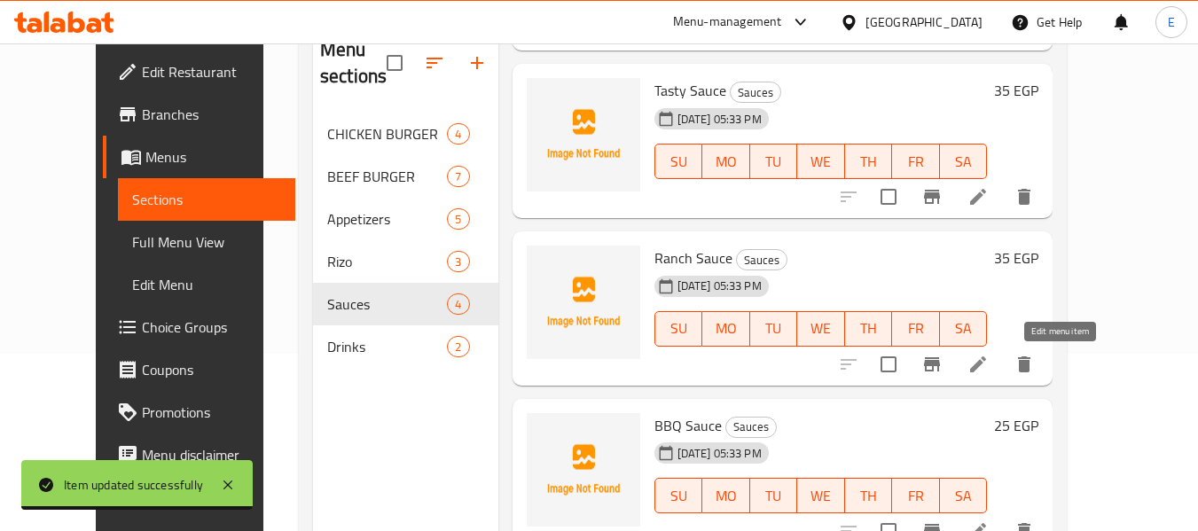
click at [986, 367] on icon at bounding box center [978, 365] width 16 height 16
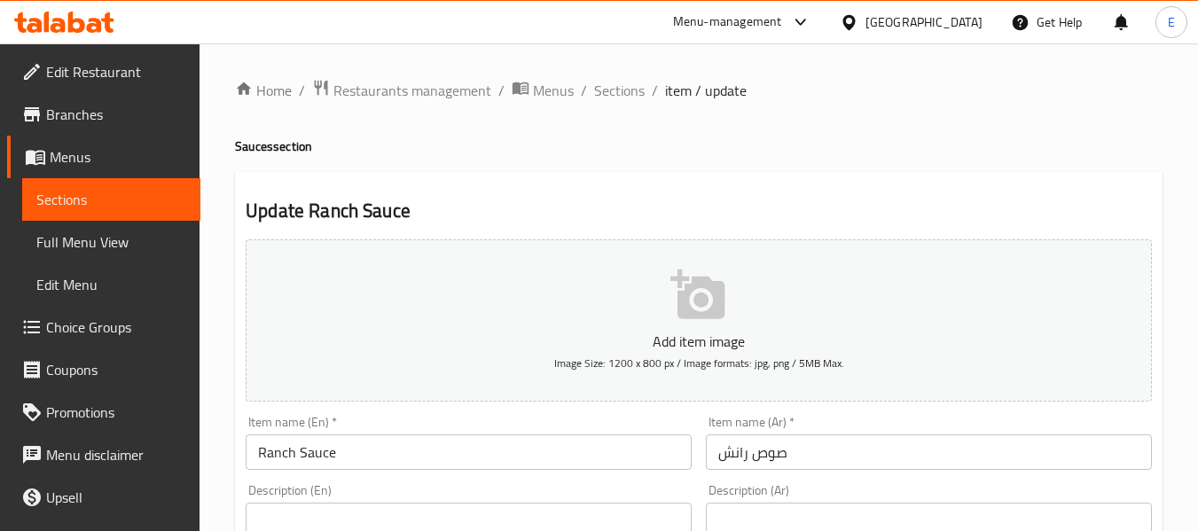
click at [386, 444] on input "Ranch Sauce" at bounding box center [469, 452] width 446 height 35
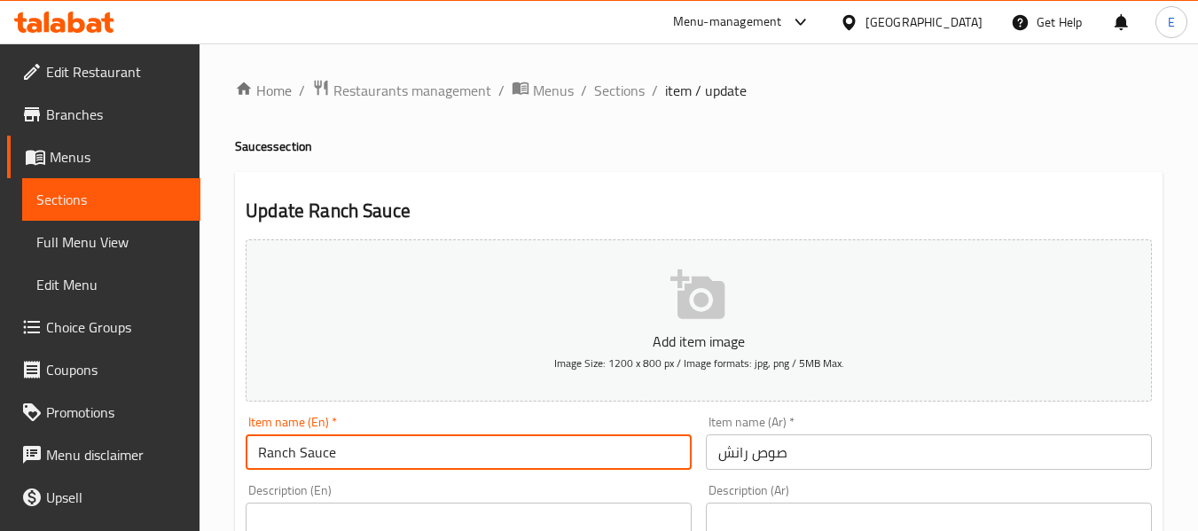
click at [386, 444] on input "Ranch Sauce" at bounding box center [469, 452] width 446 height 35
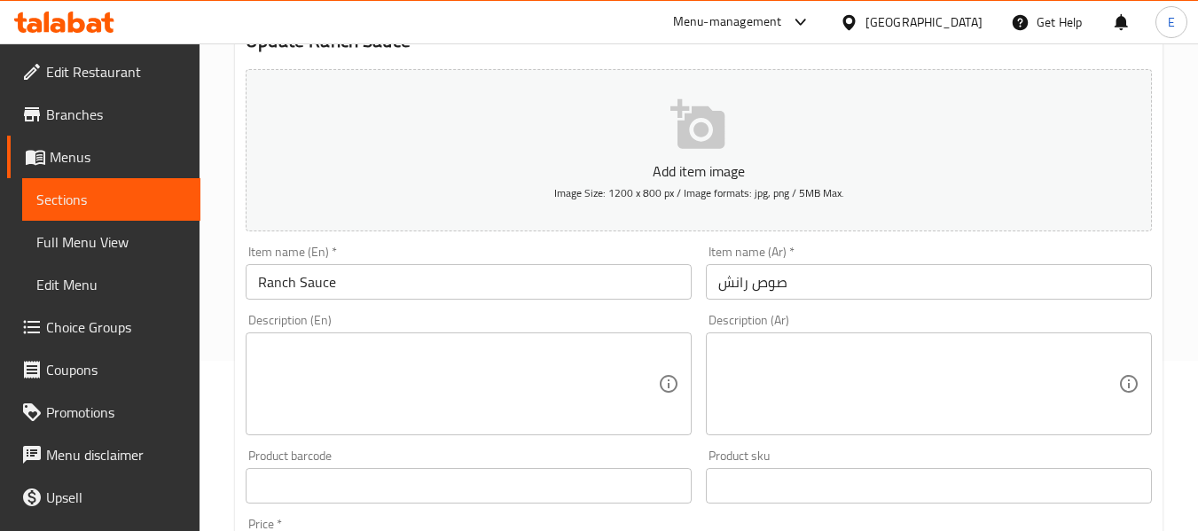
scroll to position [177, 0]
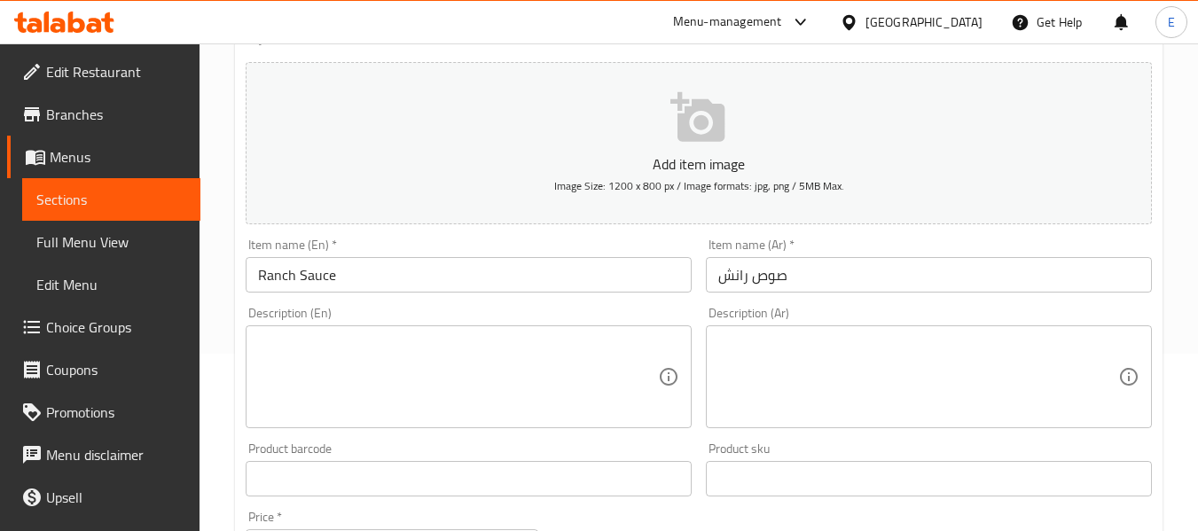
click at [405, 335] on textarea at bounding box center [458, 377] width 400 height 84
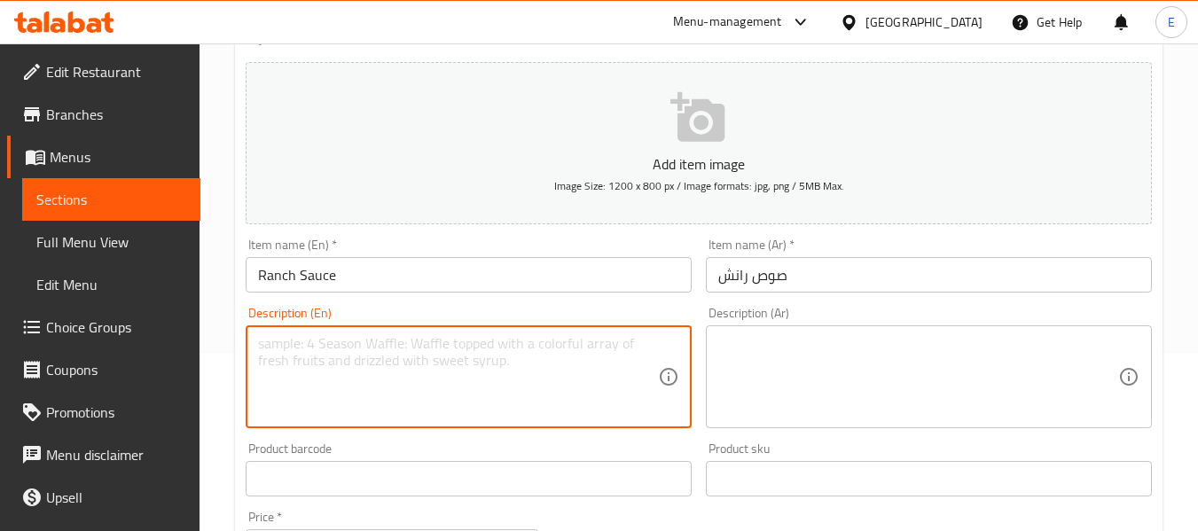
paste textarea "Made with a blend of herbs and spices"
type textarea "Made with a blend of herbs and spices"
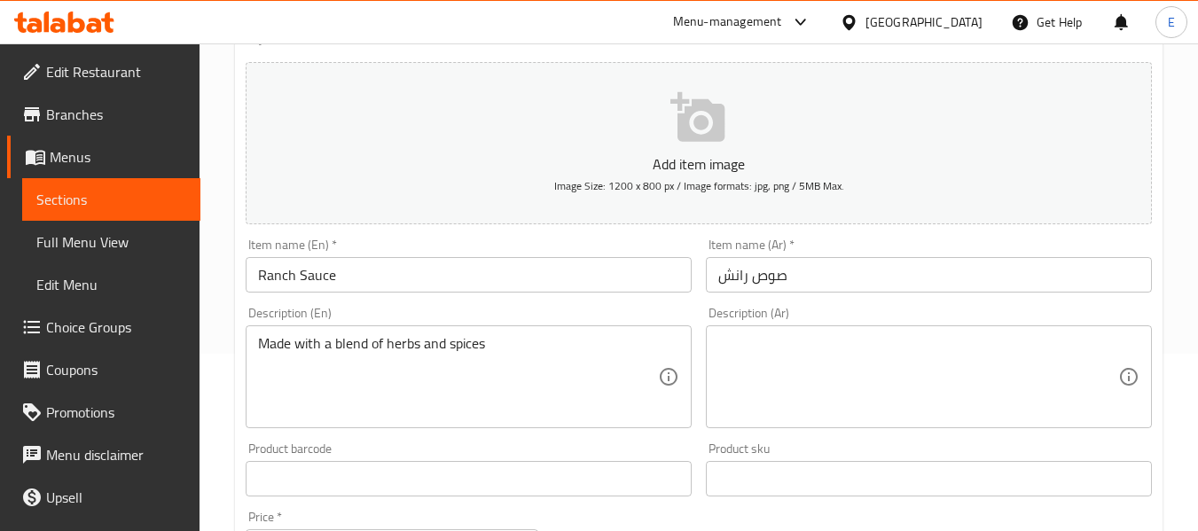
click at [804, 351] on textarea at bounding box center [918, 377] width 400 height 84
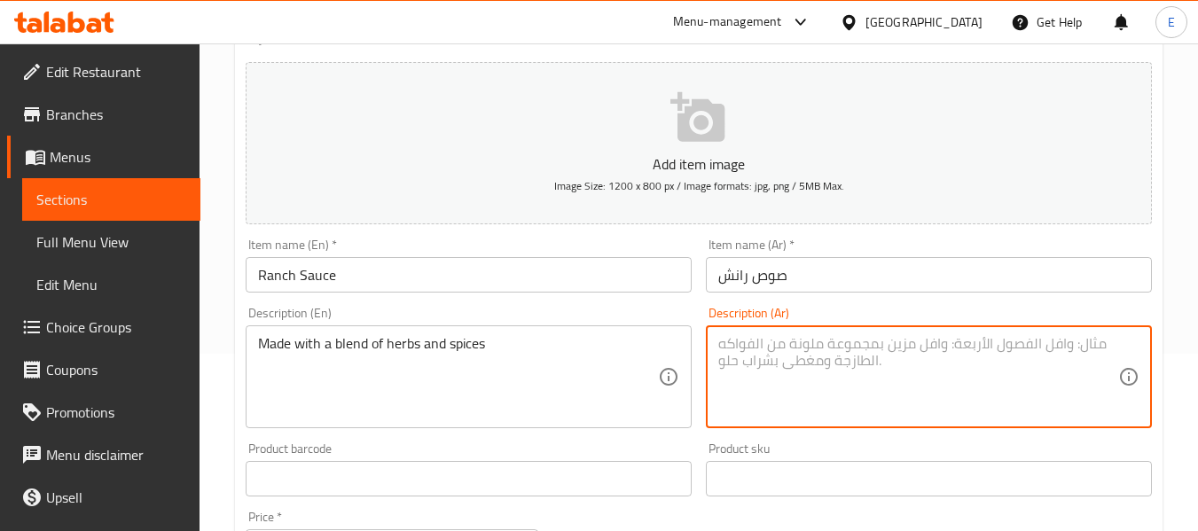
paste textarea "Made with a blend of herbs and spices"
type textarea "Made with a blend of herbs and spices"
click at [804, 351] on textarea "Made with a blend of herbs and spices" at bounding box center [918, 377] width 400 height 84
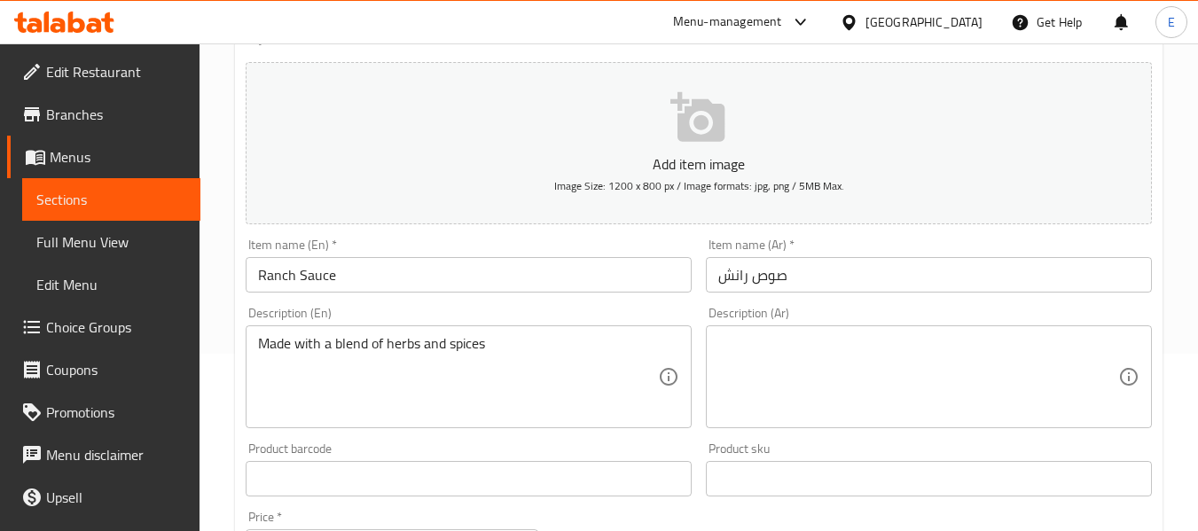
click at [869, 348] on textarea at bounding box center [918, 377] width 400 height 84
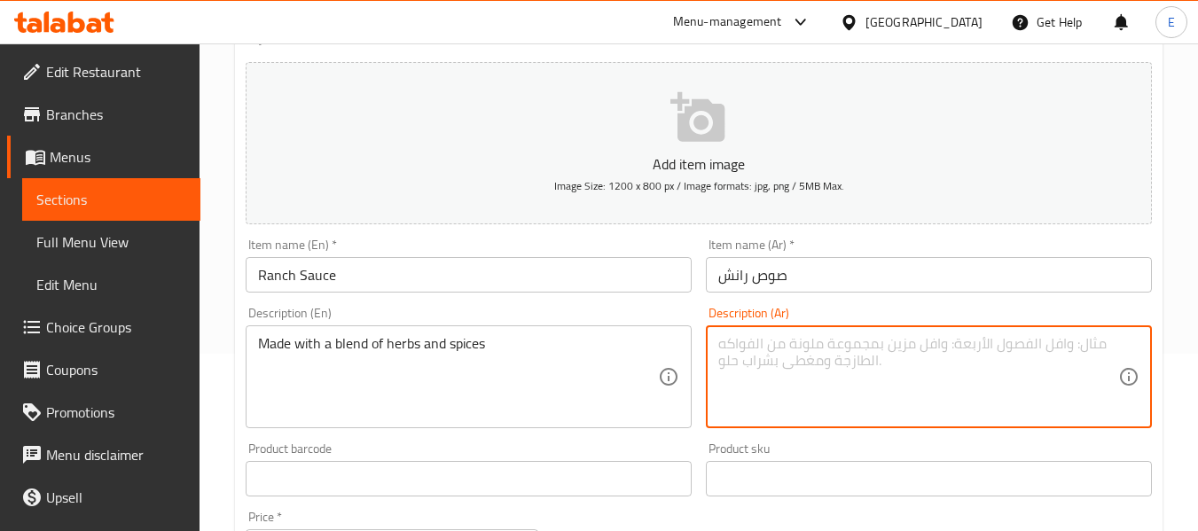
paste textarea "مصنوع بمزيج من الأعشاب والتوابل"
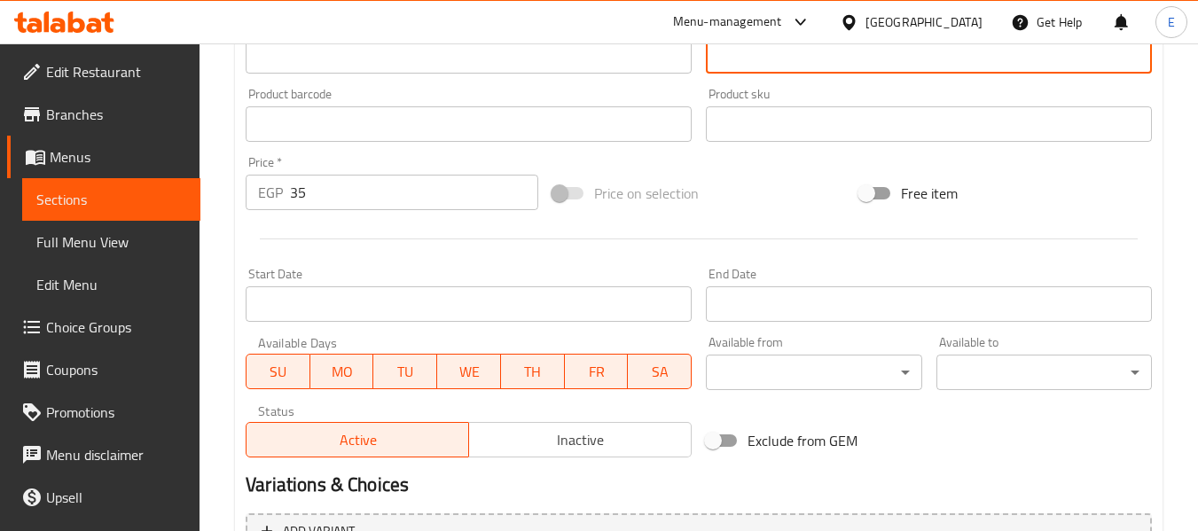
scroll to position [722, 0]
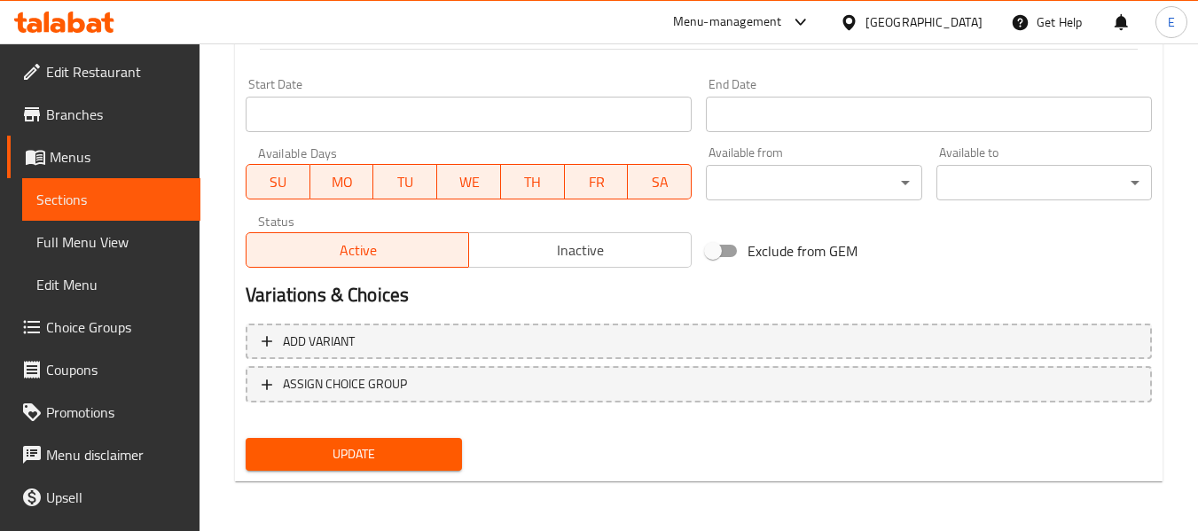
type textarea "مصنوع بمزيج من الأعشاب والتوابل"
click at [399, 463] on span "Update" at bounding box center [353, 454] width 187 height 22
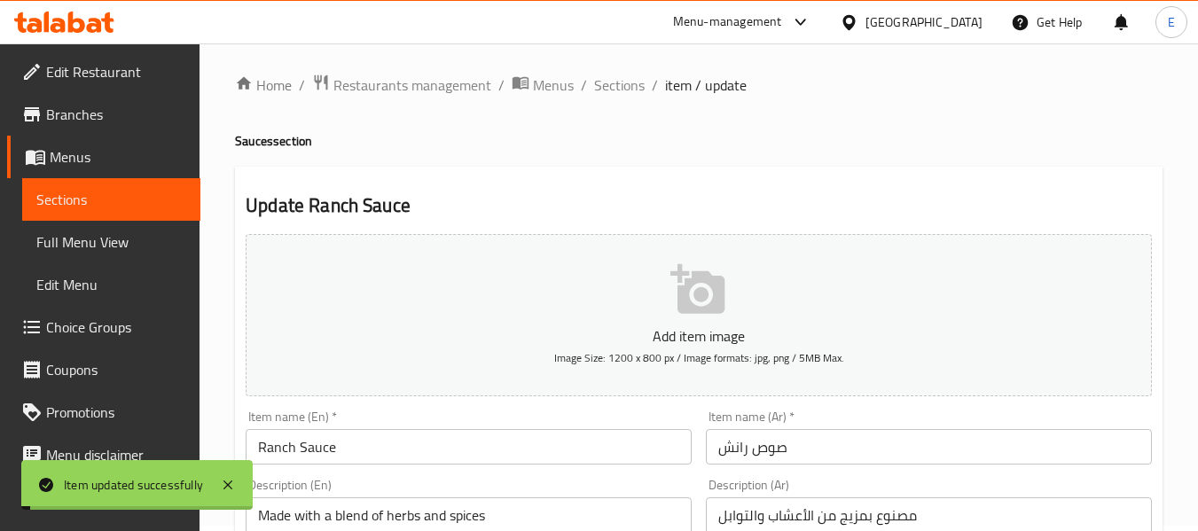
scroll to position [0, 0]
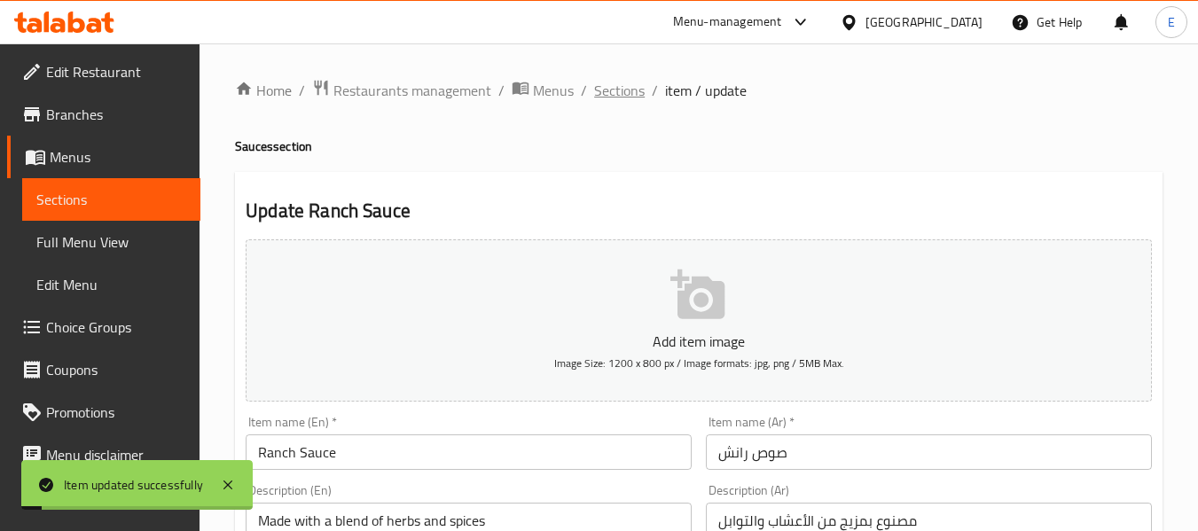
click at [619, 90] on span "Sections" at bounding box center [619, 90] width 51 height 21
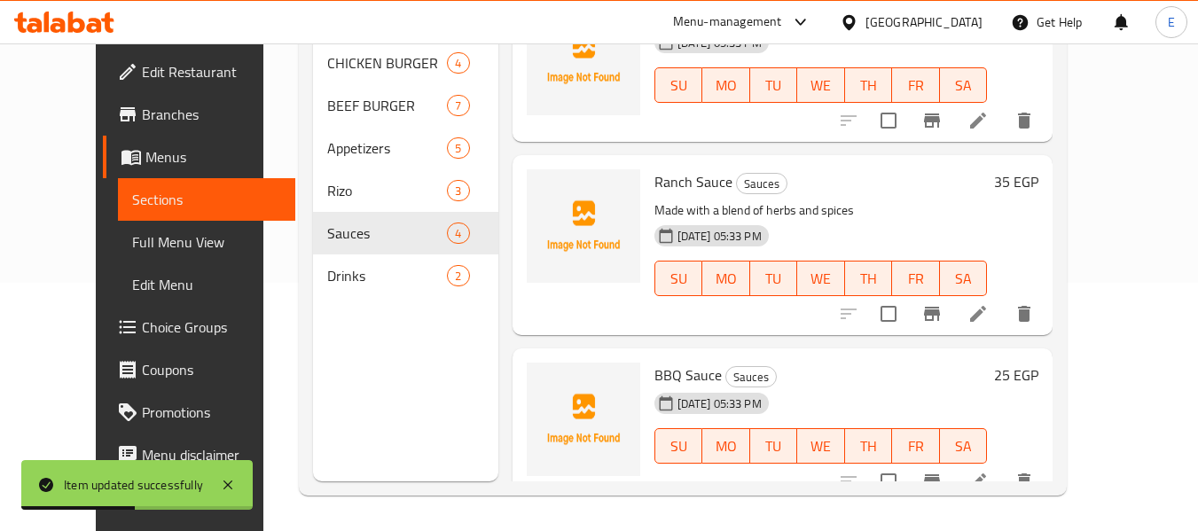
scroll to position [262, 0]
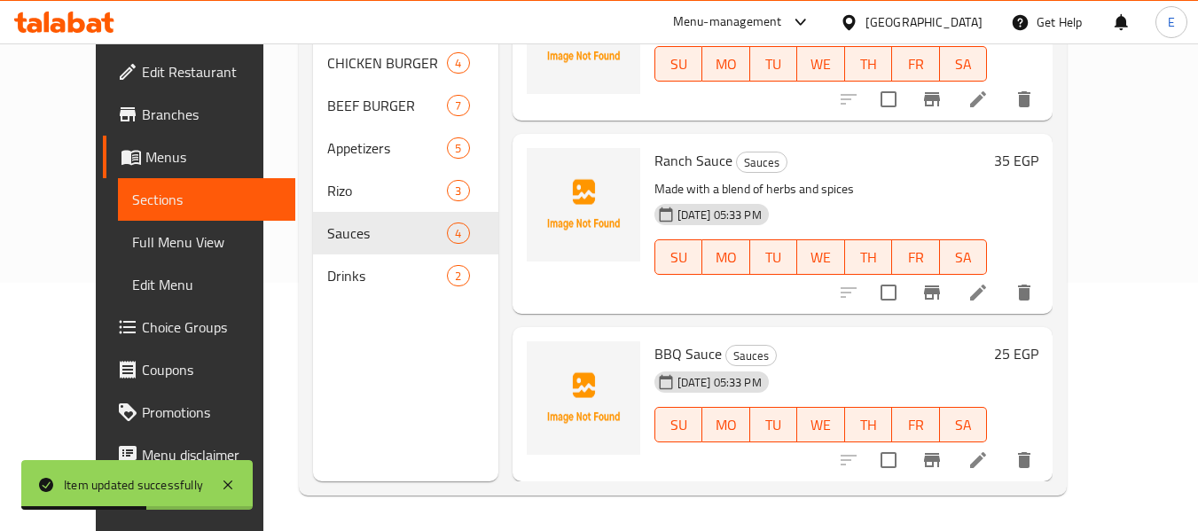
click at [1003, 462] on li at bounding box center [978, 460] width 50 height 32
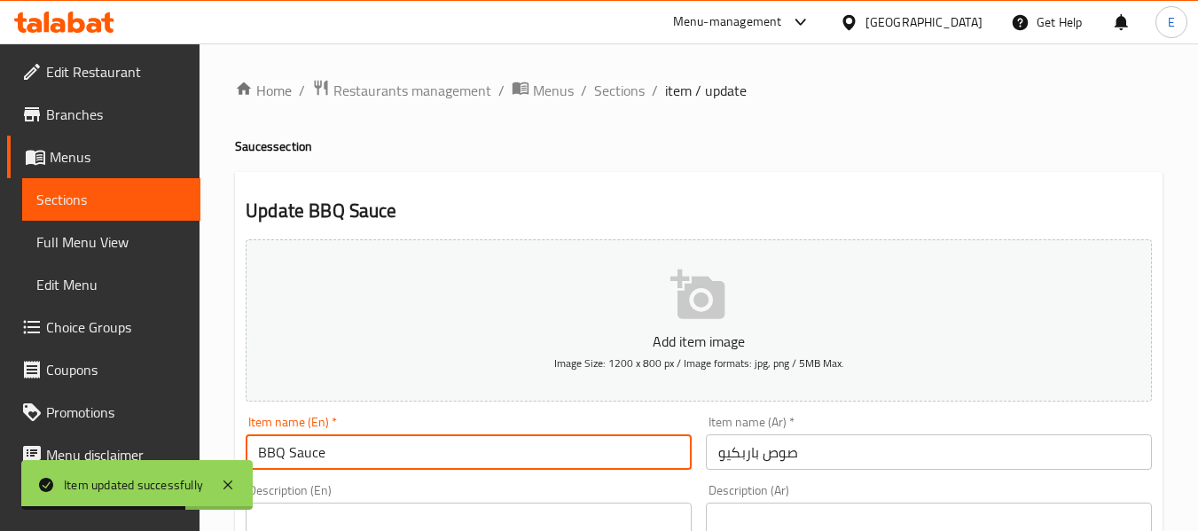
click at [443, 453] on input "BBQ Sauce" at bounding box center [469, 452] width 446 height 35
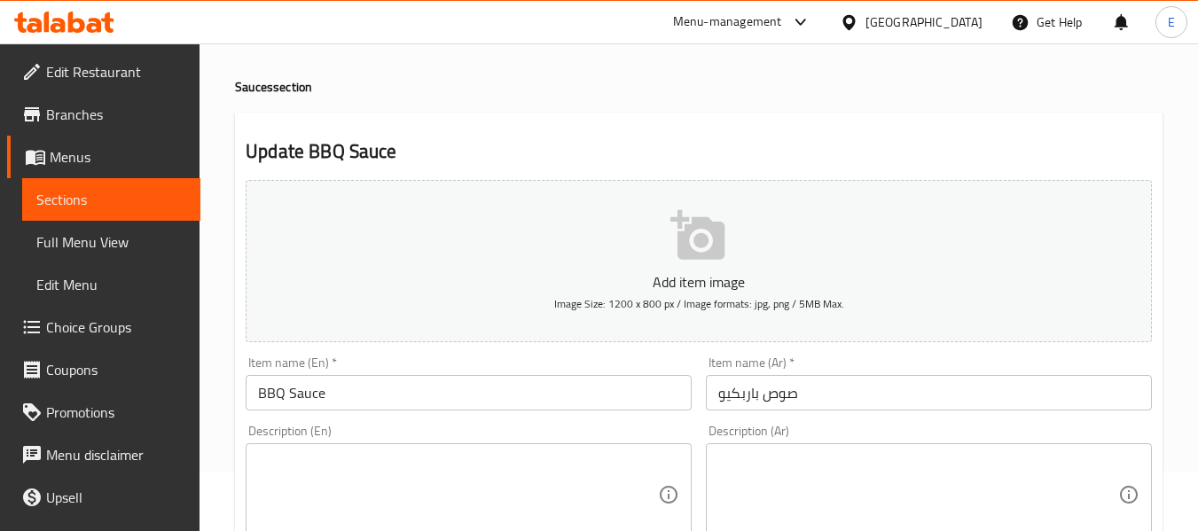
scroll to position [89, 0]
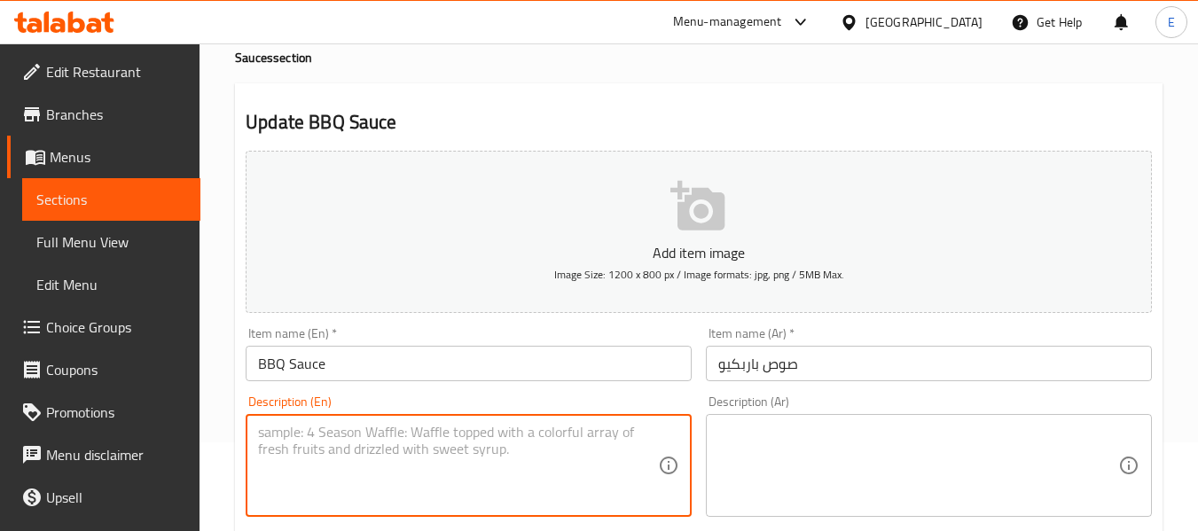
click at [482, 441] on textarea at bounding box center [458, 466] width 400 height 84
paste textarea "dipping sauce"
type textarea "dipping sauce"
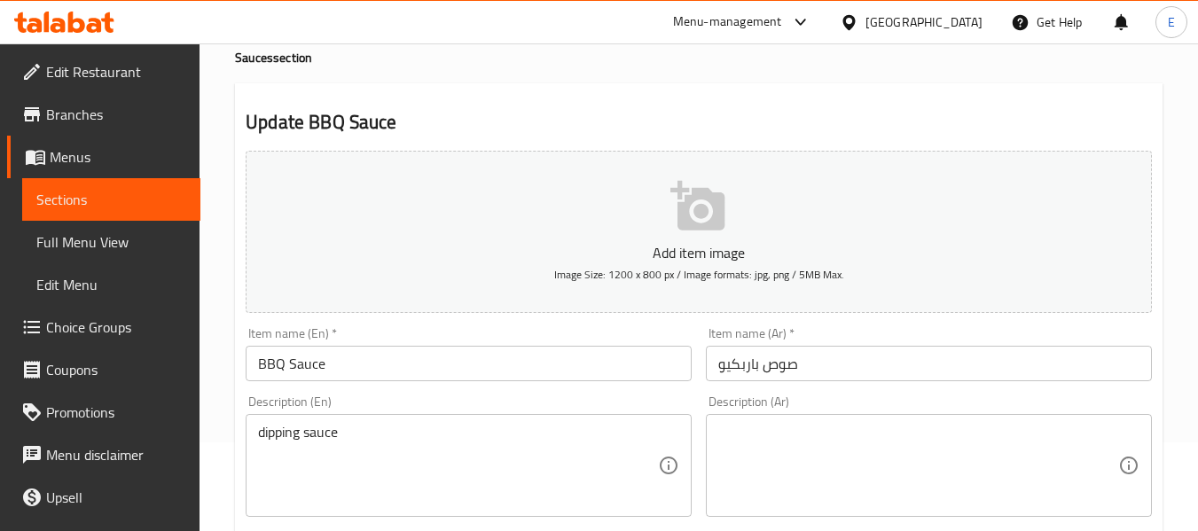
click at [969, 447] on textarea at bounding box center [918, 466] width 400 height 84
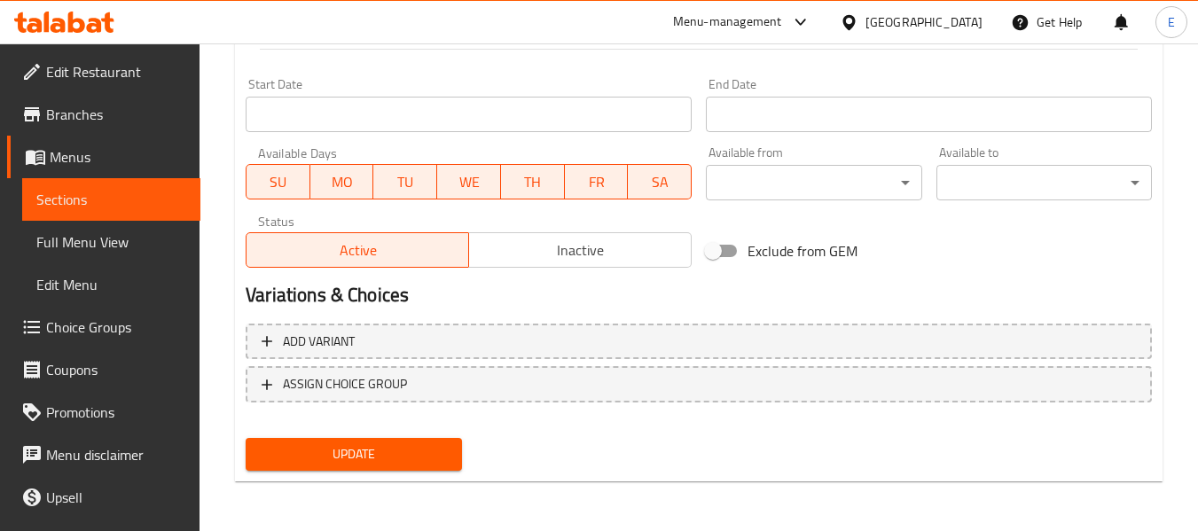
type textarea "صوص تغميس"
click at [404, 449] on span "Update" at bounding box center [353, 454] width 187 height 22
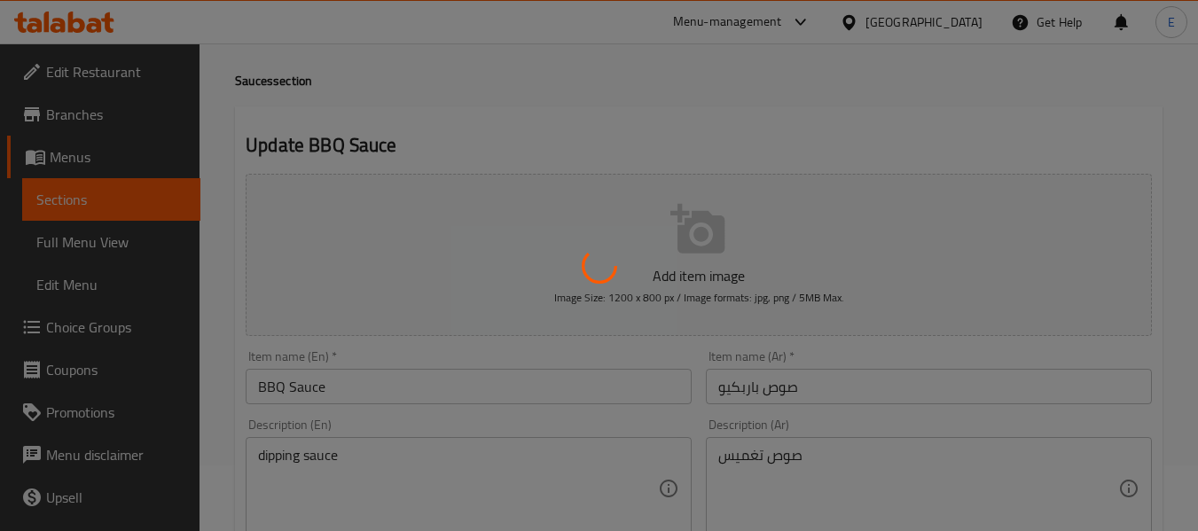
scroll to position [0, 0]
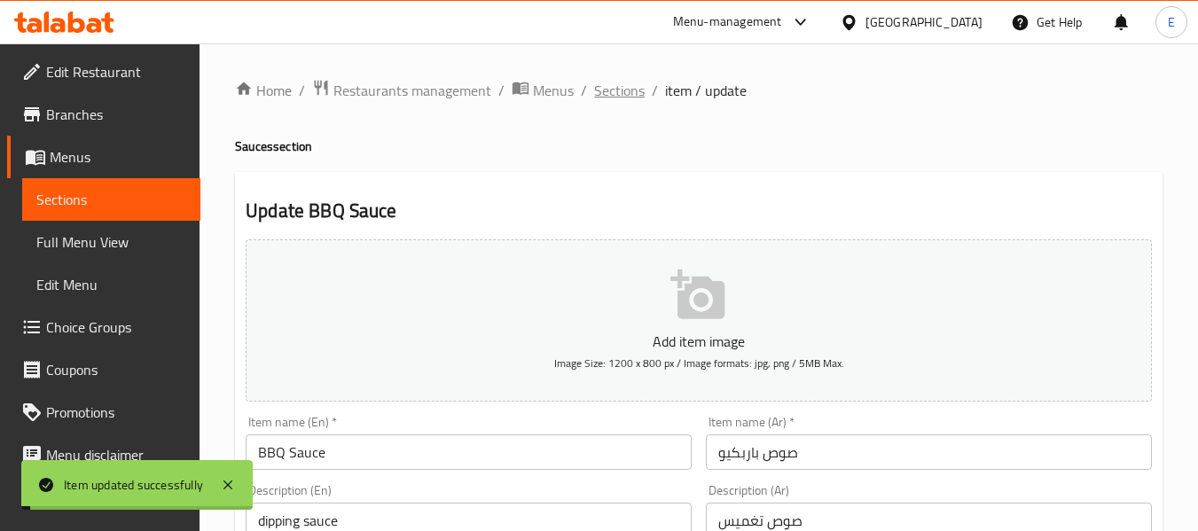
click at [614, 94] on span "Sections" at bounding box center [619, 90] width 51 height 21
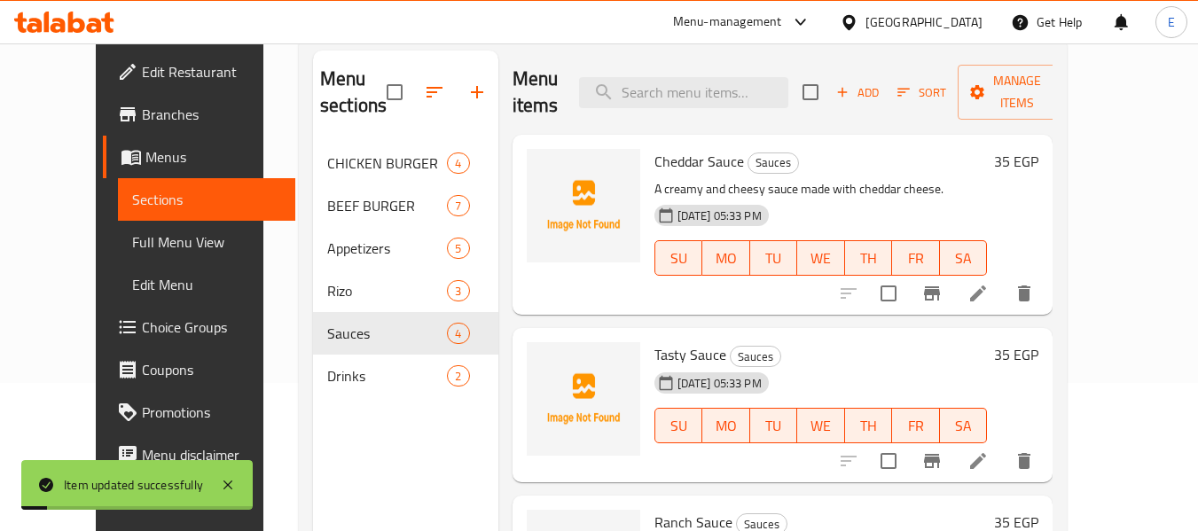
scroll to position [248, 0]
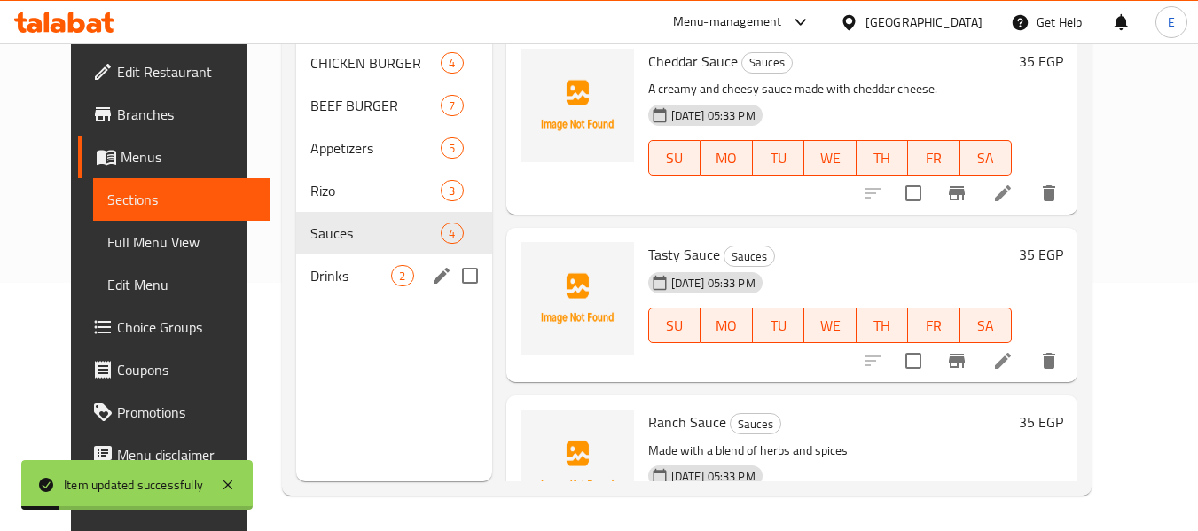
click at [357, 262] on div "Drinks 2" at bounding box center [393, 276] width 195 height 43
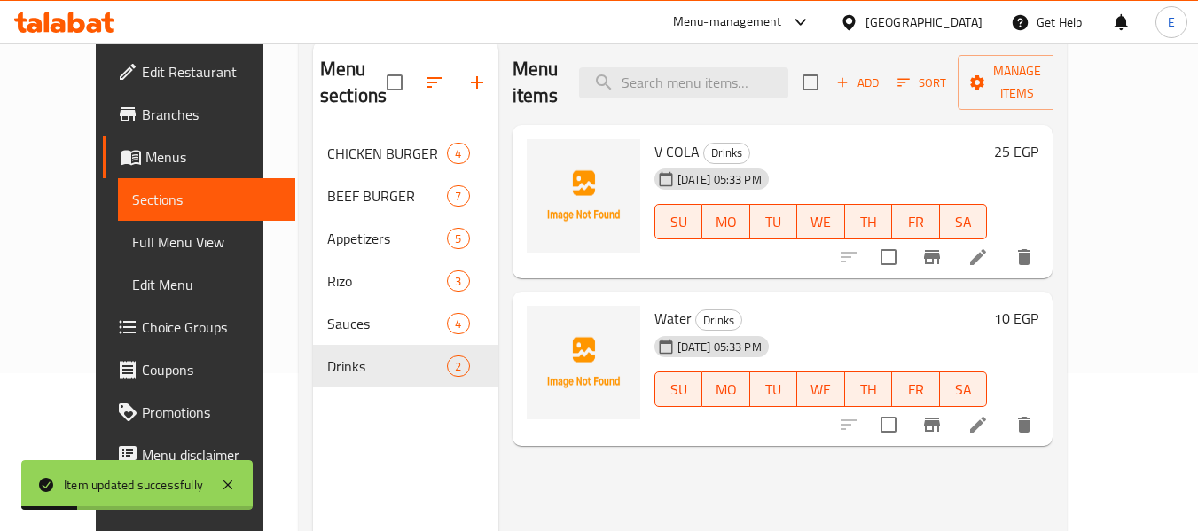
scroll to position [71, 0]
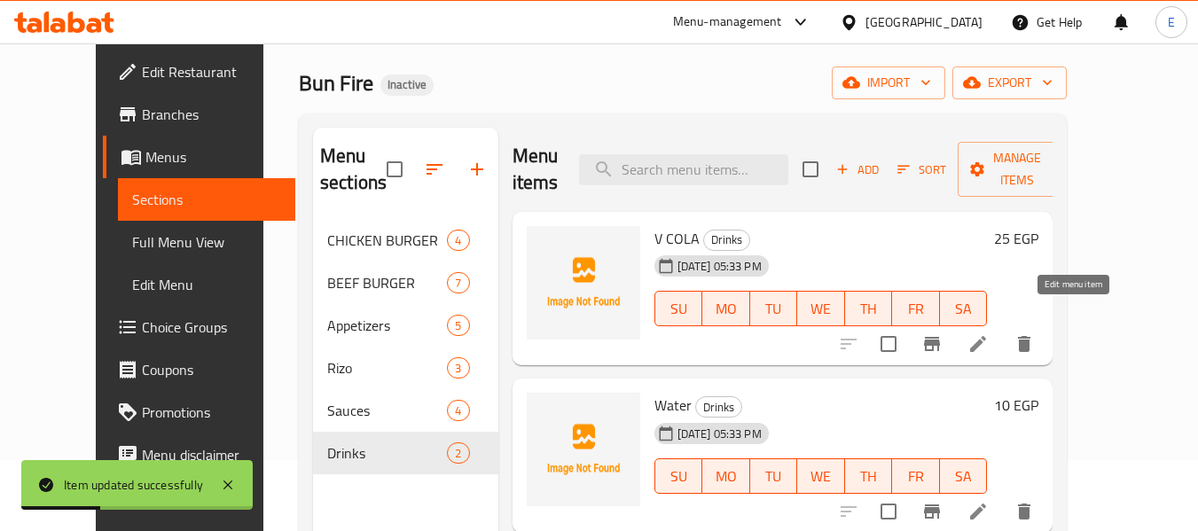
click at [989, 333] on icon at bounding box center [978, 343] width 21 height 21
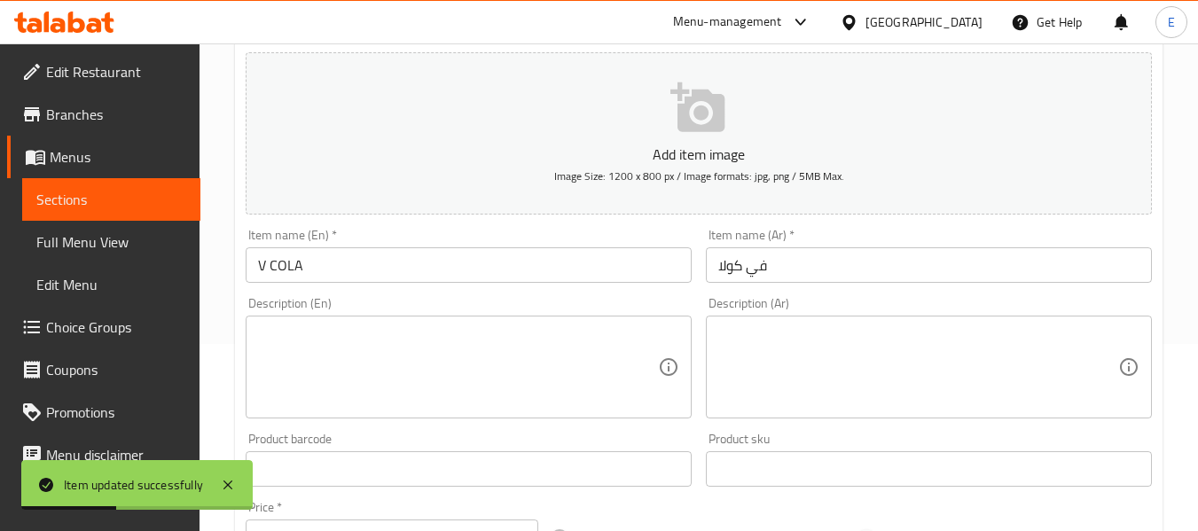
scroll to position [266, 0]
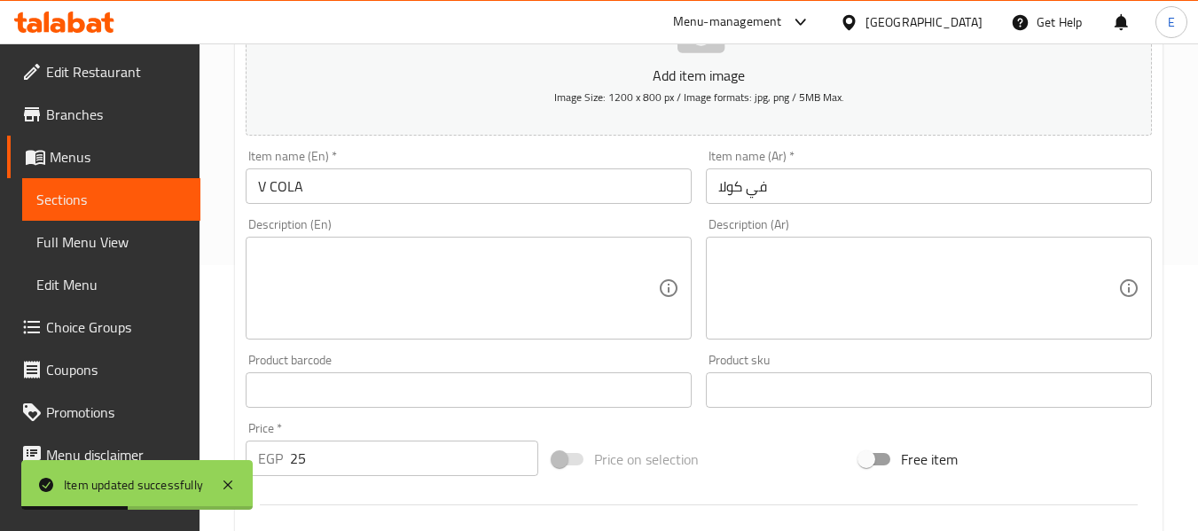
click at [442, 266] on textarea at bounding box center [458, 289] width 400 height 84
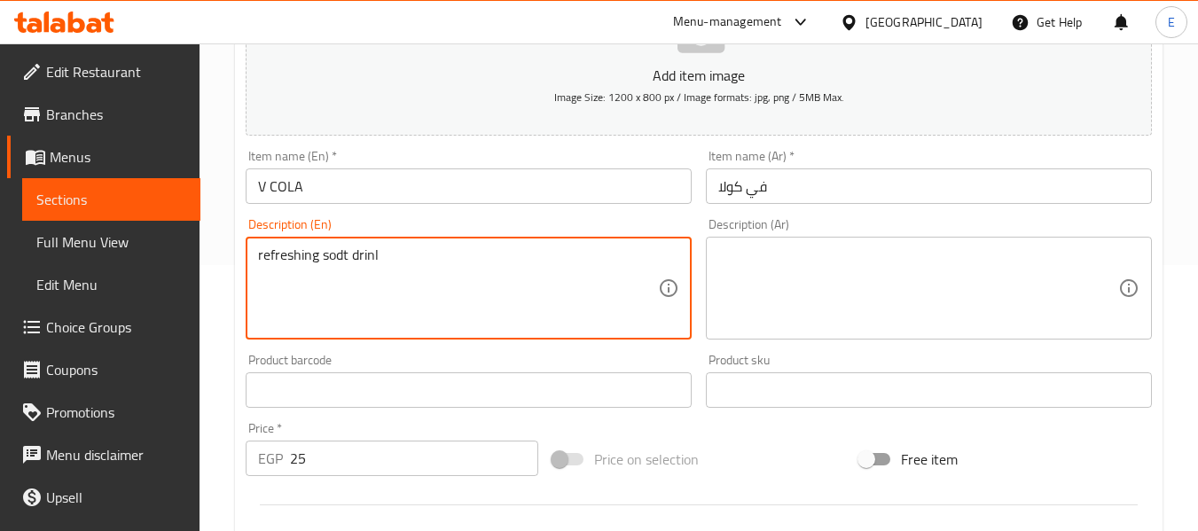
click at [343, 255] on textarea "refreshing sodt drinl" at bounding box center [458, 289] width 400 height 84
click at [398, 251] on textarea "refreshing soft drinl" at bounding box center [458, 289] width 400 height 84
type textarea "refreshing soft drink"
click at [767, 254] on textarea at bounding box center [918, 289] width 400 height 84
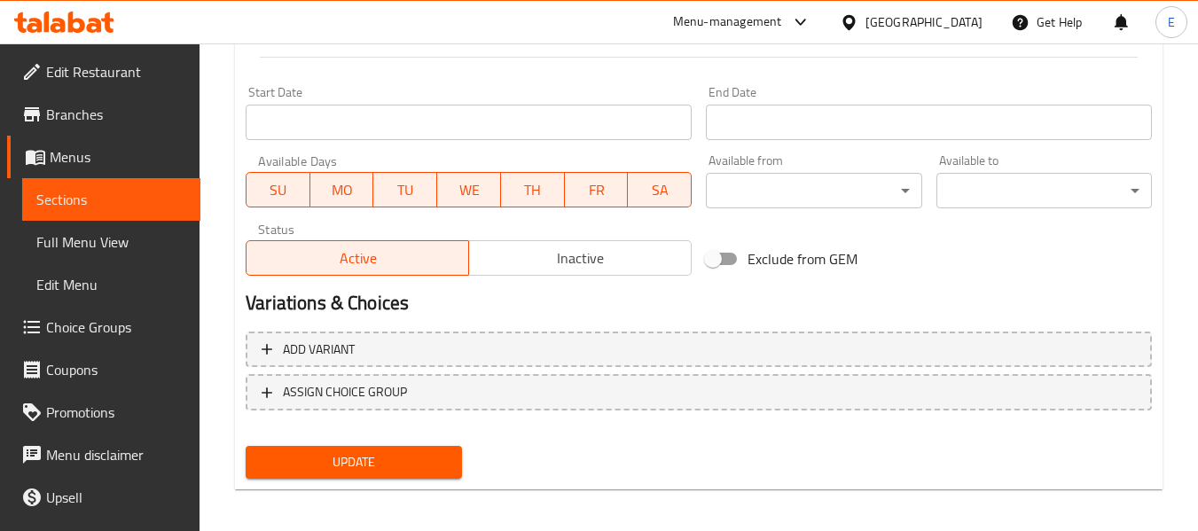
scroll to position [722, 0]
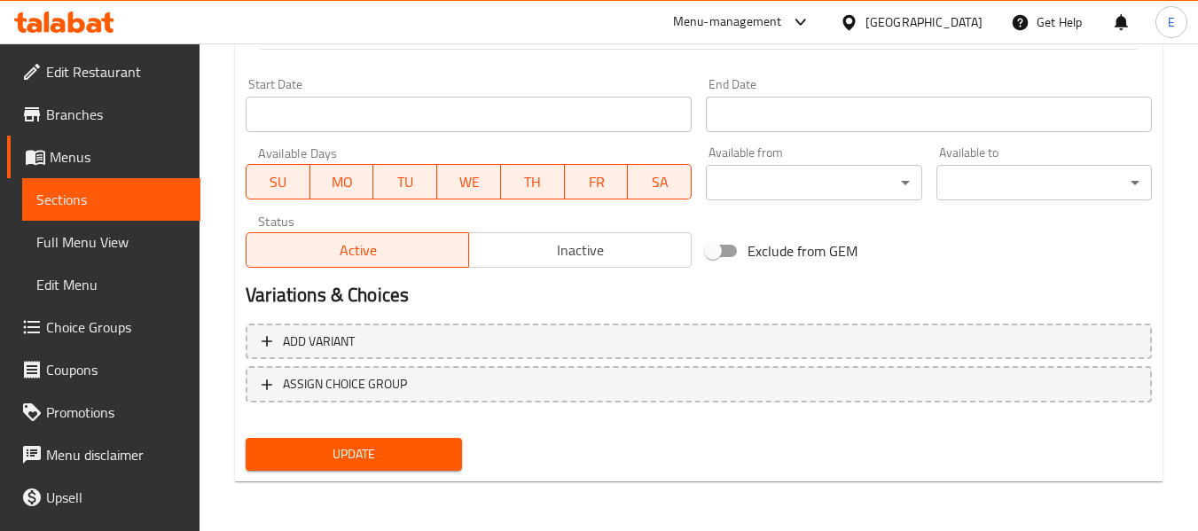
type textarea "مشروب غازي منعش"
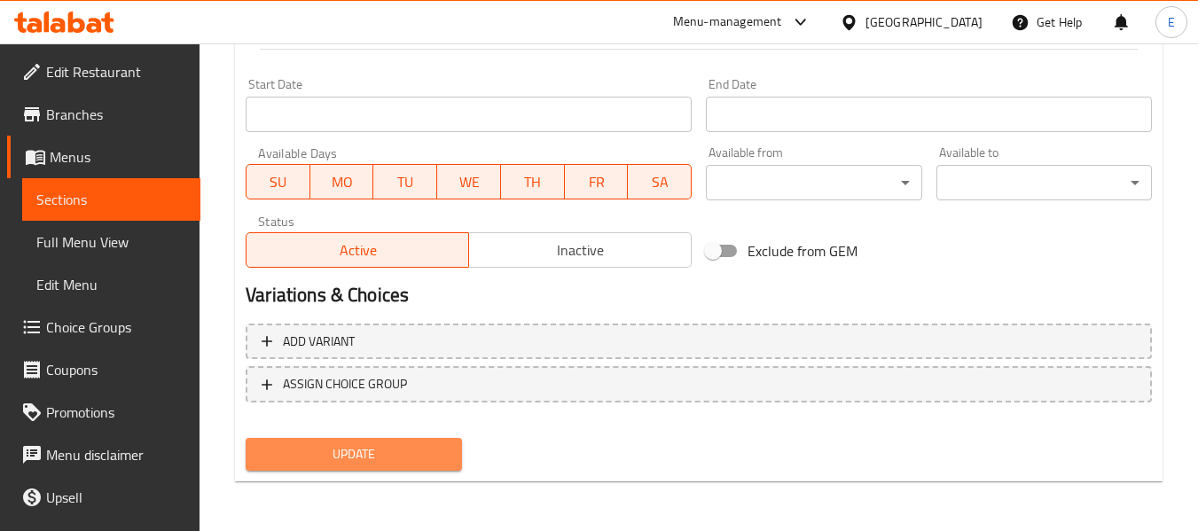
click at [385, 460] on span "Update" at bounding box center [353, 454] width 187 height 22
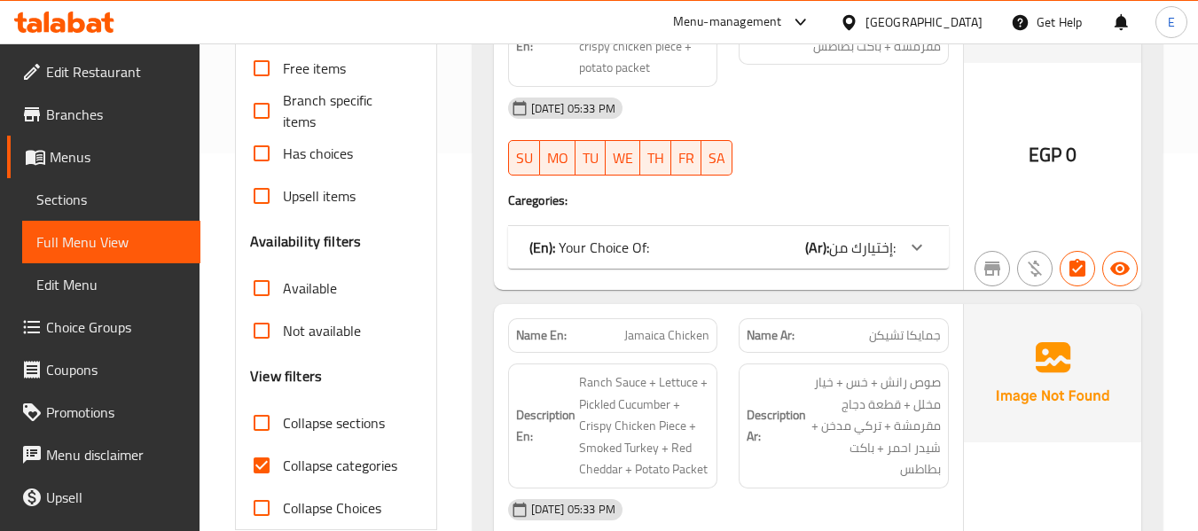
scroll to position [443, 0]
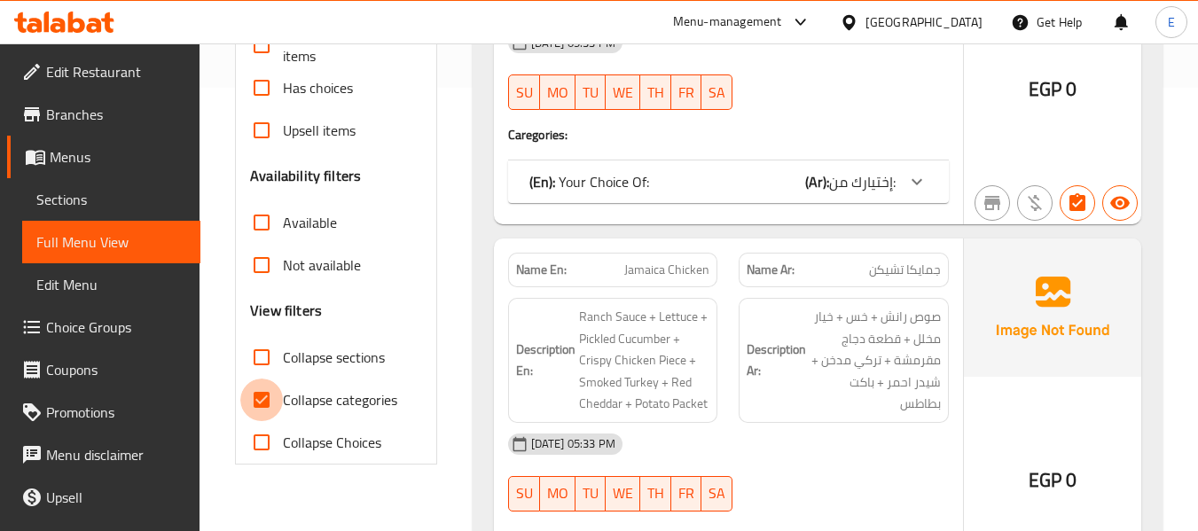
click at [263, 388] on input "Collapse categories" at bounding box center [261, 400] width 43 height 43
checkbox input "false"
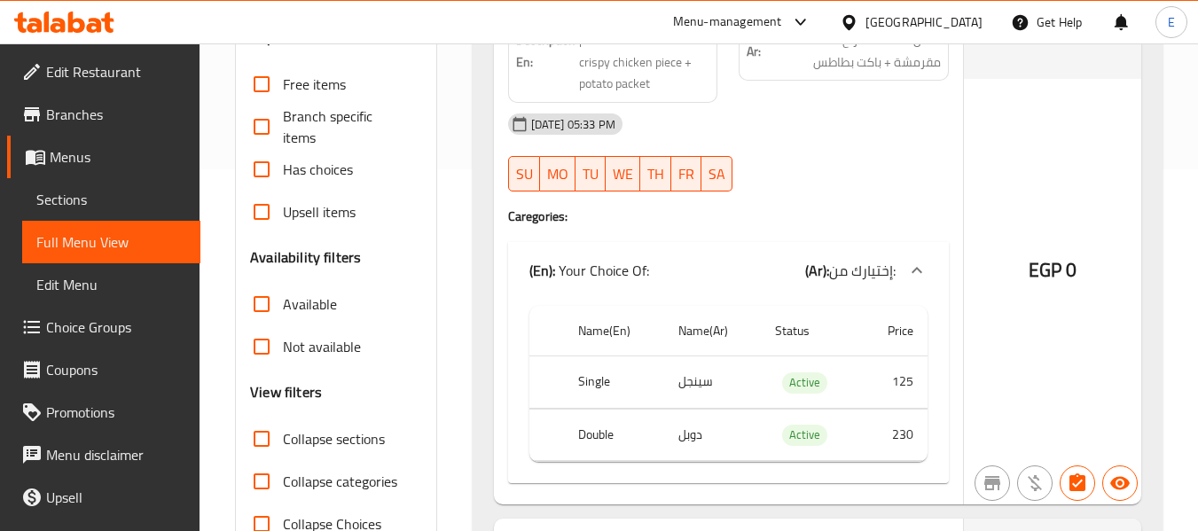
scroll to position [355, 0]
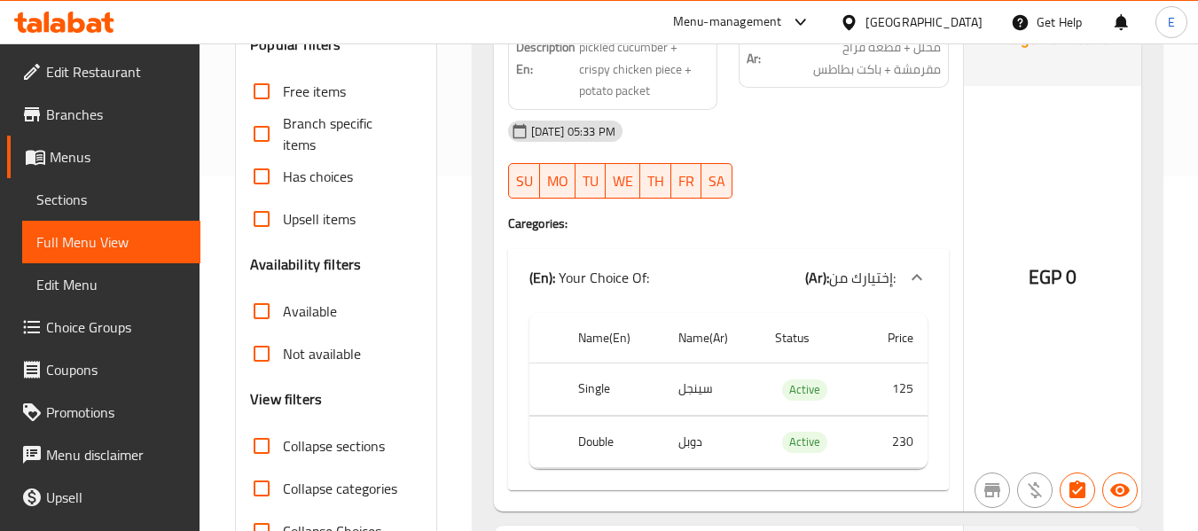
click at [259, 443] on input "Collapse sections" at bounding box center [261, 446] width 43 height 43
checkbox input "true"
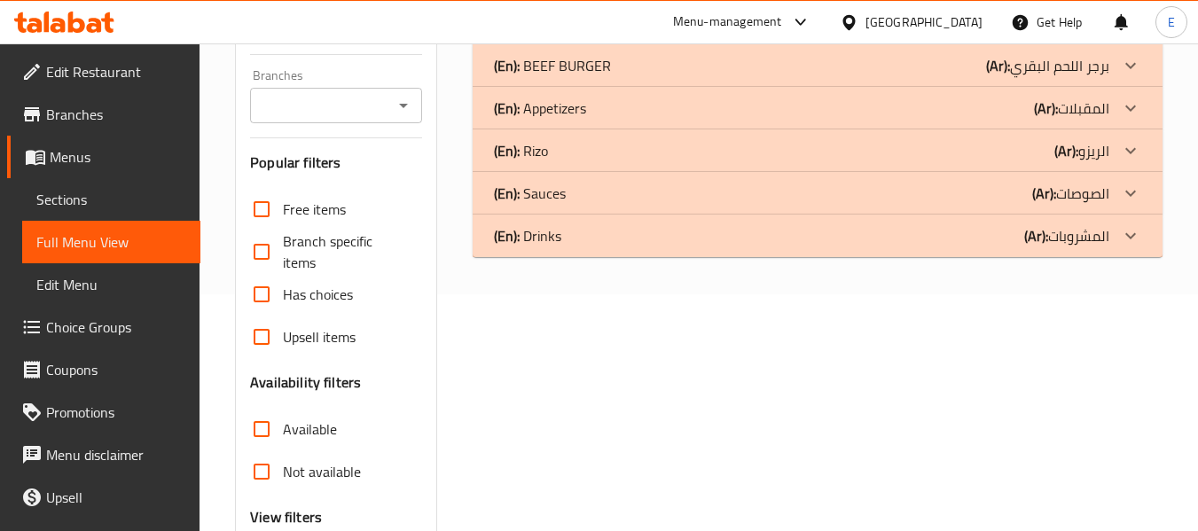
scroll to position [235, 0]
click at [907, 208] on div "(En): Sauces (Ar): الصوصات" at bounding box center [818, 195] width 690 height 43
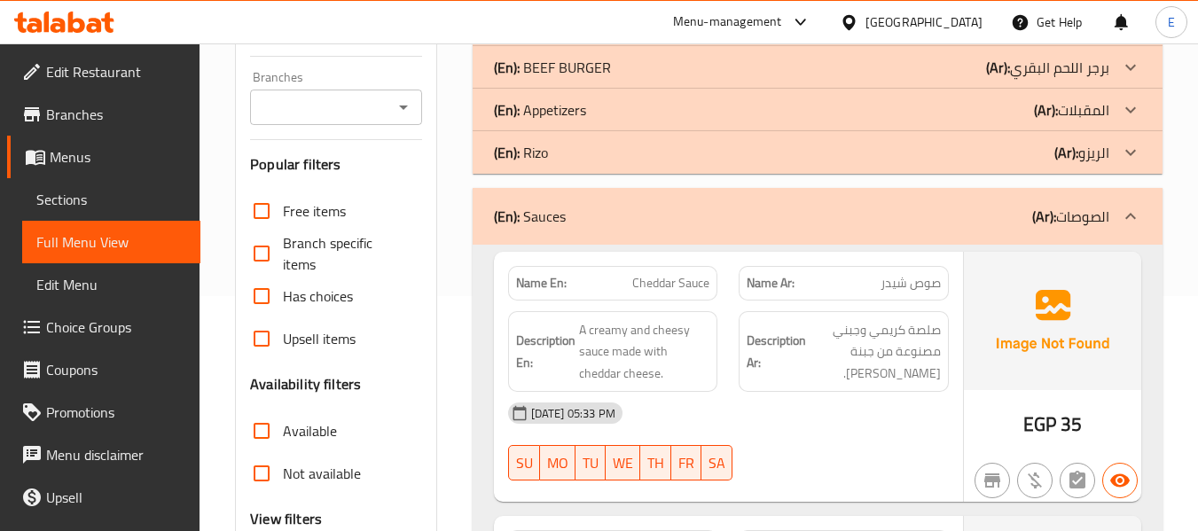
scroll to position [324, 0]
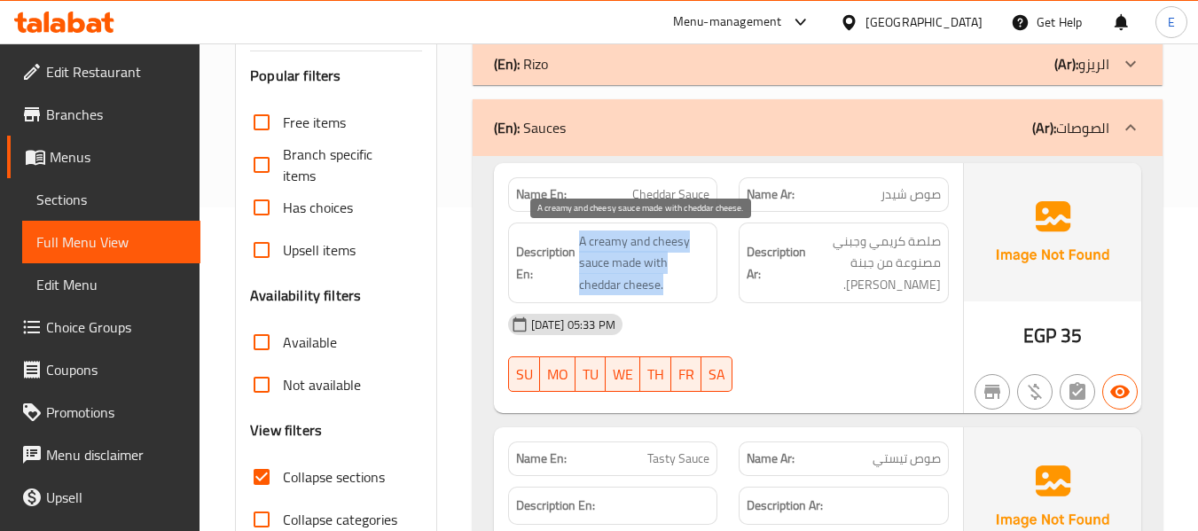
drag, startPoint x: 577, startPoint y: 237, endPoint x: 683, endPoint y: 289, distance: 117.8
click at [683, 289] on h6 "Description En: A creamy and cheesy sauce made with cheddar cheese." at bounding box center [613, 264] width 194 height 66
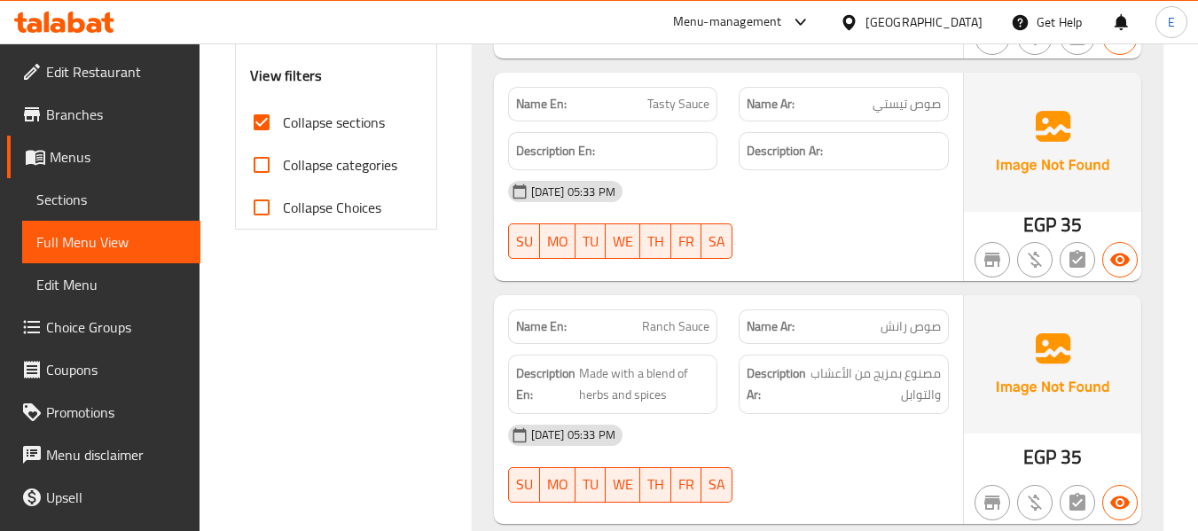
scroll to position [767, 0]
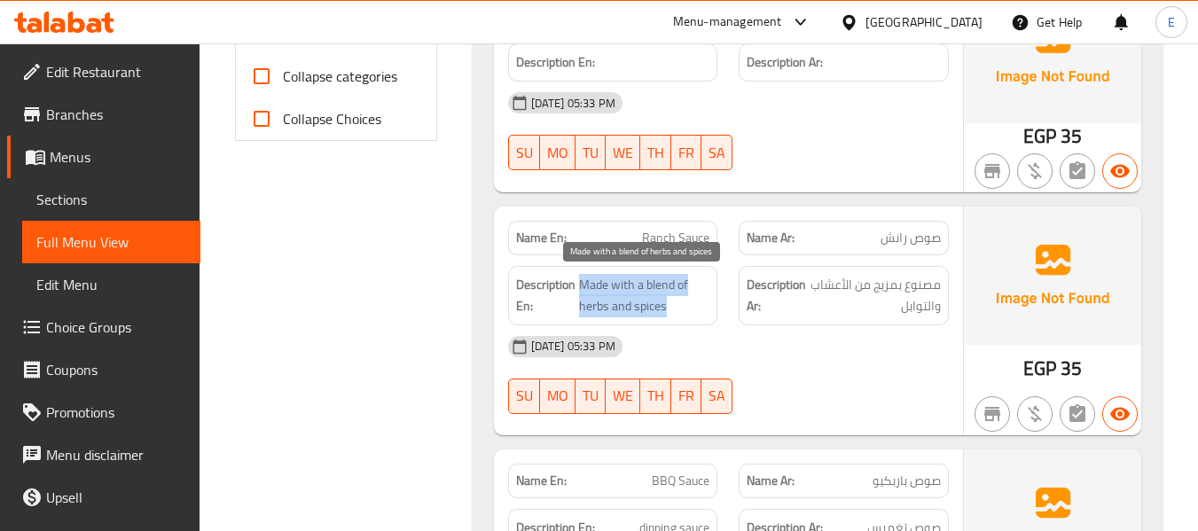
drag, startPoint x: 580, startPoint y: 281, endPoint x: 703, endPoint y: 320, distance: 129.3
click at [703, 320] on div "Description En: Made with a blend of herbs and spices" at bounding box center [613, 295] width 210 height 59
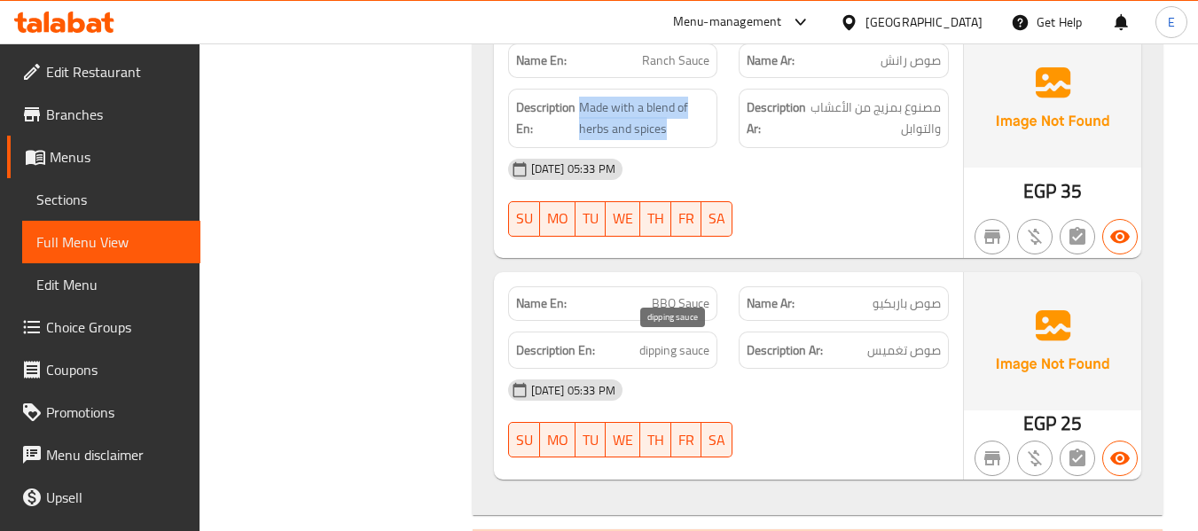
scroll to position [1021, 0]
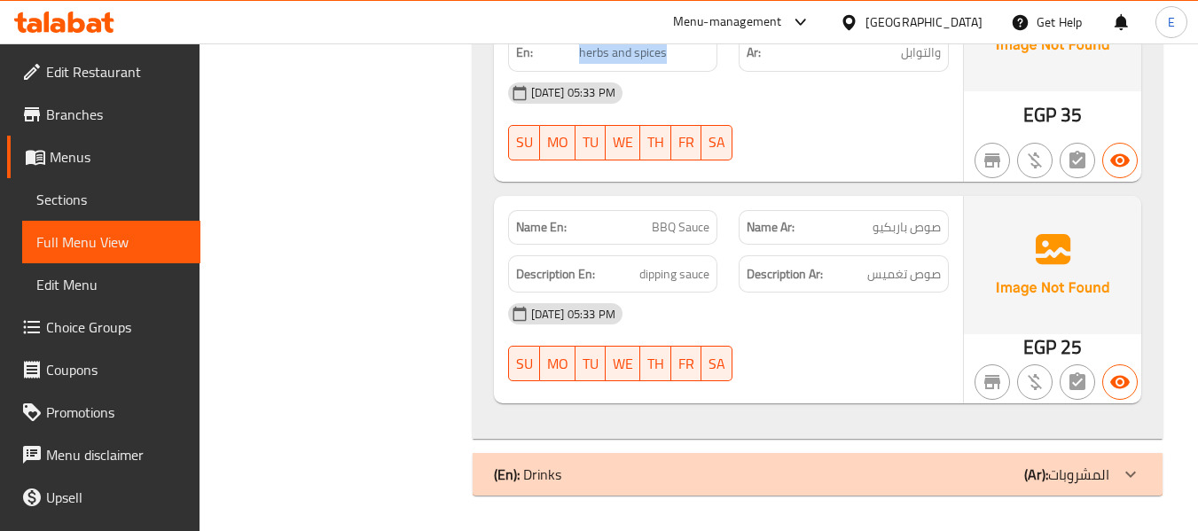
click at [890, 469] on div "(En): Drinks (Ar): المشروبات" at bounding box center [801, 474] width 615 height 21
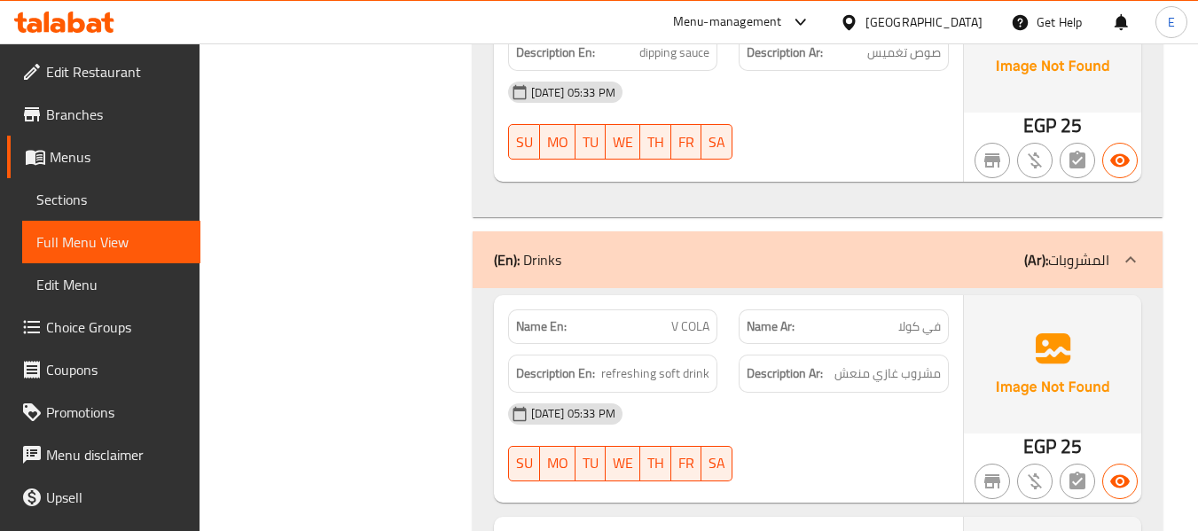
scroll to position [1376, 0]
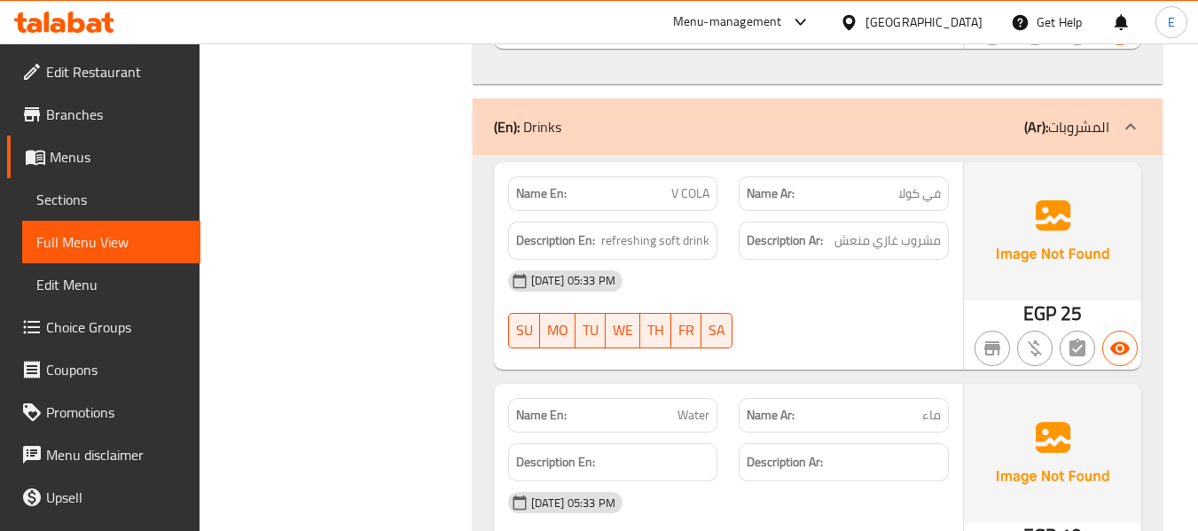
click at [717, 246] on div "Description En: refreshing soft drink" at bounding box center [613, 241] width 210 height 38
click at [894, 233] on span "مشروب غازي منعش" at bounding box center [888, 241] width 106 height 22
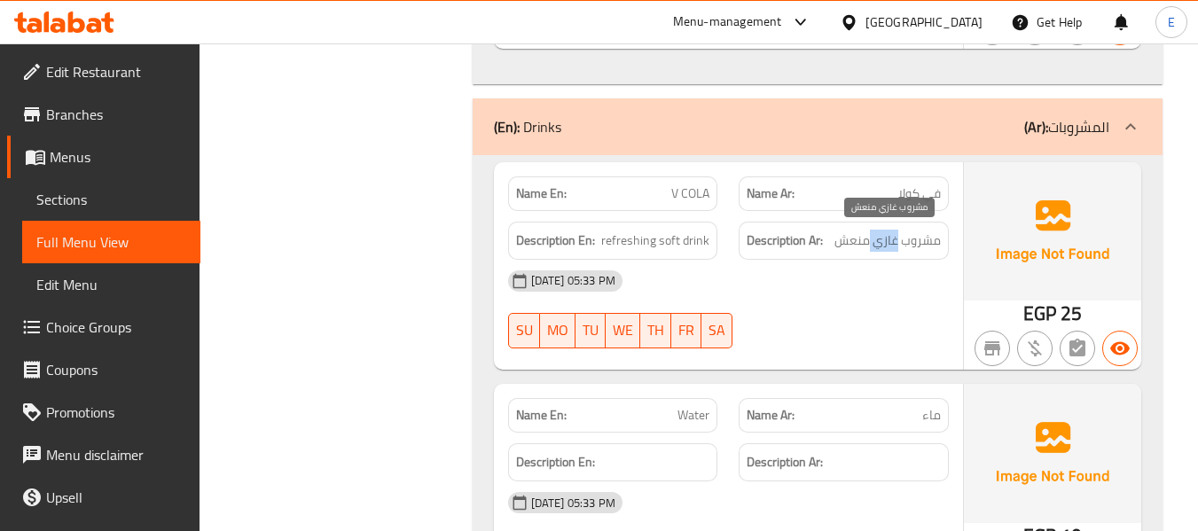
click at [894, 233] on span "مشروب غازي منعش" at bounding box center [888, 241] width 106 height 22
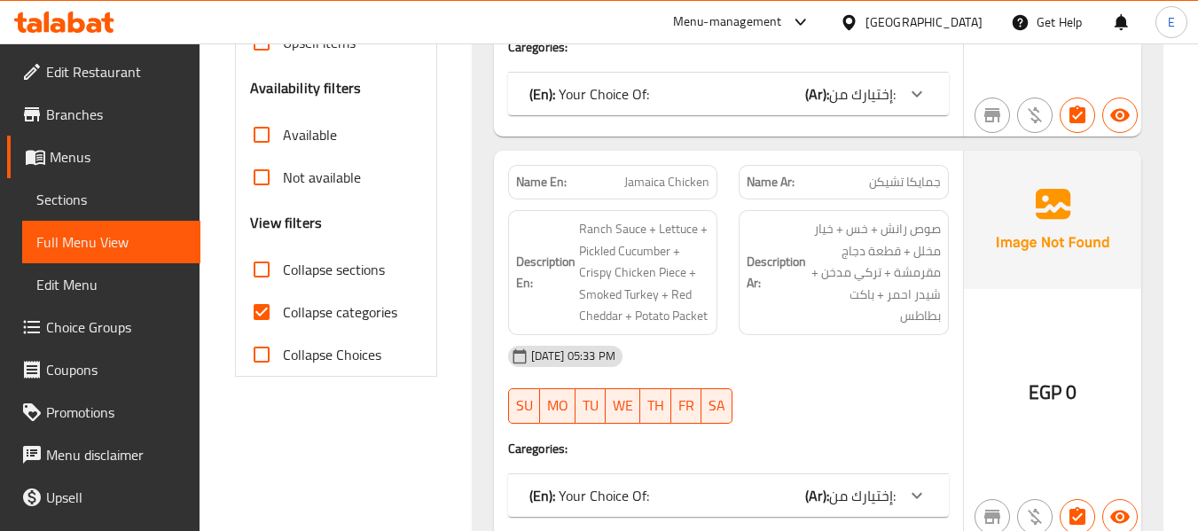
scroll to position [532, 0]
click at [263, 313] on input "Collapse categories" at bounding box center [261, 311] width 43 height 43
checkbox input "false"
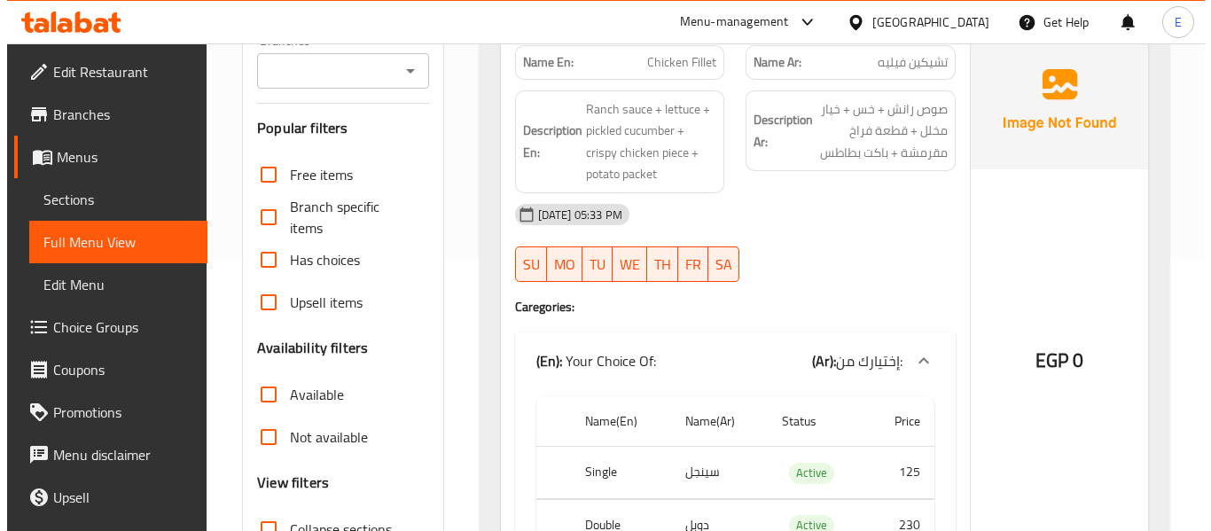
scroll to position [0, 0]
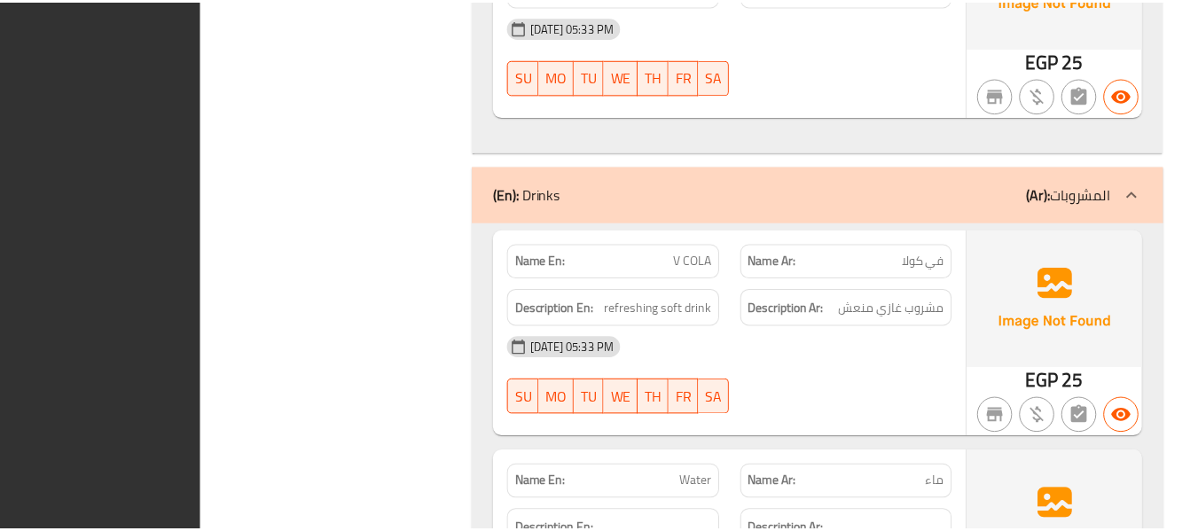
scroll to position [11142, 0]
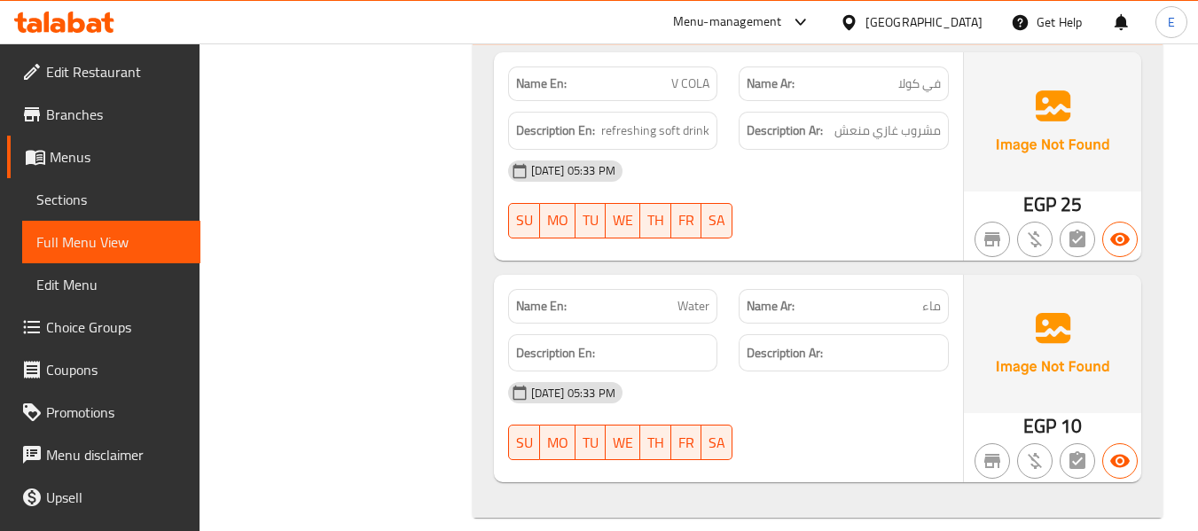
click at [961, 22] on div "[GEOGRAPHIC_DATA]" at bounding box center [924, 22] width 117 height 20
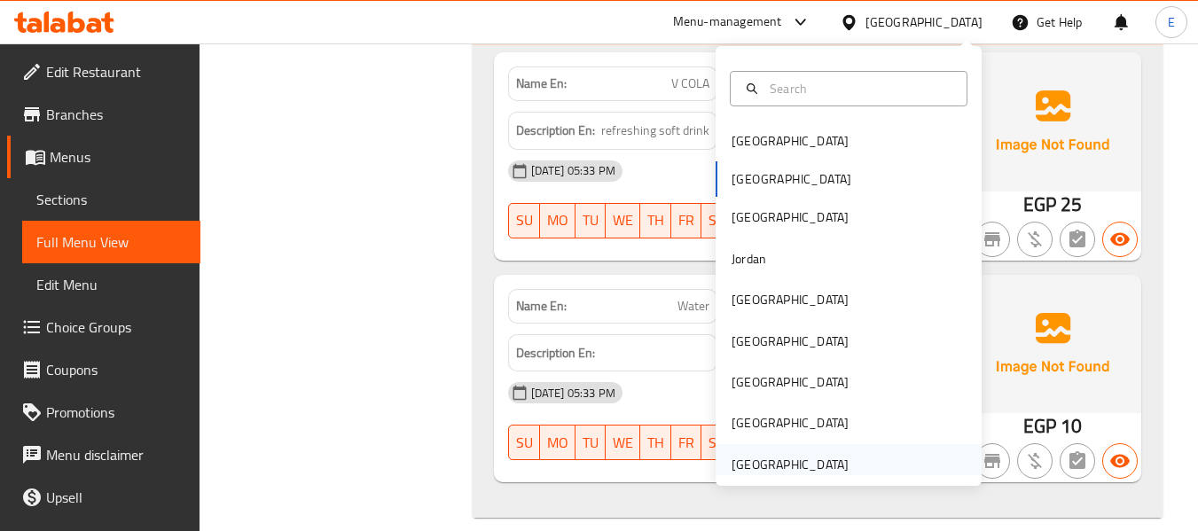
click at [791, 461] on div "United Arab Emirates" at bounding box center [790, 465] width 117 height 20
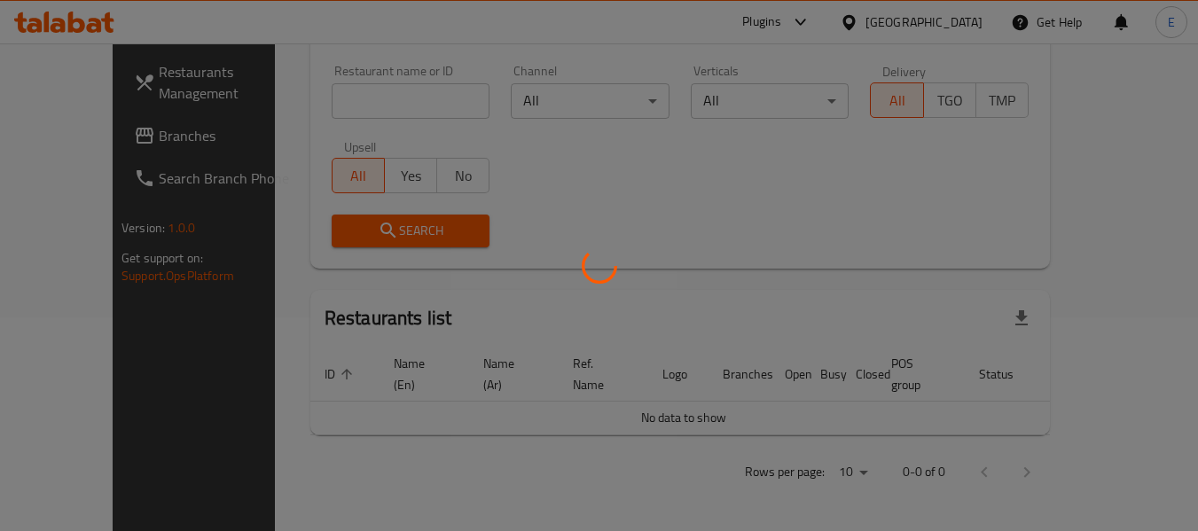
scroll to position [811, 0]
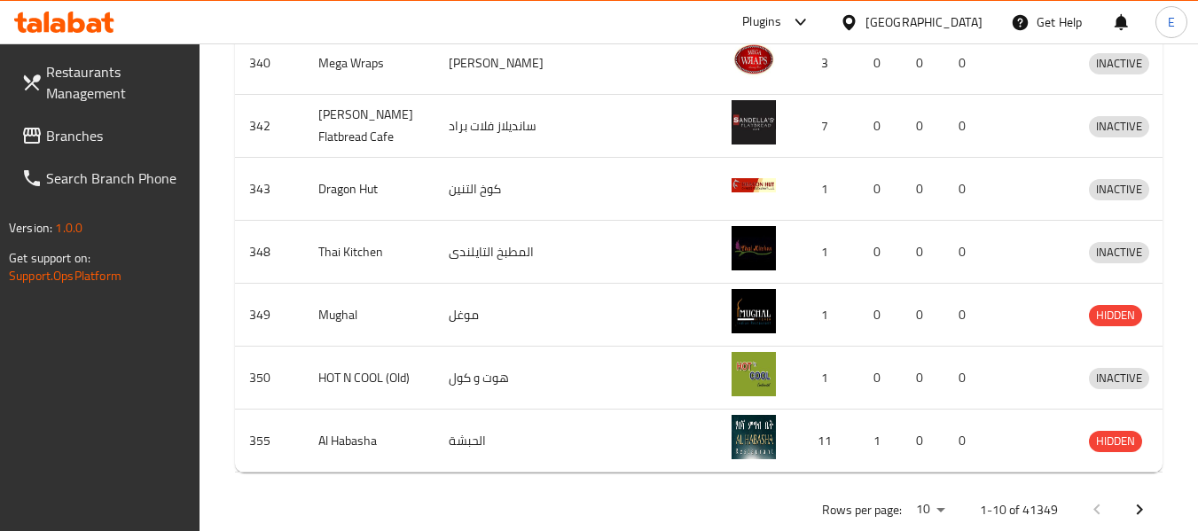
click at [72, 133] on span "Branches" at bounding box center [116, 135] width 140 height 21
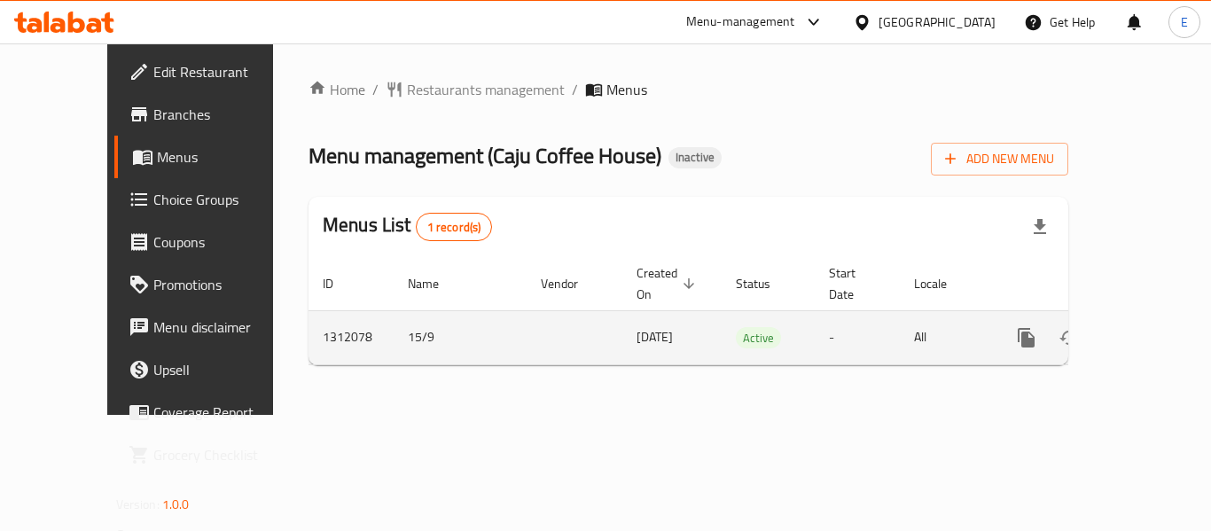
click at [1144, 327] on icon "enhanced table" at bounding box center [1154, 337] width 21 height 21
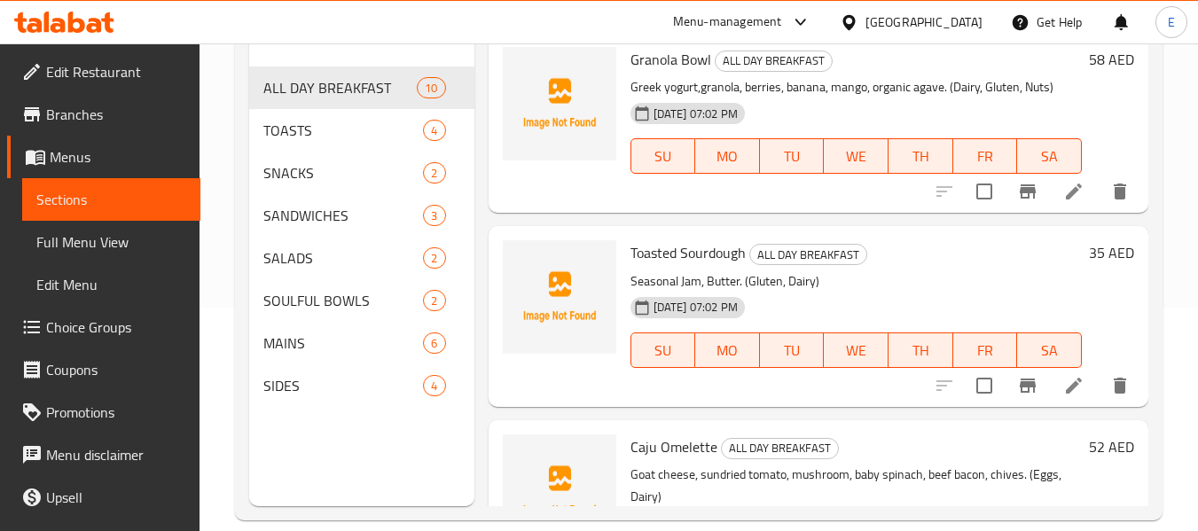
scroll to position [248, 0]
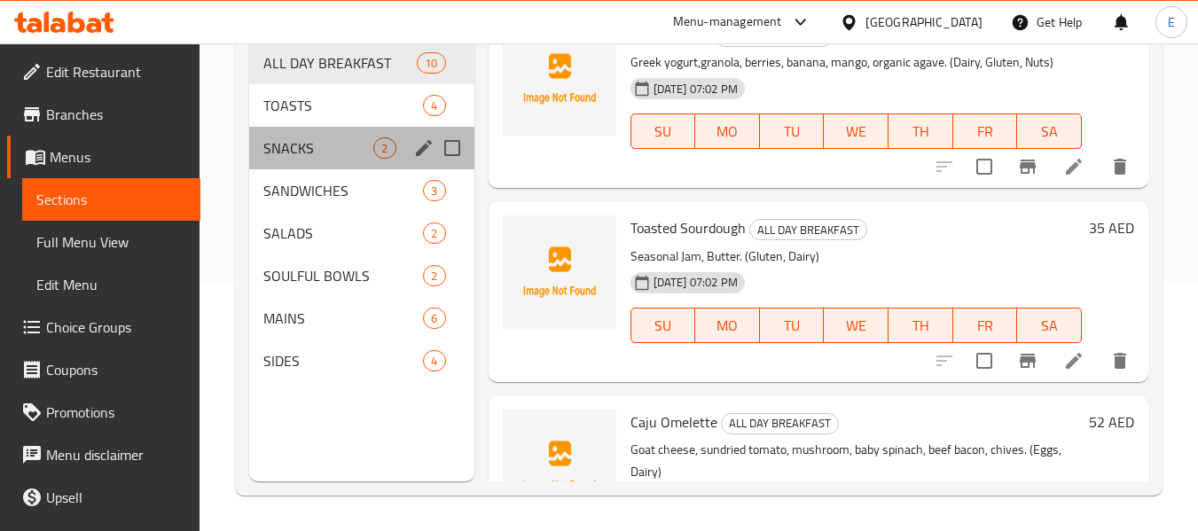
click at [301, 127] on div "SNACKS 2" at bounding box center [361, 148] width 224 height 43
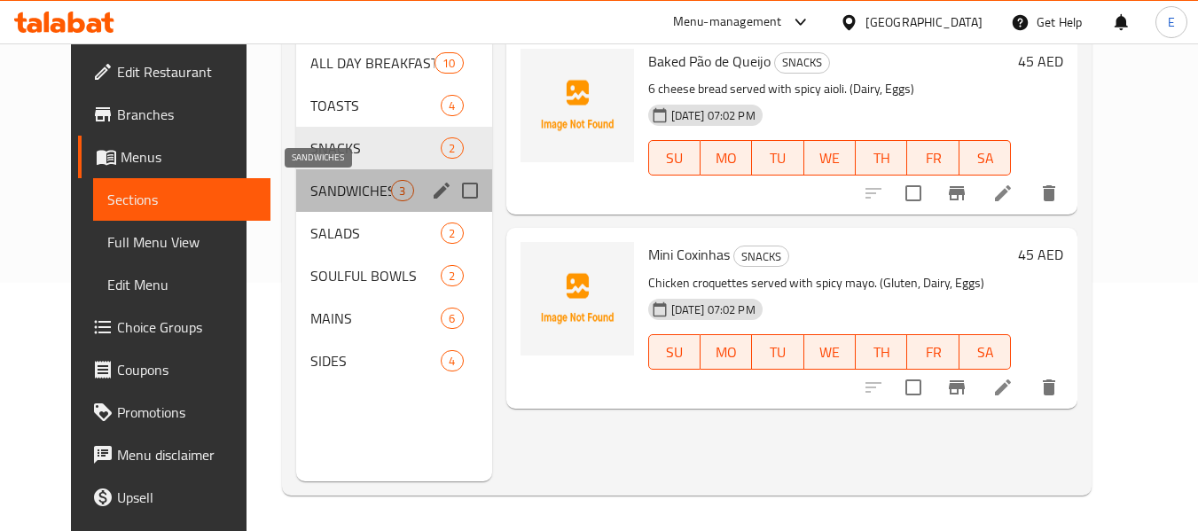
click at [310, 180] on span "SANDWICHES" at bounding box center [350, 190] width 81 height 21
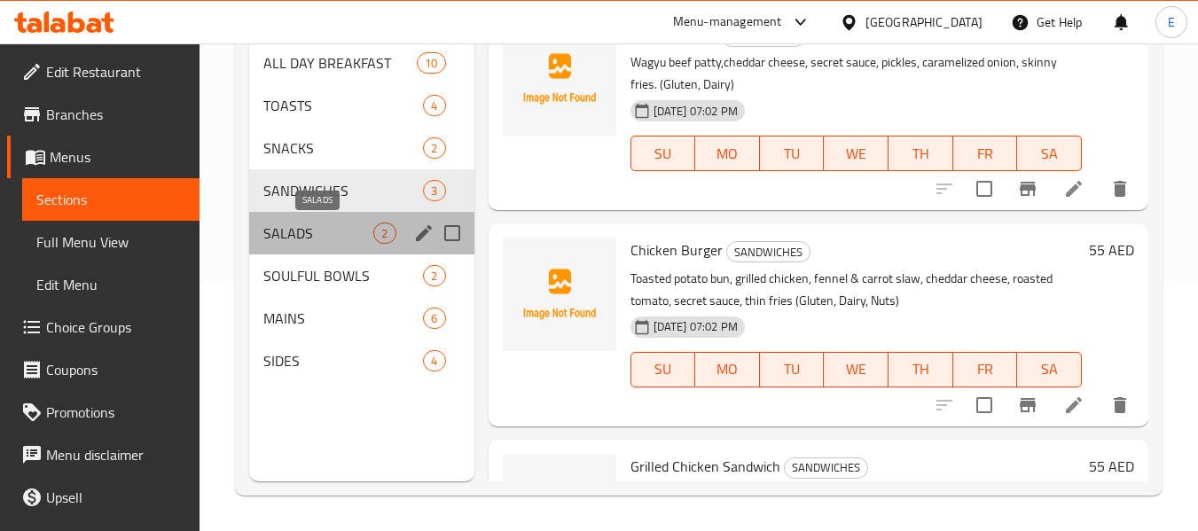
click at [294, 242] on span "SALADS" at bounding box center [318, 233] width 110 height 21
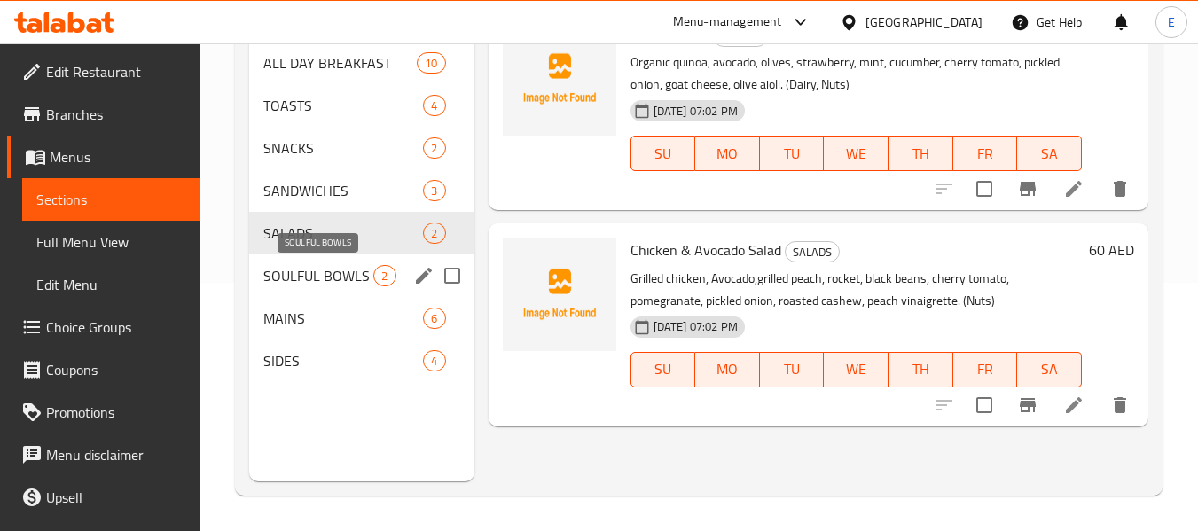
click at [306, 275] on span "SOULFUL BOWLS" at bounding box center [318, 275] width 110 height 21
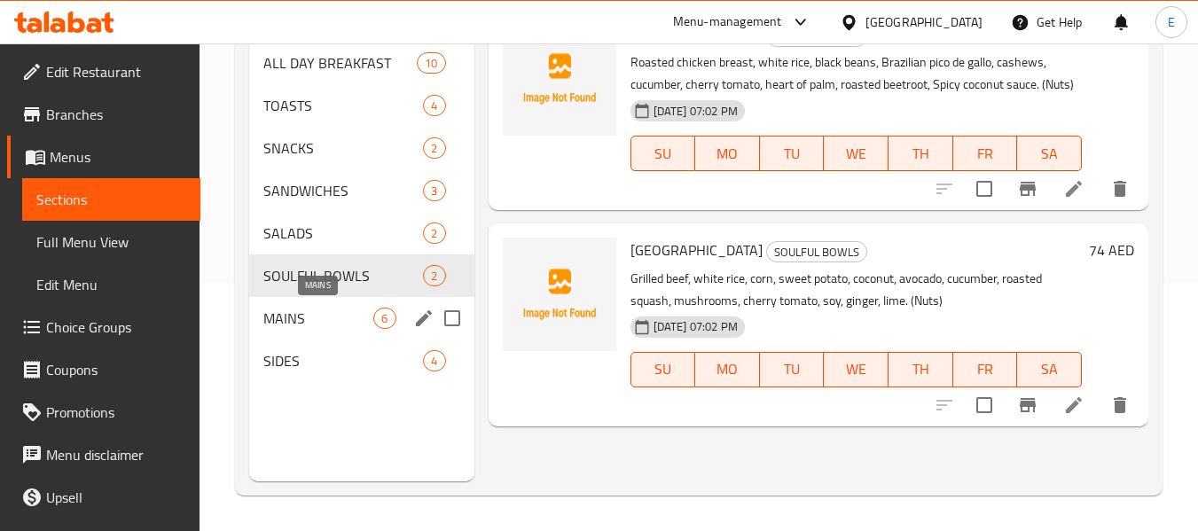
click at [304, 317] on span "MAINS" at bounding box center [318, 318] width 110 height 21
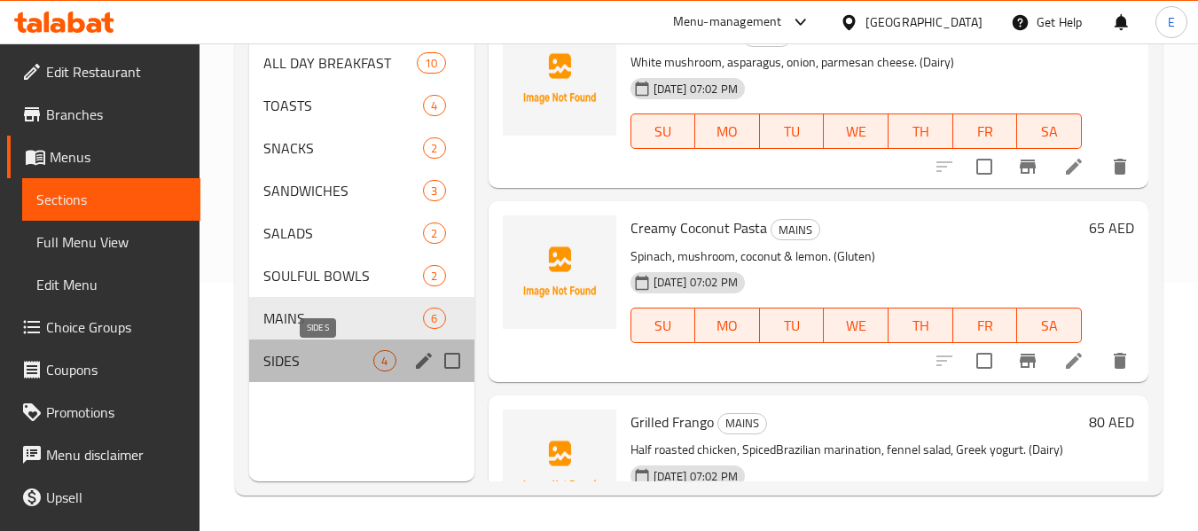
click at [291, 362] on span "SIDES" at bounding box center [318, 360] width 110 height 21
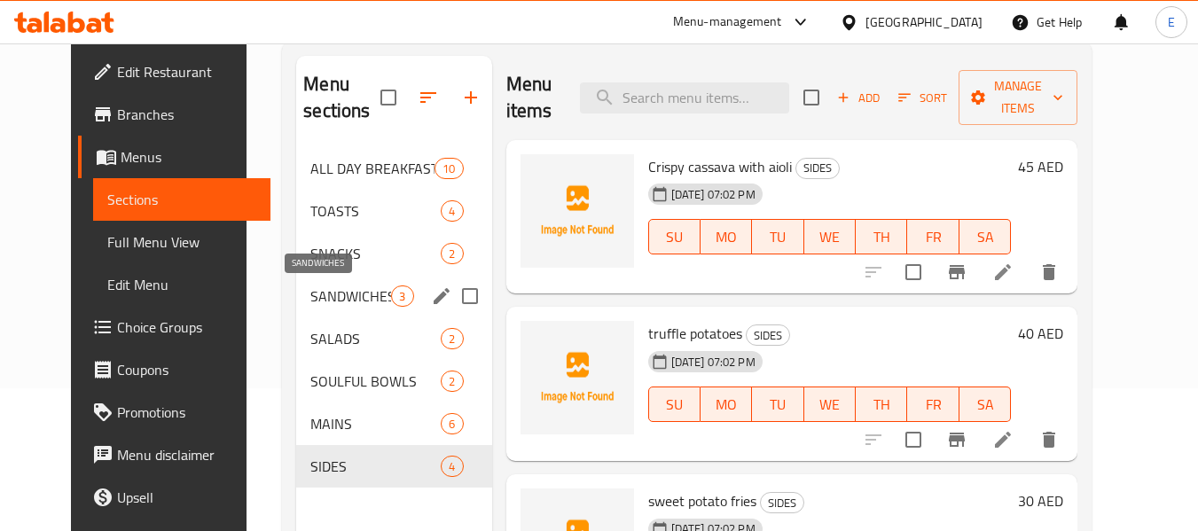
scroll to position [71, 0]
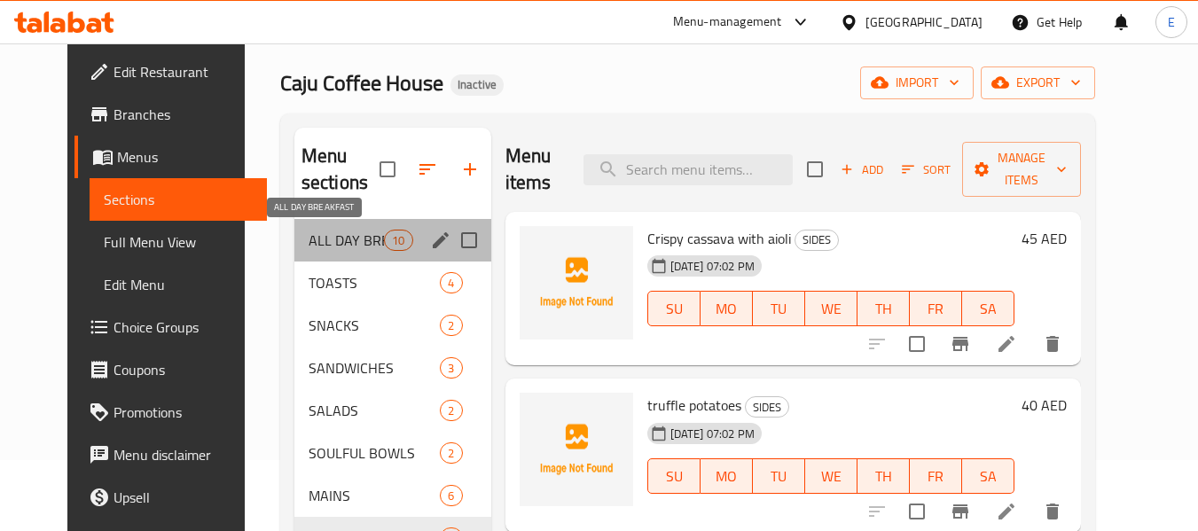
click at [332, 243] on span "ALL DAY BREAKFAST" at bounding box center [346, 240] width 75 height 21
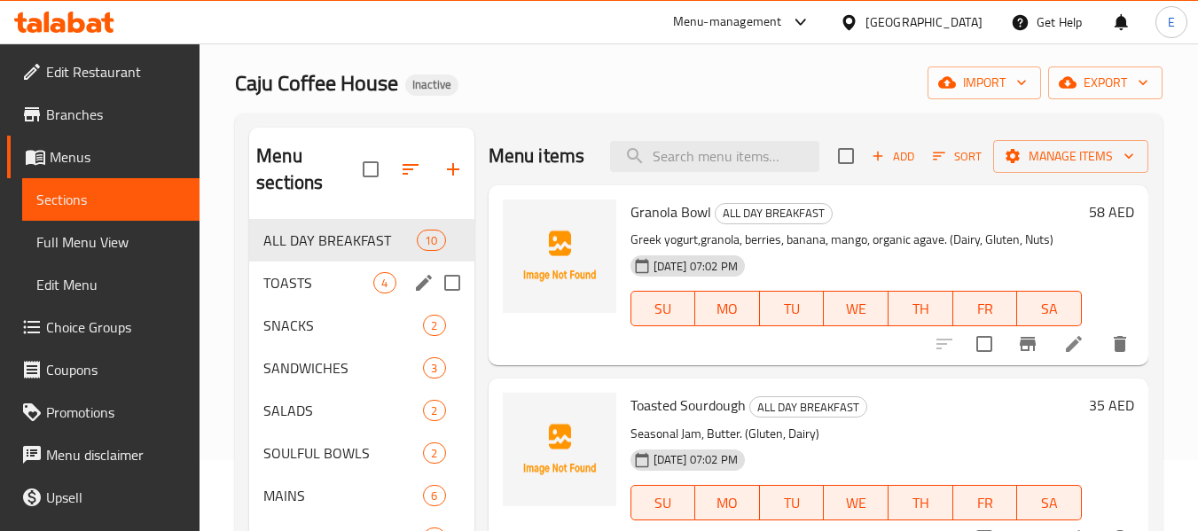
scroll to position [160, 0]
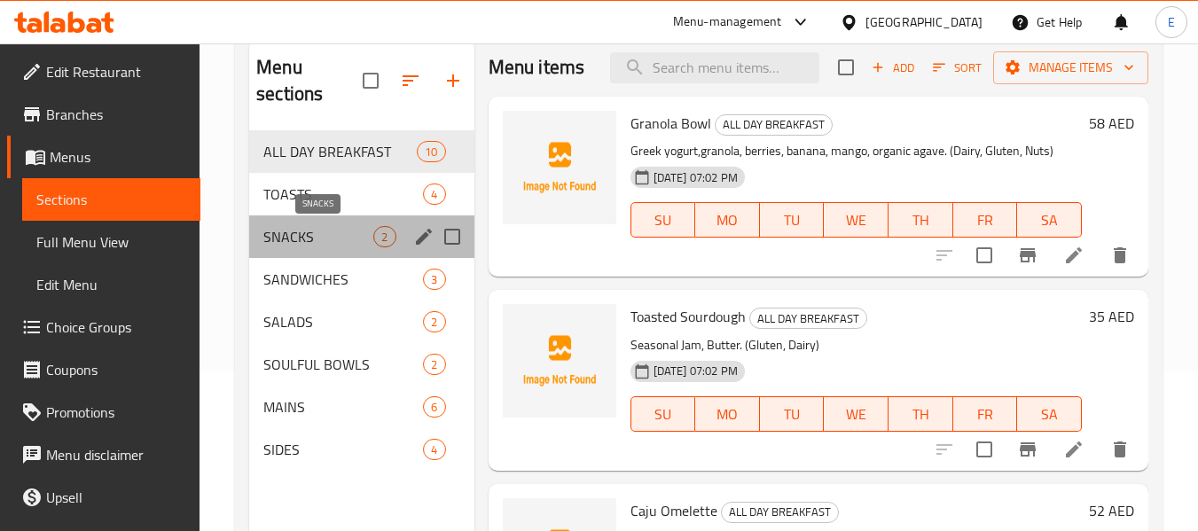
click at [306, 236] on span "SNACKS" at bounding box center [318, 236] width 110 height 21
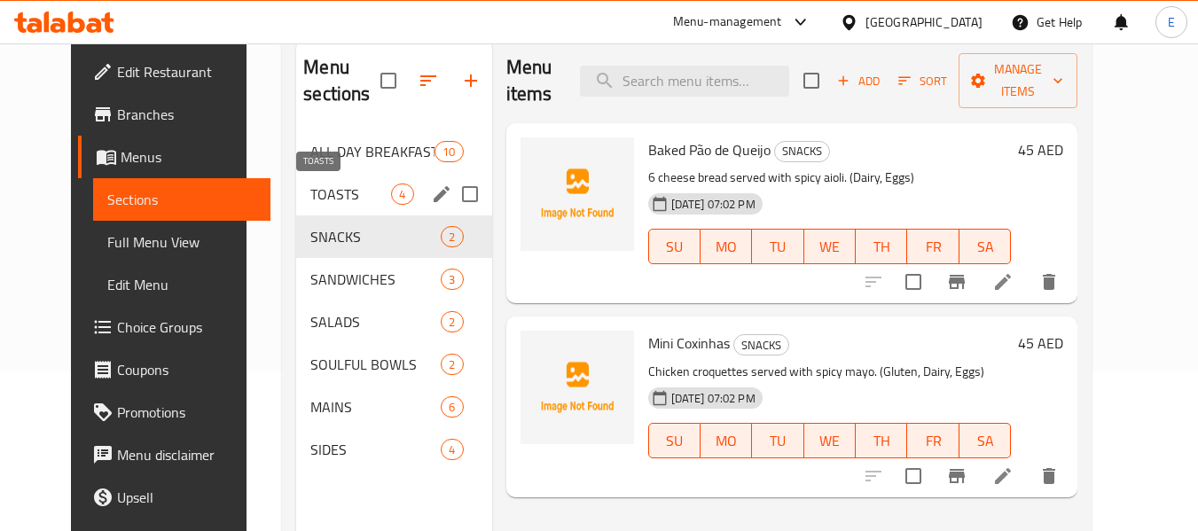
click at [321, 198] on span "TOASTS" at bounding box center [350, 194] width 81 height 21
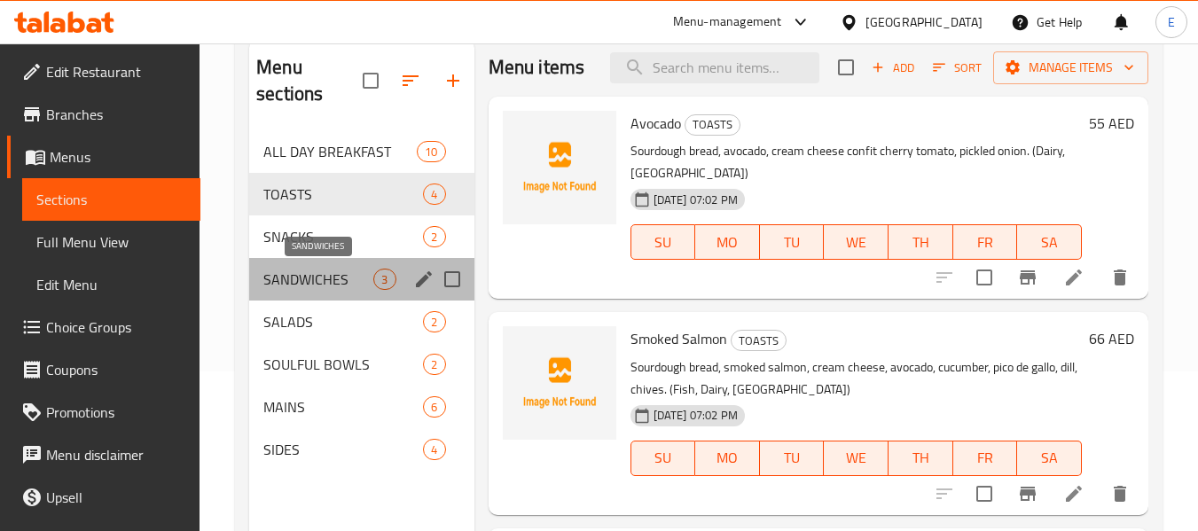
click at [302, 277] on span "SANDWICHES" at bounding box center [318, 279] width 110 height 21
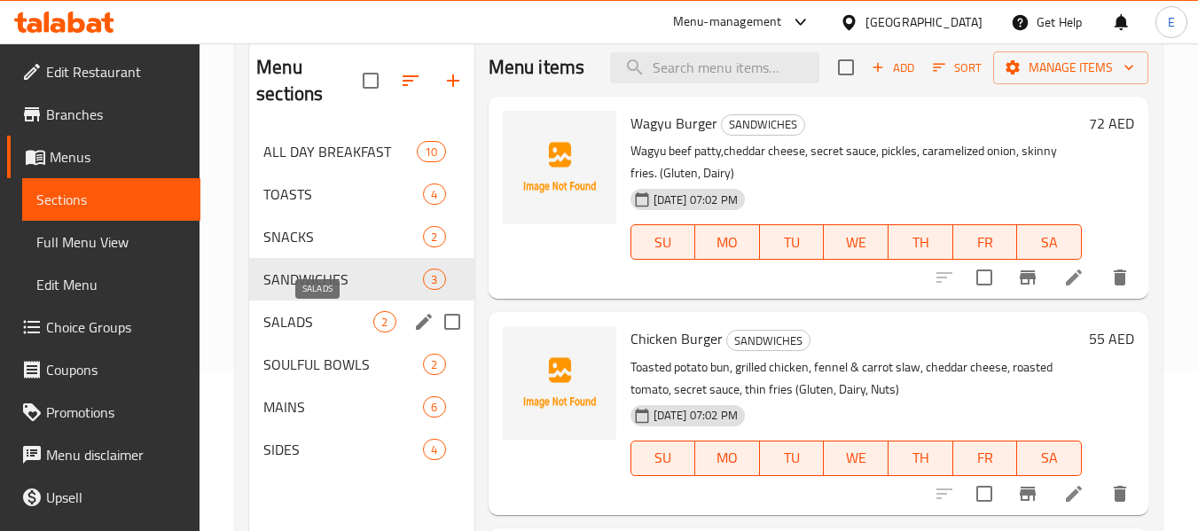
click at [333, 319] on span "SALADS" at bounding box center [318, 321] width 110 height 21
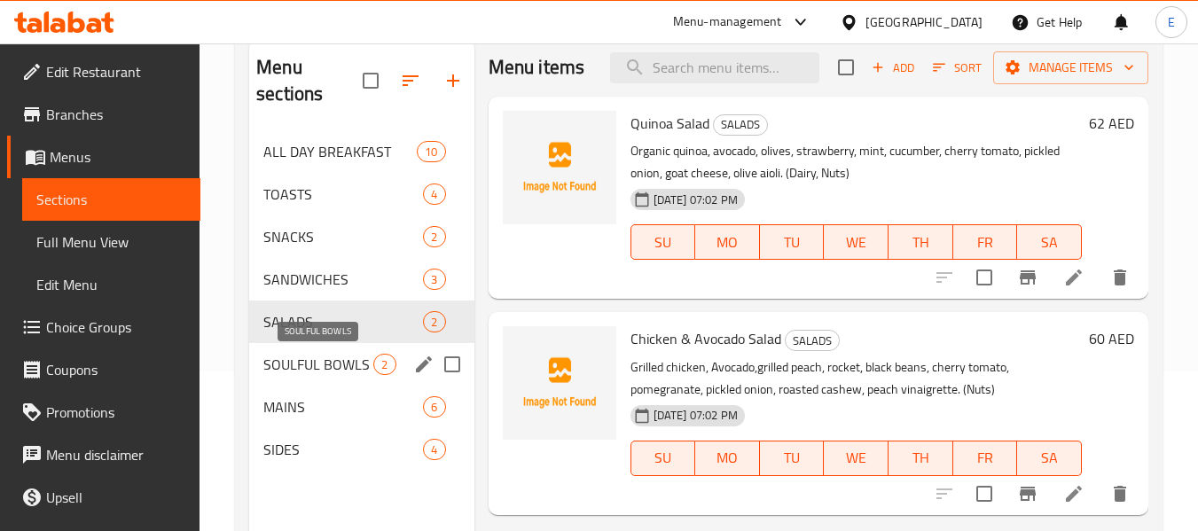
click at [334, 359] on span "SOULFUL BOWLS" at bounding box center [318, 364] width 110 height 21
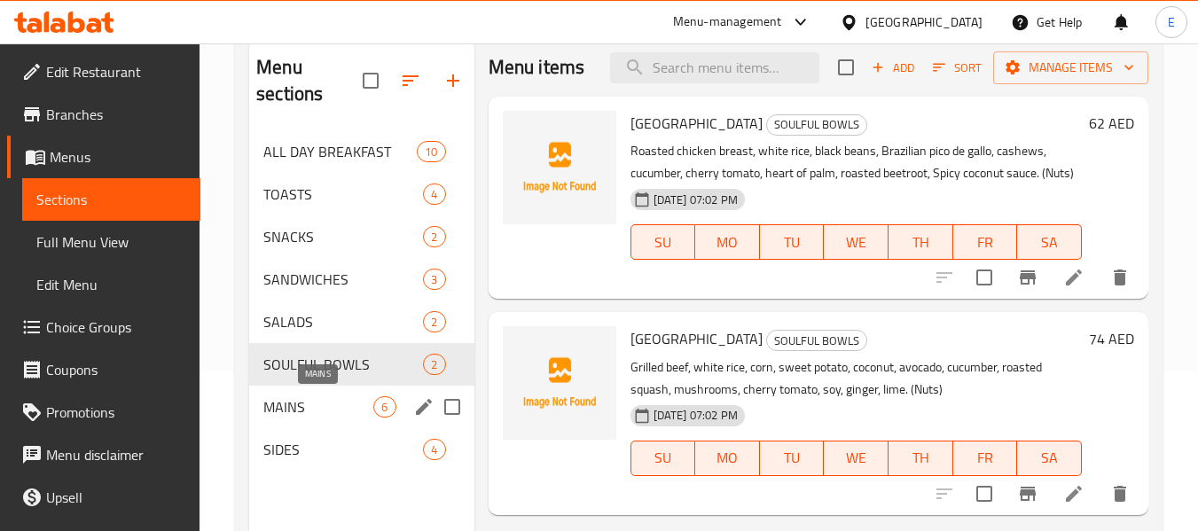
click at [313, 410] on span "MAINS" at bounding box center [318, 406] width 110 height 21
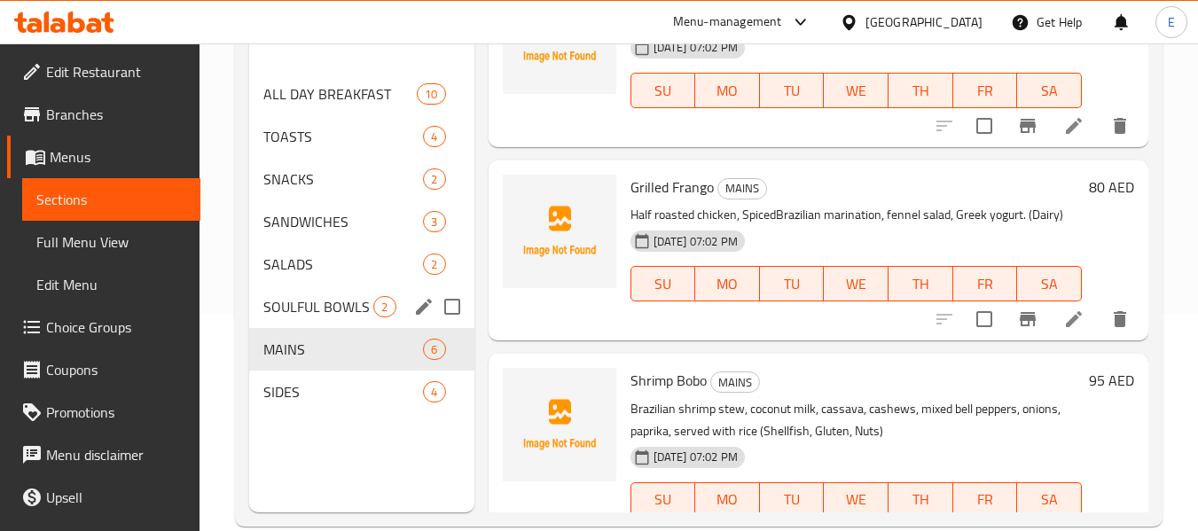
scroll to position [248, 0]
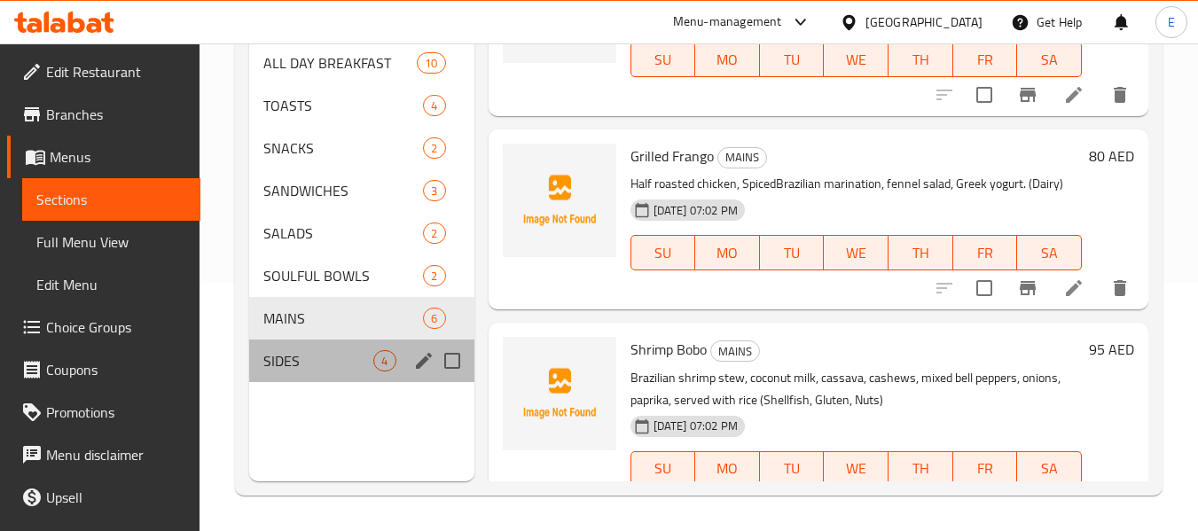
click at [297, 349] on div "SIDES 4" at bounding box center [361, 361] width 224 height 43
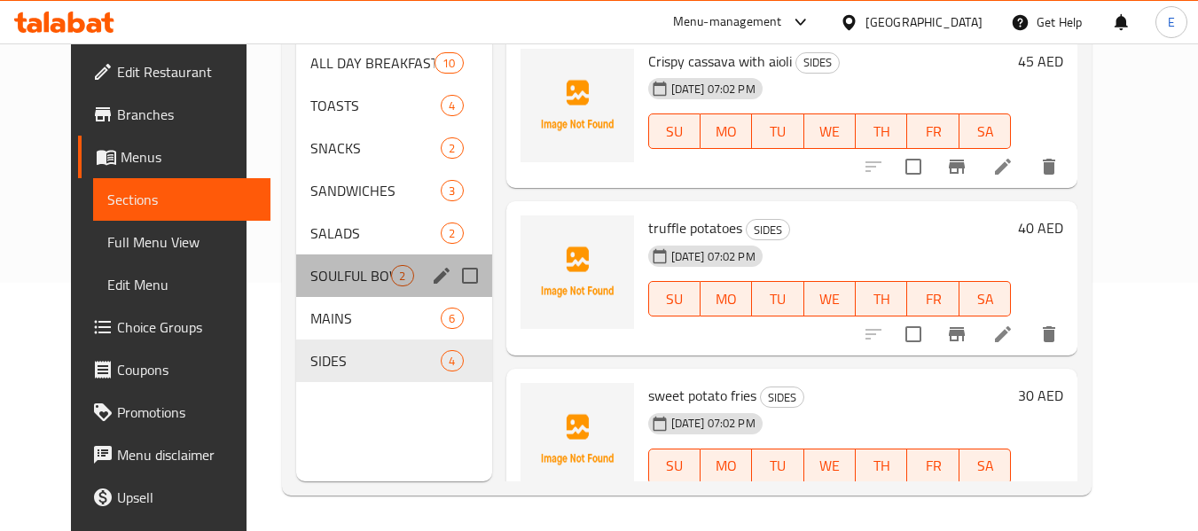
click at [347, 260] on div "SOULFUL BOWLS 2" at bounding box center [393, 276] width 195 height 43
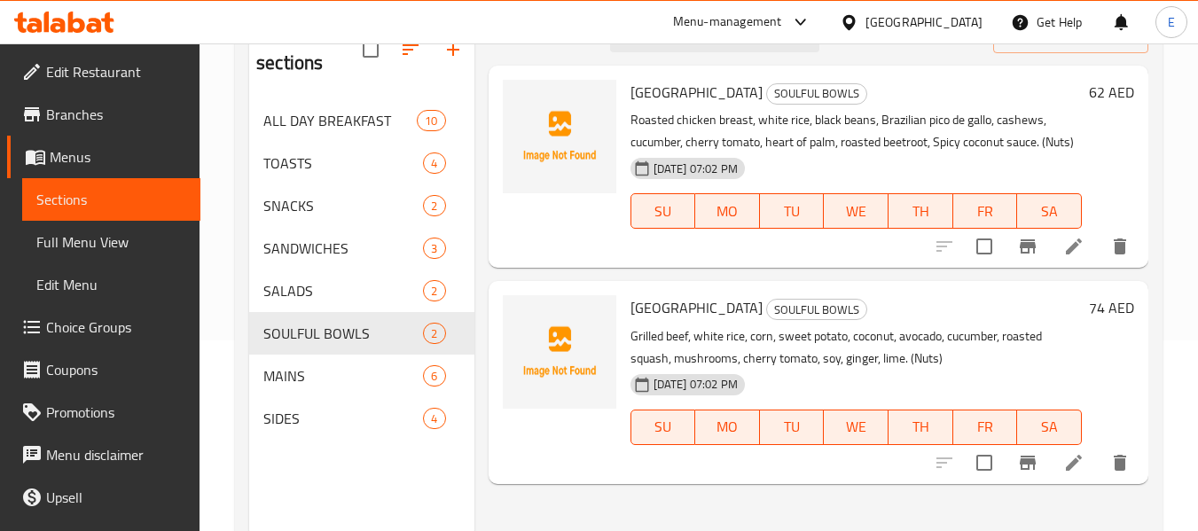
scroll to position [160, 0]
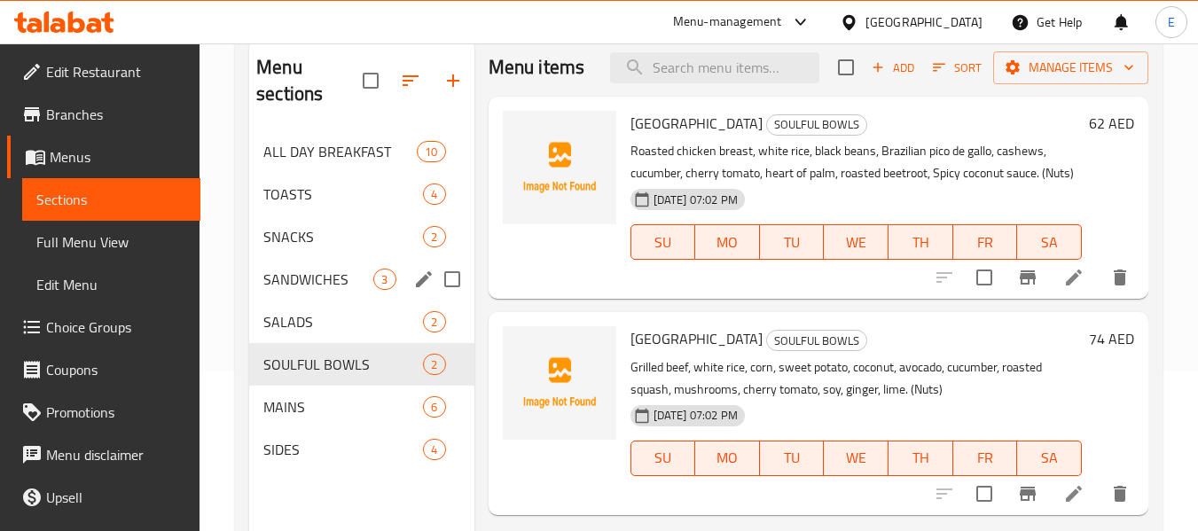
click at [346, 279] on span "SANDWICHES" at bounding box center [318, 279] width 110 height 21
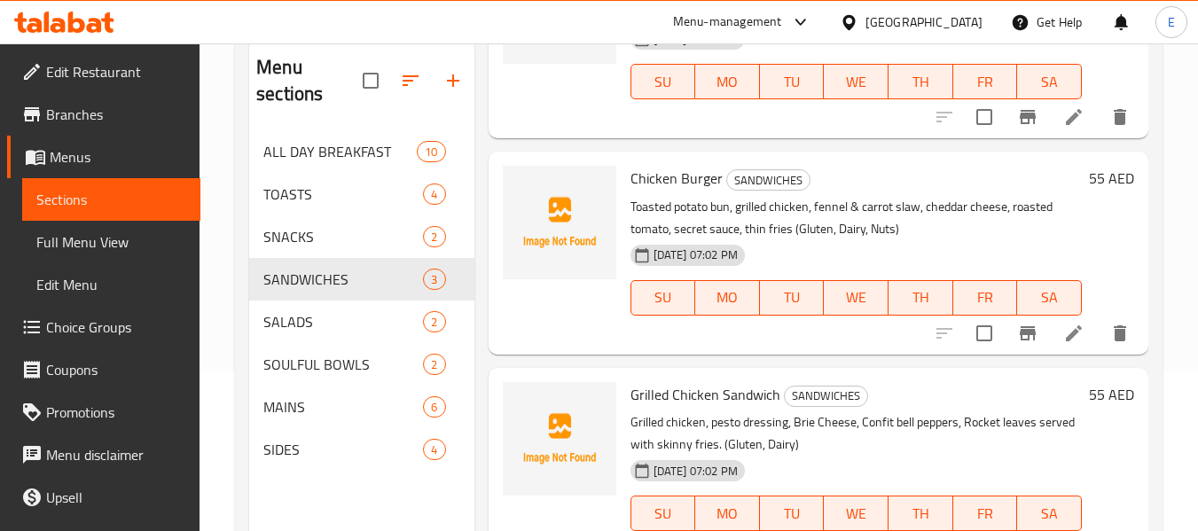
scroll to position [177, 0]
click at [367, 214] on div "TOASTS 4" at bounding box center [361, 194] width 224 height 43
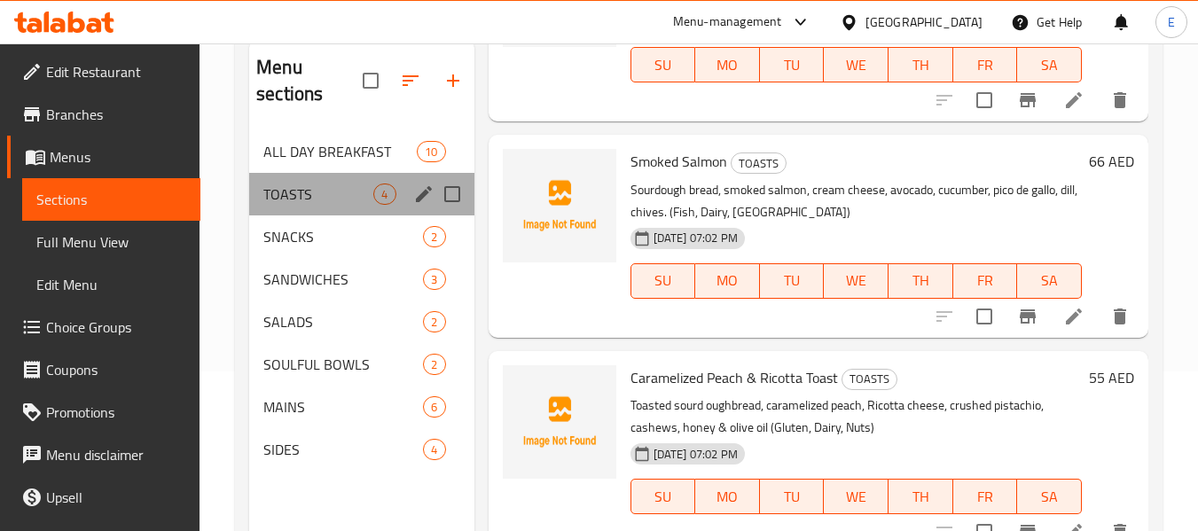
click at [367, 214] on div "TOASTS 4" at bounding box center [361, 194] width 224 height 43
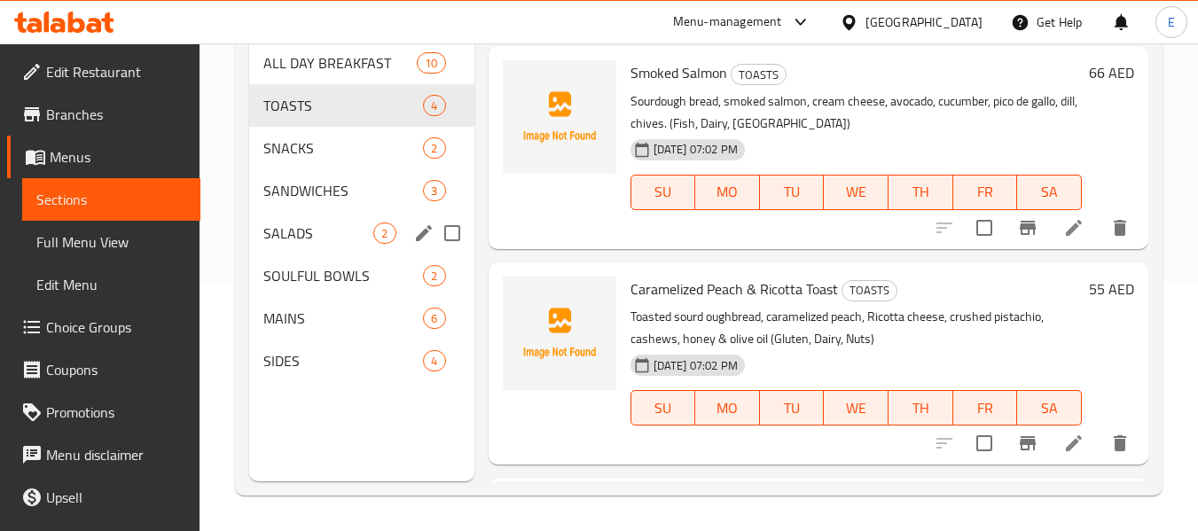
scroll to position [71, 0]
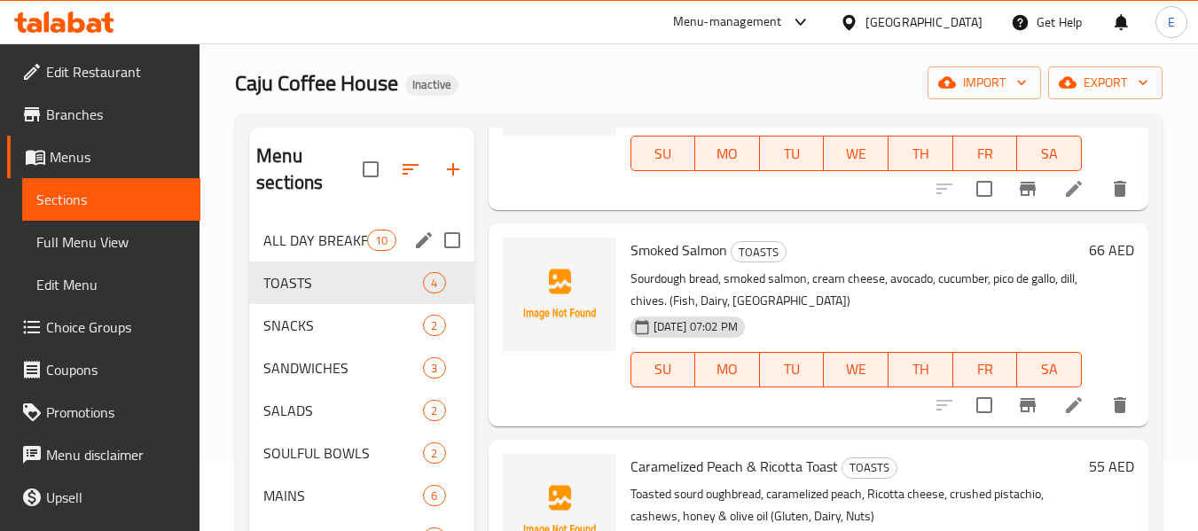
click at [365, 240] on span "ALL DAY BREAKFAST" at bounding box center [315, 240] width 104 height 21
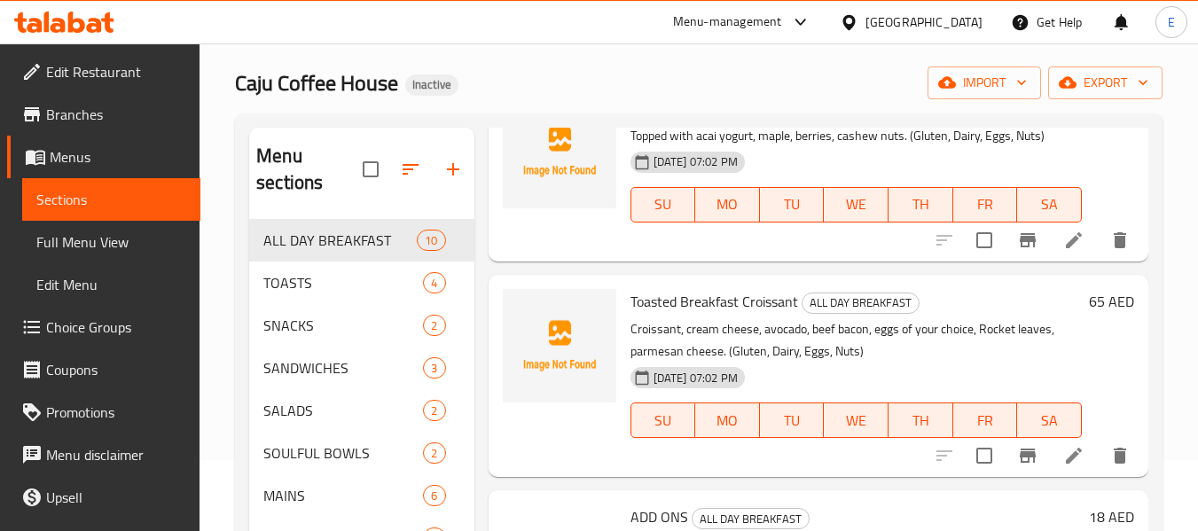
scroll to position [1596, 0]
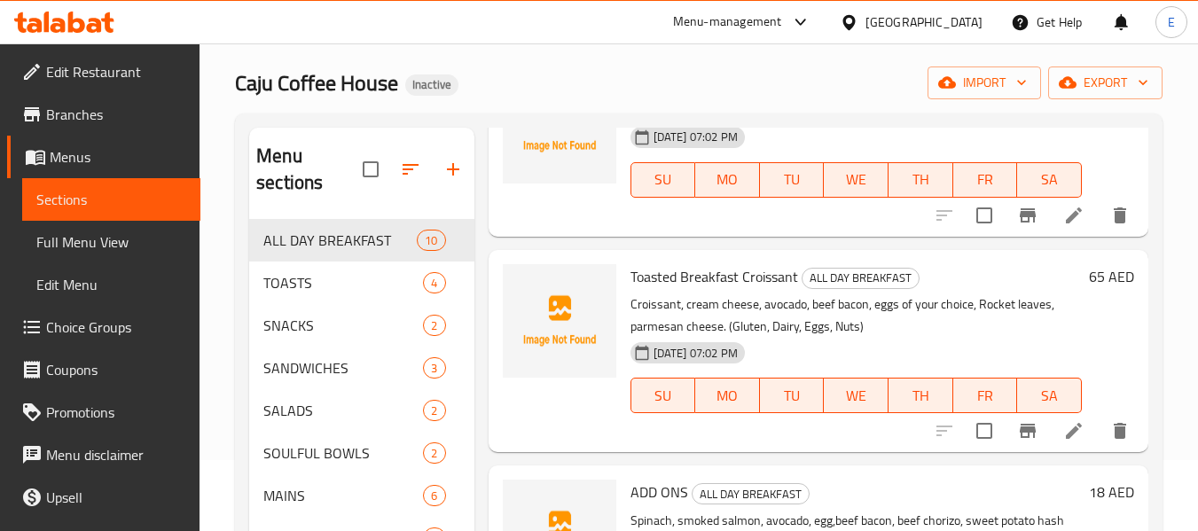
click at [596, 78] on div "Caju Coffee House Inactive import export" at bounding box center [699, 83] width 928 height 33
click at [101, 231] on span "Full Menu View" at bounding box center [111, 241] width 150 height 21
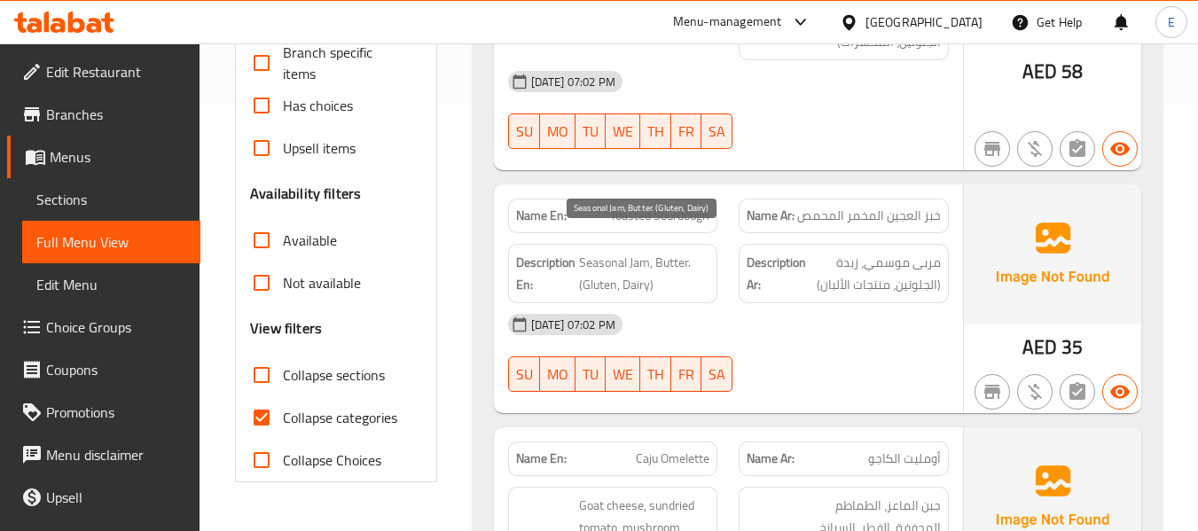
scroll to position [514, 0]
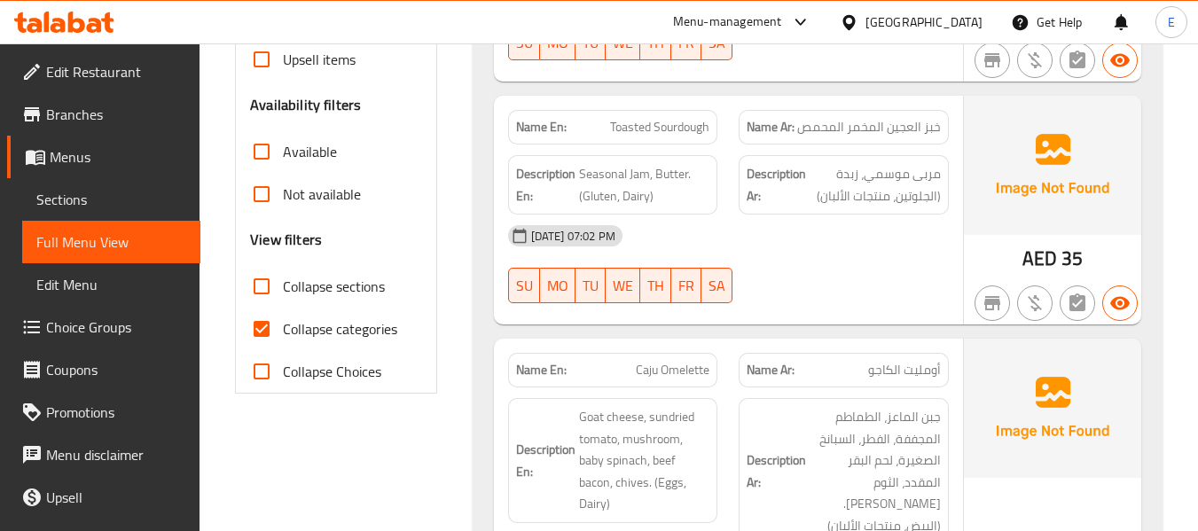
click at [258, 322] on input "Collapse categories" at bounding box center [261, 329] width 43 height 43
checkbox input "false"
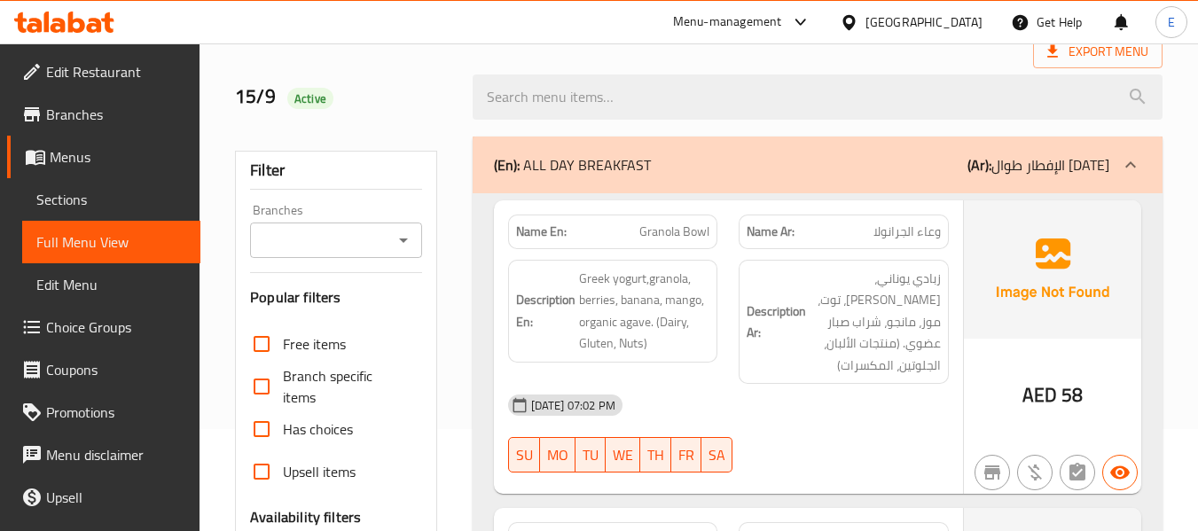
scroll to position [177, 0]
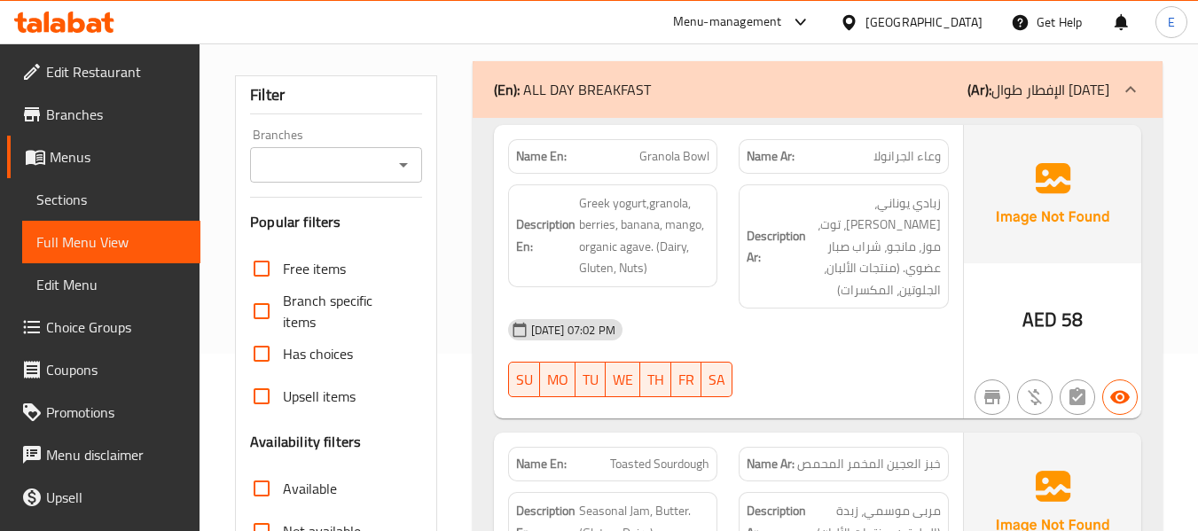
click at [647, 164] on span "Granola Bowl" at bounding box center [674, 156] width 70 height 19
click at [890, 151] on span "وعاء الجرانولا" at bounding box center [907, 156] width 67 height 19
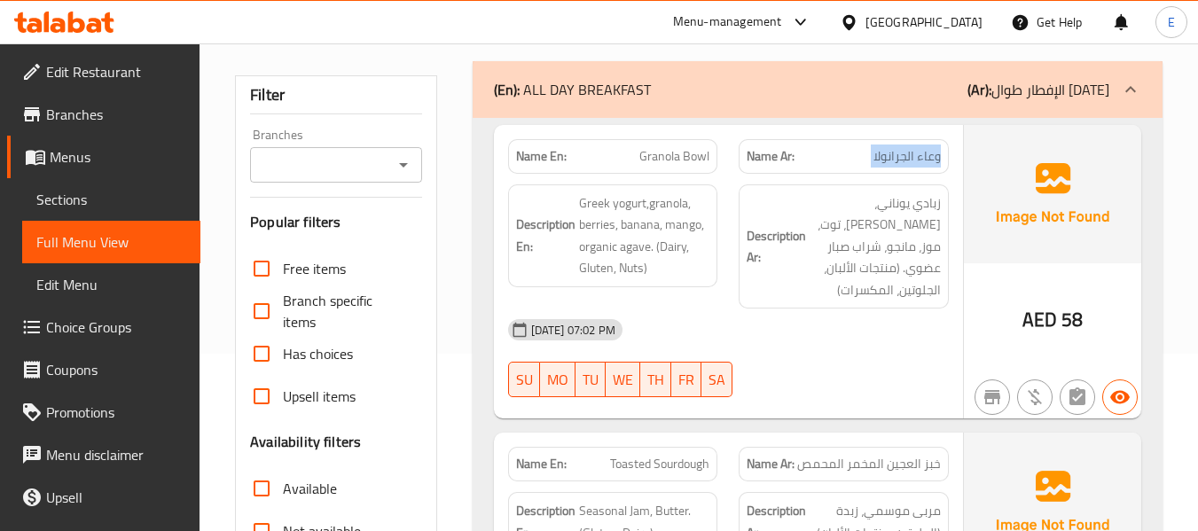
click at [890, 151] on span "وعاء الجرانولا" at bounding box center [907, 156] width 67 height 19
click at [882, 313] on div "[DATE] 07:02 PM" at bounding box center [729, 330] width 462 height 43
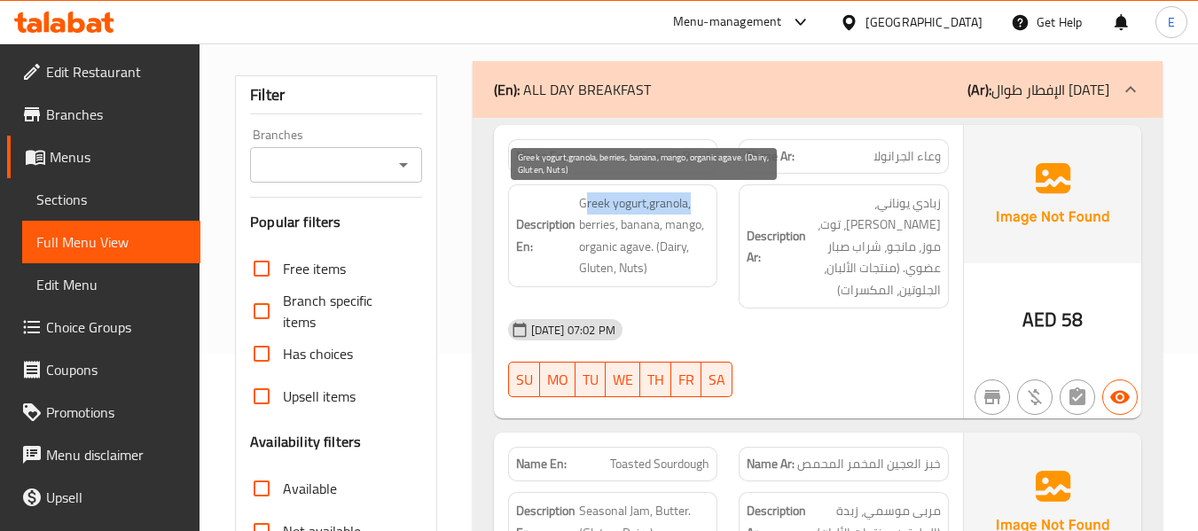
drag, startPoint x: 586, startPoint y: 200, endPoint x: 697, endPoint y: 195, distance: 110.9
click at [697, 195] on span "Greek yogurt,granola, berries, banana, mango, organic agave. (Dairy, Gluten, Nu…" at bounding box center [644, 235] width 131 height 87
click at [647, 194] on span "Greek yogurt,granola, berries, banana, mango, organic agave. (Dairy, Gluten, Nu…" at bounding box center [644, 235] width 131 height 87
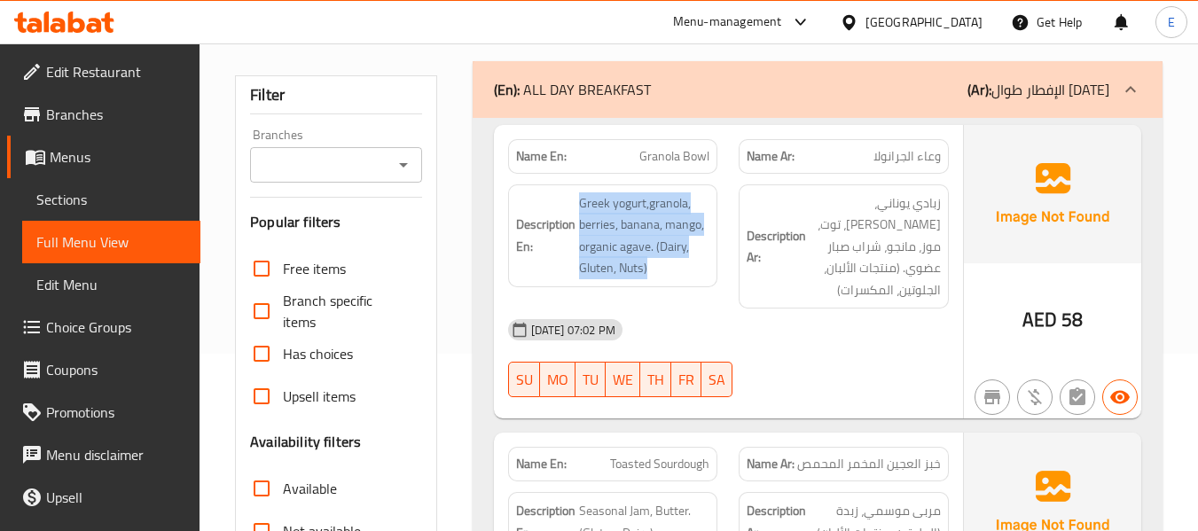
drag, startPoint x: 573, startPoint y: 199, endPoint x: 687, endPoint y: 285, distance: 143.1
click at [687, 285] on div "Description En: Greek yogurt,granola, berries, banana, mango, organic agave. (D…" at bounding box center [613, 235] width 210 height 103
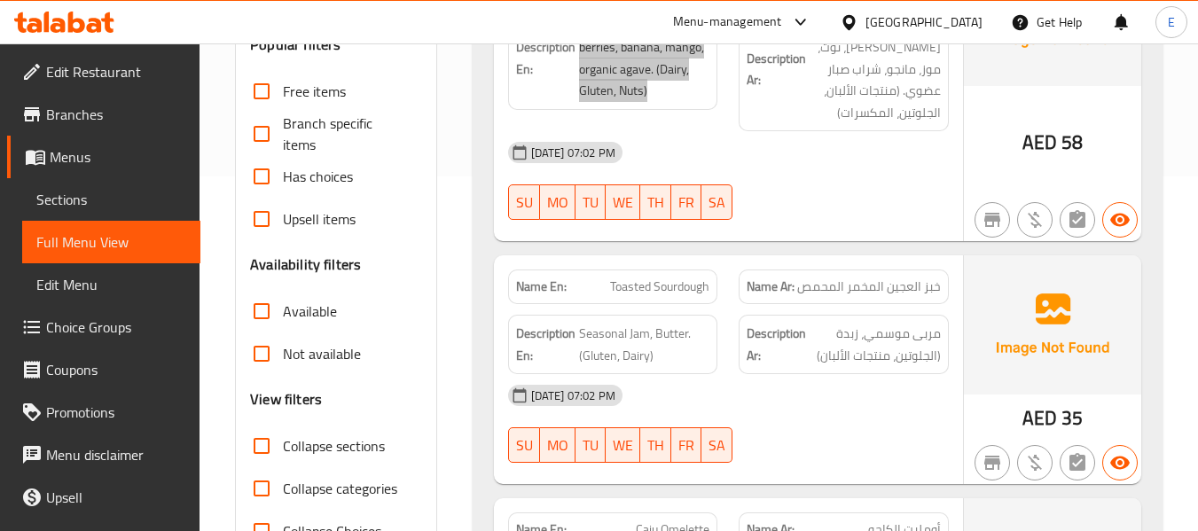
scroll to position [443, 0]
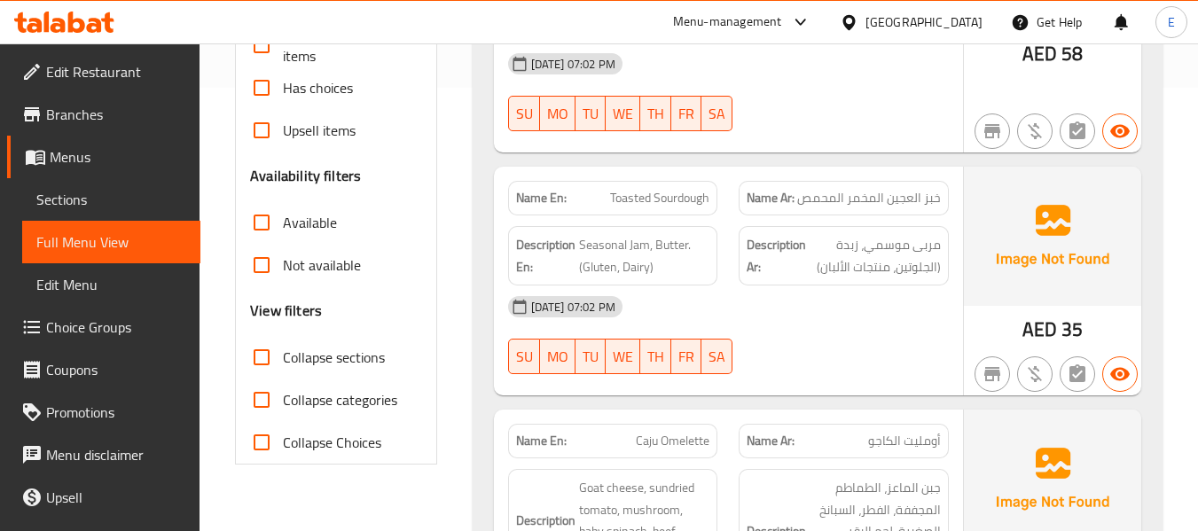
click at [881, 189] on span "خبز العجين المخمر المحمص" at bounding box center [869, 198] width 144 height 19
click at [660, 191] on div "Name En: Toasted Sourdough" at bounding box center [613, 198] width 210 height 35
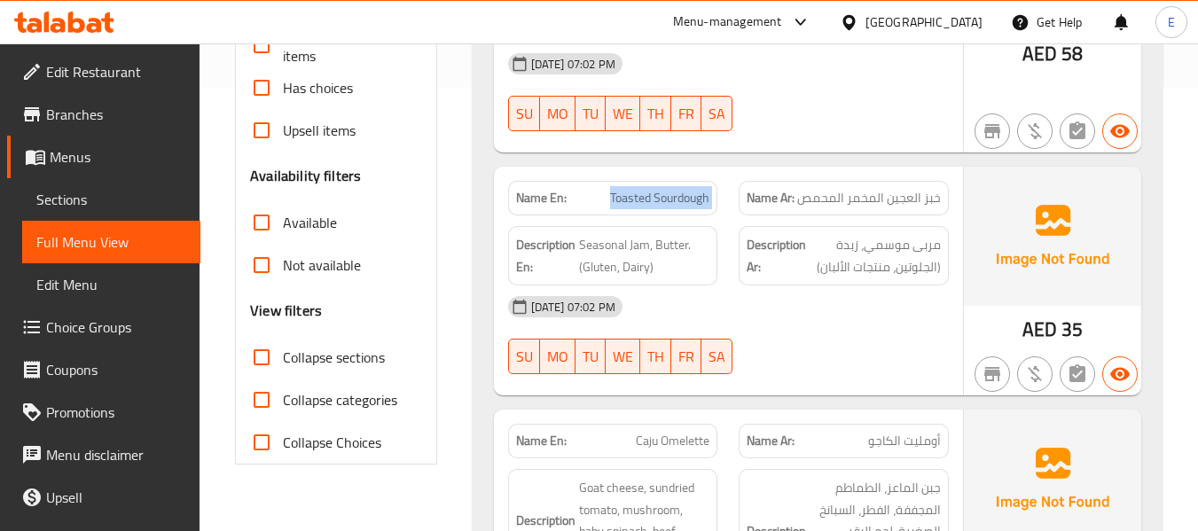
click at [660, 191] on div "Name En: Toasted Sourdough" at bounding box center [613, 198] width 210 height 35
click at [783, 325] on div "[DATE] 07:02 PM SU MO TU WE TH FR SA" at bounding box center [729, 335] width 462 height 99
click at [843, 299] on div "[DATE] 07:02 PM" at bounding box center [729, 307] width 462 height 43
click at [619, 170] on div "Name En: Toasted Sourdough" at bounding box center [613, 198] width 231 height 56
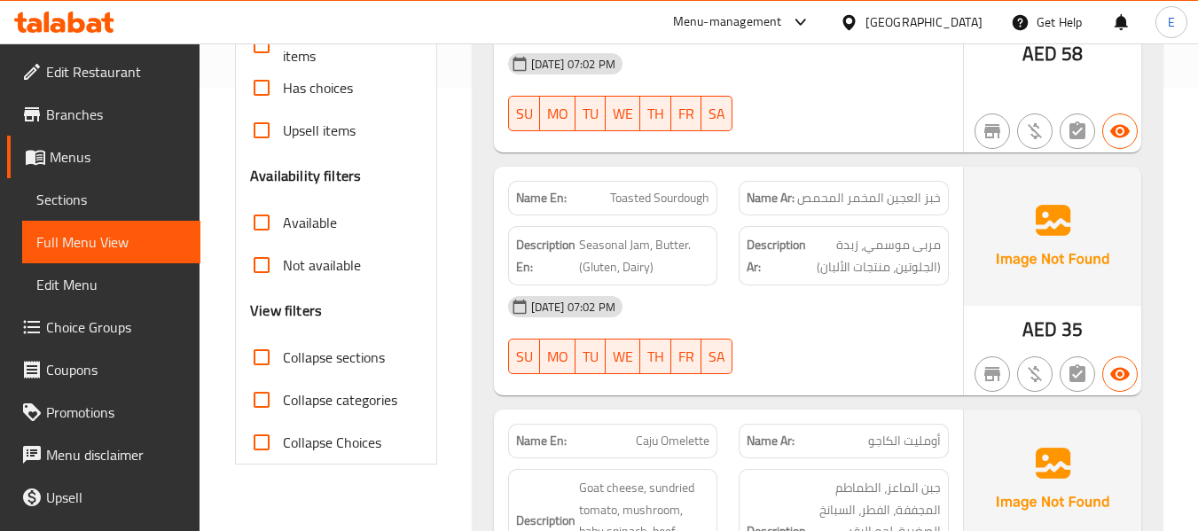
click at [641, 189] on span "Toasted Sourdough" at bounding box center [659, 198] width 99 height 19
copy span "Toasted Sourdough"
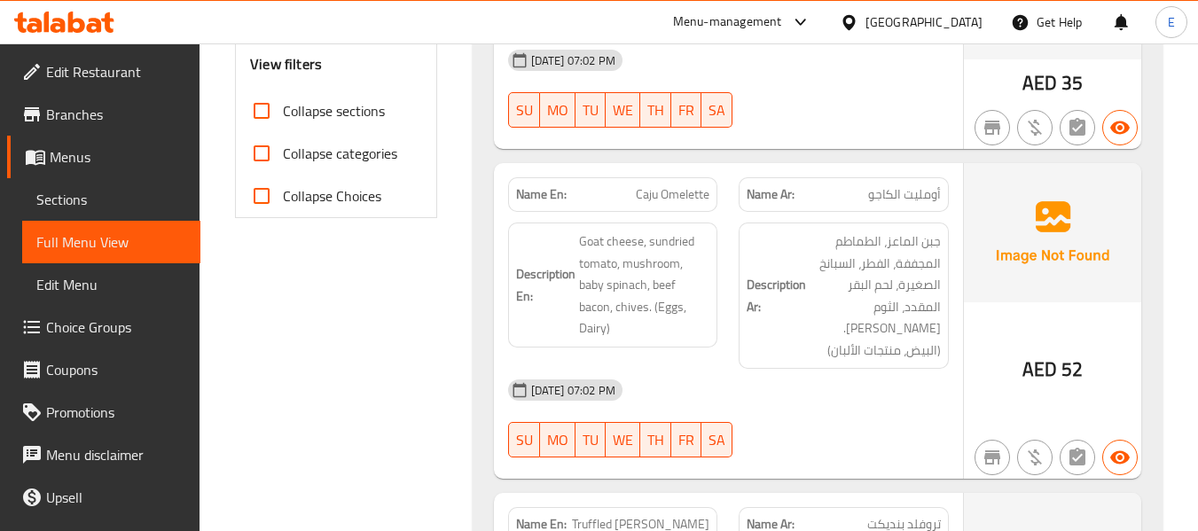
scroll to position [709, 0]
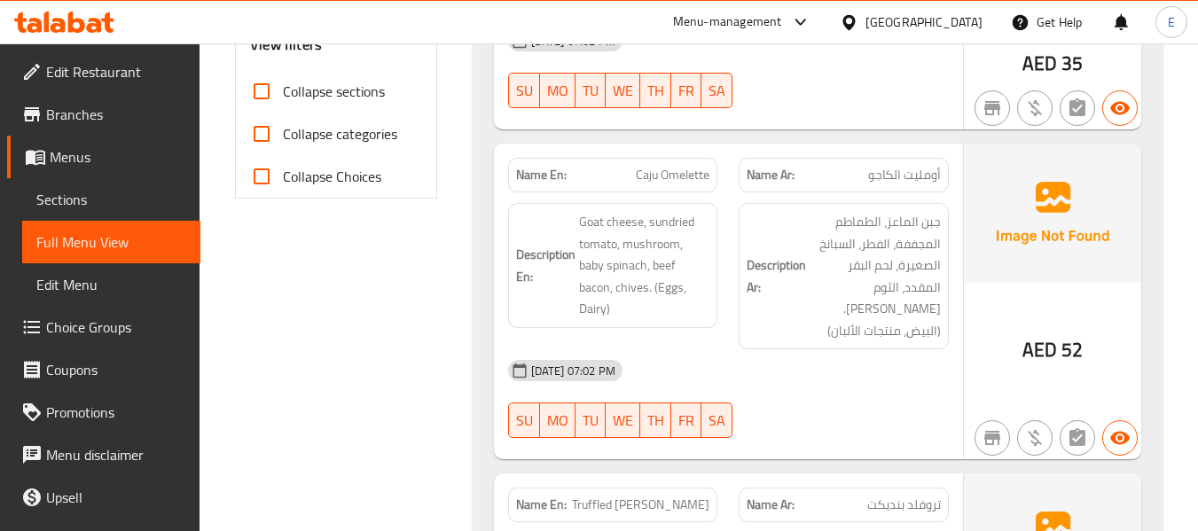
click at [935, 166] on span "أومليت الكاجو" at bounding box center [904, 175] width 73 height 19
click at [644, 166] on span "Caju Omelette" at bounding box center [673, 175] width 74 height 19
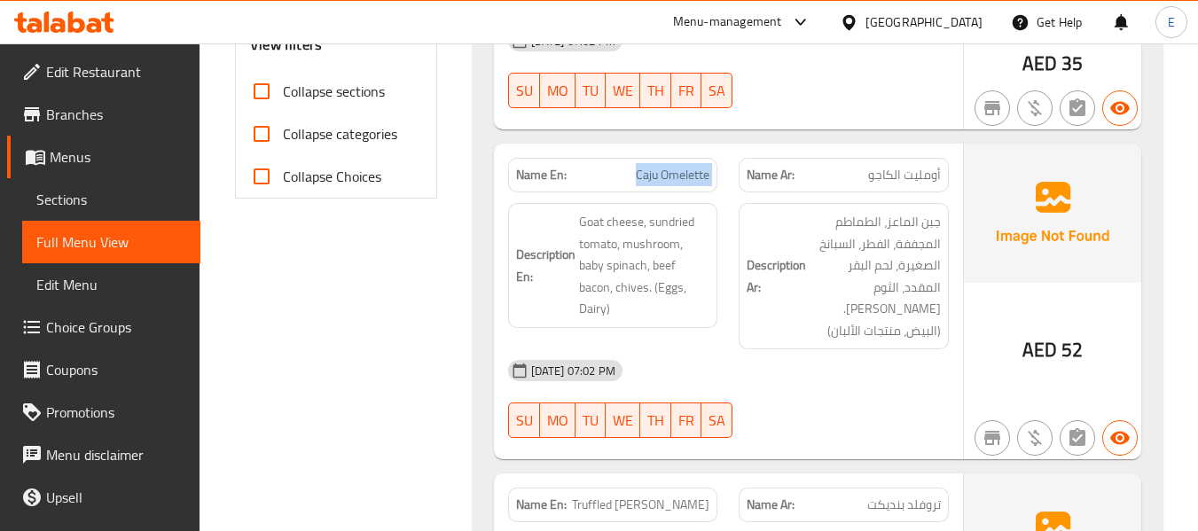
click at [644, 166] on span "Caju Omelette" at bounding box center [673, 175] width 74 height 19
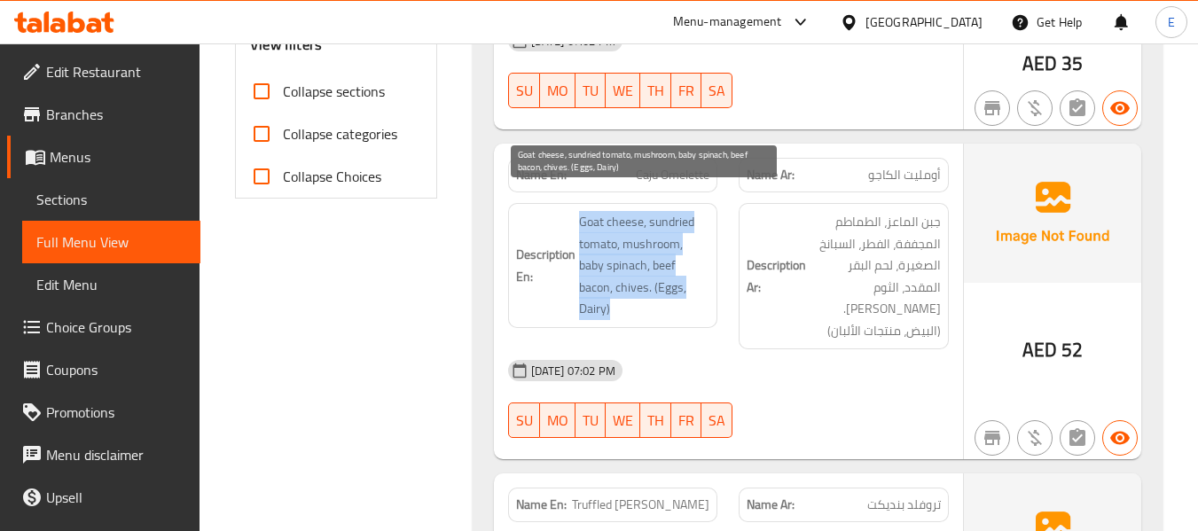
drag, startPoint x: 573, startPoint y: 200, endPoint x: 690, endPoint y: 281, distance: 142.7
click at [690, 281] on h6 "Description En: Goat cheese, sundried tomato, mushroom, baby spinach, beef baco…" at bounding box center [613, 265] width 194 height 109
click at [690, 281] on span "Goat cheese, sundried tomato, mushroom, baby spinach, beef bacon, chives. (Eggs…" at bounding box center [644, 265] width 131 height 109
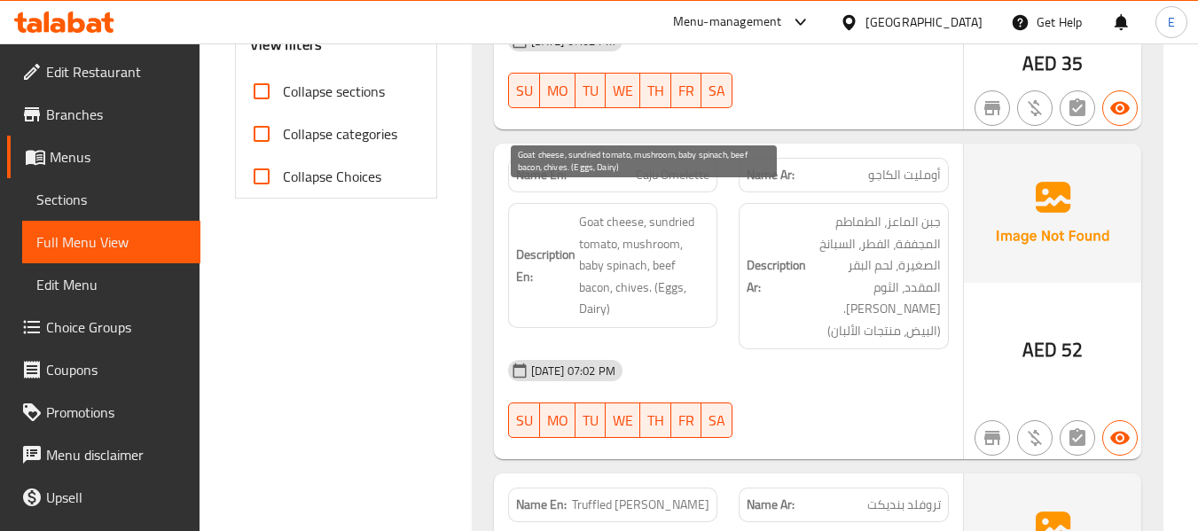
click at [690, 281] on span "Goat cheese, sundried tomato, mushroom, baby spinach, beef bacon, chives. (Eggs…" at bounding box center [644, 265] width 131 height 109
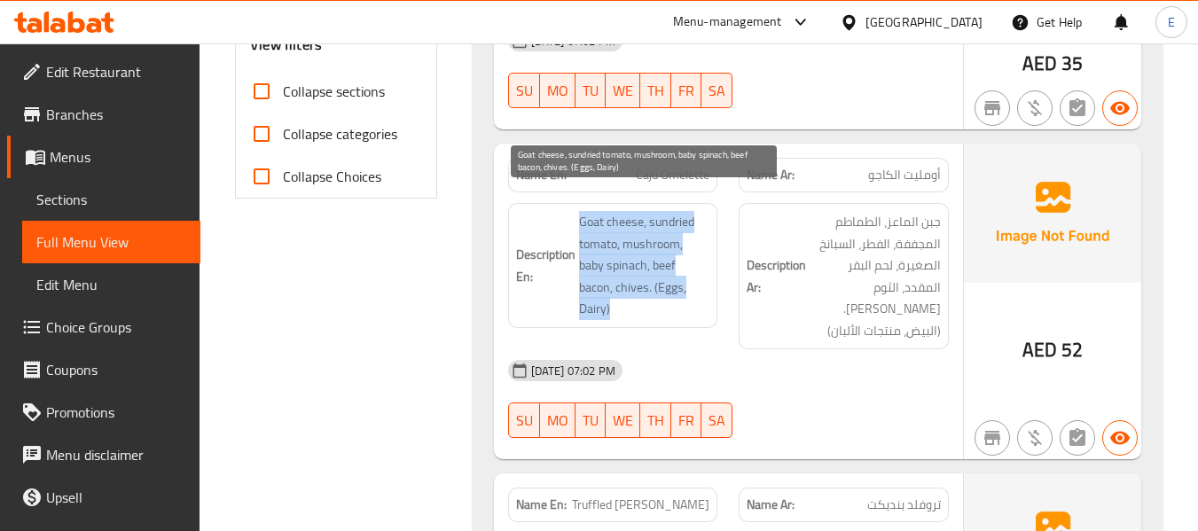
click at [690, 281] on span "Goat cheese, sundried tomato, mushroom, baby spinach, beef bacon, chives. (Eggs…" at bounding box center [644, 265] width 131 height 109
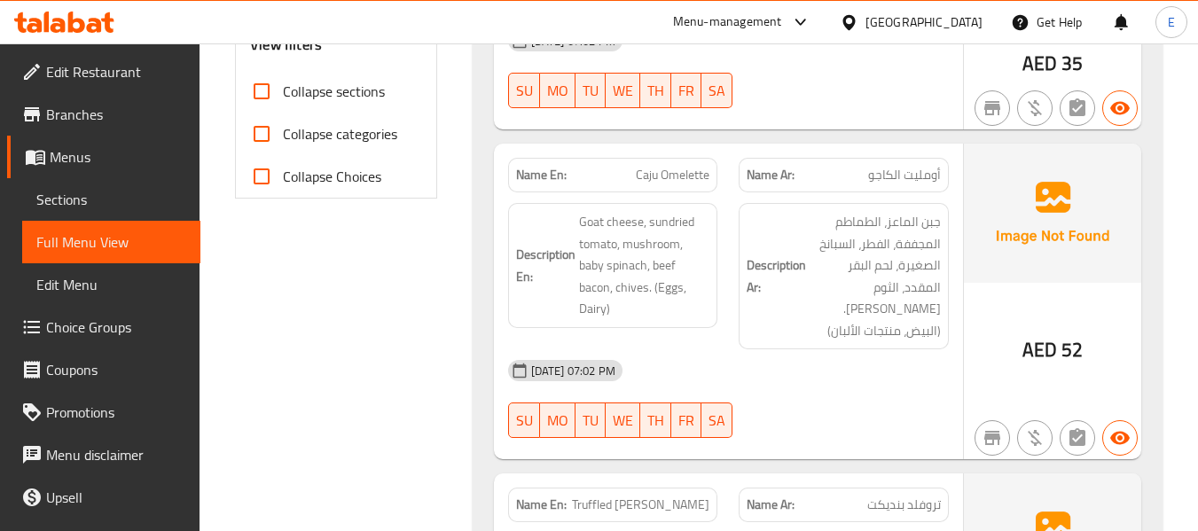
click at [762, 349] on div "[DATE] 07:02 PM" at bounding box center [729, 370] width 462 height 43
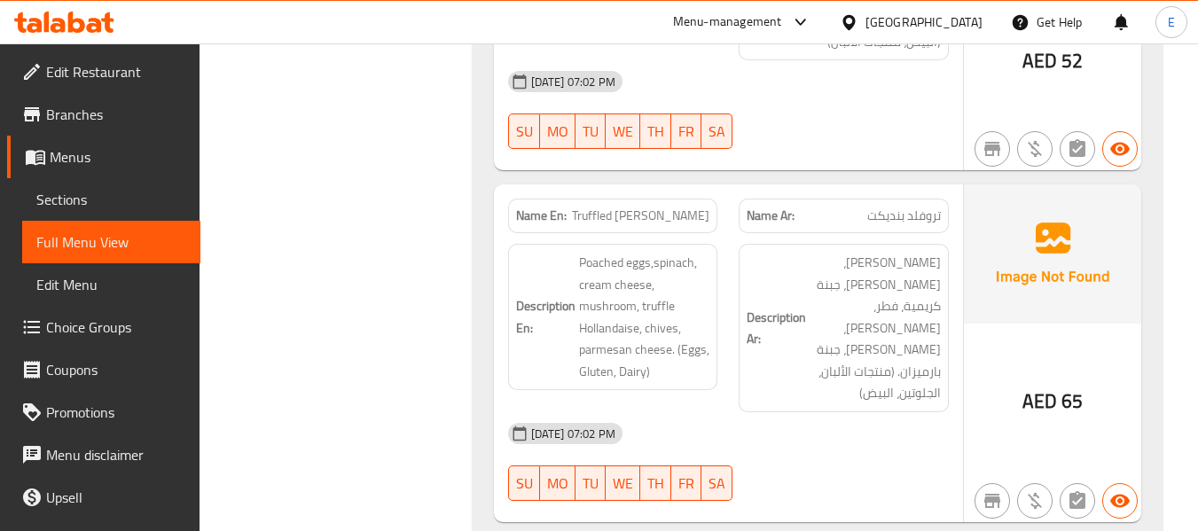
scroll to position [1064, 0]
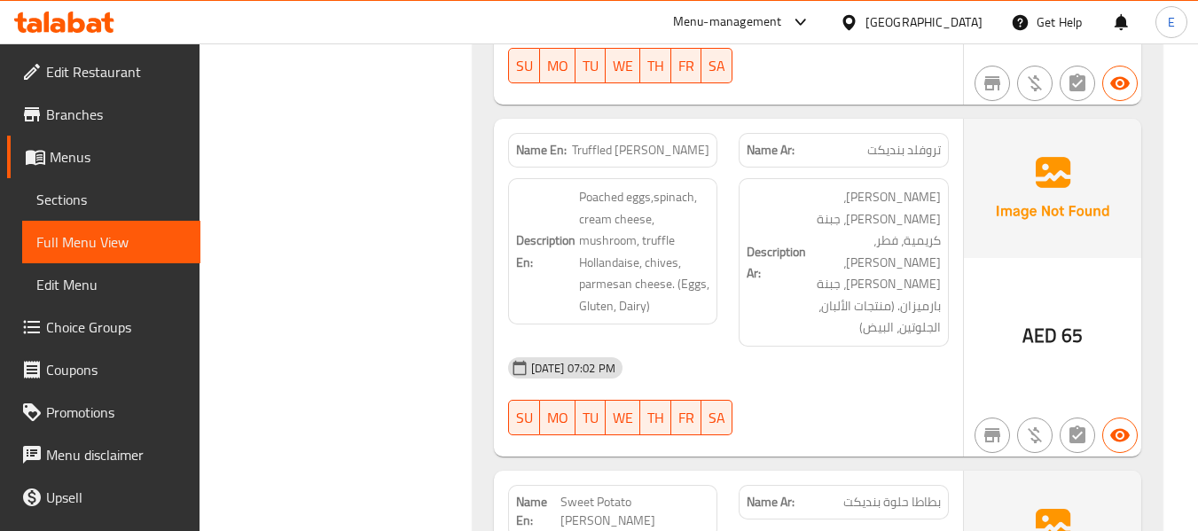
click at [1058, 323] on div "AED 65" at bounding box center [1053, 336] width 60 height 27
click at [1057, 323] on div "AED 65" at bounding box center [1053, 336] width 60 height 27
click at [918, 141] on span "تروفلد بنديكت" at bounding box center [904, 150] width 74 height 19
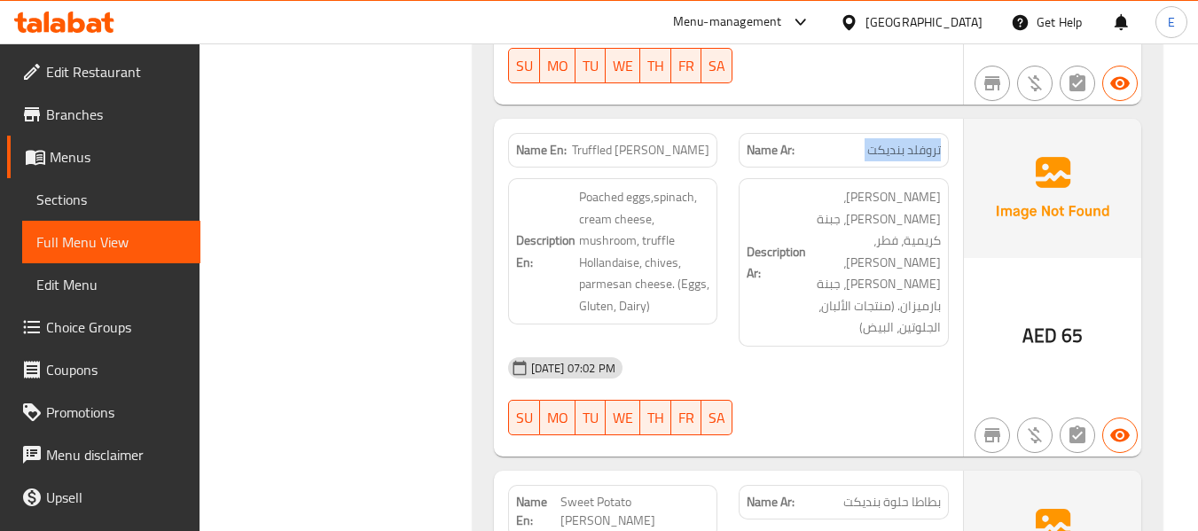
click at [918, 141] on span "تروفلد بنديكت" at bounding box center [904, 150] width 74 height 19
click at [675, 141] on span "Truffled [PERSON_NAME]" at bounding box center [640, 150] width 137 height 19
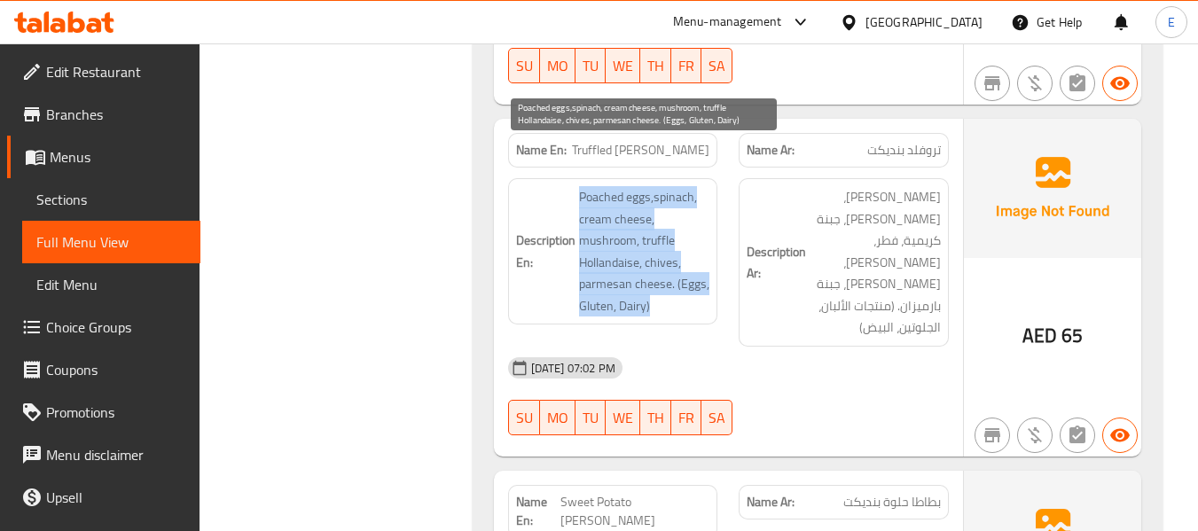
drag, startPoint x: 561, startPoint y: 144, endPoint x: 709, endPoint y: 267, distance: 192.7
click at [709, 267] on h6 "Description En: Poached eggs,spinach, cream cheese, mushroom, truffle Hollandai…" at bounding box center [613, 251] width 194 height 130
click at [709, 267] on span "Poached eggs,spinach, cream cheese, mushroom, truffle Hollandaise, chives, parm…" at bounding box center [644, 251] width 131 height 130
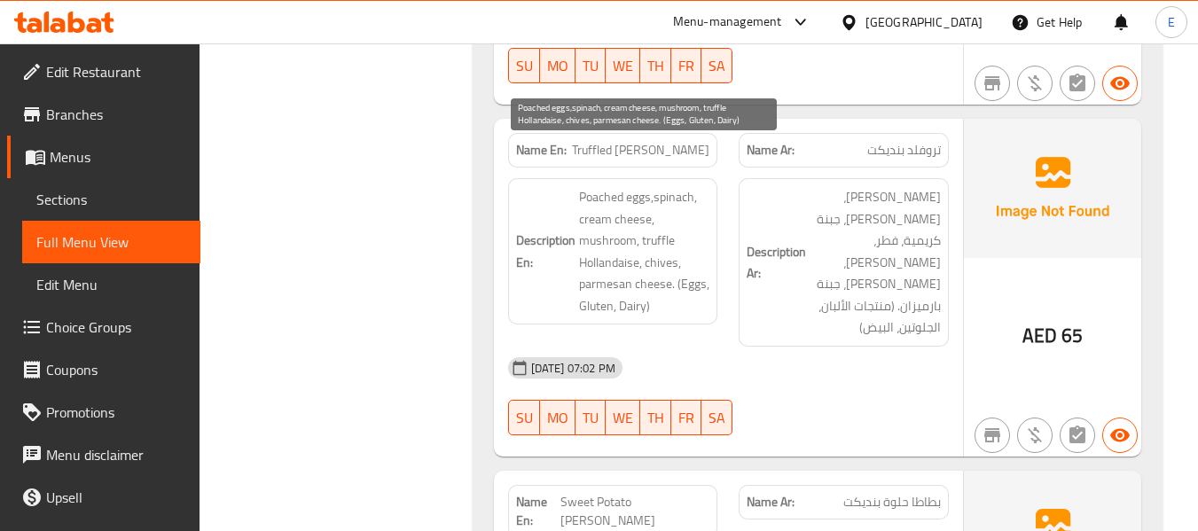
click at [709, 267] on span "Poached eggs,spinach, cream cheese, mushroom, truffle Hollandaise, chives, parm…" at bounding box center [644, 251] width 131 height 130
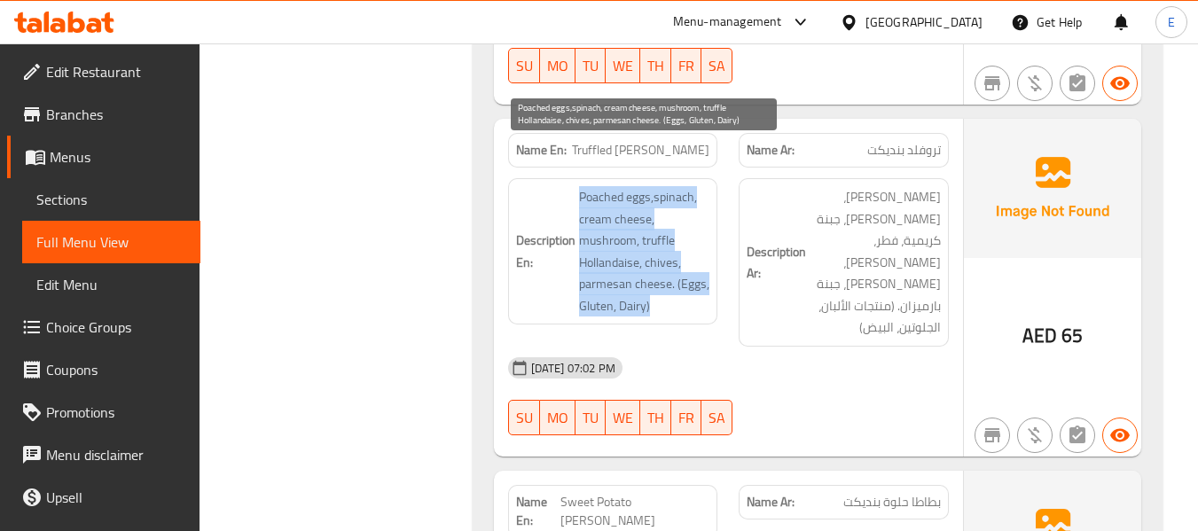
click at [709, 267] on span "Poached eggs,spinach, cream cheese, mushroom, truffle Hollandaise, chives, parm…" at bounding box center [644, 251] width 131 height 130
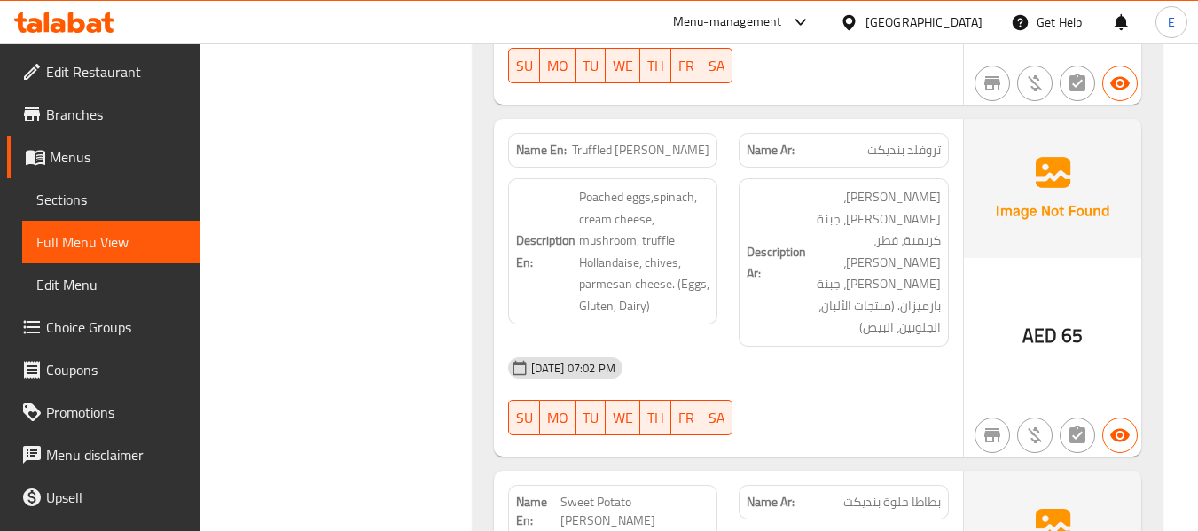
click at [800, 349] on div "[DATE] 07:02 PM SU MO TU WE TH FR SA" at bounding box center [729, 396] width 462 height 99
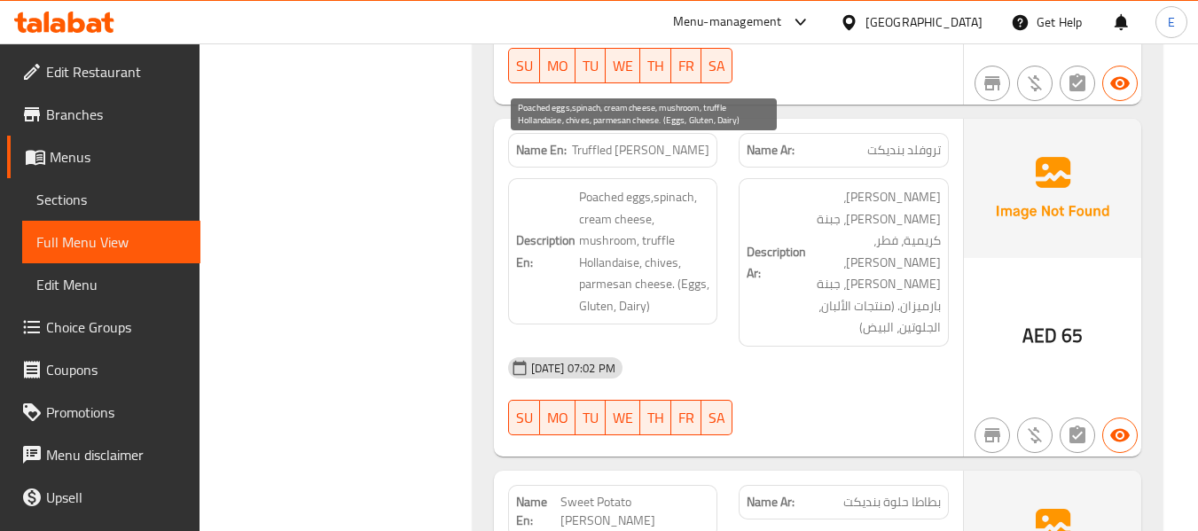
click at [643, 186] on span "Poached eggs,spinach, cream cheese, mushroom, truffle Hollandaise, chives, parm…" at bounding box center [644, 251] width 131 height 130
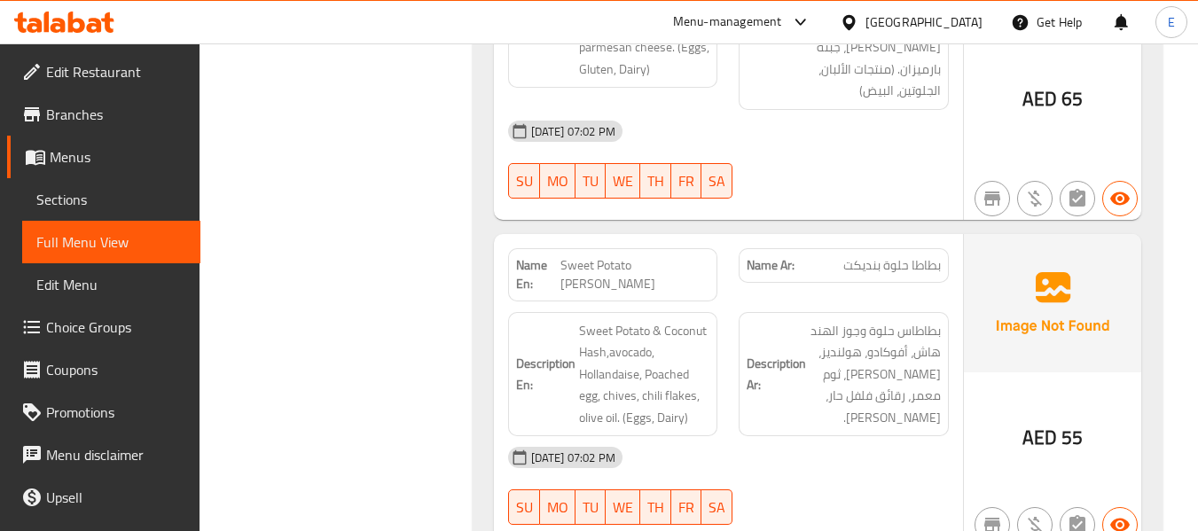
scroll to position [1330, 0]
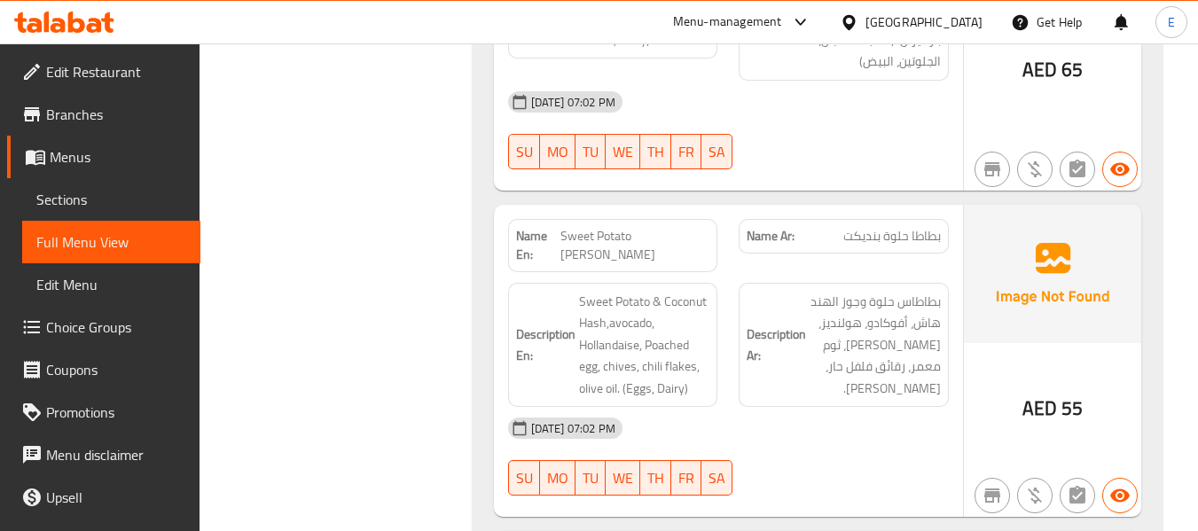
click at [888, 227] on span "بطاطا حلوة بنديكت" at bounding box center [892, 236] width 98 height 19
click at [660, 227] on span "Sweet Potato [PERSON_NAME]" at bounding box center [635, 245] width 149 height 37
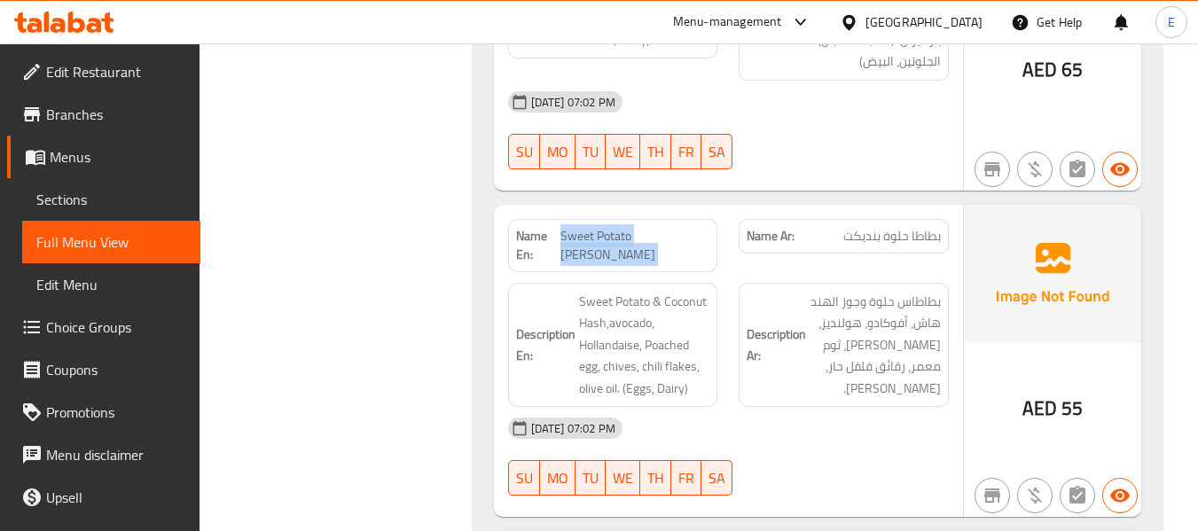
click at [660, 227] on span "Sweet Potato [PERSON_NAME]" at bounding box center [635, 245] width 149 height 37
click at [845, 309] on span "بطاطاس حلوة وجوز الهند هاش، أفوكادو، هولنديز، [PERSON_NAME]، ثوم معمر، رقائق فل…" at bounding box center [875, 345] width 131 height 109
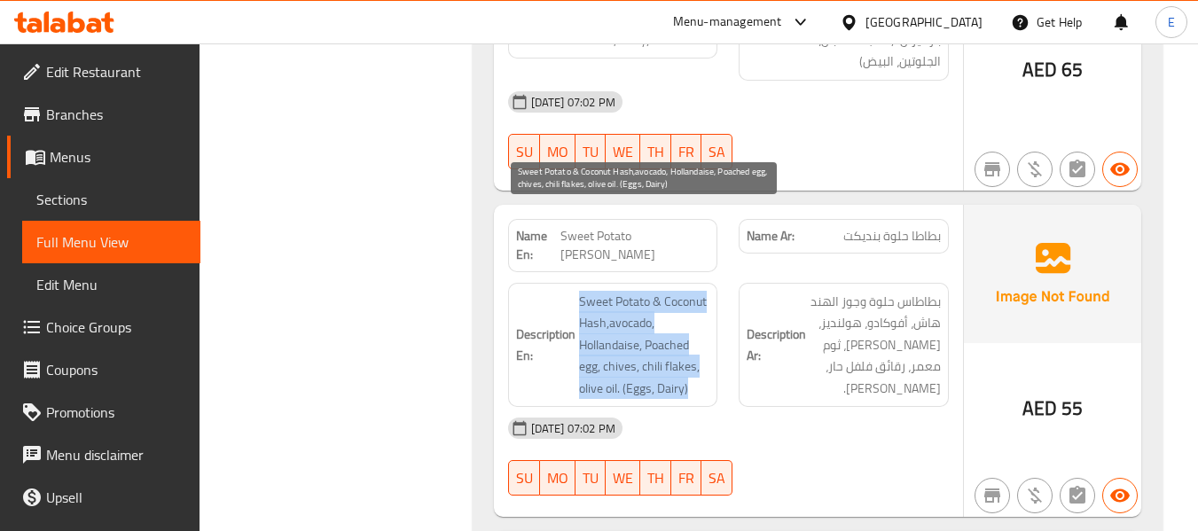
drag, startPoint x: 576, startPoint y: 212, endPoint x: 703, endPoint y: 302, distance: 156.0
click at [703, 302] on h6 "Description En: Sweet Potato & Coconut Hash,avocado, Hollandaise, Poached egg, …" at bounding box center [613, 345] width 194 height 109
click at [703, 302] on span "Sweet Potato & Coconut Hash,avocado, Hollandaise, Poached egg, chives, chili fl…" at bounding box center [644, 345] width 131 height 109
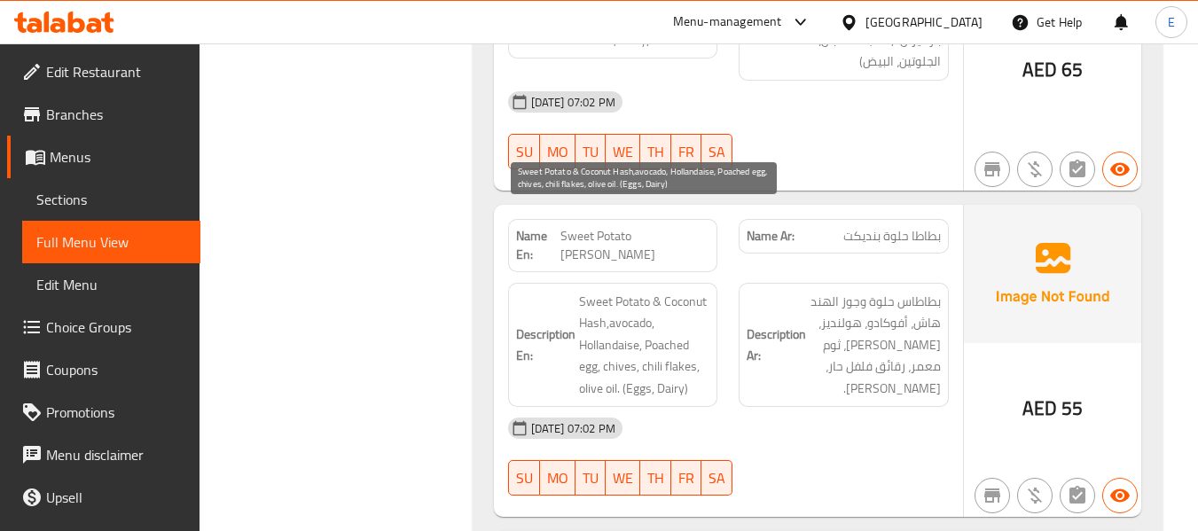
click at [703, 302] on span "Sweet Potato & Coconut Hash,avocado, Hollandaise, Poached egg, chives, chili fl…" at bounding box center [644, 345] width 131 height 109
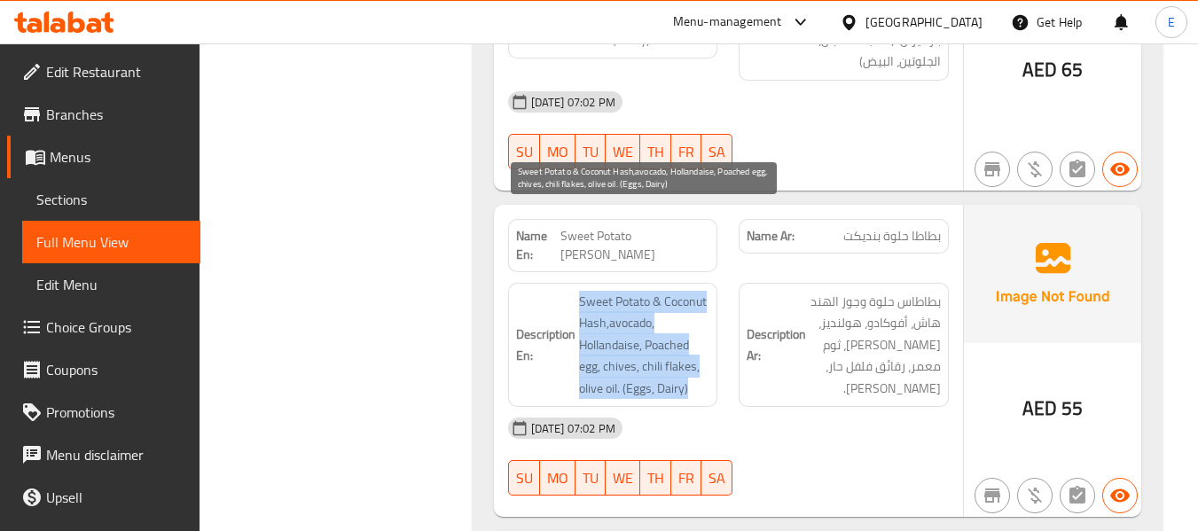
click at [703, 302] on span "Sweet Potato & Coconut Hash,avocado, Hollandaise, Poached egg, chives, chili fl…" at bounding box center [644, 345] width 131 height 109
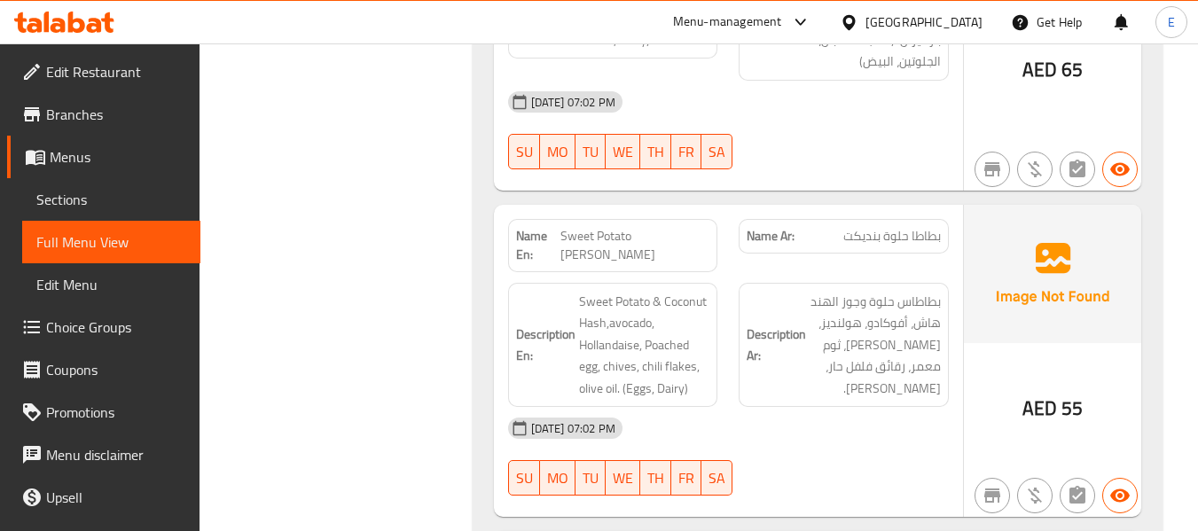
click at [802, 407] on div "[DATE] 07:02 PM" at bounding box center [729, 428] width 462 height 43
click at [691, 227] on span "Sweet Potato [PERSON_NAME]" at bounding box center [635, 245] width 149 height 37
copy span "Sweet Potato [PERSON_NAME]"
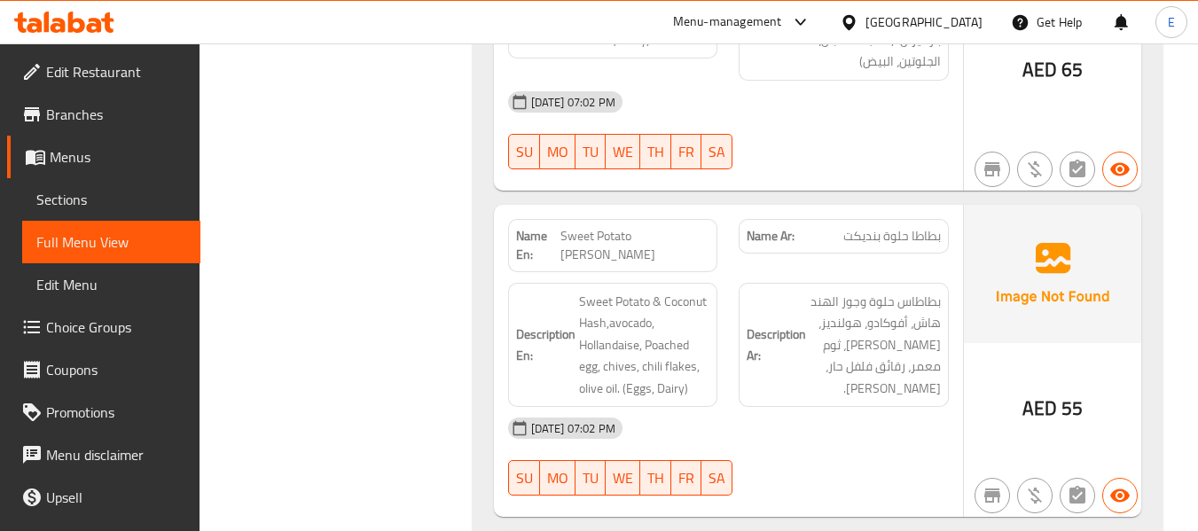
click at [916, 291] on span "بطاطاس حلوة وجوز الهند هاش، أفوكادو، هولنديز، [PERSON_NAME]، ثوم معمر، رقائق فل…" at bounding box center [875, 345] width 131 height 109
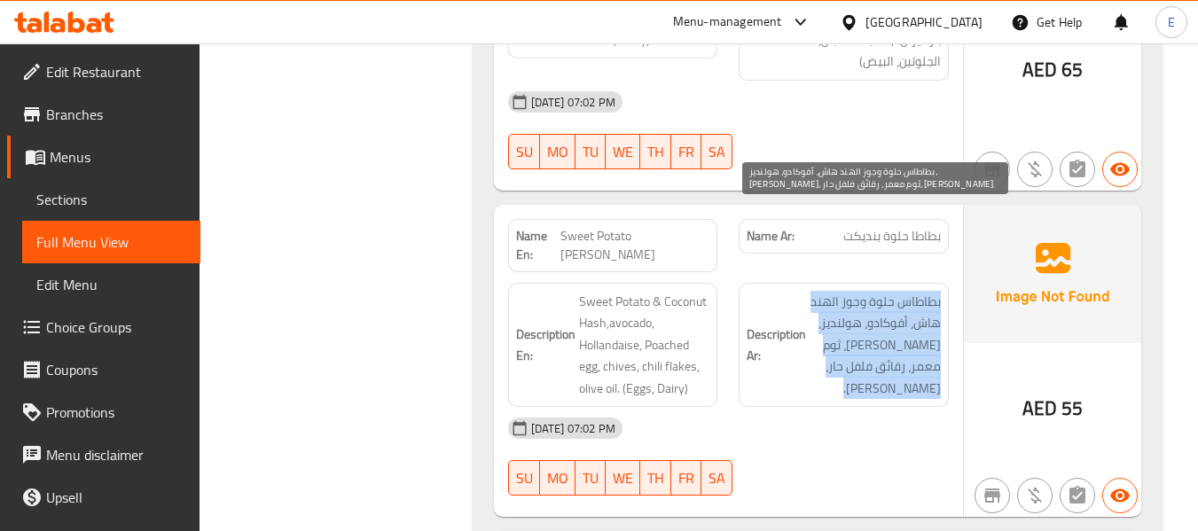
click at [916, 291] on span "بطاطاس حلوة وجوز الهند هاش، أفوكادو، هولنديز، [PERSON_NAME]، ثوم معمر، رقائق فل…" at bounding box center [875, 345] width 131 height 109
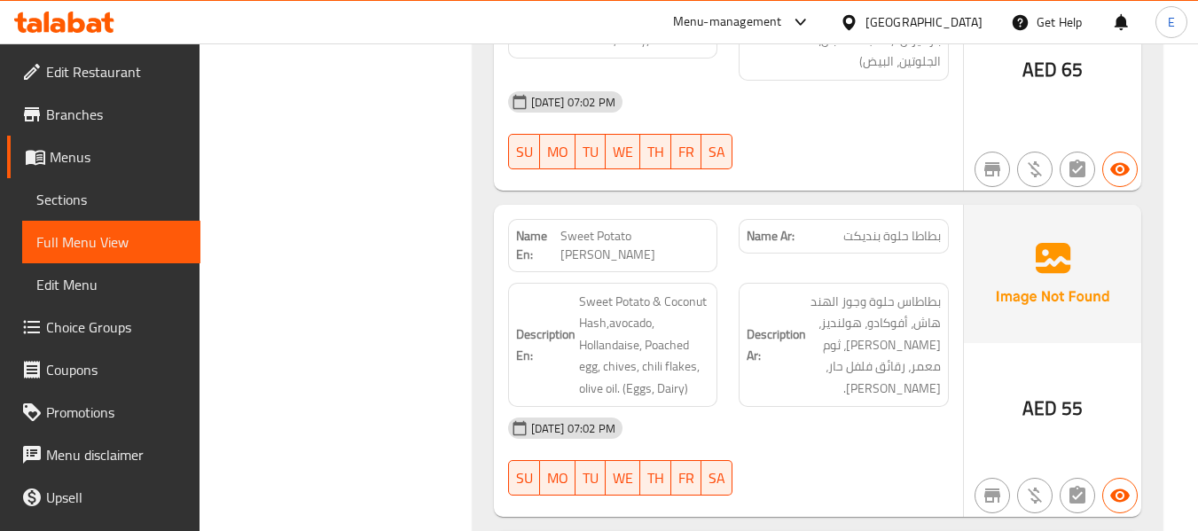
click at [885, 407] on div "[DATE] 07:02 PM" at bounding box center [729, 428] width 462 height 43
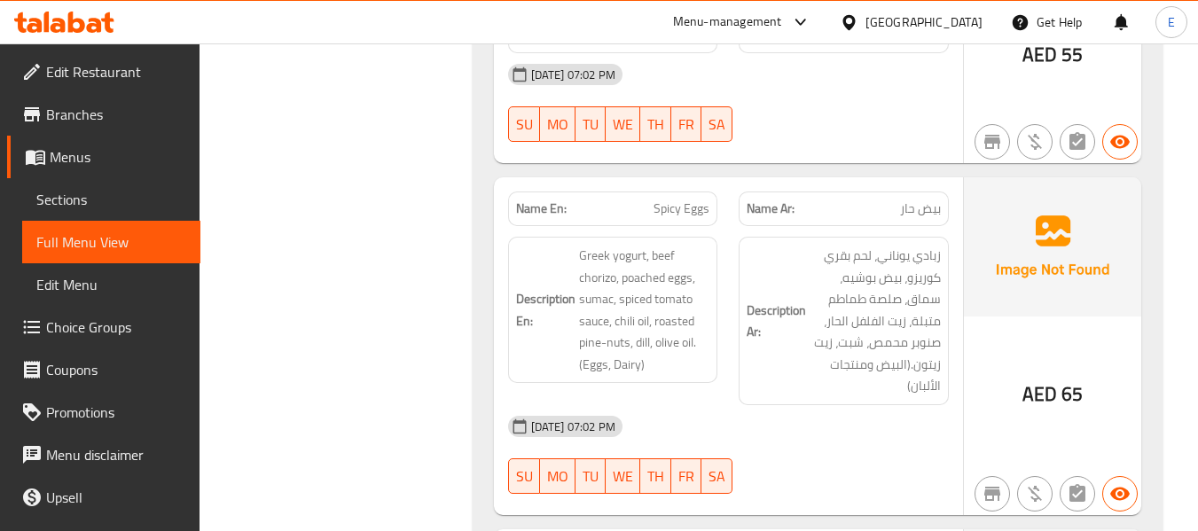
scroll to position [1685, 0]
click at [919, 199] on span "بيض حار" at bounding box center [920, 208] width 41 height 19
click at [717, 191] on div "Name En: Spicy Eggs" at bounding box center [613, 208] width 210 height 35
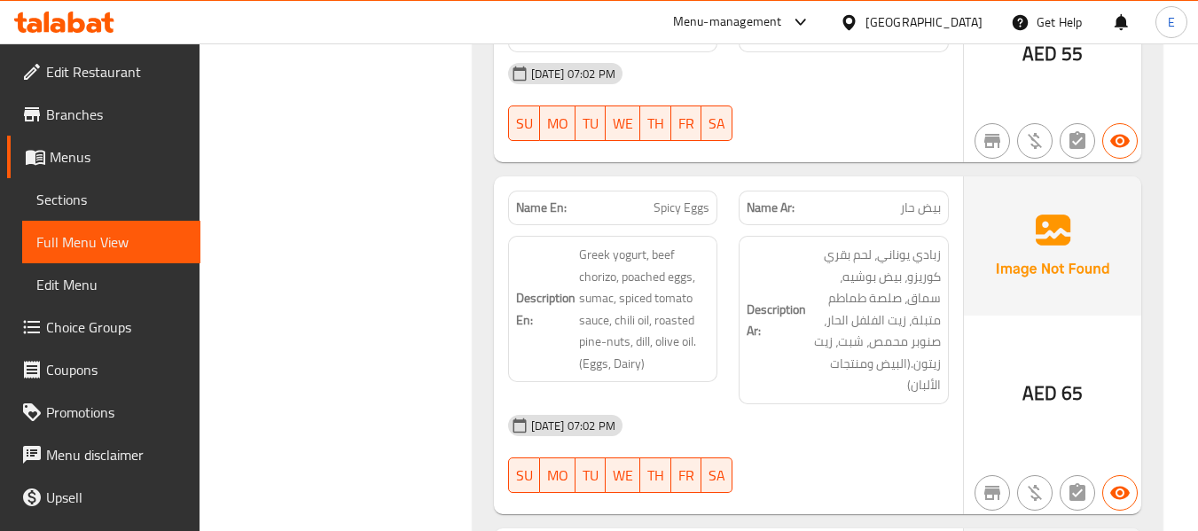
click at [717, 191] on div "Name En: Spicy Eggs" at bounding box center [613, 208] width 210 height 35
click at [865, 404] on div "[DATE] 07:02 PM" at bounding box center [729, 425] width 462 height 43
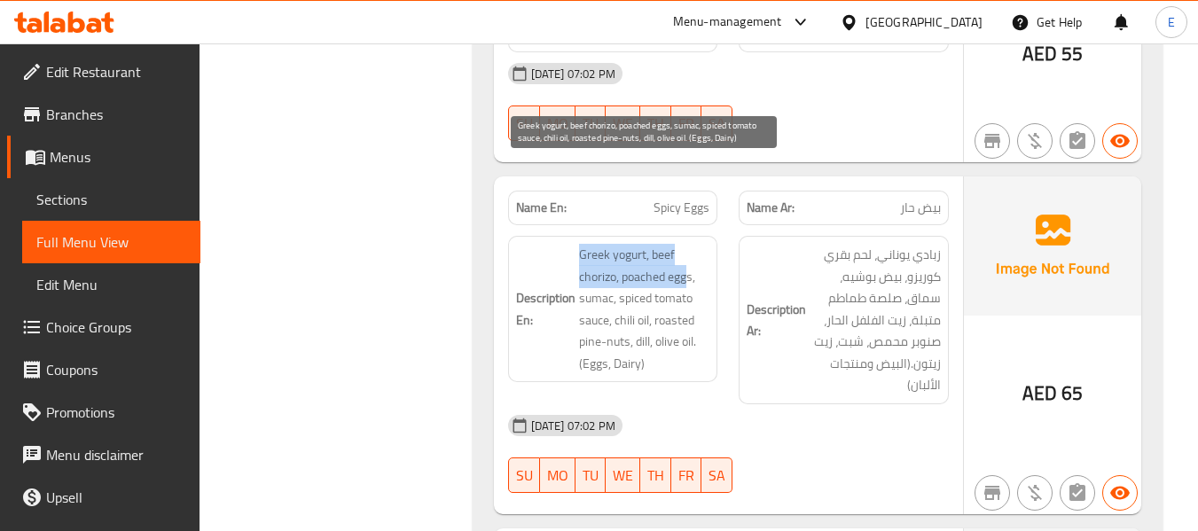
drag, startPoint x: 580, startPoint y: 161, endPoint x: 687, endPoint y: 194, distance: 112.2
click at [687, 244] on span "Greek yogurt, beef chorizo, poached eggs, sumac, spiced tomato sauce, chili oil…" at bounding box center [644, 309] width 131 height 130
click at [600, 244] on span "Greek yogurt, beef chorizo, poached eggs, sumac, spiced tomato sauce, chili oil…" at bounding box center [644, 309] width 131 height 130
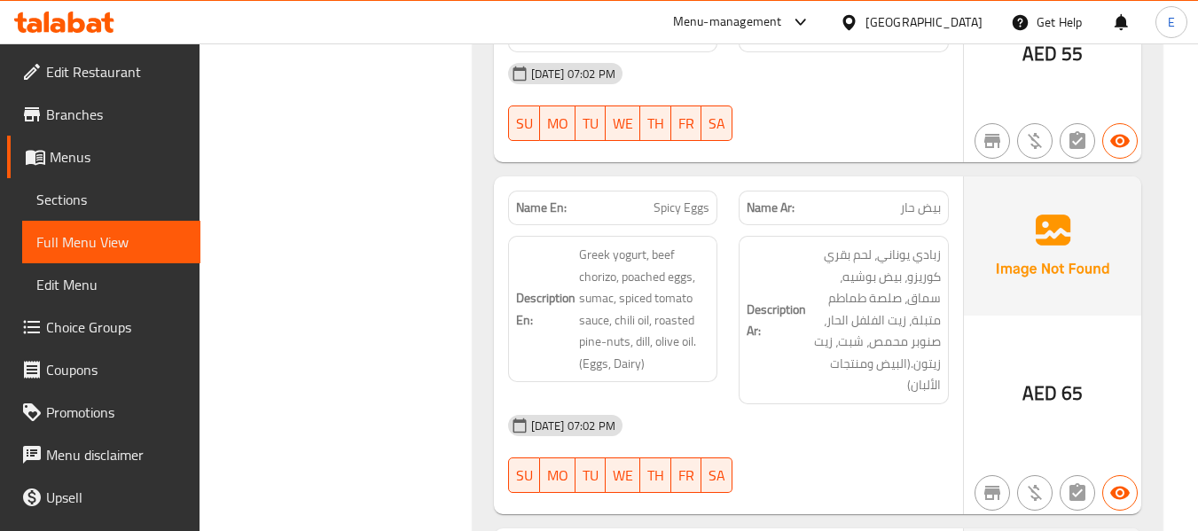
click at [849, 404] on div "[DATE] 07:02 PM SU MO TU WE TH FR SA" at bounding box center [729, 453] width 462 height 99
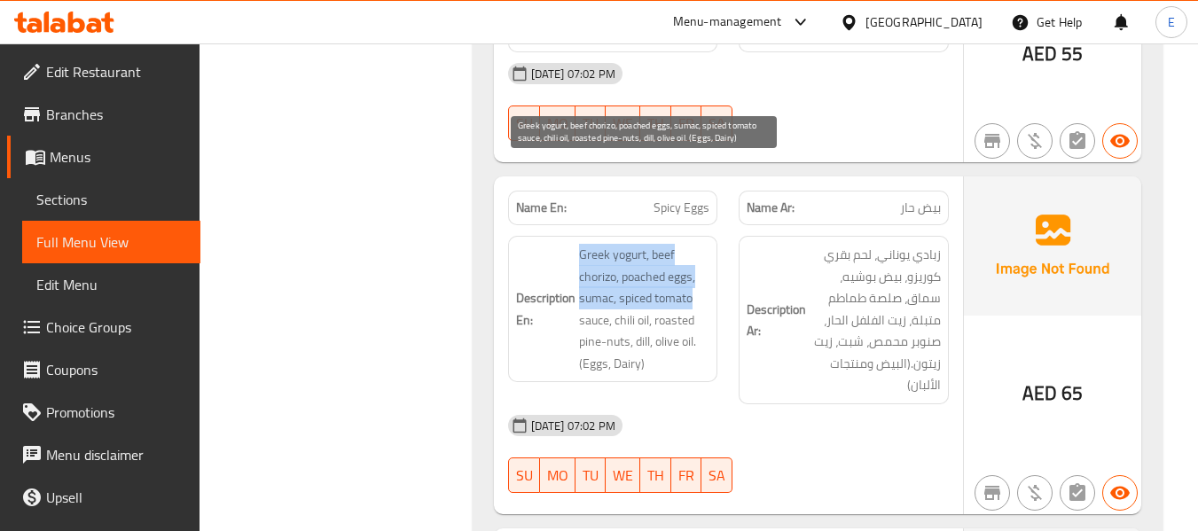
drag, startPoint x: 570, startPoint y: 169, endPoint x: 708, endPoint y: 224, distance: 148.4
click at [708, 244] on h6 "Description En: Greek yogurt, beef chorizo, poached eggs, sumac, spiced tomato …" at bounding box center [613, 309] width 194 height 130
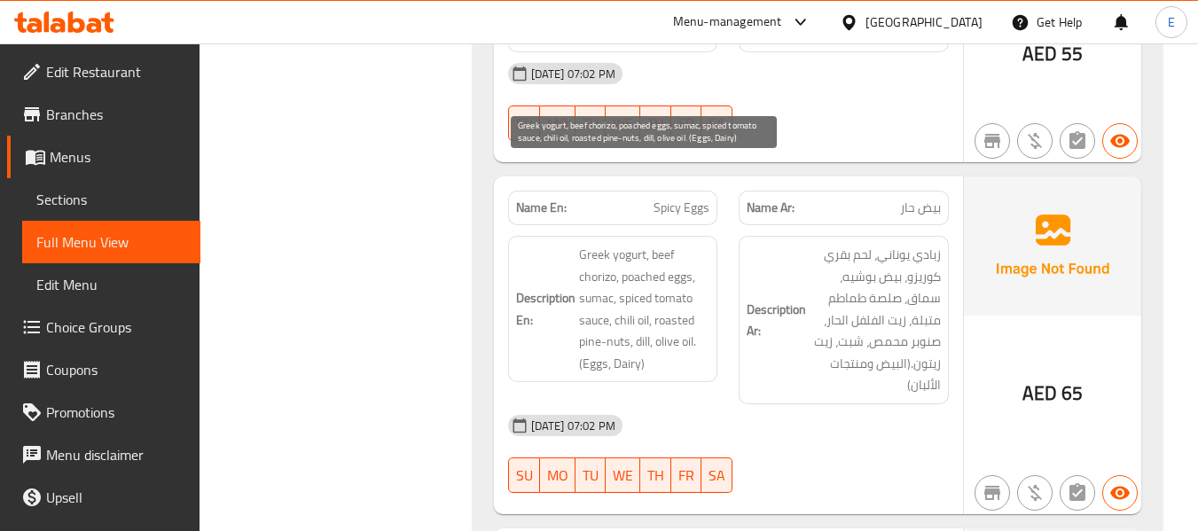
click at [668, 282] on span "Greek yogurt, beef chorizo, poached eggs, sumac, spiced tomato sauce, chili oil…" at bounding box center [644, 309] width 131 height 130
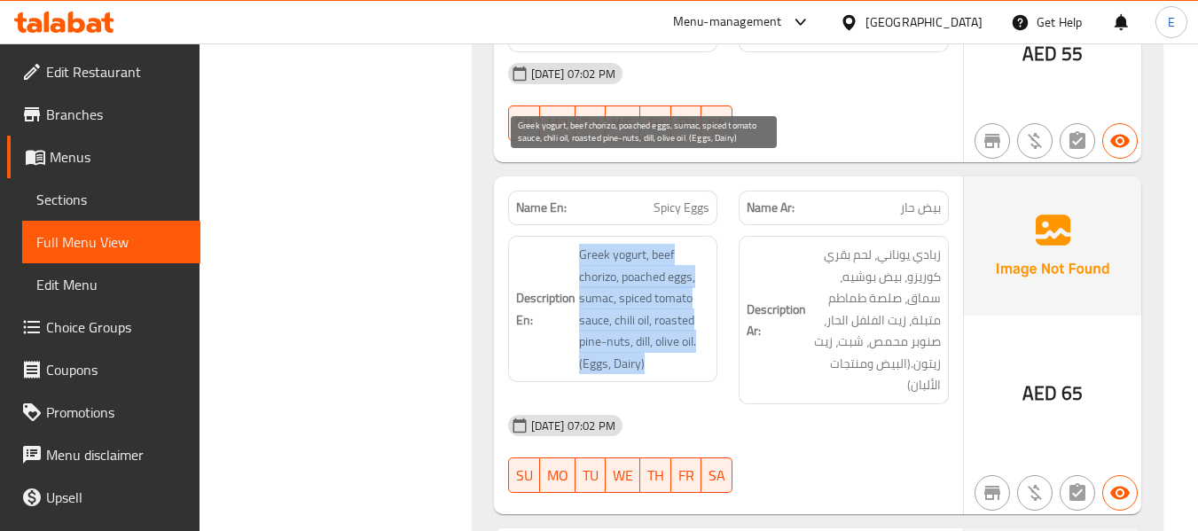
drag, startPoint x: 576, startPoint y: 163, endPoint x: 690, endPoint y: 271, distance: 157.5
click at [690, 271] on h6 "Description En: Greek yogurt, beef chorizo, poached eggs, sumac, spiced tomato …" at bounding box center [613, 309] width 194 height 130
click at [689, 272] on span "Greek yogurt, beef chorizo, poached eggs, sumac, spiced tomato sauce, chili oil…" at bounding box center [644, 309] width 131 height 130
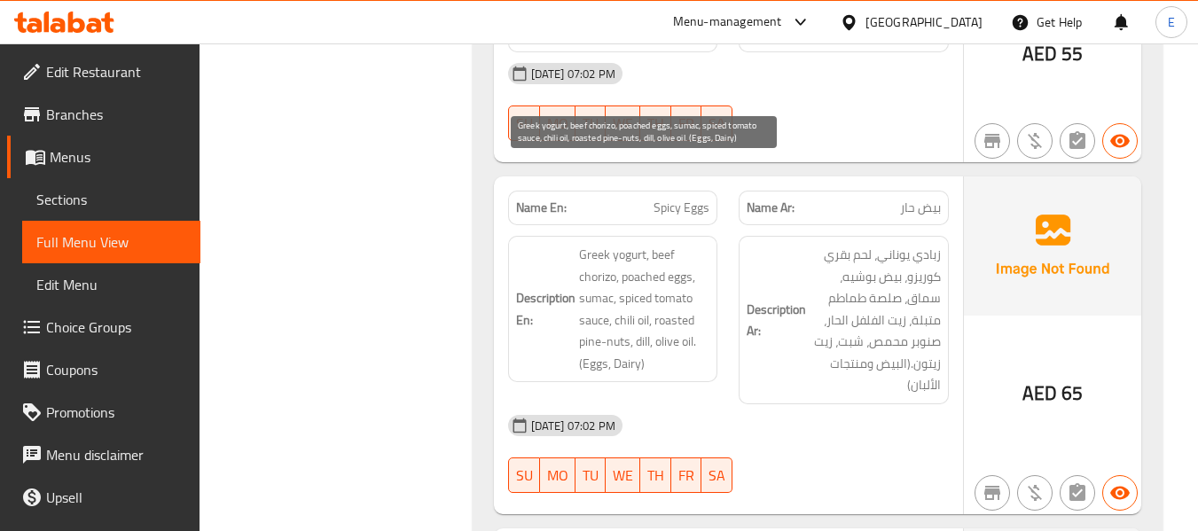
click at [689, 272] on span "Greek yogurt, beef chorizo, poached eggs, sumac, spiced tomato sauce, chili oil…" at bounding box center [644, 309] width 131 height 130
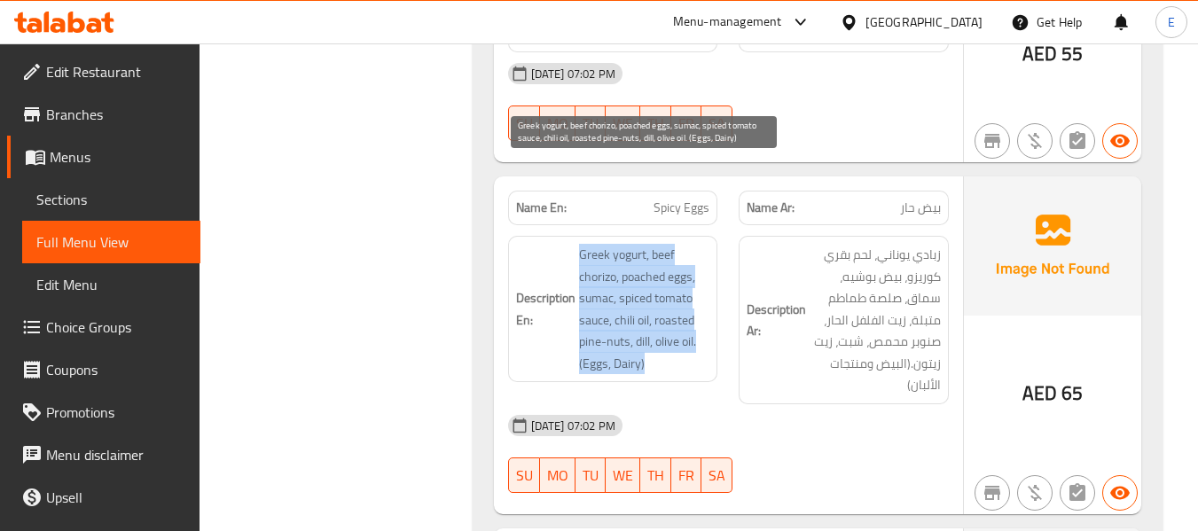
click at [689, 272] on span "Greek yogurt, beef chorizo, poached eggs, sumac, spiced tomato sauce, chili oil…" at bounding box center [644, 309] width 131 height 130
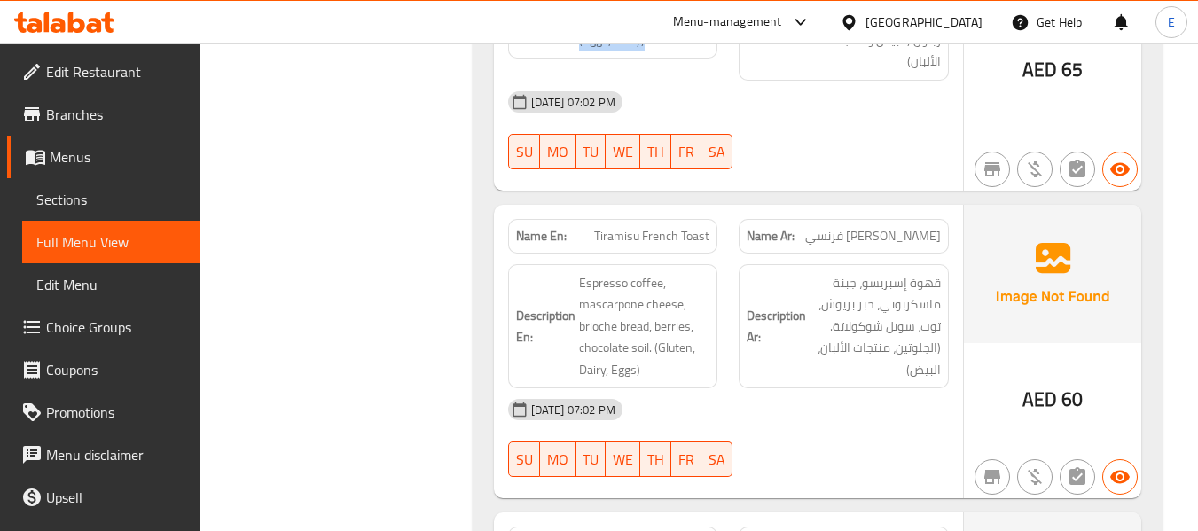
scroll to position [2040, 0]
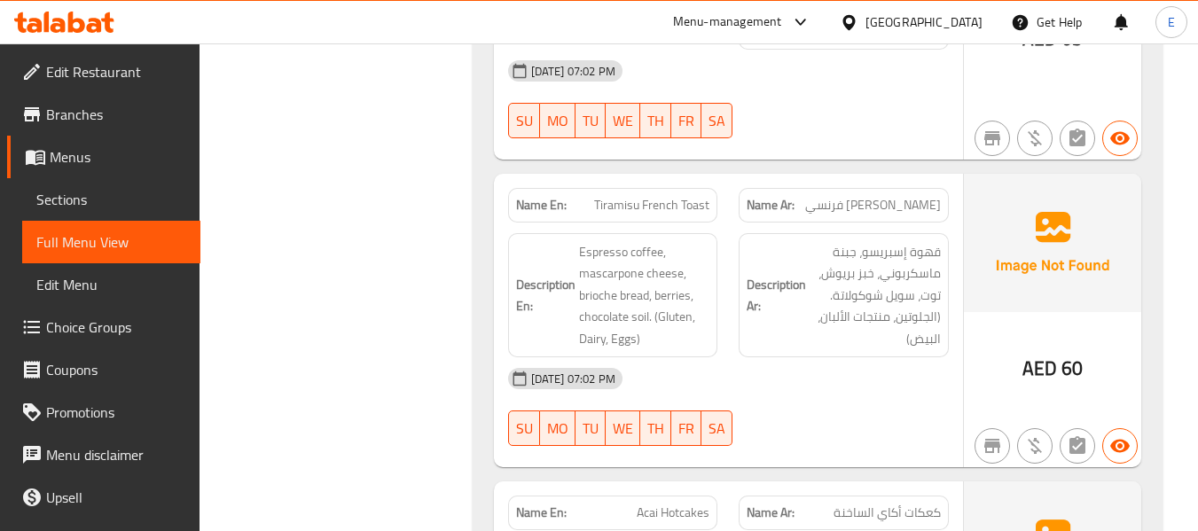
click at [909, 196] on span "[PERSON_NAME] فرنسي" at bounding box center [873, 205] width 136 height 19
click at [736, 177] on div "Name Ar: [PERSON_NAME] فرنسي" at bounding box center [843, 205] width 231 height 56
click at [653, 188] on div "Name En: Tiramisu French Toast" at bounding box center [613, 205] width 210 height 35
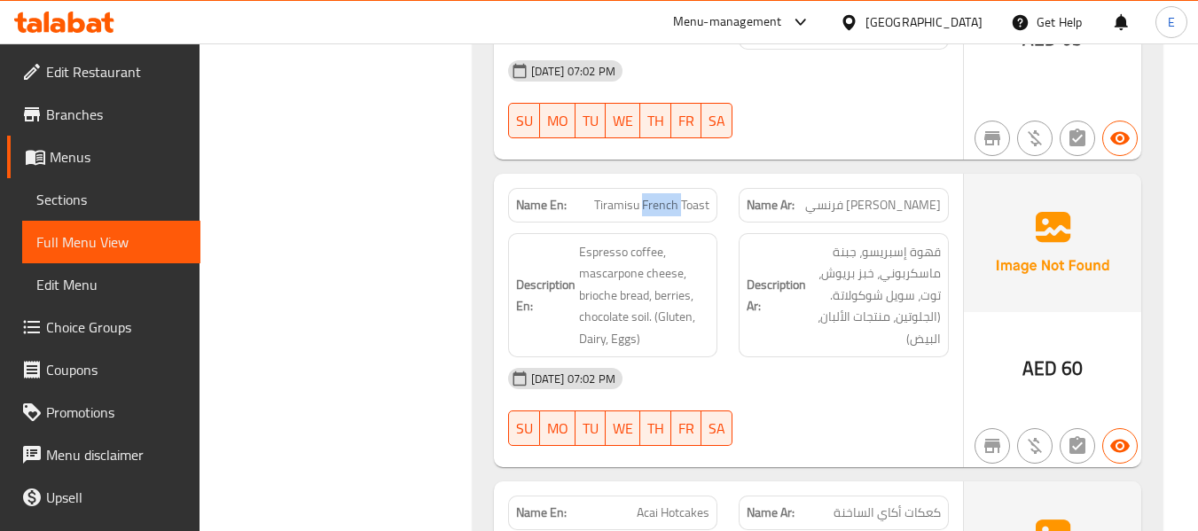
click at [653, 188] on div "Name En: Tiramisu French Toast" at bounding box center [613, 205] width 210 height 35
click at [811, 357] on div "[DATE] 07:02 PM" at bounding box center [729, 378] width 462 height 43
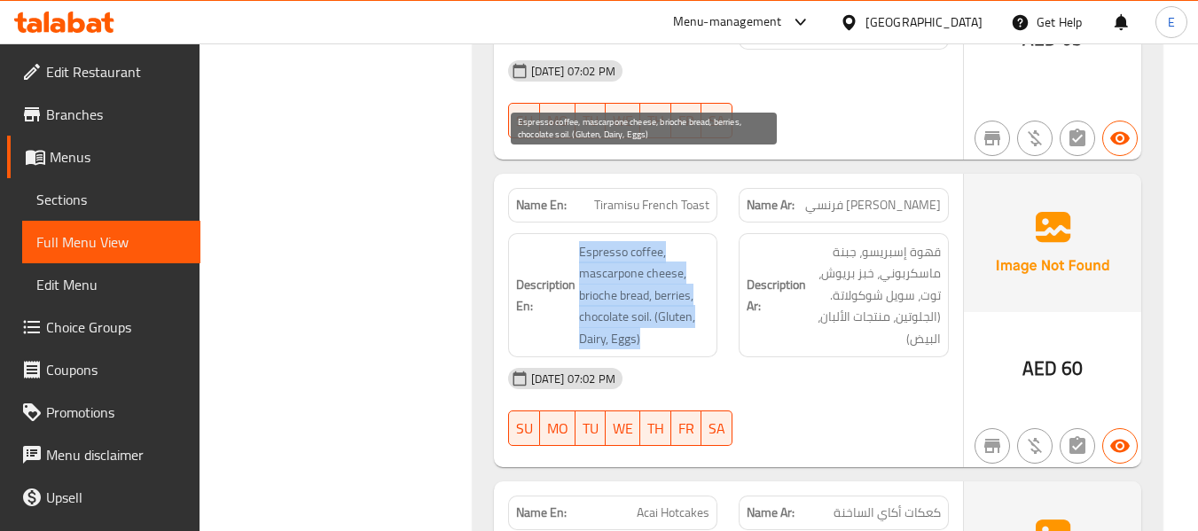
drag, startPoint x: 571, startPoint y: 164, endPoint x: 693, endPoint y: 256, distance: 152.5
click at [693, 256] on h6 "Description En: Espresso coffee, mascarpone cheese, brioche bread, berries, cho…" at bounding box center [613, 295] width 194 height 109
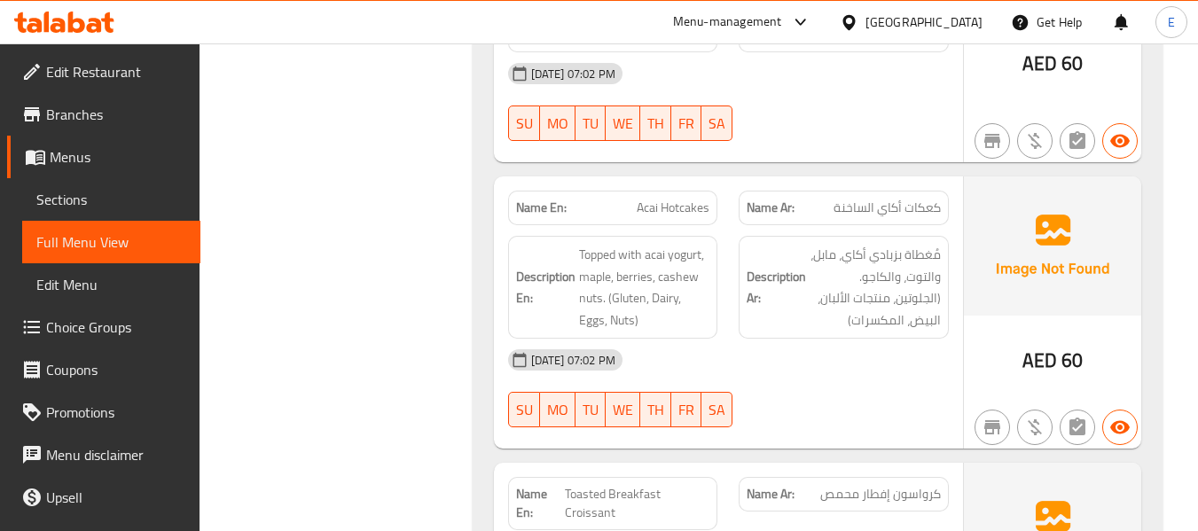
scroll to position [2395, 0]
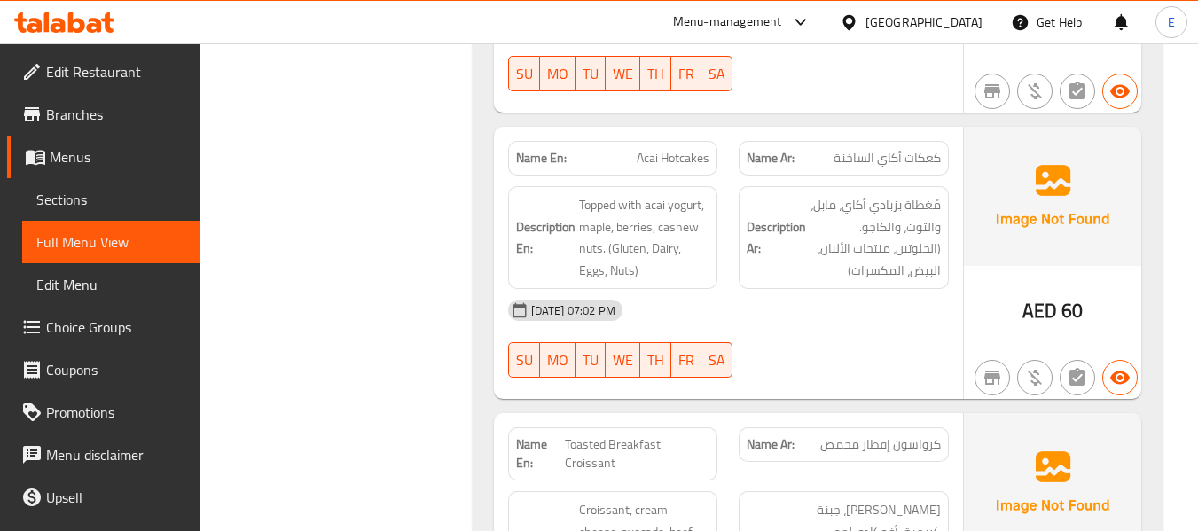
click at [658, 141] on div "Name En: Acai Hotcakes" at bounding box center [613, 158] width 210 height 35
click at [863, 149] on span "كعكات أكاي الساخنة" at bounding box center [887, 158] width 107 height 19
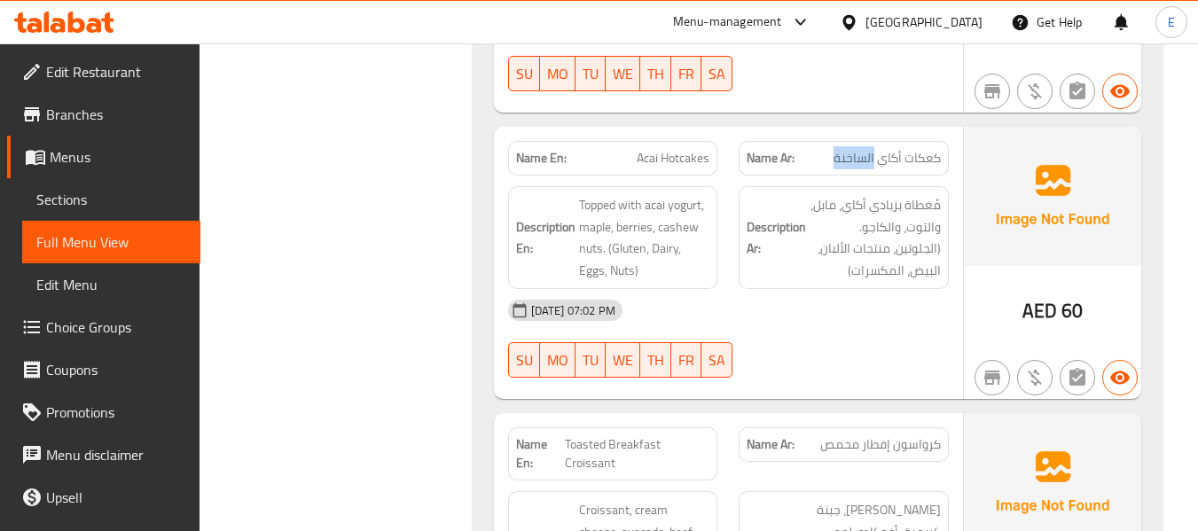
click at [863, 149] on span "كعكات أكاي الساخنة" at bounding box center [887, 158] width 107 height 19
click at [863, 289] on div "[DATE] 07:02 PM SU MO TU WE TH FR SA" at bounding box center [729, 338] width 462 height 99
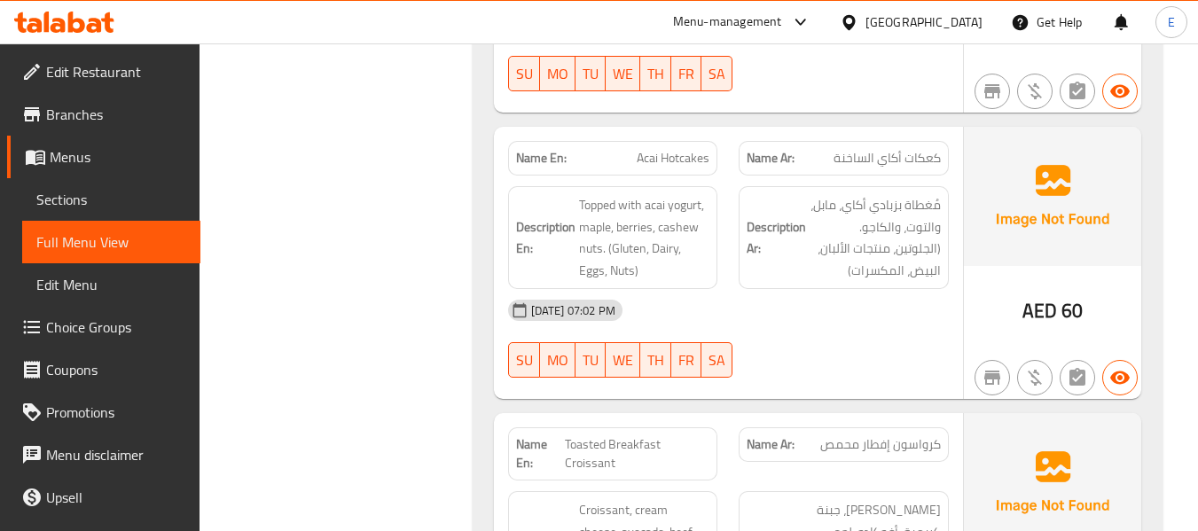
click at [863, 289] on div "[DATE] 07:02 PM SU MO TU WE TH FR SA" at bounding box center [729, 338] width 462 height 99
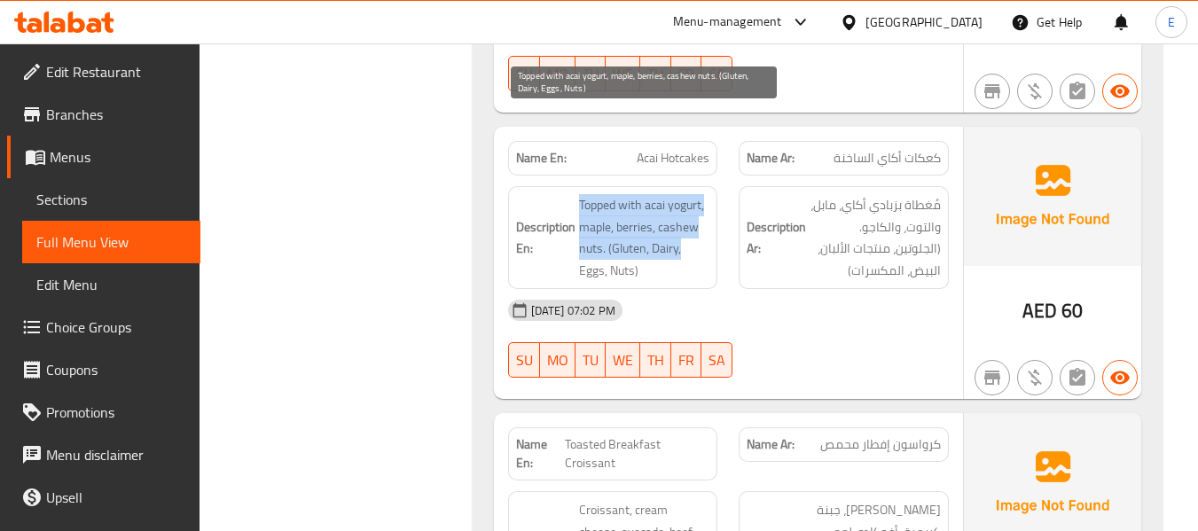
drag, startPoint x: 572, startPoint y: 119, endPoint x: 705, endPoint y: 156, distance: 138.1
click at [705, 194] on h6 "Description En: Topped with acai yogurt, maple, berries, cashew nuts. (Gluten, …" at bounding box center [613, 237] width 194 height 87
click at [705, 194] on span "Topped with acai yogurt, maple, berries, cashew nuts. (Gluten, Dairy, Eggs, Nut…" at bounding box center [644, 237] width 131 height 87
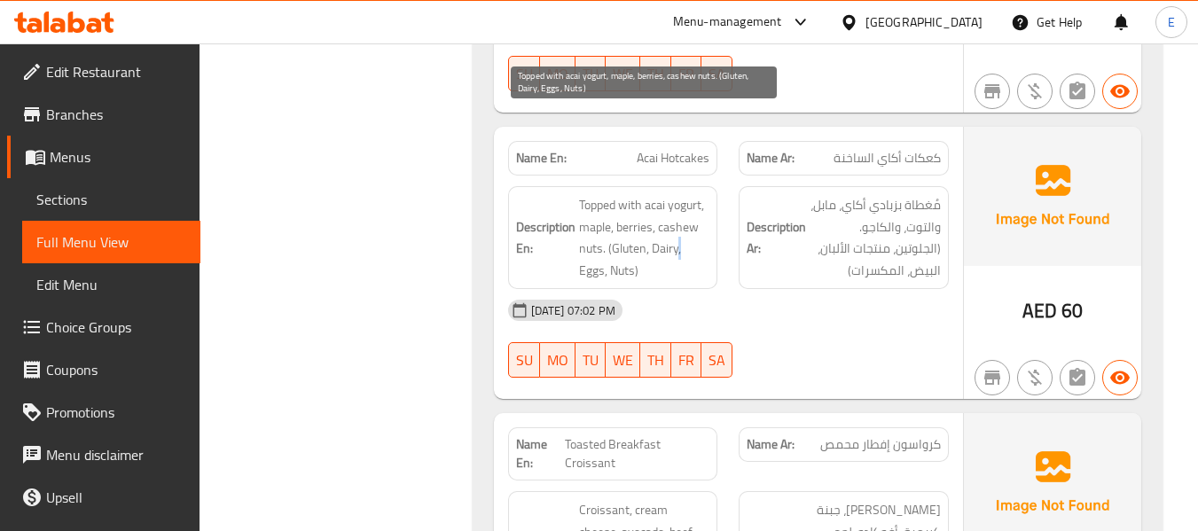
click at [705, 194] on span "Topped with acai yogurt, maple, berries, cashew nuts. (Gluten, Dairy, Eggs, Nut…" at bounding box center [644, 237] width 131 height 87
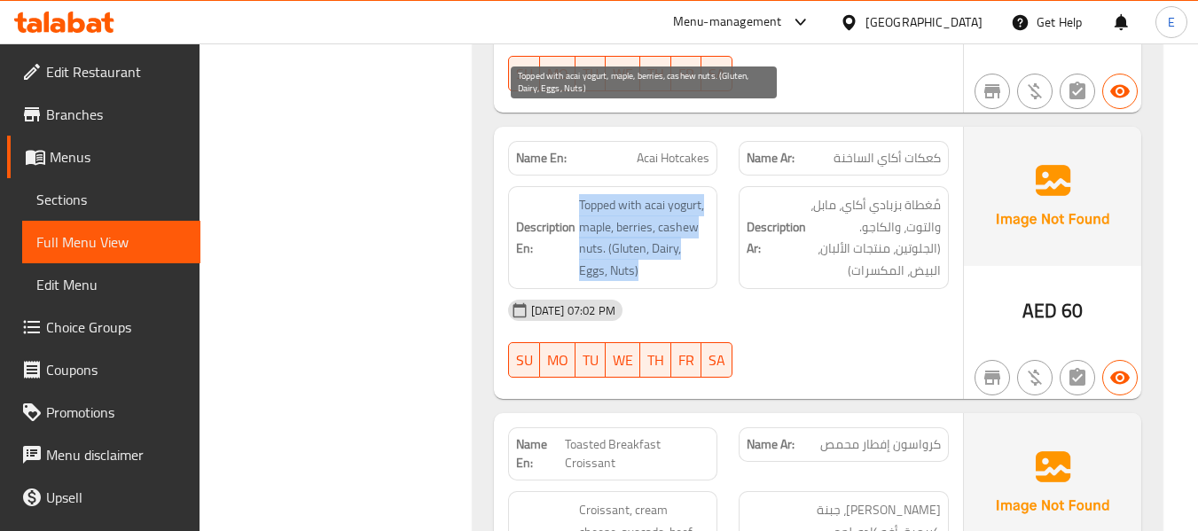
click at [705, 194] on span "Topped with acai yogurt, maple, berries, cashew nuts. (Gluten, Dairy, Eggs, Nut…" at bounding box center [644, 237] width 131 height 87
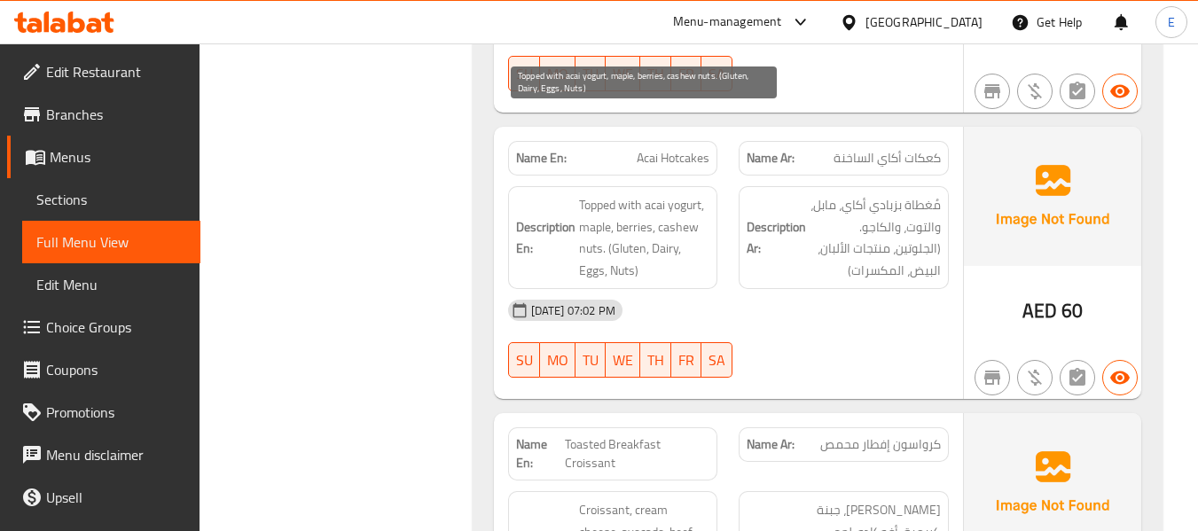
click at [592, 194] on span "Topped with acai yogurt, maple, berries, cashew nuts. (Gluten, Dairy, Eggs, Nut…" at bounding box center [644, 237] width 131 height 87
copy span "nuts"
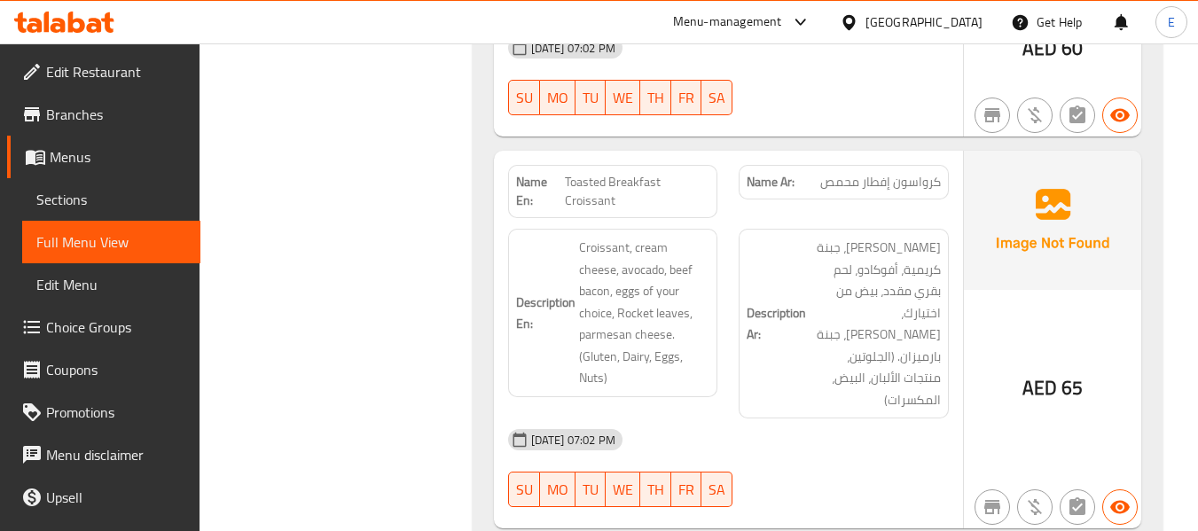
scroll to position [2661, 0]
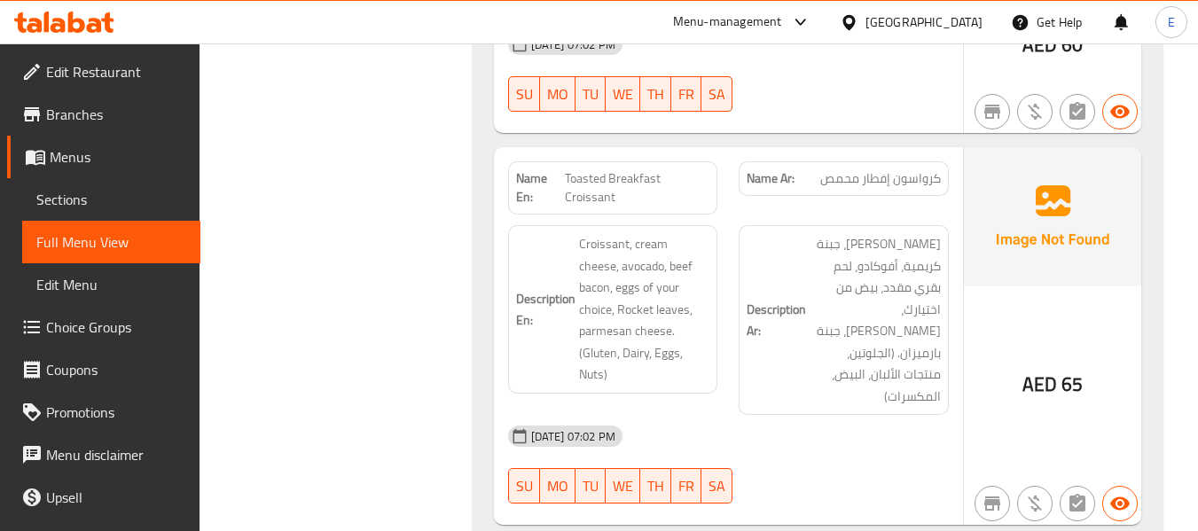
click at [910, 169] on span "كرواسون إفطار محمص" at bounding box center [880, 178] width 121 height 19
click at [911, 169] on span "كرواسون إفطار محمص" at bounding box center [880, 178] width 121 height 19
click at [654, 169] on span "Toasted Breakfast Croissant" at bounding box center [637, 187] width 145 height 37
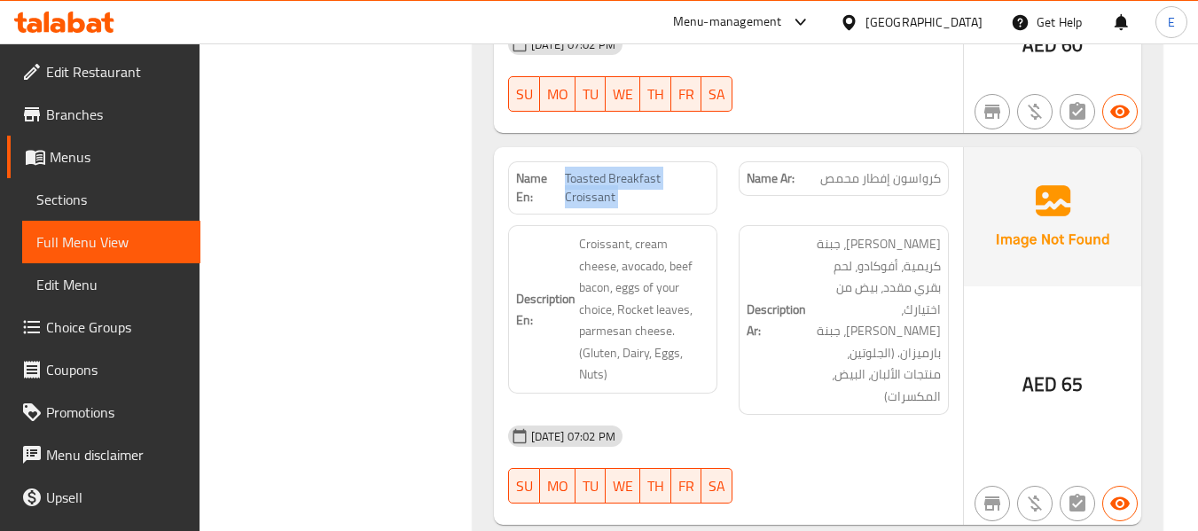
click at [654, 169] on span "Toasted Breakfast Croissant" at bounding box center [637, 187] width 145 height 37
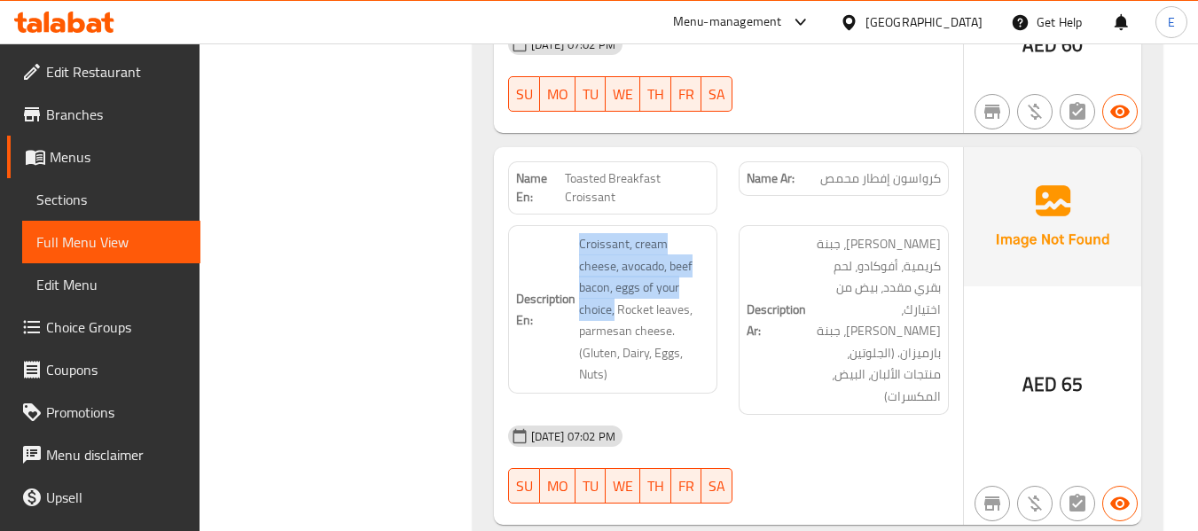
drag, startPoint x: 573, startPoint y: 151, endPoint x: 710, endPoint y: 196, distance: 144.7
click at [710, 225] on div "Description En: Croissant, cream cheese, avocado, beef bacon, eggs of your choi…" at bounding box center [613, 309] width 210 height 169
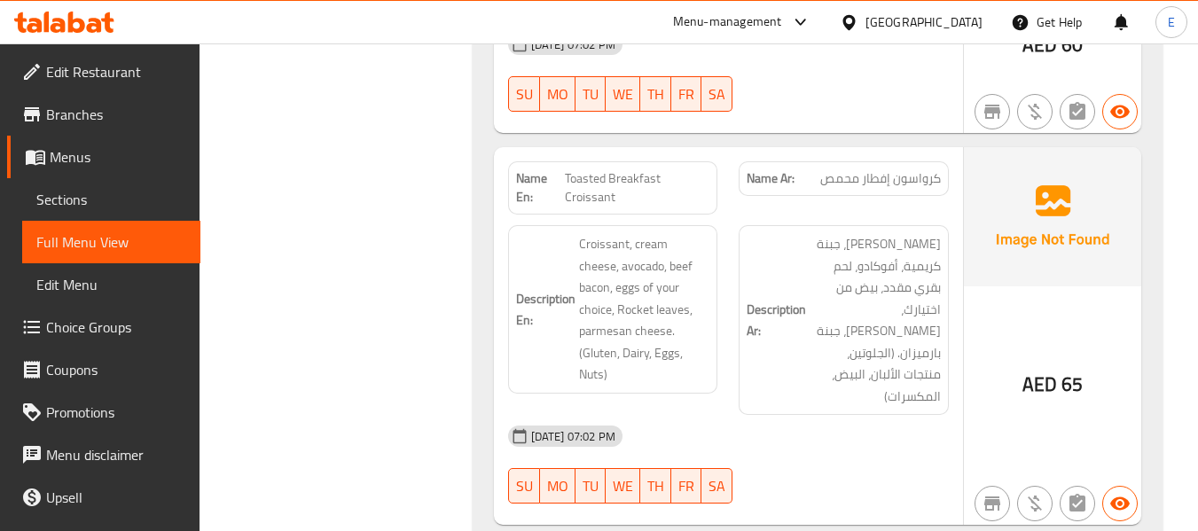
click at [621, 169] on span "Toasted Breakfast Croissant" at bounding box center [637, 187] width 145 height 37
copy span "Toasted Breakfast Croissant"
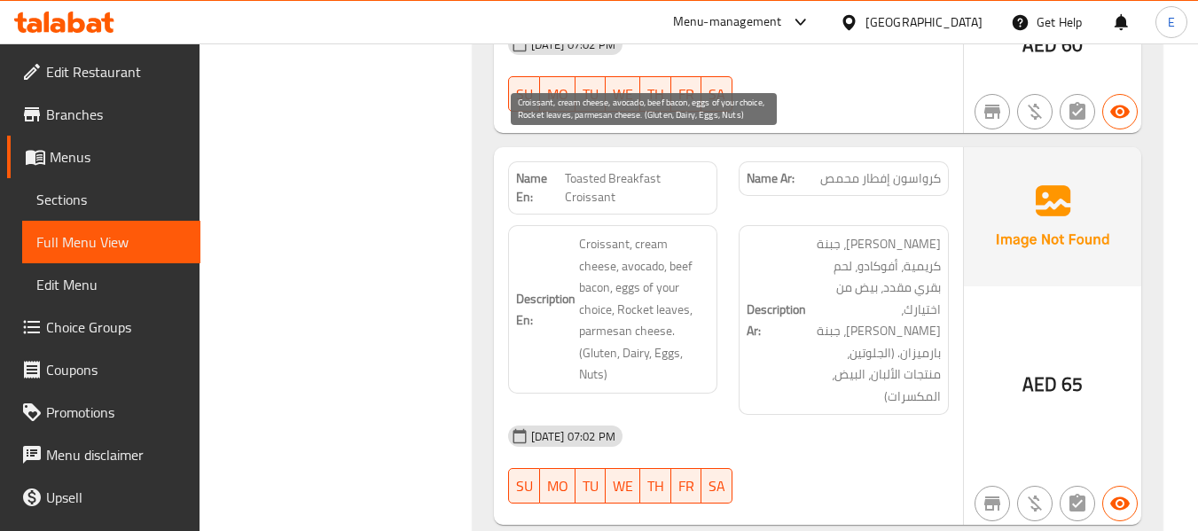
click at [636, 233] on span "Croissant, cream cheese, avocado, beef bacon, eggs of your choice, Rocket leave…" at bounding box center [644, 309] width 131 height 153
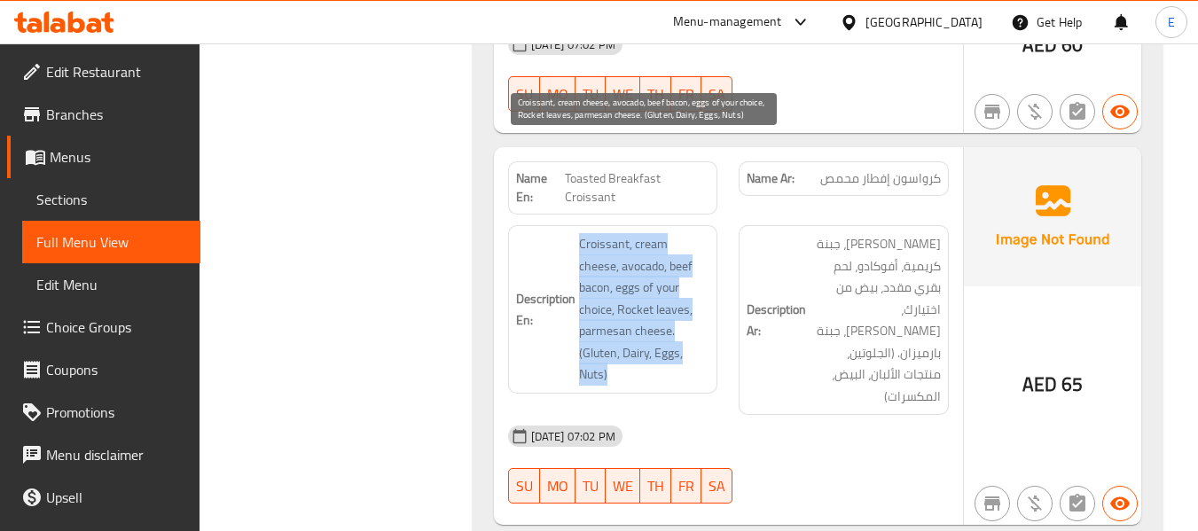
click at [636, 233] on span "Croissant, cream cheese, avocado, beef bacon, eggs of your choice, Rocket leave…" at bounding box center [644, 309] width 131 height 153
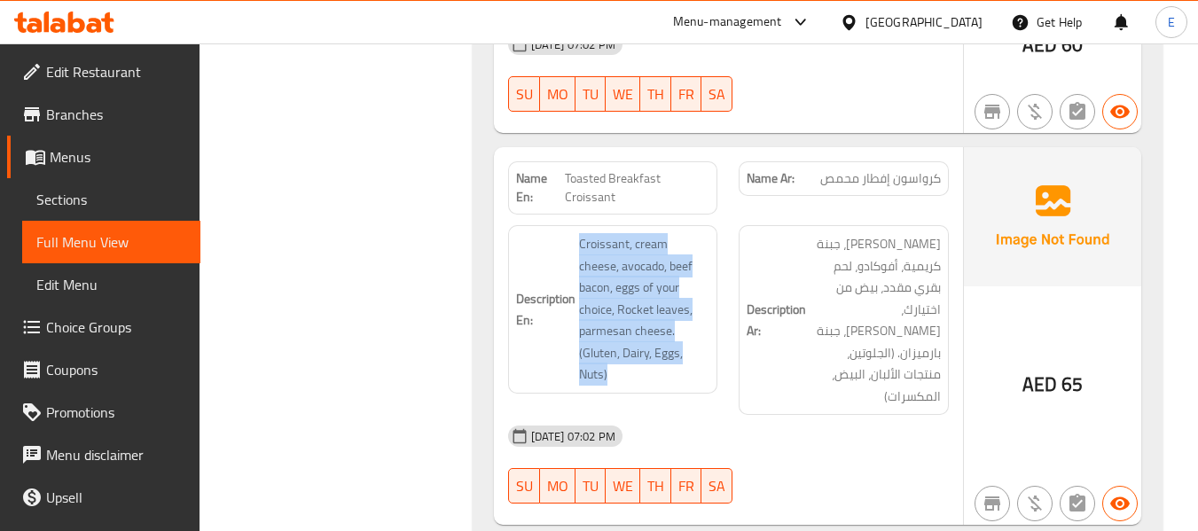
click at [755, 415] on div "[DATE] 07:02 PM" at bounding box center [729, 436] width 462 height 43
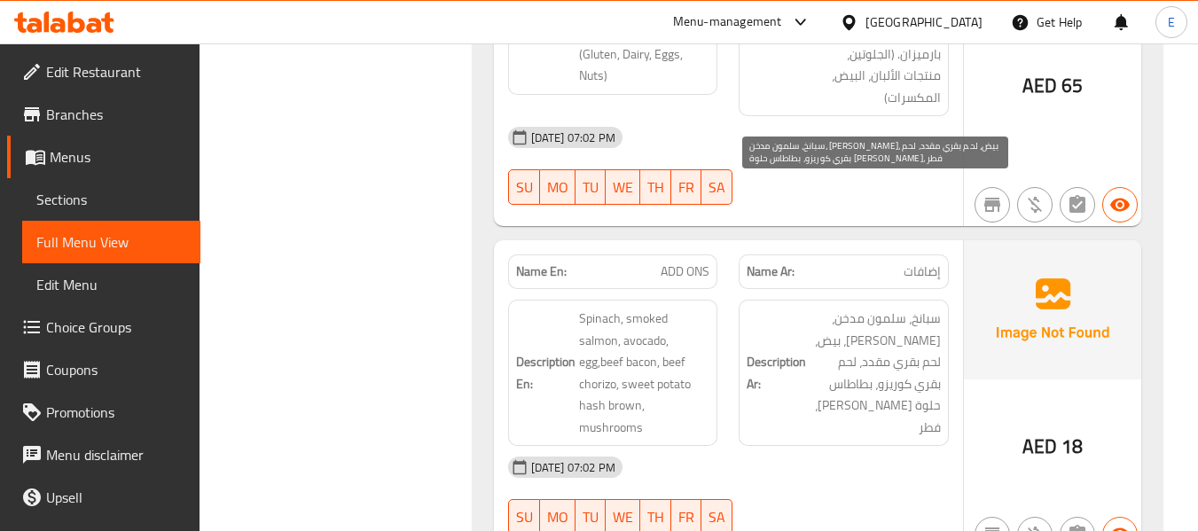
scroll to position [3015, 0]
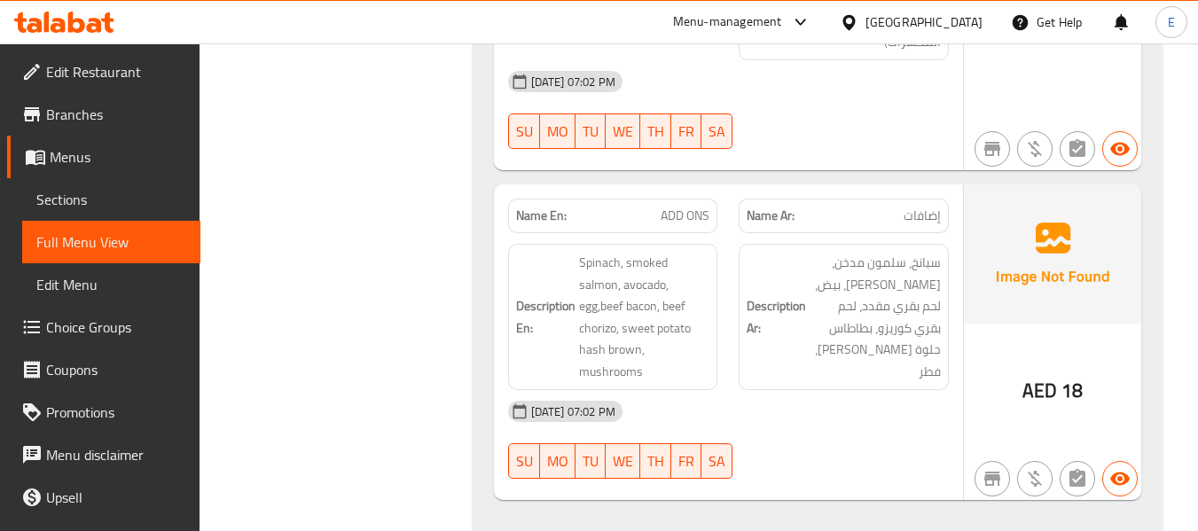
click at [913, 207] on span "إضافات" at bounding box center [922, 216] width 37 height 19
click at [735, 233] on div "Description Ar: [PERSON_NAME]، سلمون مدخن، أفوكادو، بيض، لحم بقري مقدد، لحم ب[P…" at bounding box center [843, 317] width 231 height 168
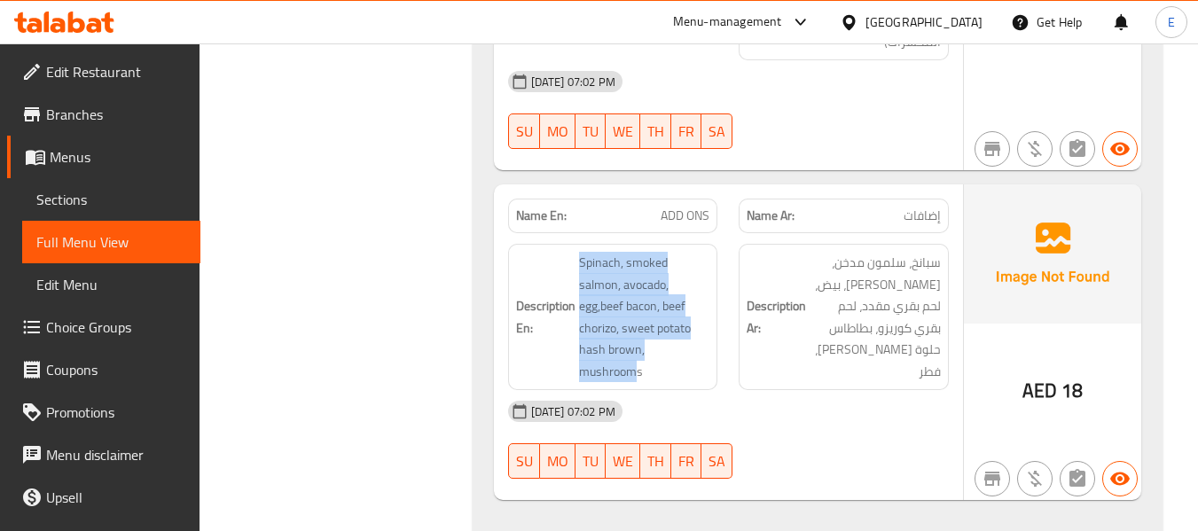
drag, startPoint x: 576, startPoint y: 129, endPoint x: 704, endPoint y: 236, distance: 167.5
click at [704, 244] on div "Description En: Spinach, smoked salmon, avocado, egg,beef bacon, beef chorizo, …" at bounding box center [613, 317] width 210 height 146
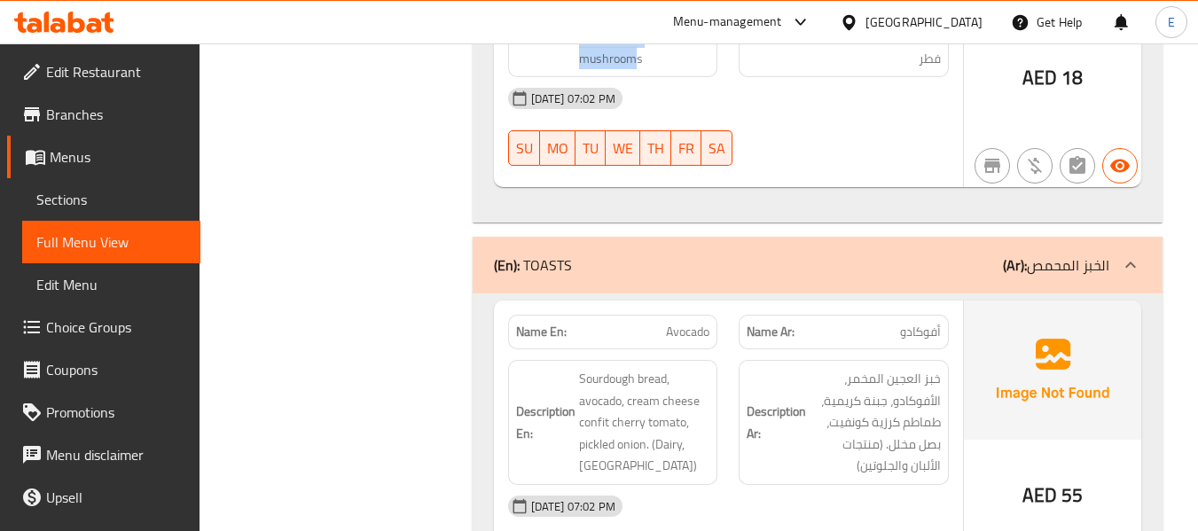
scroll to position [3370, 0]
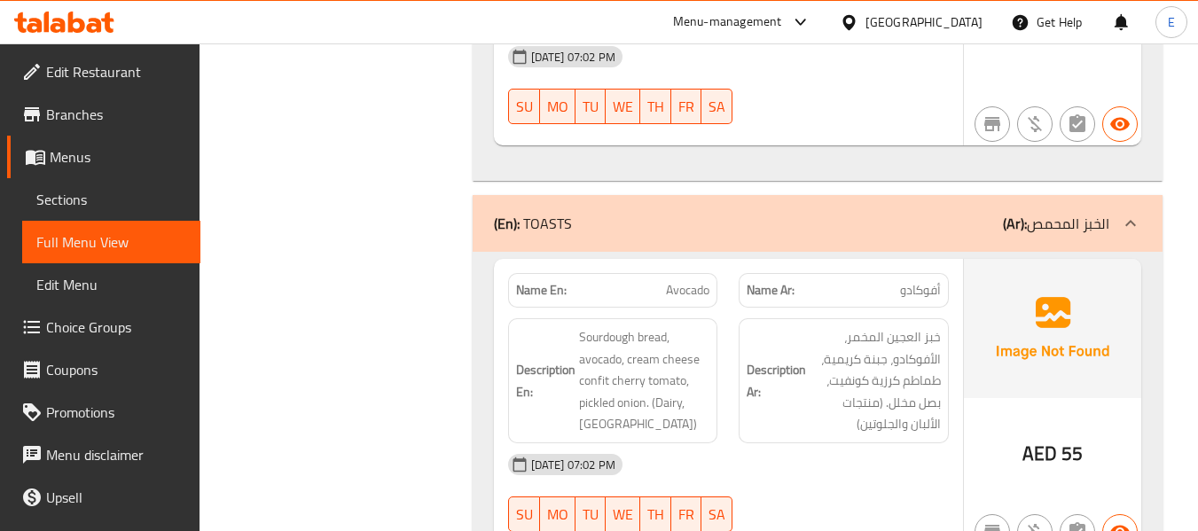
click at [905, 281] on span "أفوكادو" at bounding box center [920, 290] width 41 height 19
click at [678, 263] on div "Name En: Avocado" at bounding box center [613, 291] width 231 height 56
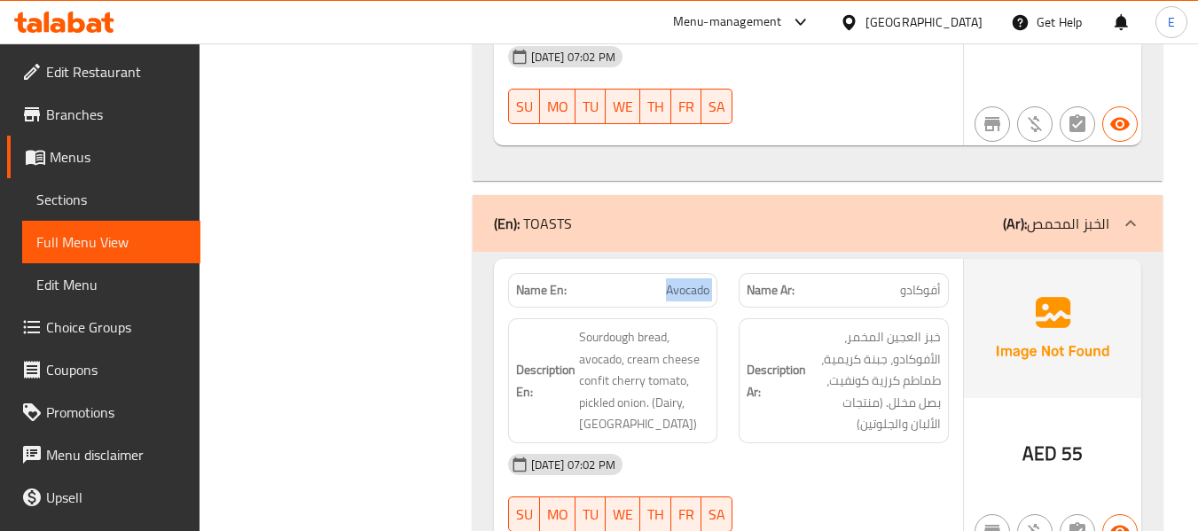
click at [678, 263] on div "Name En: Avocado" at bounding box center [613, 291] width 231 height 56
click at [796, 443] on div "[DATE] 07:02 PM SU MO TU WE TH FR SA" at bounding box center [729, 492] width 462 height 99
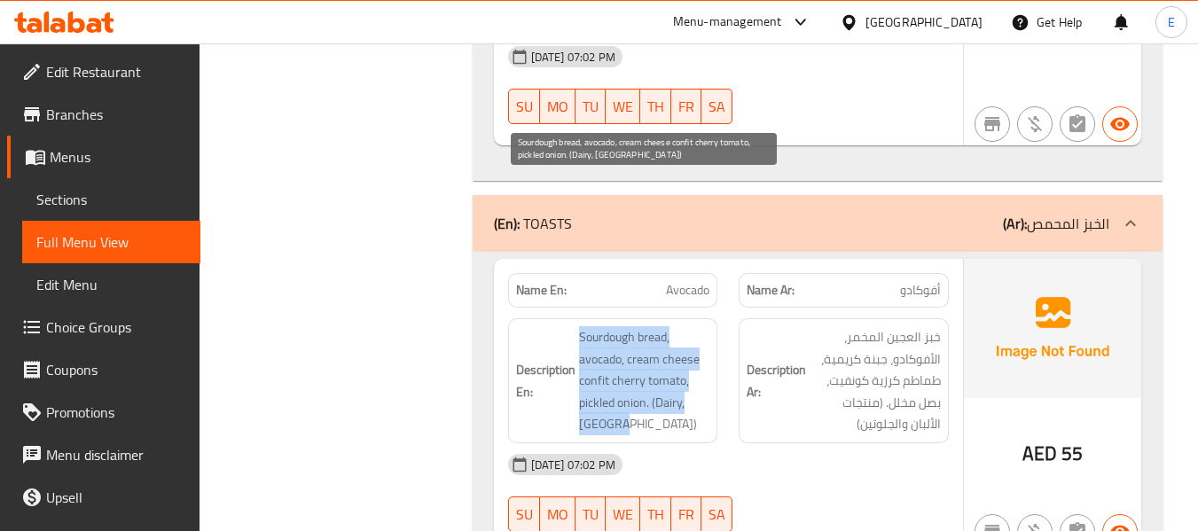
drag, startPoint x: 631, startPoint y: 190, endPoint x: 702, endPoint y: 270, distance: 106.8
click at [702, 326] on h6 "Description En: Sourdough bread, avocado, cream cheese confit cherry tomato, pi…" at bounding box center [613, 380] width 194 height 109
click at [703, 326] on span "Sourdough bread, avocado, cream cheese confit cherry tomato, pickled onion. (Da…" at bounding box center [644, 380] width 131 height 109
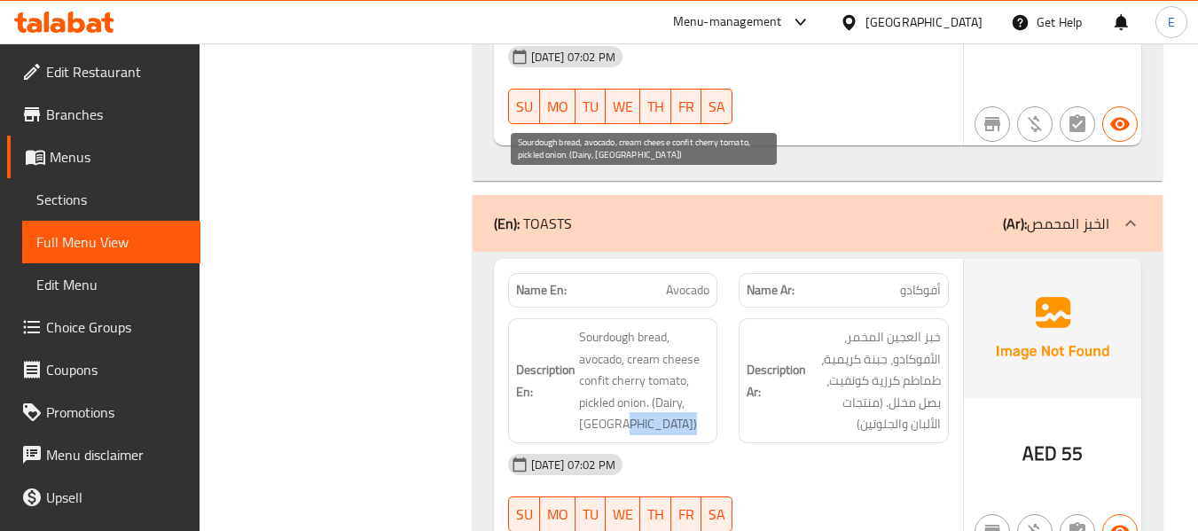
click at [703, 326] on span "Sourdough bread, avocado, cream cheese confit cherry tomato, pickled onion. (Da…" at bounding box center [644, 380] width 131 height 109
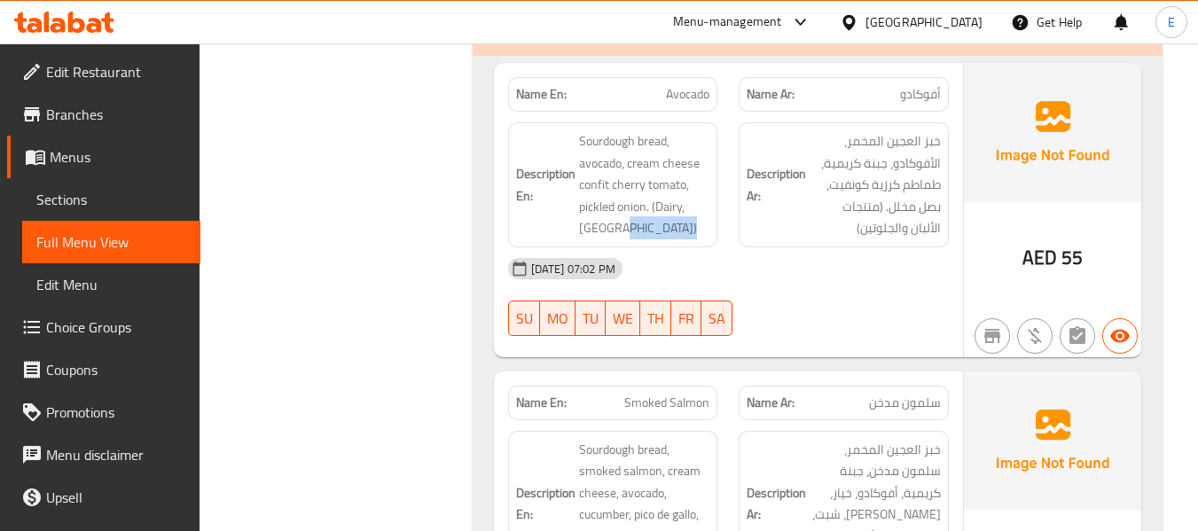
scroll to position [3636, 0]
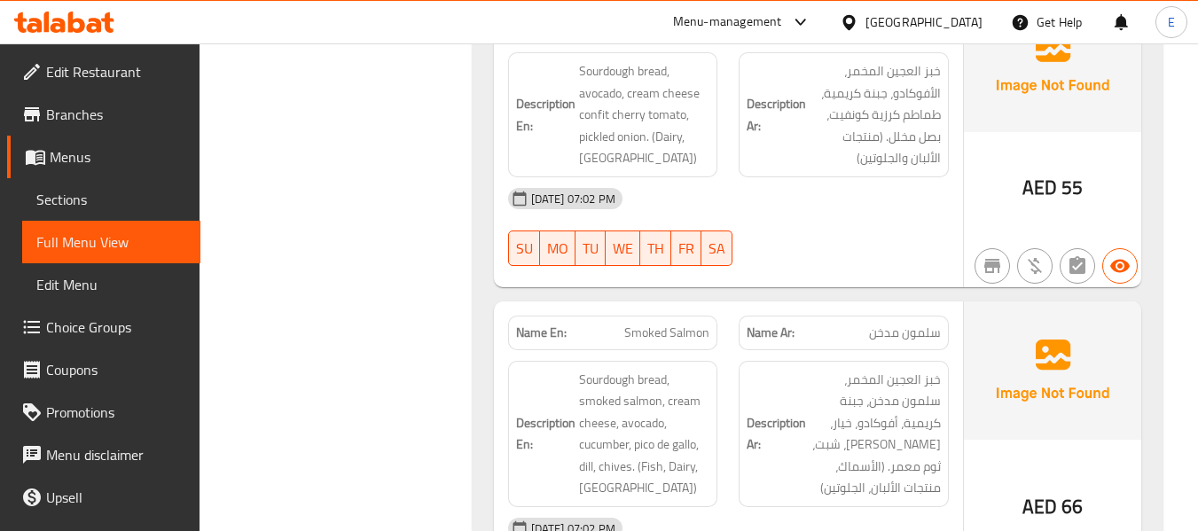
click at [1055, 490] on span "AED" at bounding box center [1040, 507] width 35 height 35
click at [909, 316] on div "Name Ar: سلمون مدخن" at bounding box center [844, 333] width 210 height 35
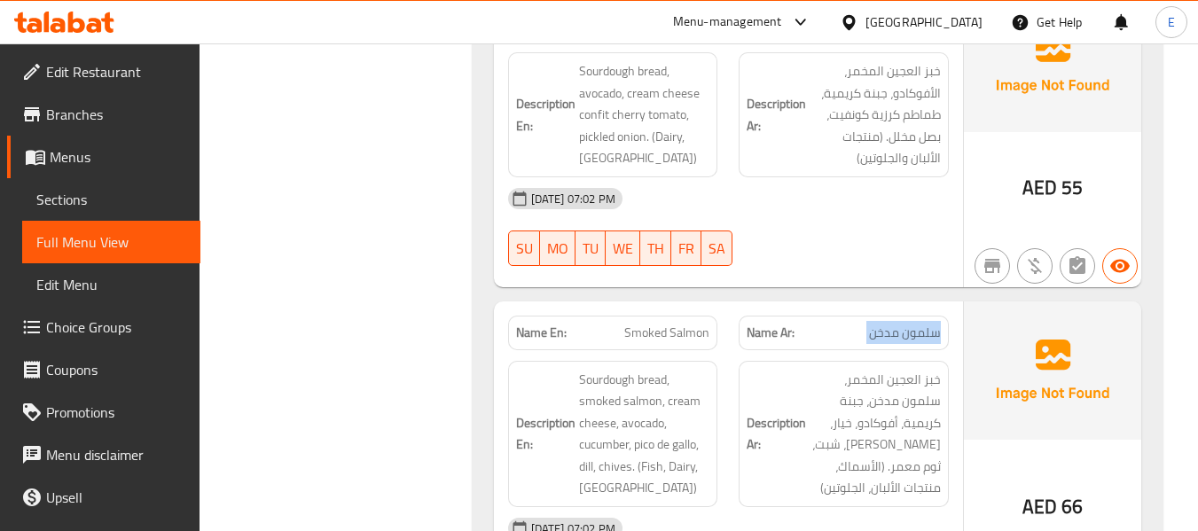
click at [909, 316] on div "Name Ar: سلمون مدخن" at bounding box center [844, 333] width 210 height 35
click at [688, 324] on span "Smoked Salmon" at bounding box center [666, 333] width 85 height 19
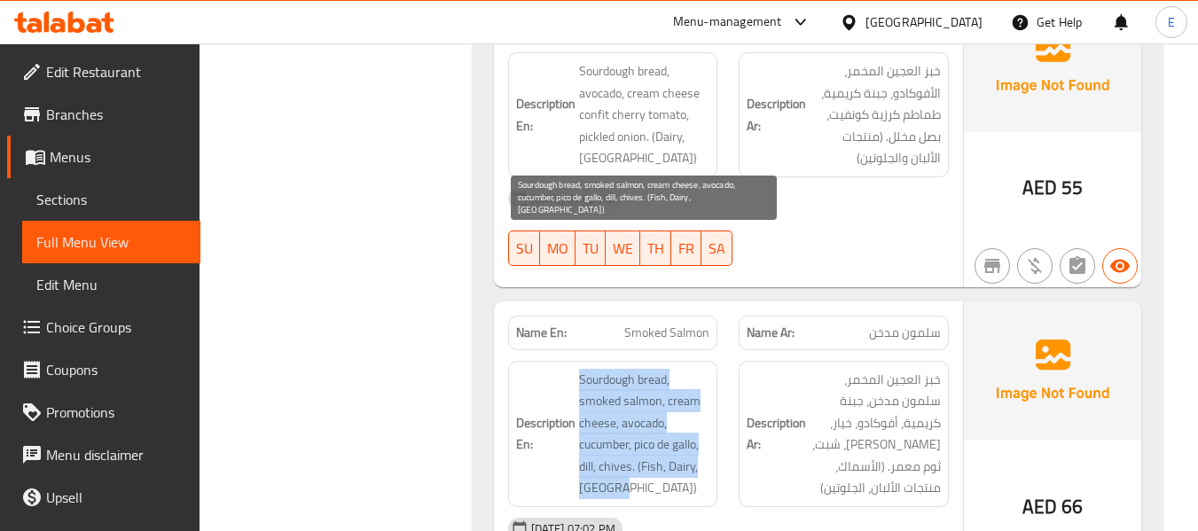
drag, startPoint x: 568, startPoint y: 227, endPoint x: 692, endPoint y: 330, distance: 160.6
click at [692, 369] on h6 "Description En: Sourdough bread, smoked salmon, cream cheese, avocado, cucumber…" at bounding box center [613, 434] width 194 height 130
click at [692, 369] on span "Sourdough bread, smoked salmon, cream cheese, avocado, cucumber, pico de gallo,…" at bounding box center [644, 434] width 131 height 130
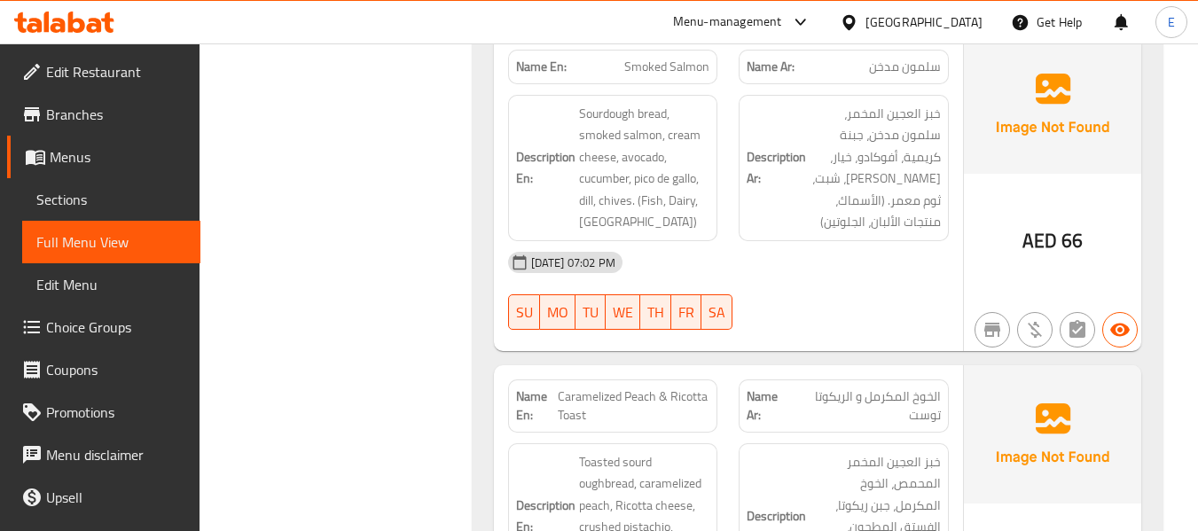
scroll to position [3991, 0]
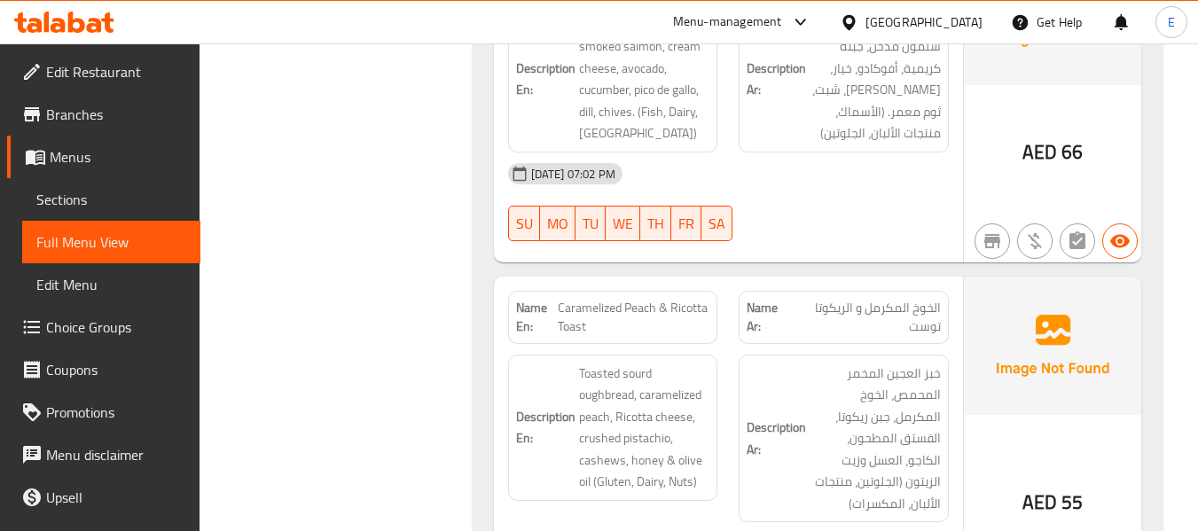
click at [900, 299] on span "الخوخ المكرمل و الريكوتا توست" at bounding box center [866, 317] width 149 height 37
drag, startPoint x: 561, startPoint y: 156, endPoint x: 702, endPoint y: 171, distance: 141.8
click at [702, 299] on span "Caramelized Peach & Ricotta Toast" at bounding box center [634, 317] width 152 height 37
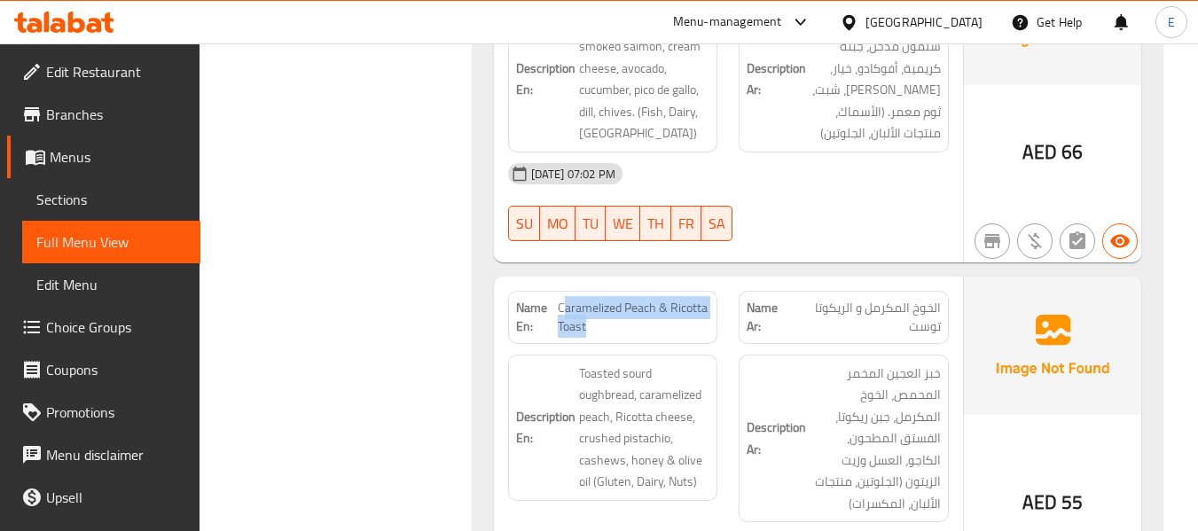
click at [702, 299] on span "Caramelized Peach & Ricotta Toast" at bounding box center [634, 317] width 152 height 37
click at [680, 299] on span "Caramelized Peach & Ricotta Toast" at bounding box center [634, 317] width 152 height 37
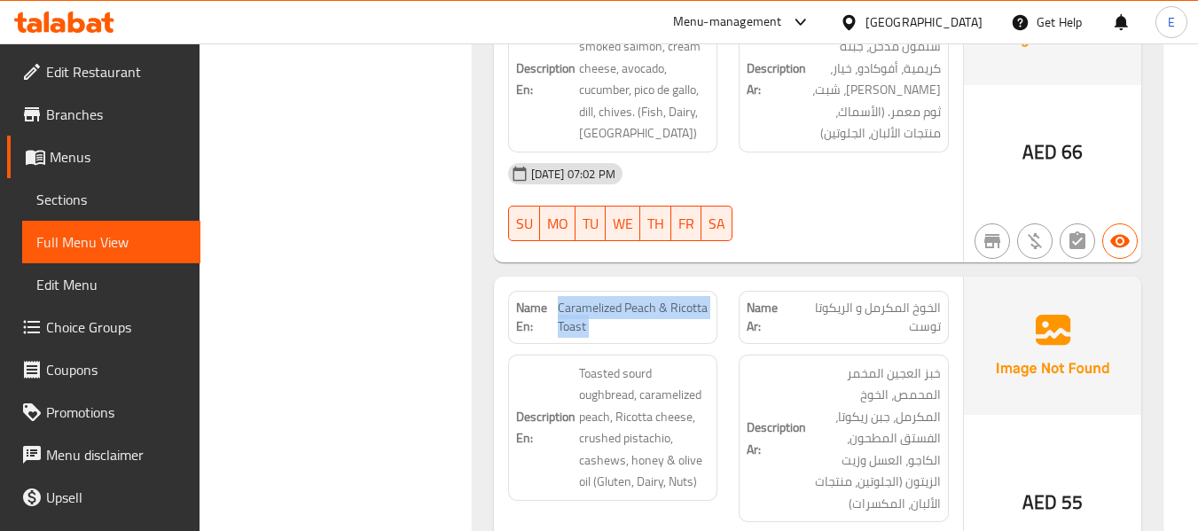
click at [680, 299] on span "Caramelized Peach & Ricotta Toast" at bounding box center [634, 317] width 152 height 37
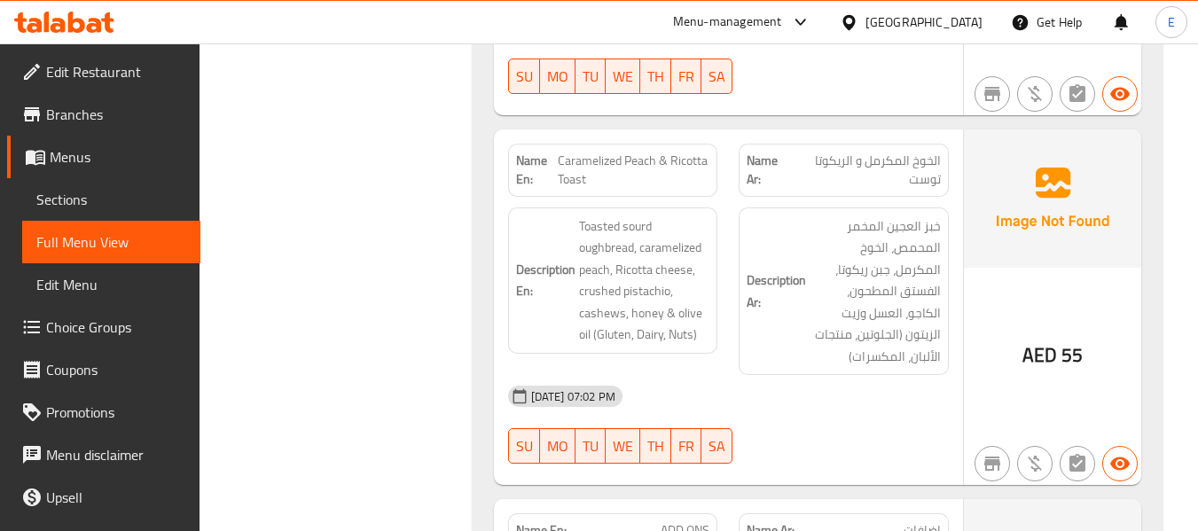
scroll to position [4080, 0]
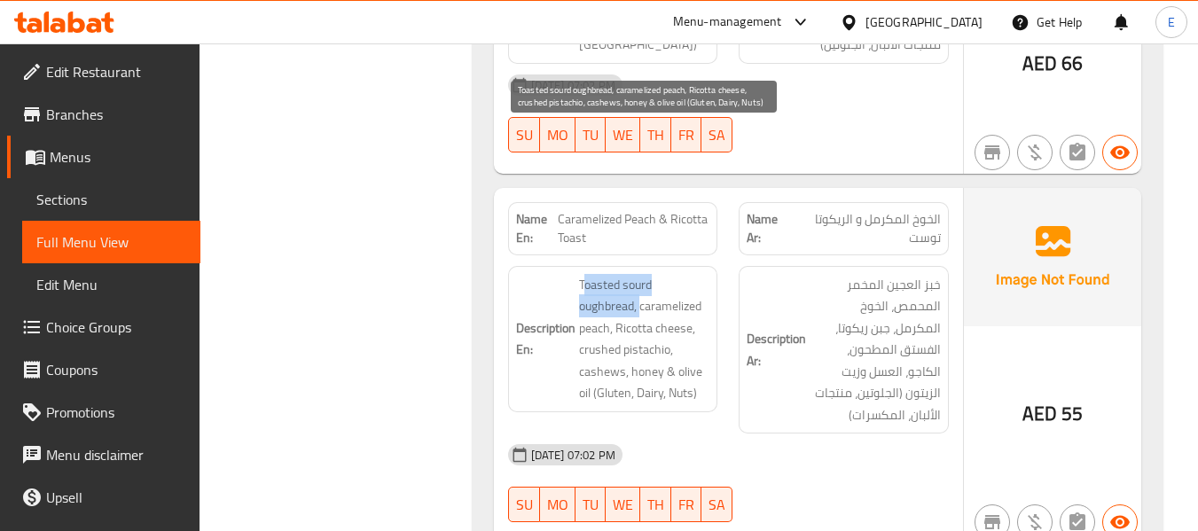
drag, startPoint x: 596, startPoint y: 132, endPoint x: 641, endPoint y: 152, distance: 49.3
click at [641, 274] on span "Toasted sourd oughbread, caramelized peach, Ricotta cheese, crushed pistachio, …" at bounding box center [644, 339] width 131 height 130
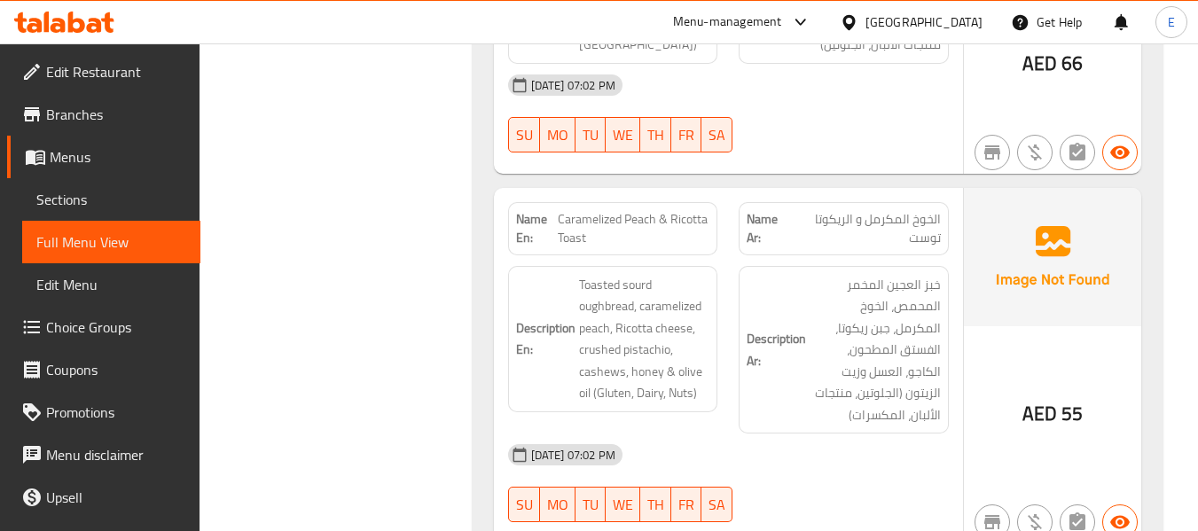
click at [553, 274] on h6 "Description En: Toasted sourd oughbread, caramelized peach, Ricotta cheese, cru…" at bounding box center [613, 339] width 194 height 130
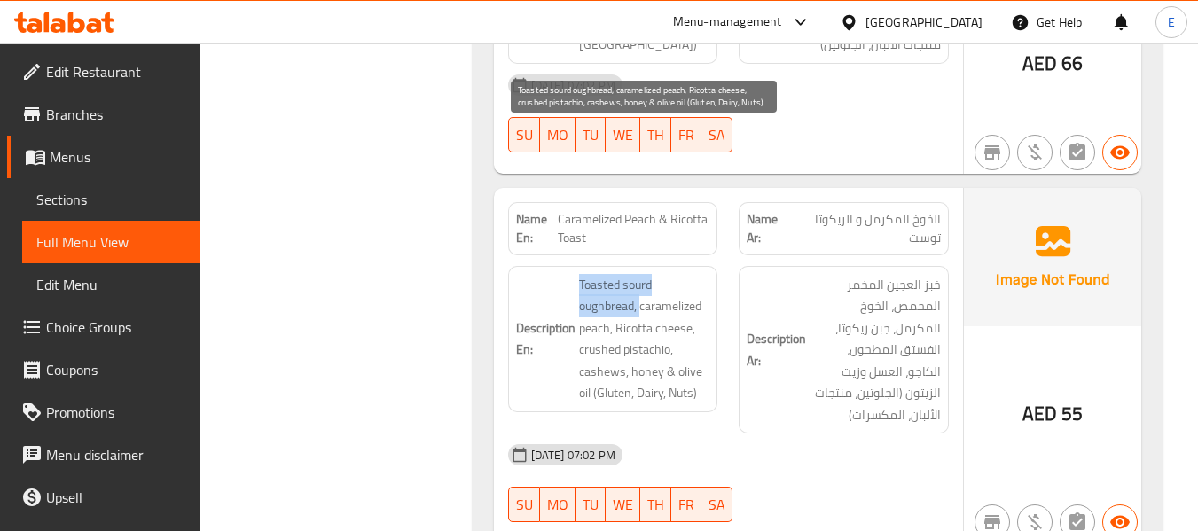
drag, startPoint x: 565, startPoint y: 126, endPoint x: 640, endPoint y: 149, distance: 78.8
click at [640, 274] on h6 "Description En: Toasted sourd oughbread, caramelized peach, Ricotta cheese, cru…" at bounding box center [613, 339] width 194 height 130
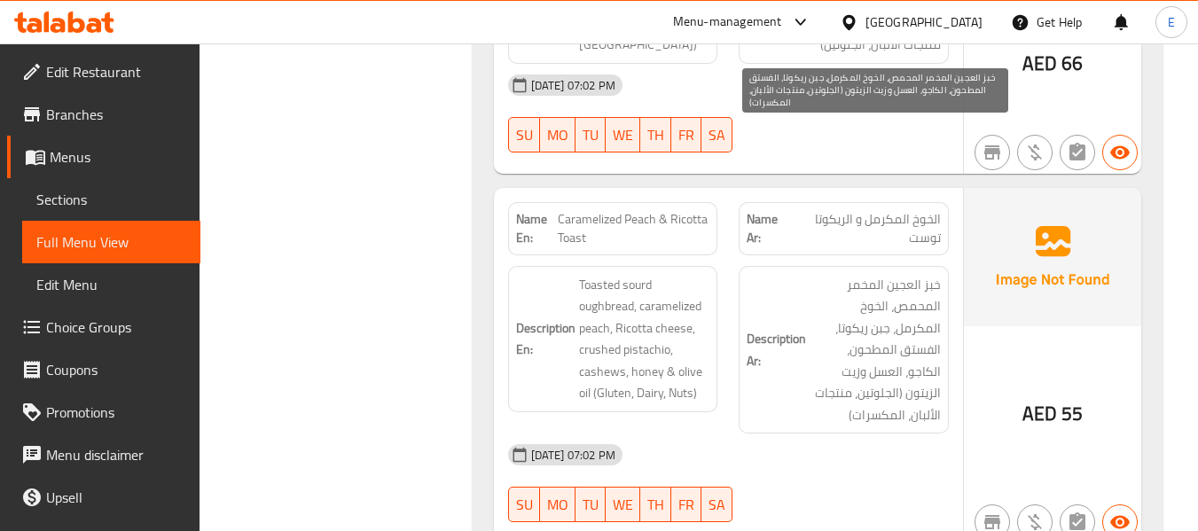
click at [862, 274] on span "خبز العجين المخمر المحمص، الخوخ المكرمل، جبن ريكوتا، الفستق المطحون، الكاجو، ال…" at bounding box center [875, 350] width 131 height 153
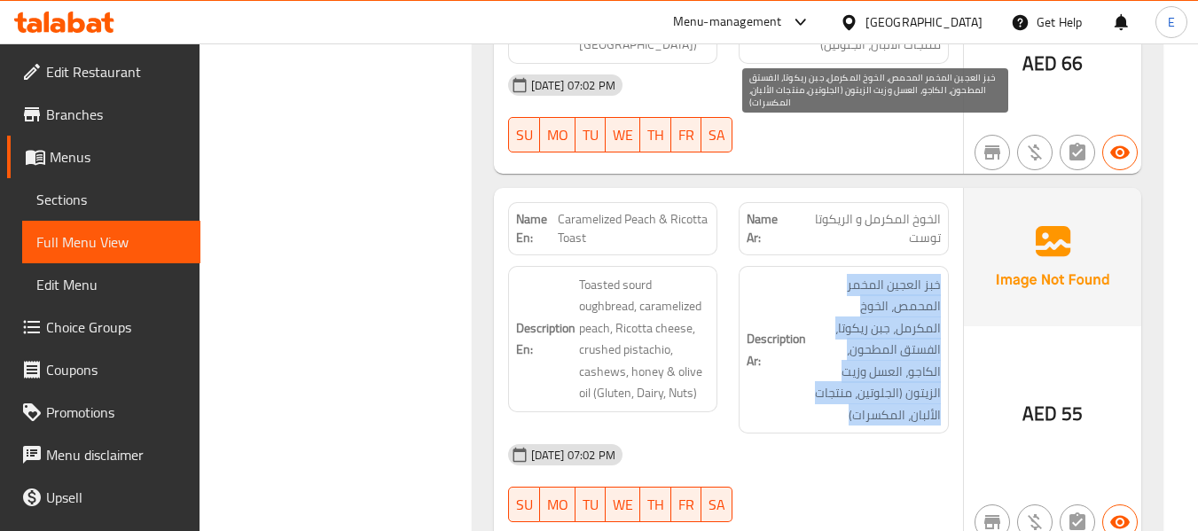
click at [862, 274] on span "خبز العجين المخمر المحمص، الخوخ المكرمل، جبن ريكوتا، الفستق المطحون، الكاجو، ال…" at bounding box center [875, 350] width 131 height 153
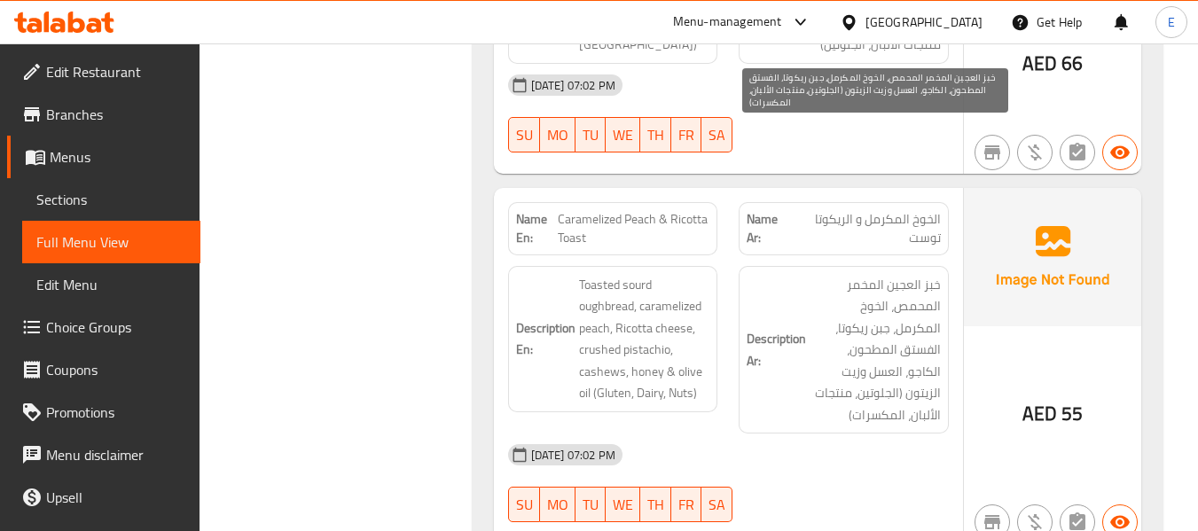
click at [874, 434] on div "[DATE] 07:02 PM" at bounding box center [729, 455] width 462 height 43
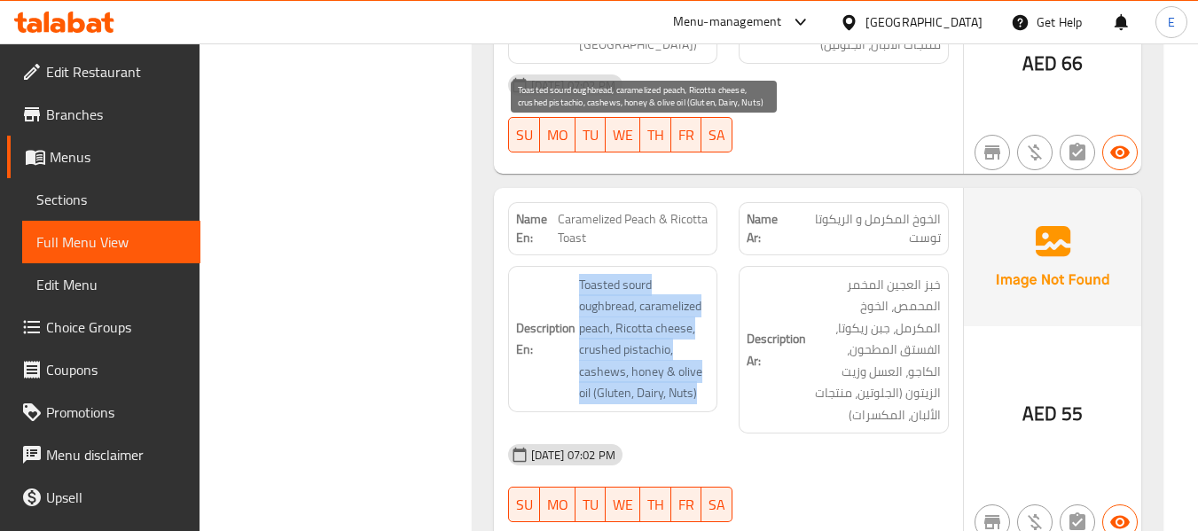
drag, startPoint x: 574, startPoint y: 129, endPoint x: 702, endPoint y: 246, distance: 173.2
click at [702, 274] on h6 "Description En: Toasted sourd oughbread, caramelized peach, Ricotta cheese, cru…" at bounding box center [613, 339] width 194 height 130
click at [702, 274] on span "Toasted sourd oughbread, caramelized peach, Ricotta cheese, crushed pistachio, …" at bounding box center [644, 339] width 131 height 130
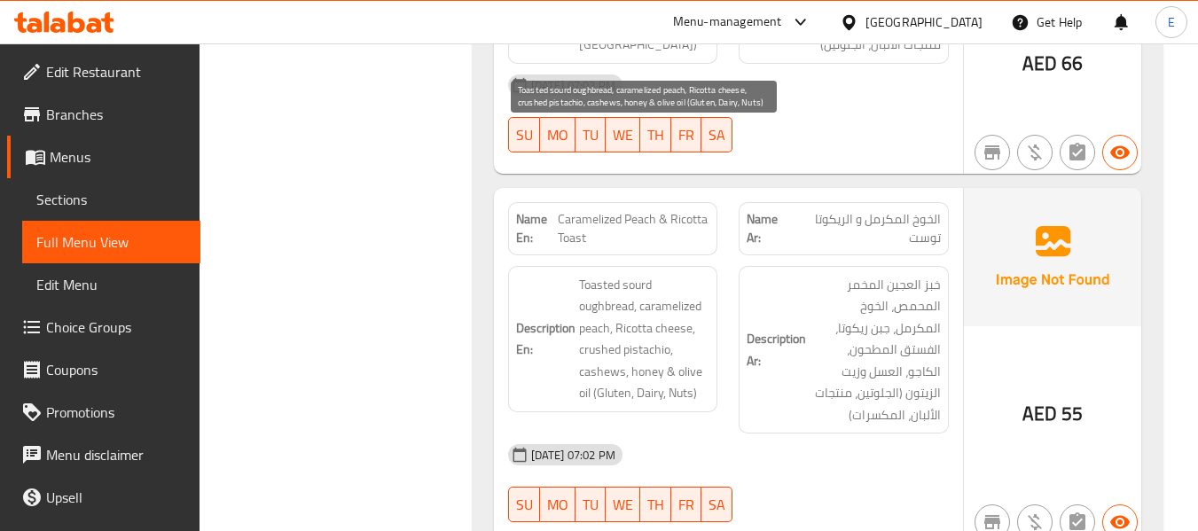
click at [702, 274] on span "Toasted sourd oughbread, caramelized peach, Ricotta cheese, crushed pistachio, …" at bounding box center [644, 339] width 131 height 130
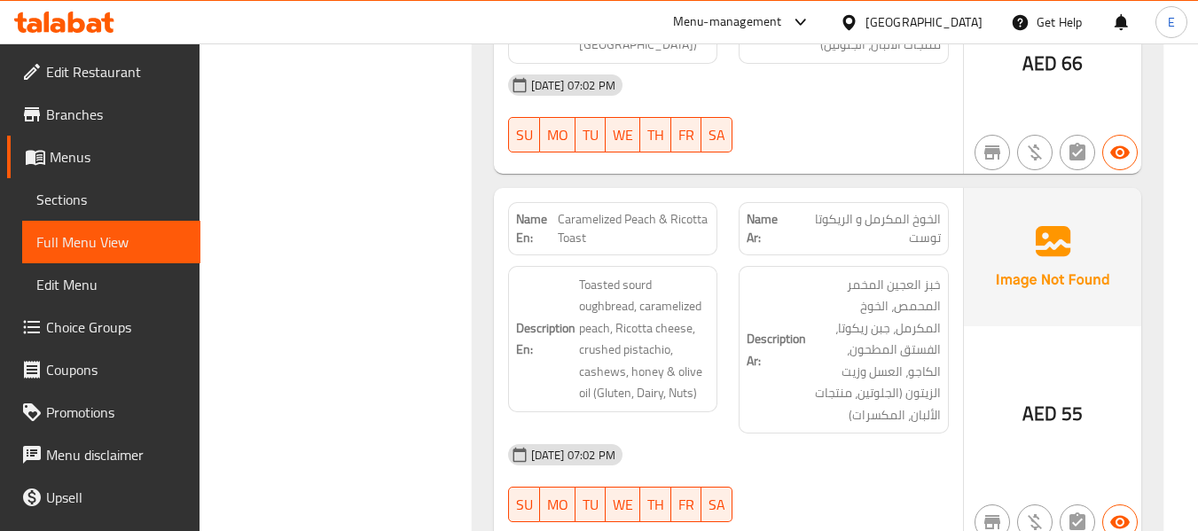
click at [832, 434] on div "[DATE] 07:02 PM" at bounding box center [729, 455] width 462 height 43
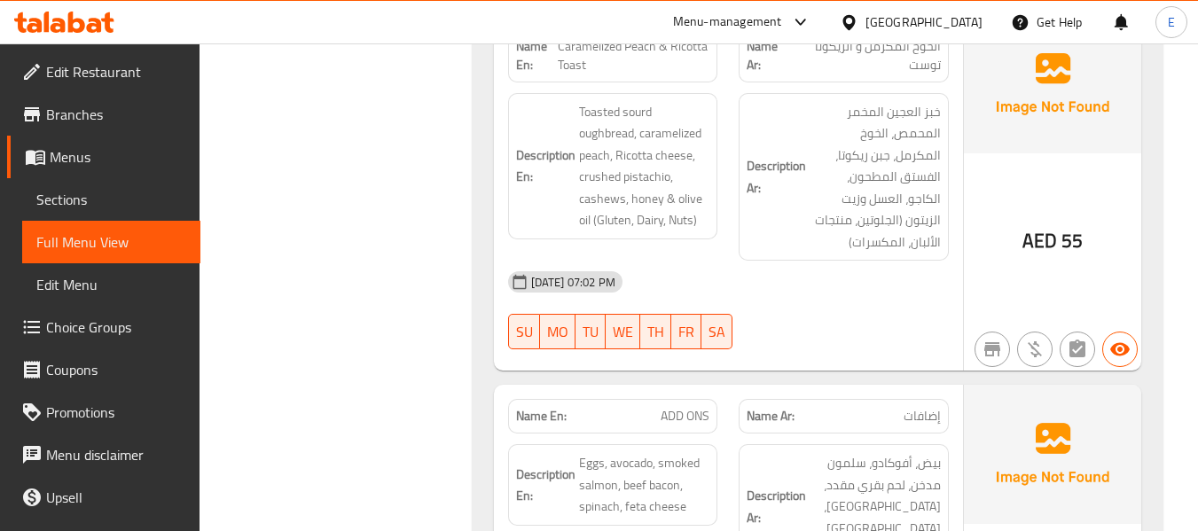
scroll to position [4257, 0]
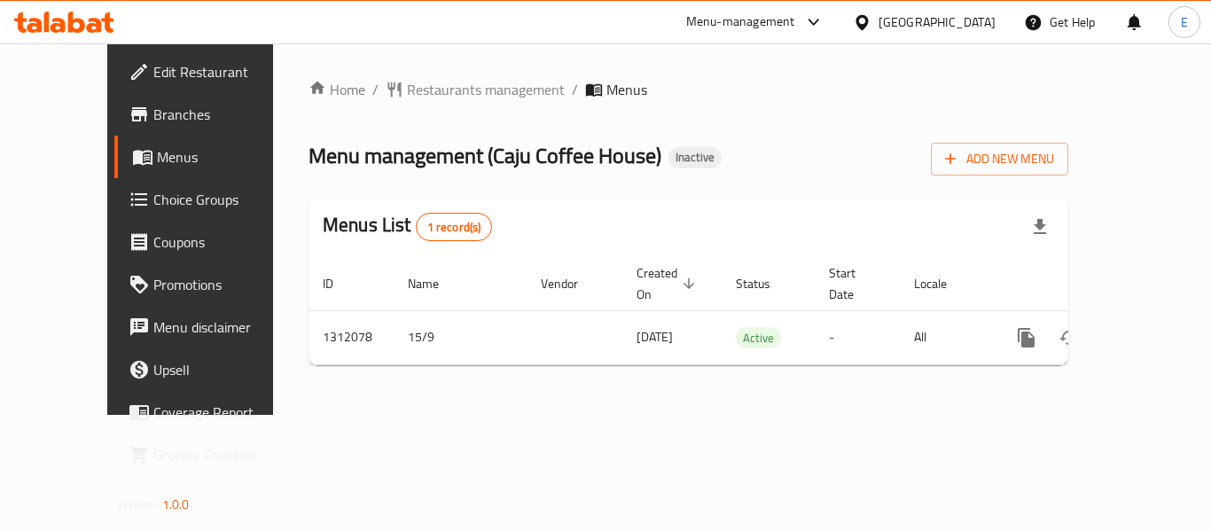
click at [153, 119] on span "Branches" at bounding box center [224, 114] width 142 height 21
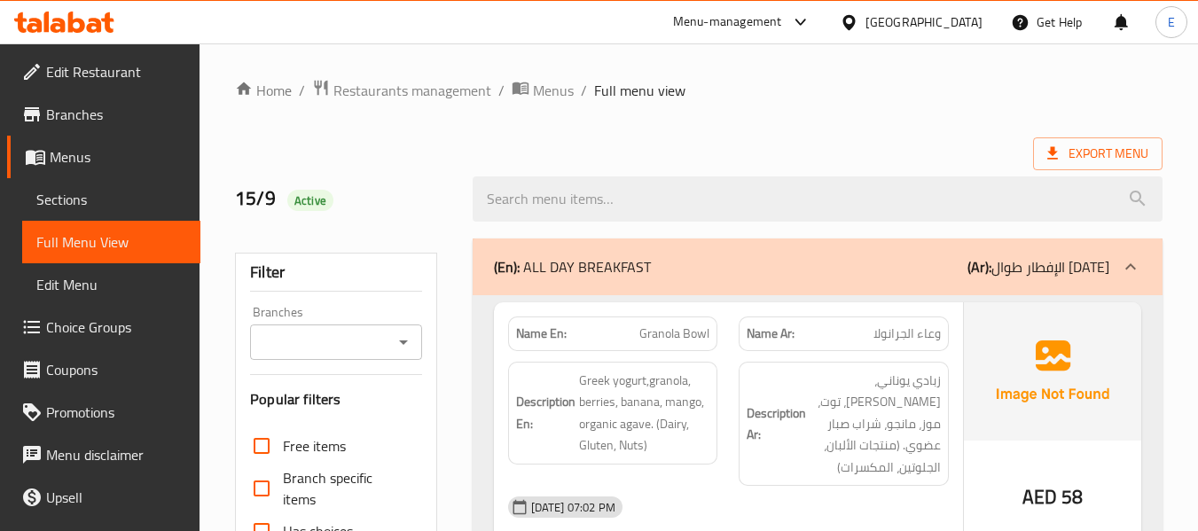
click at [74, 203] on span "Sections" at bounding box center [111, 199] width 150 height 21
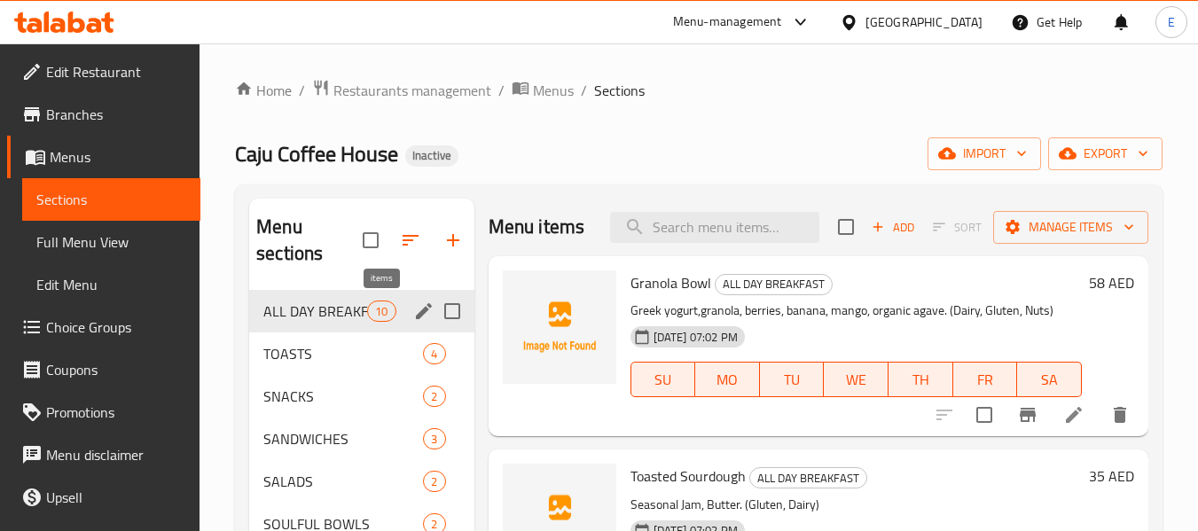
click at [378, 313] on span "10" at bounding box center [381, 311] width 27 height 17
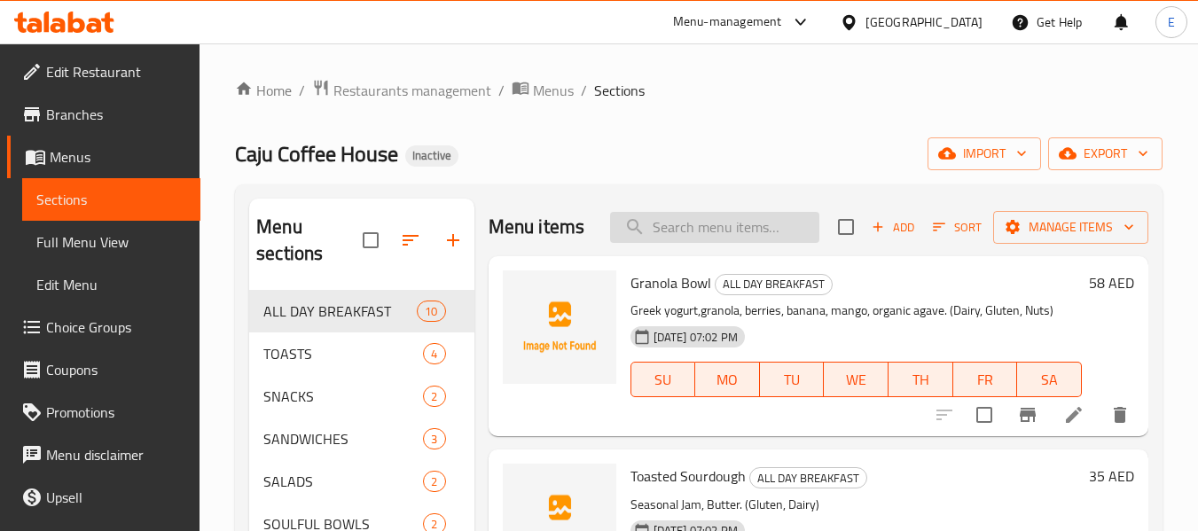
click at [727, 243] on input "search" at bounding box center [714, 227] width 209 height 31
paste input "Toasted Sourdough"
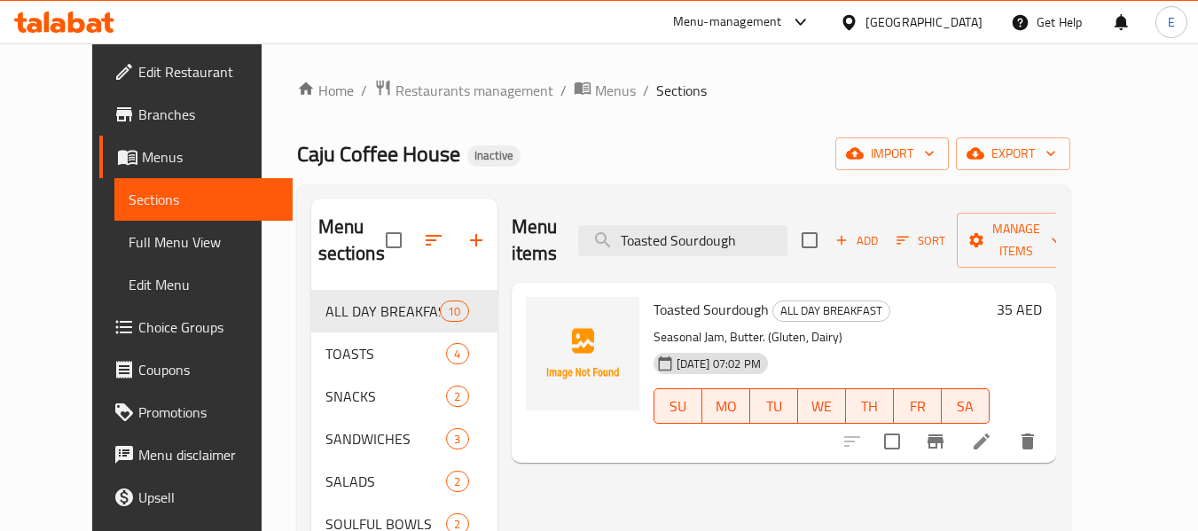
type input "Toasted Sourdough"
click at [992, 431] on icon at bounding box center [981, 441] width 21 height 21
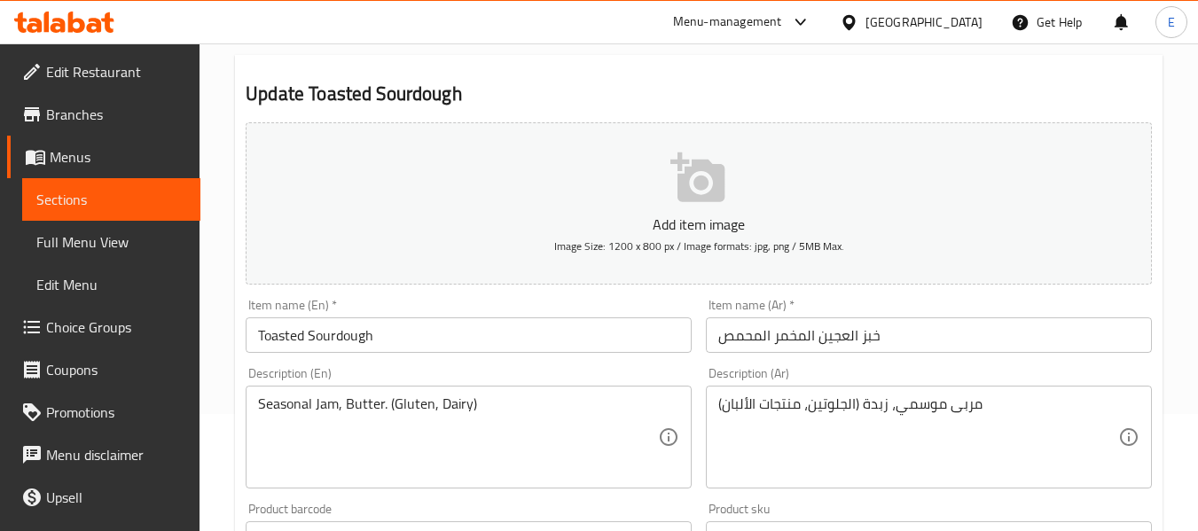
scroll to position [177, 0]
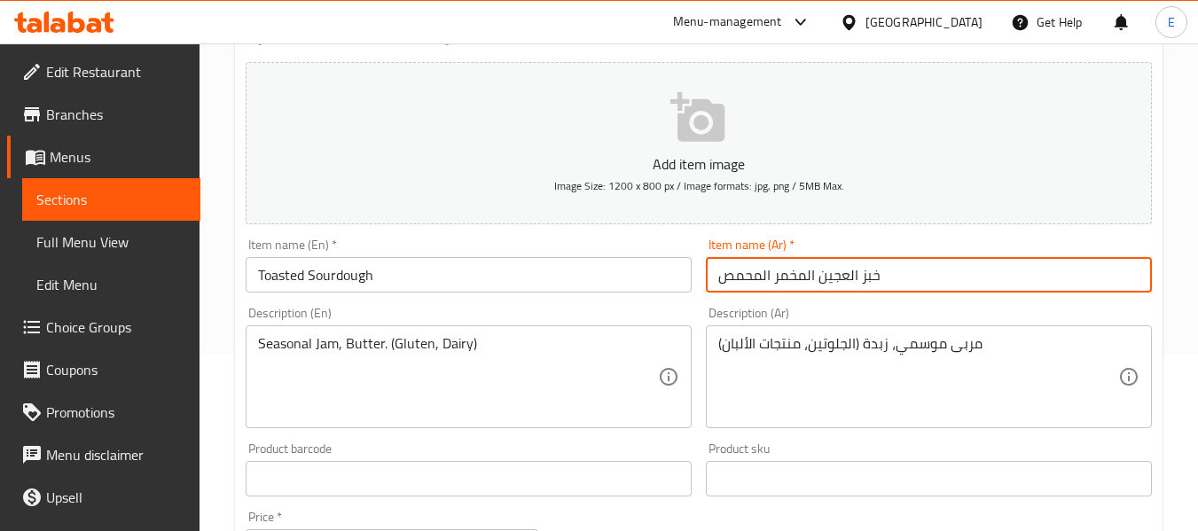
drag, startPoint x: 776, startPoint y: 276, endPoint x: 885, endPoint y: 277, distance: 109.1
click at [885, 277] on input "خبز العجين المخمر المحمص" at bounding box center [929, 274] width 446 height 35
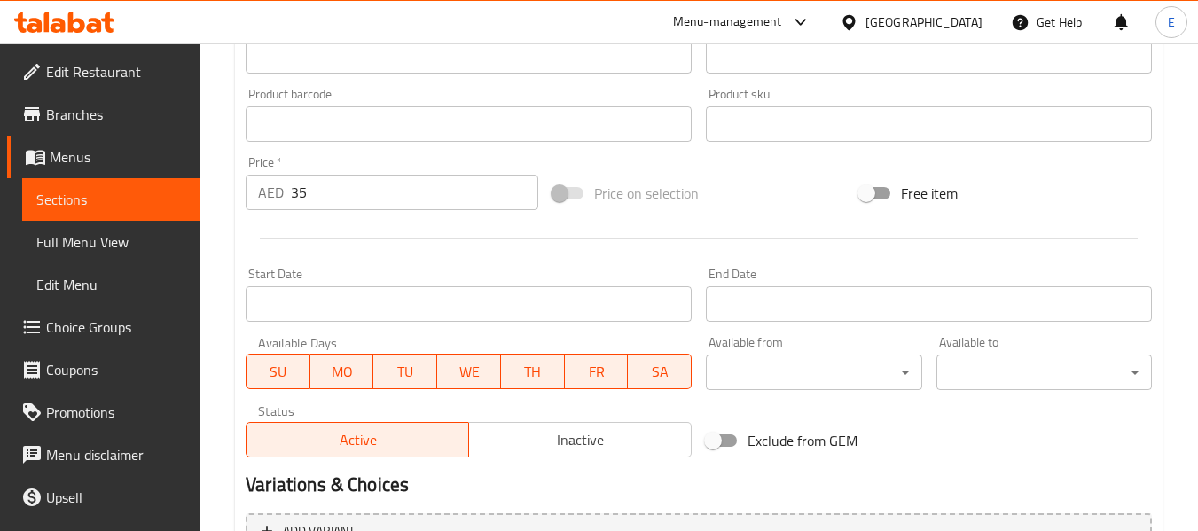
scroll to position [722, 0]
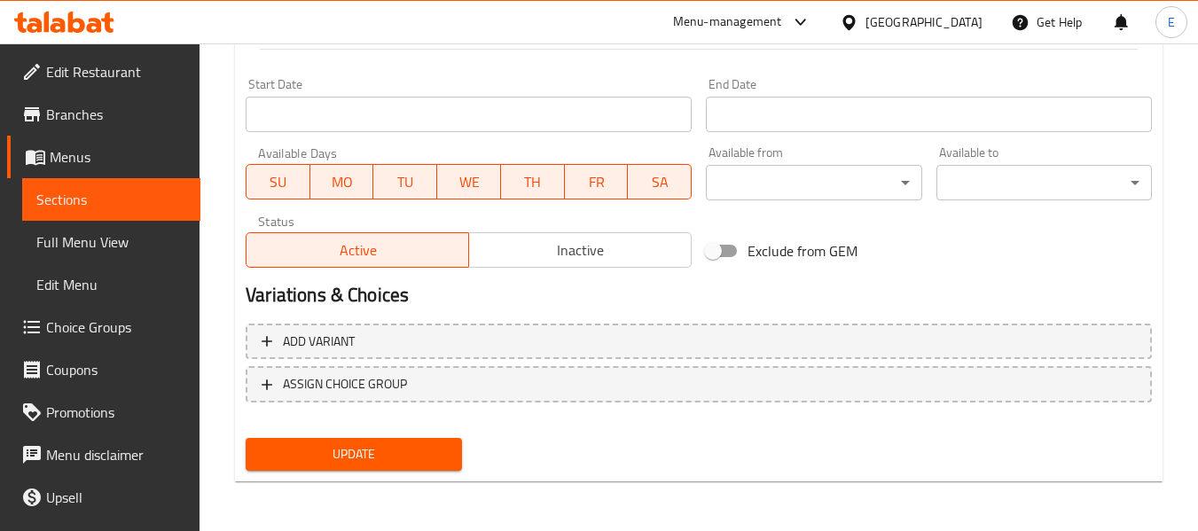
type input "ساوردو المحمص"
click at [365, 466] on span "Update" at bounding box center [353, 454] width 187 height 22
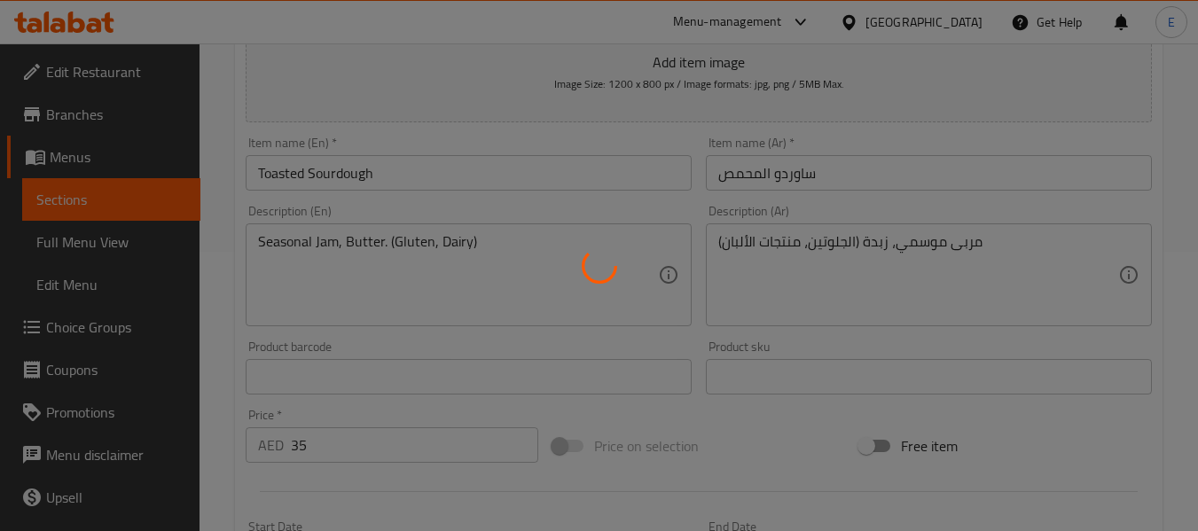
scroll to position [278, 0]
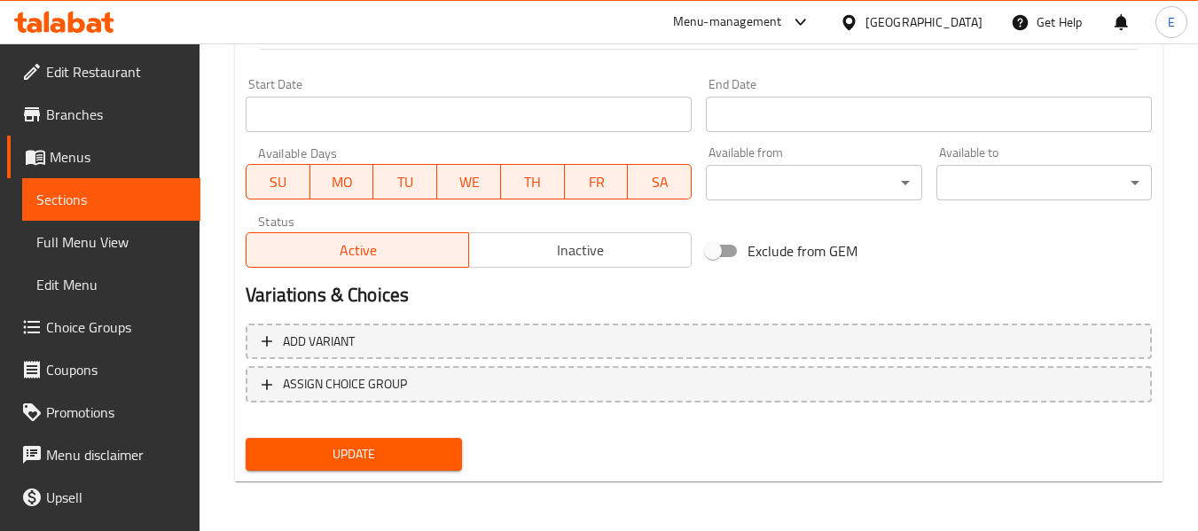
click at [416, 444] on span "Update" at bounding box center [353, 454] width 187 height 22
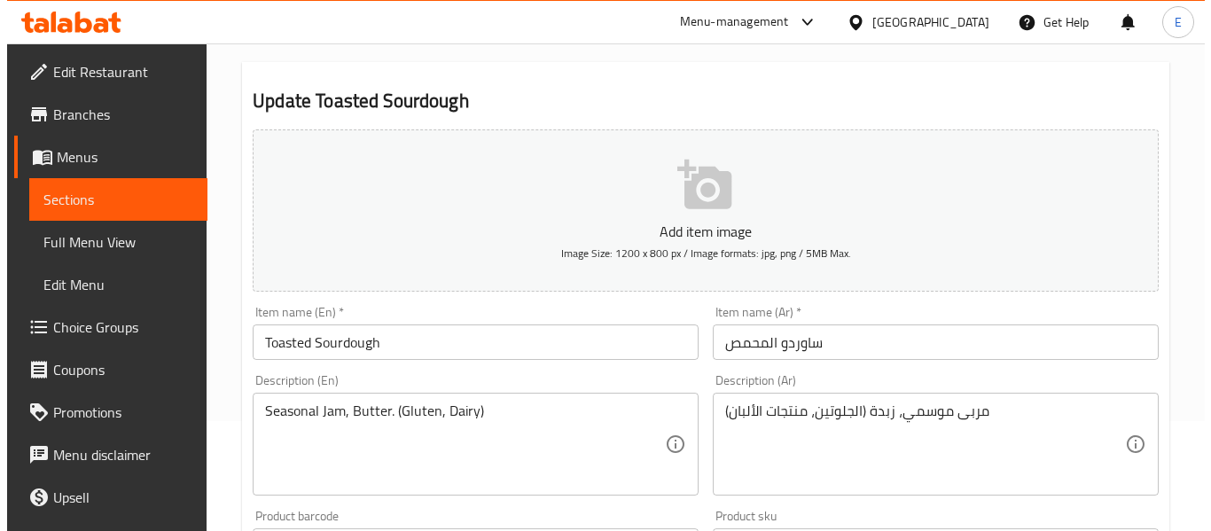
scroll to position [0, 0]
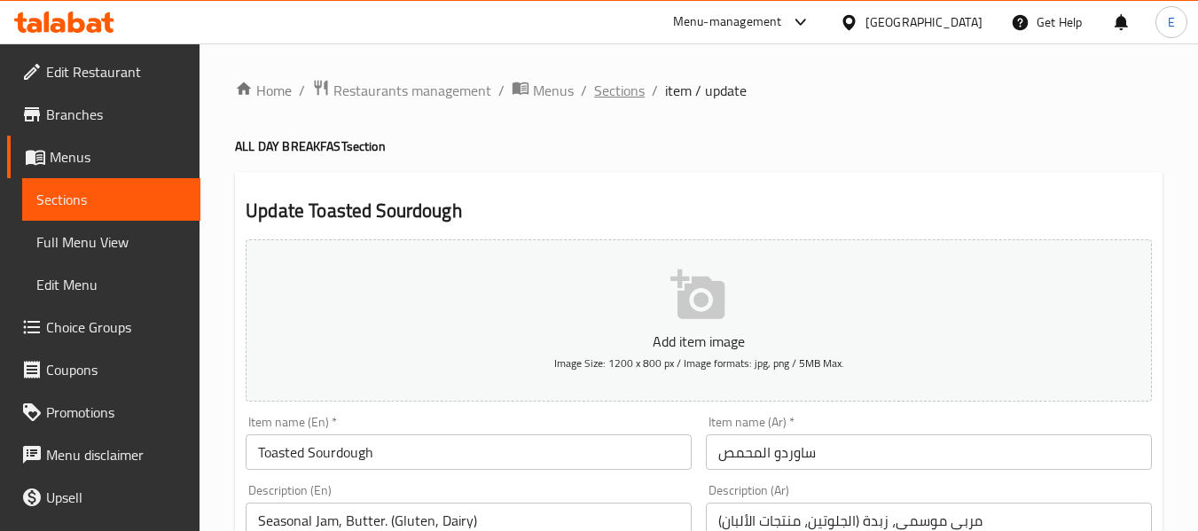
click at [621, 84] on span "Sections" at bounding box center [619, 90] width 51 height 21
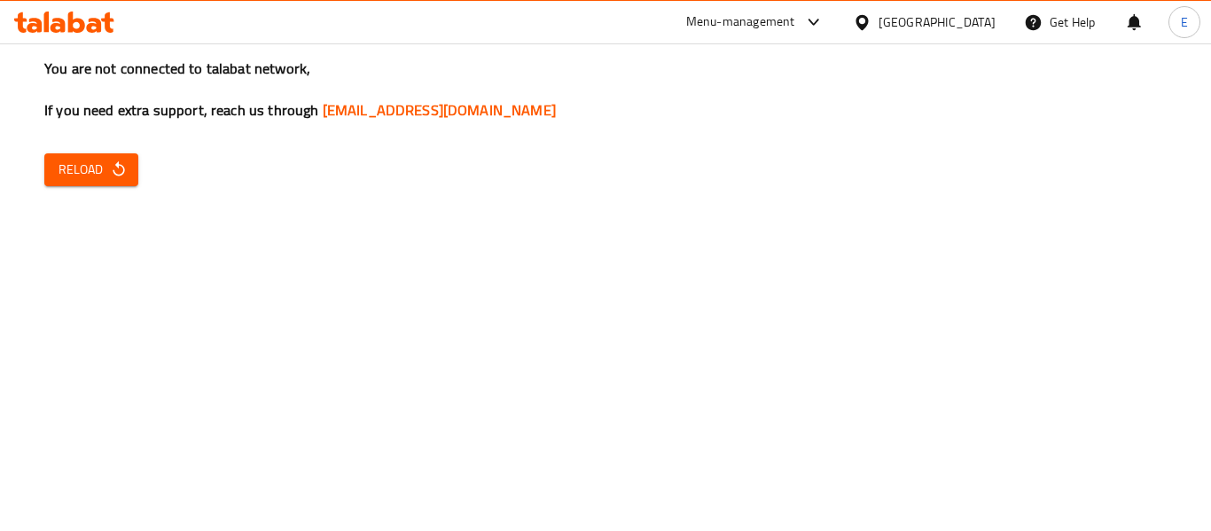
click at [86, 176] on span "Reload" at bounding box center [92, 170] width 66 height 22
click at [106, 179] on span "Reload" at bounding box center [92, 170] width 66 height 22
click at [95, 166] on span "Reload" at bounding box center [92, 170] width 66 height 22
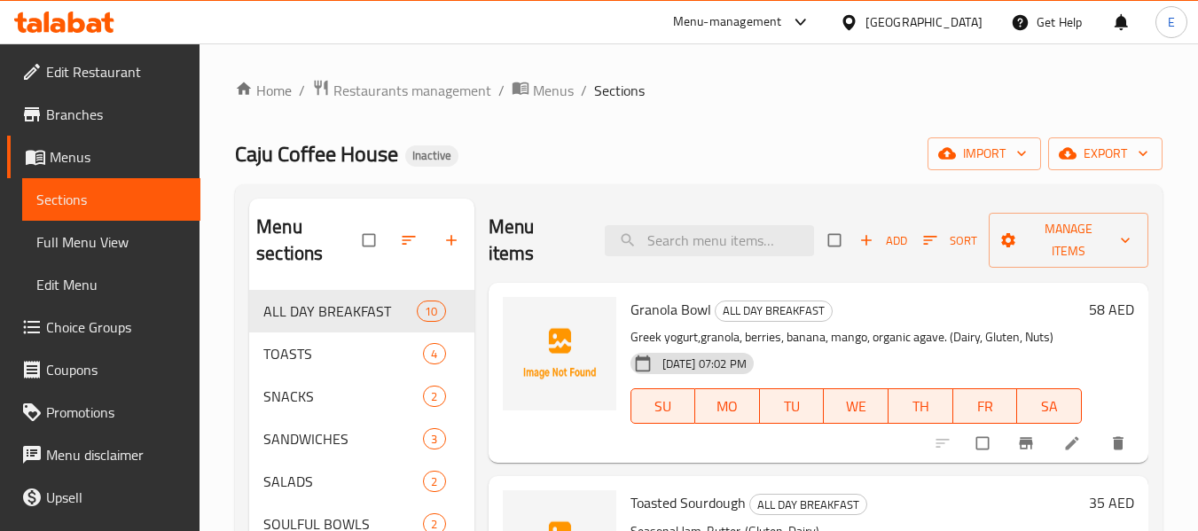
click at [788, 304] on span "ALL DAY BREAKFAST" at bounding box center [774, 311] width 116 height 20
copy span "ALL DAY BREAKFAST"
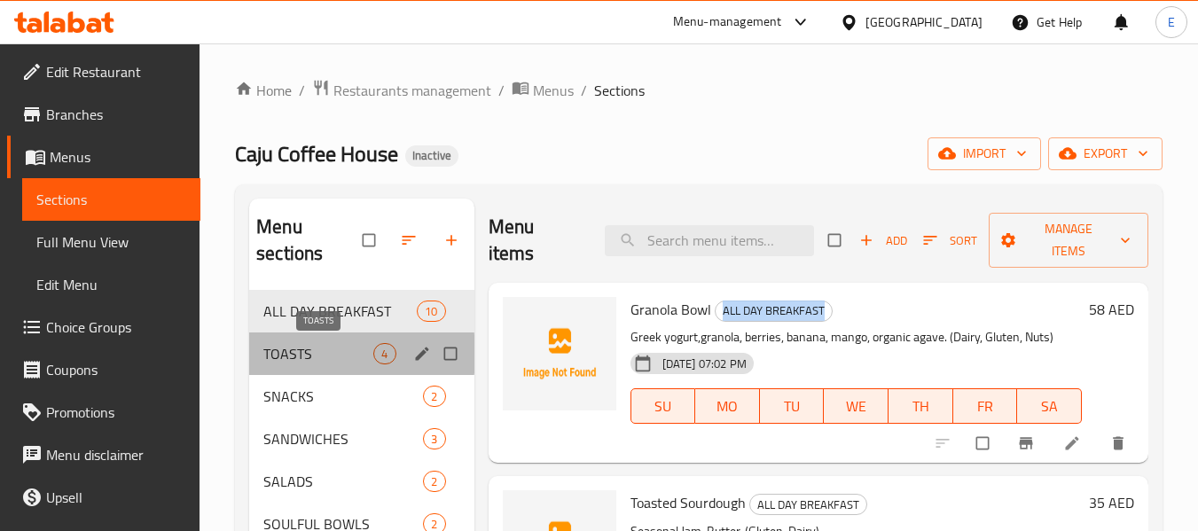
click at [266, 354] on span "TOASTS" at bounding box center [318, 353] width 110 height 21
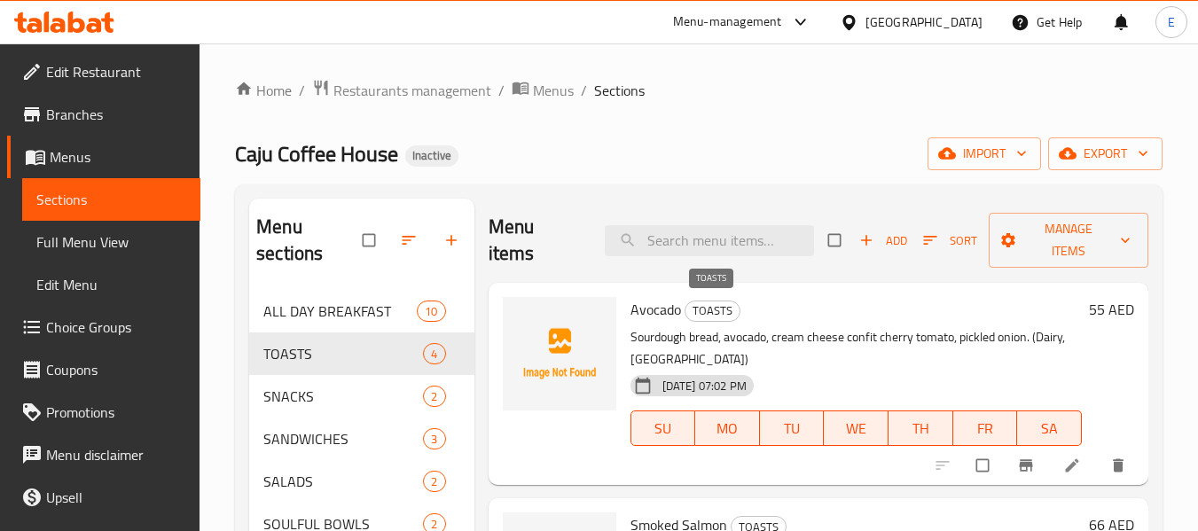
click at [716, 311] on span "TOASTS" at bounding box center [713, 311] width 54 height 20
copy span "TOASTS"
click at [87, 250] on span "Full Menu View" at bounding box center [111, 241] width 150 height 21
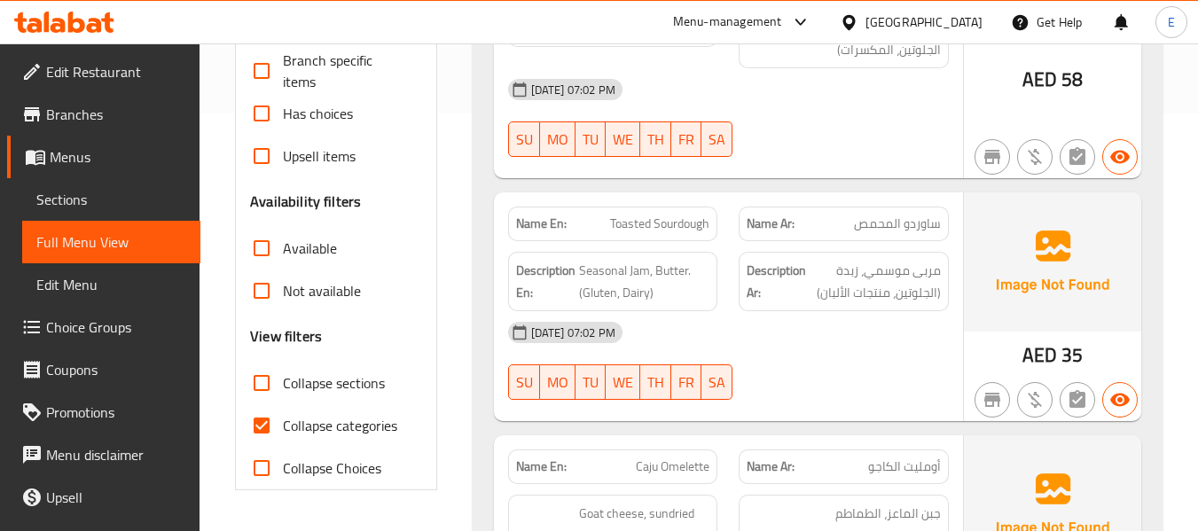
scroll to position [443, 0]
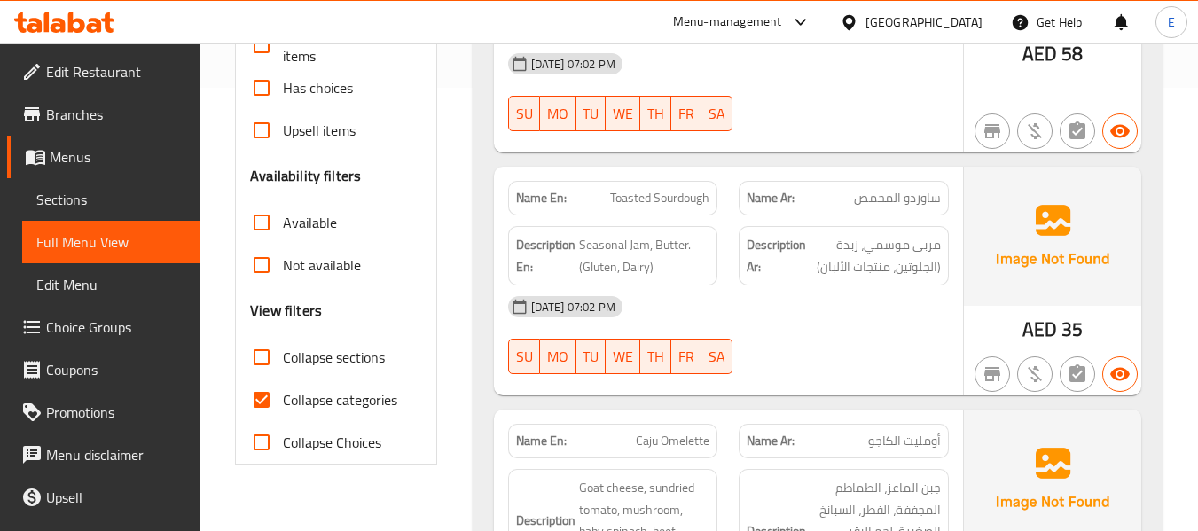
click at [258, 397] on input "Collapse categories" at bounding box center [261, 400] width 43 height 43
checkbox input "false"
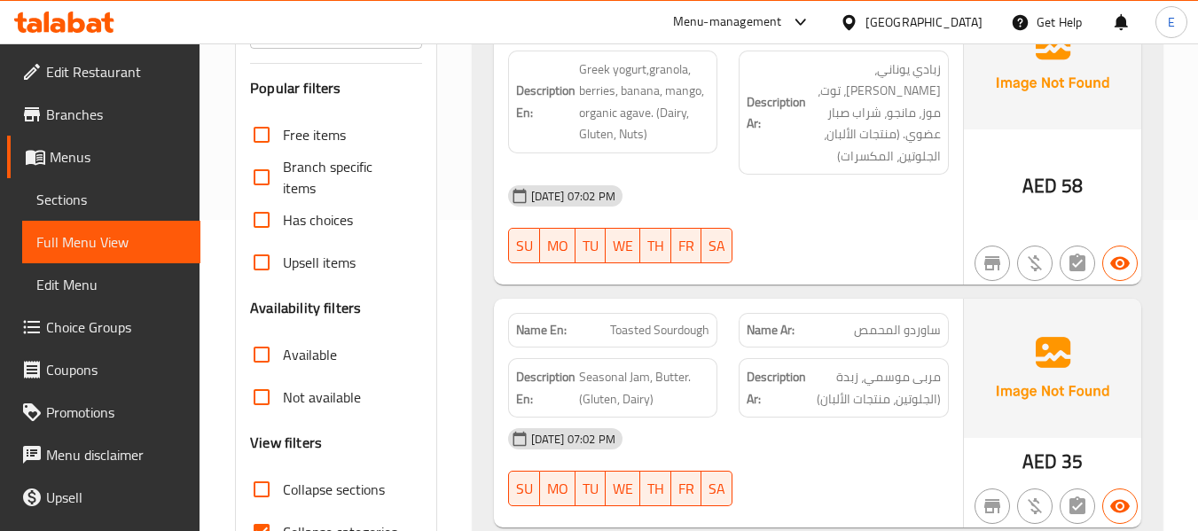
scroll to position [443, 0]
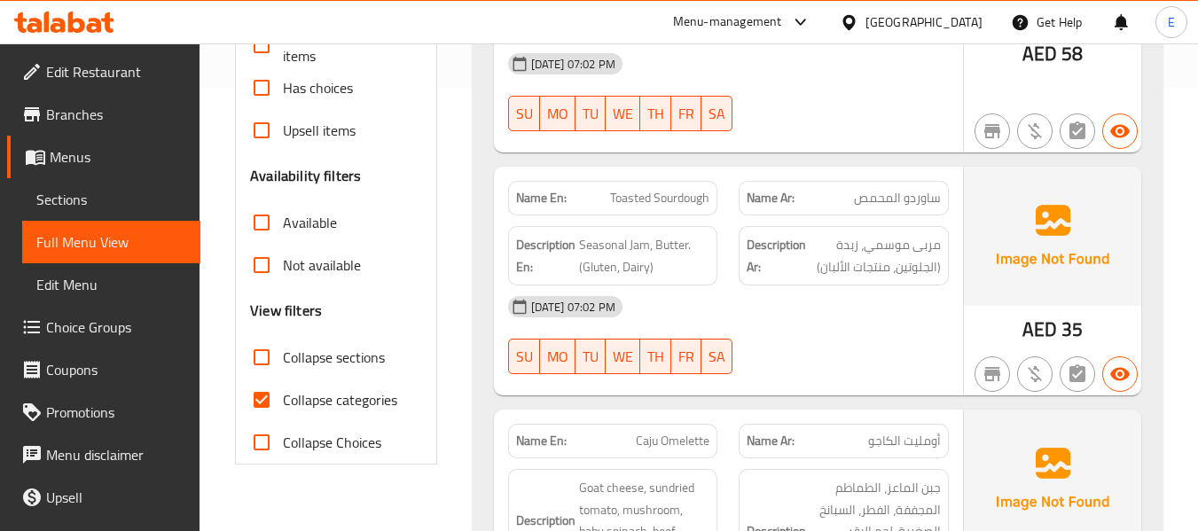
click at [265, 390] on input "Collapse categories" at bounding box center [261, 400] width 43 height 43
checkbox input "false"
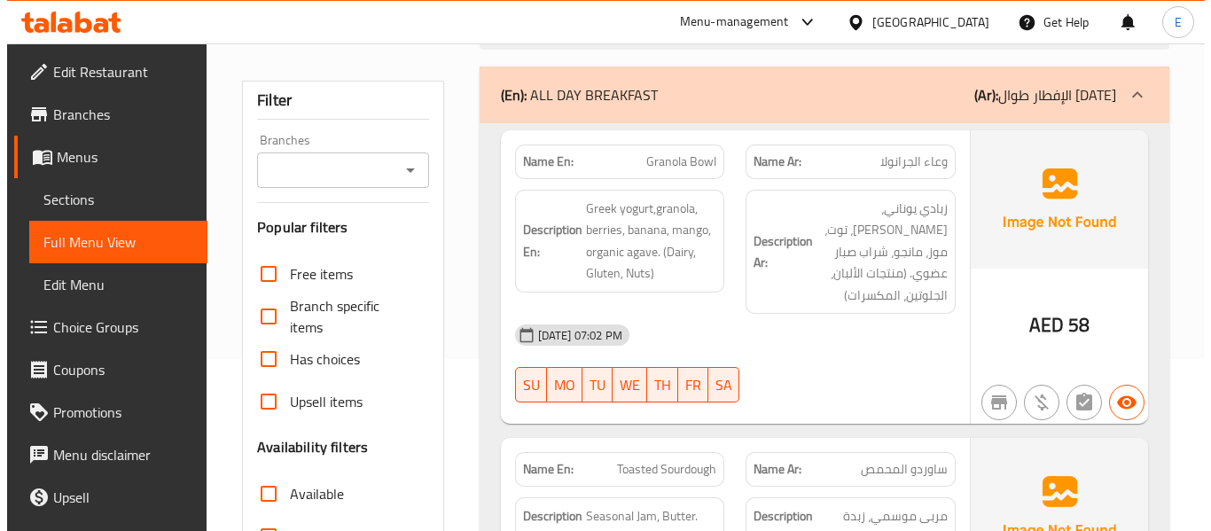
scroll to position [0, 0]
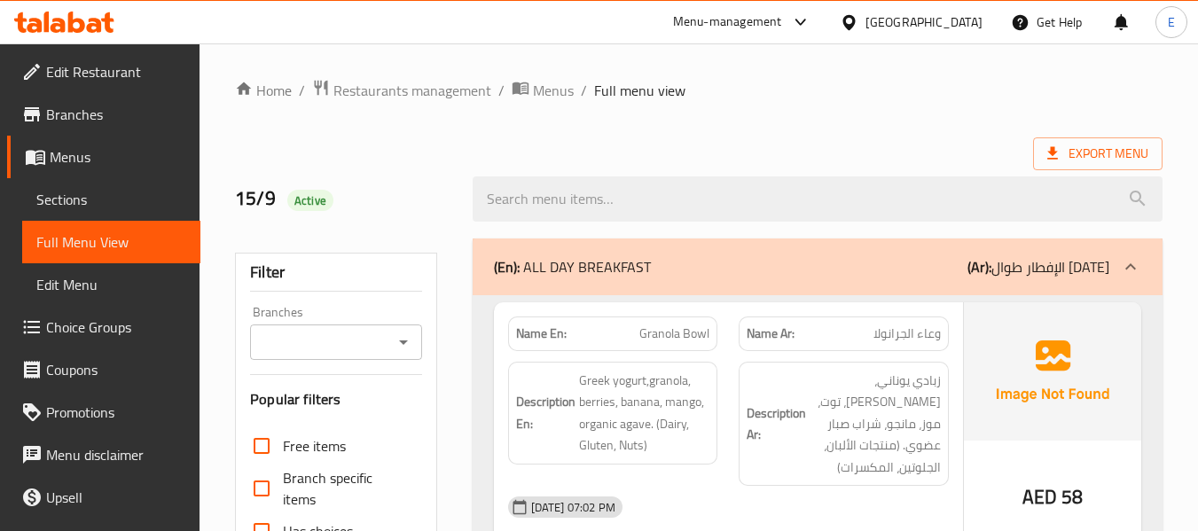
click at [840, 153] on div "Export Menu" at bounding box center [699, 153] width 928 height 33
click at [1103, 141] on span "Export Menu" at bounding box center [1097, 153] width 129 height 33
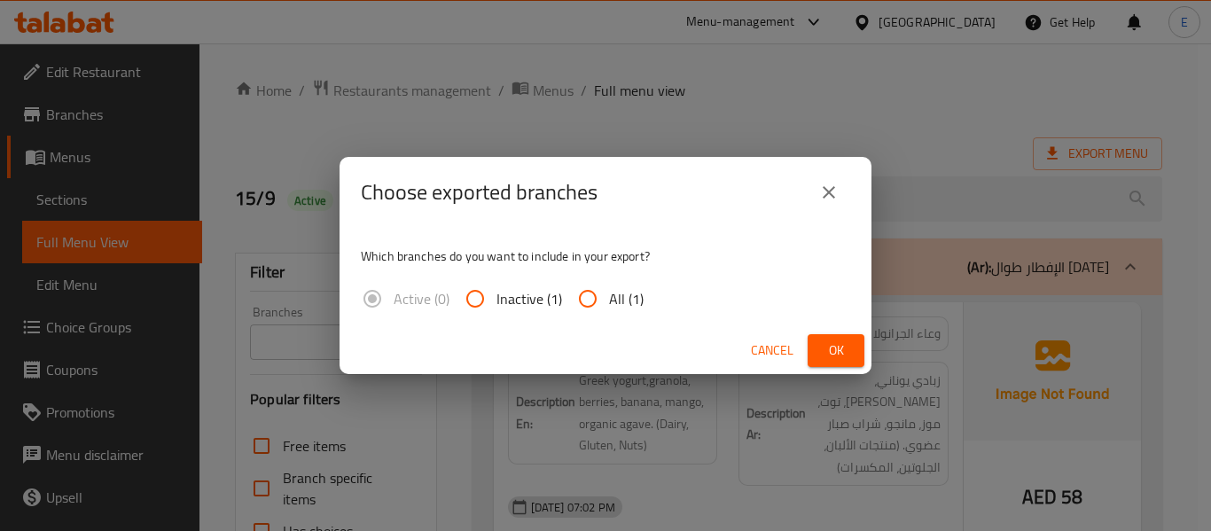
click at [584, 297] on input "All (1)" at bounding box center [588, 299] width 43 height 43
radio input "true"
click at [827, 348] on span "Ok" at bounding box center [836, 351] width 28 height 22
